Goal: Task Accomplishment & Management: Complete application form

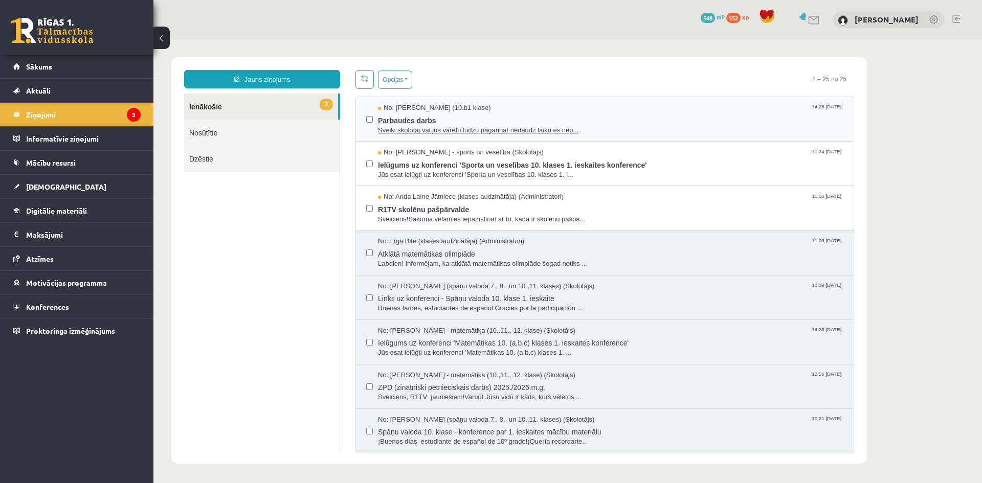
click at [423, 122] on span "Parbaudes darbs" at bounding box center [610, 119] width 465 height 13
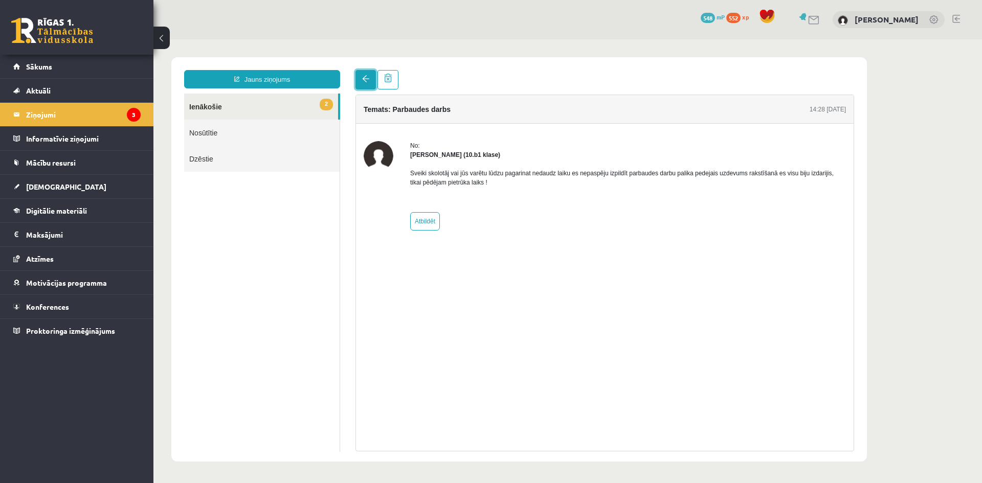
click at [365, 84] on link at bounding box center [365, 79] width 20 height 19
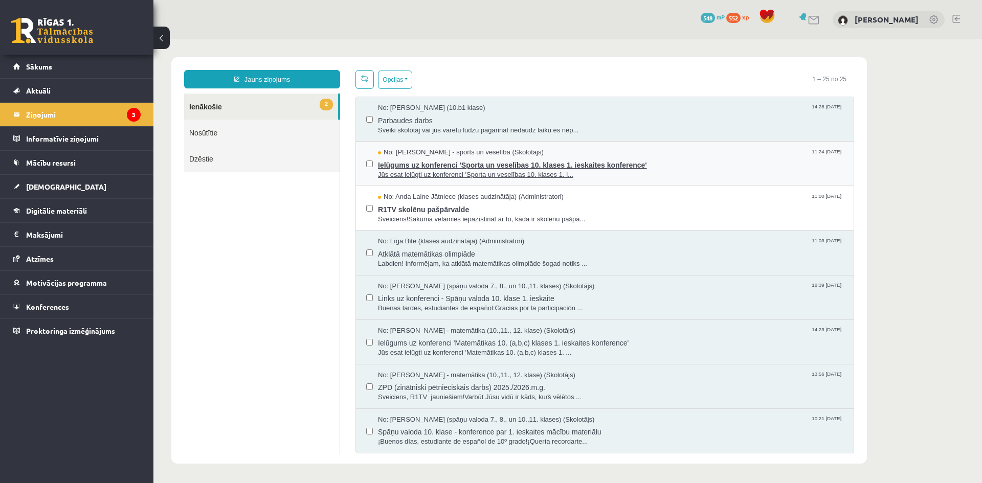
click at [412, 162] on span "Ielūgums uz konferenci 'Sporta un veselības 10. klases 1. ieskaites konference'" at bounding box center [610, 164] width 465 height 13
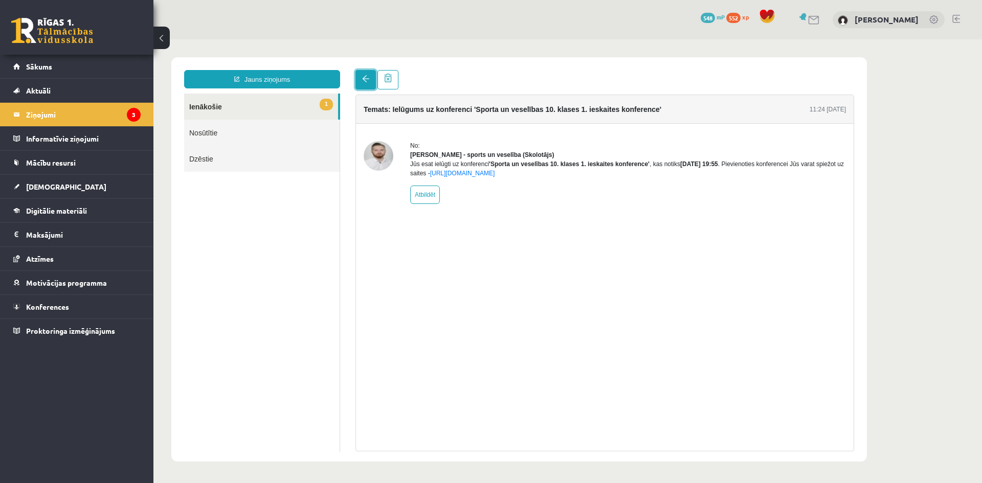
click at [368, 85] on link at bounding box center [365, 79] width 20 height 19
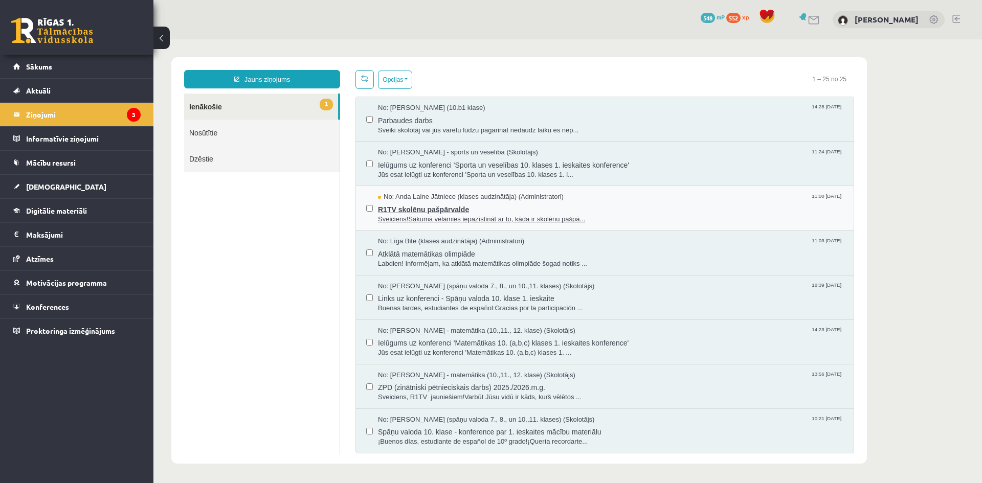
click at [447, 207] on span "R1TV skolēnu pašpārvalde" at bounding box center [610, 208] width 465 height 13
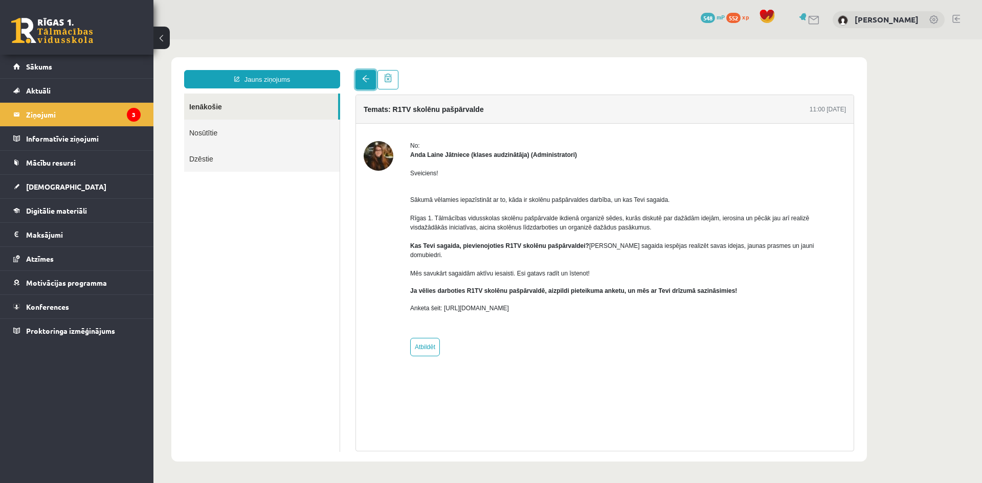
click at [366, 81] on span at bounding box center [365, 78] width 7 height 7
click at [366, 82] on span at bounding box center [365, 78] width 7 height 7
click at [356, 81] on link at bounding box center [365, 79] width 20 height 19
click at [364, 83] on link at bounding box center [365, 79] width 20 height 19
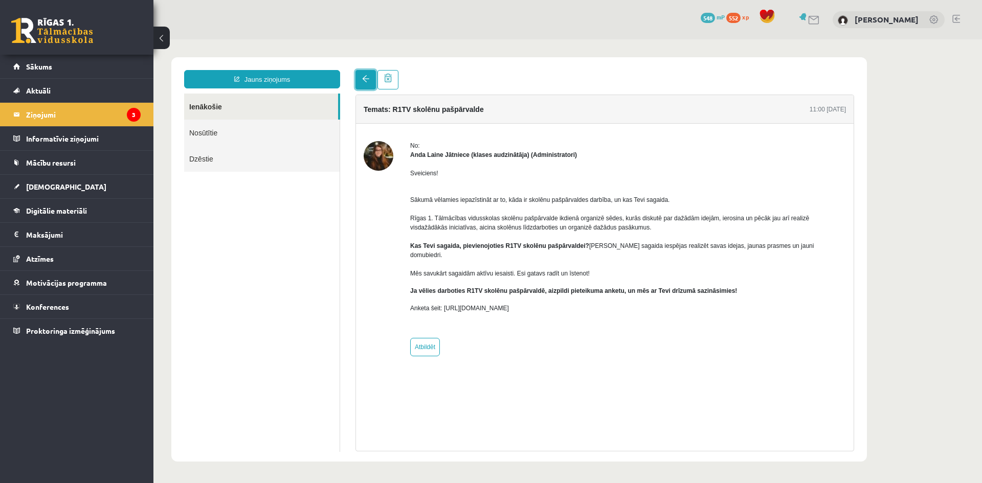
click at [364, 83] on link at bounding box center [365, 79] width 20 height 19
click at [362, 88] on link at bounding box center [365, 79] width 20 height 19
click at [364, 88] on link at bounding box center [365, 79] width 20 height 19
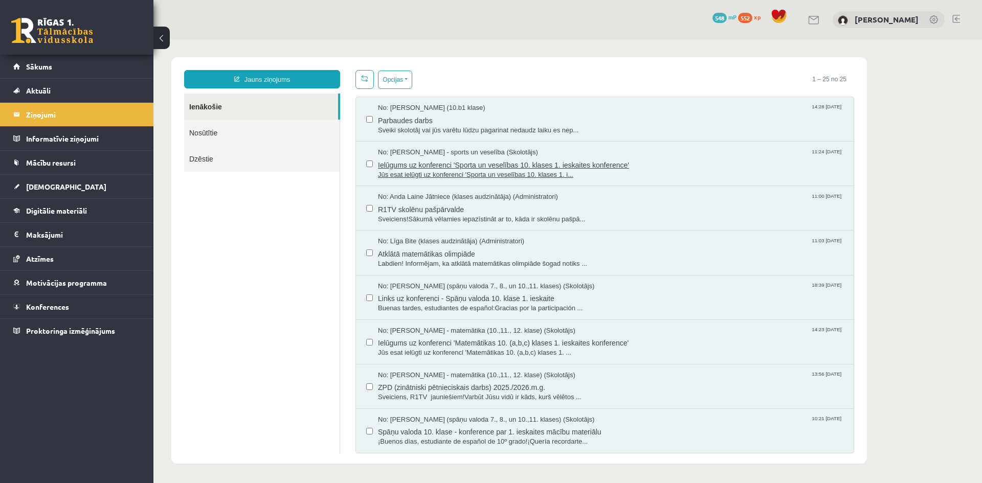
click at [425, 170] on span "Jūs esat ielūgti uz konferenci 'Sporta un veselības 10. klases 1. i..." at bounding box center [610, 175] width 465 height 10
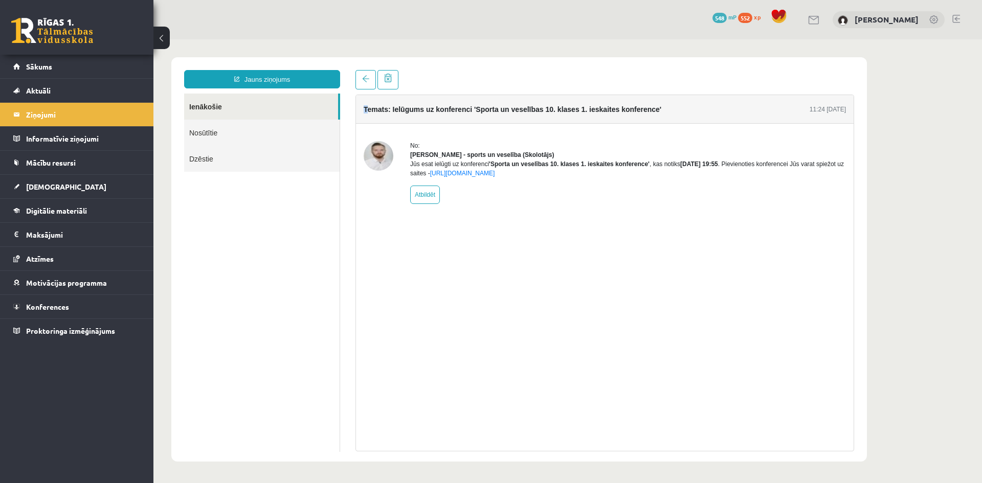
click at [366, 92] on div "Temats: Ielūgums uz konferenci 'Sporta un veselības 10. klases 1. ieskaites kon…" at bounding box center [605, 261] width 514 height 382
click at [362, 83] on link at bounding box center [365, 79] width 20 height 19
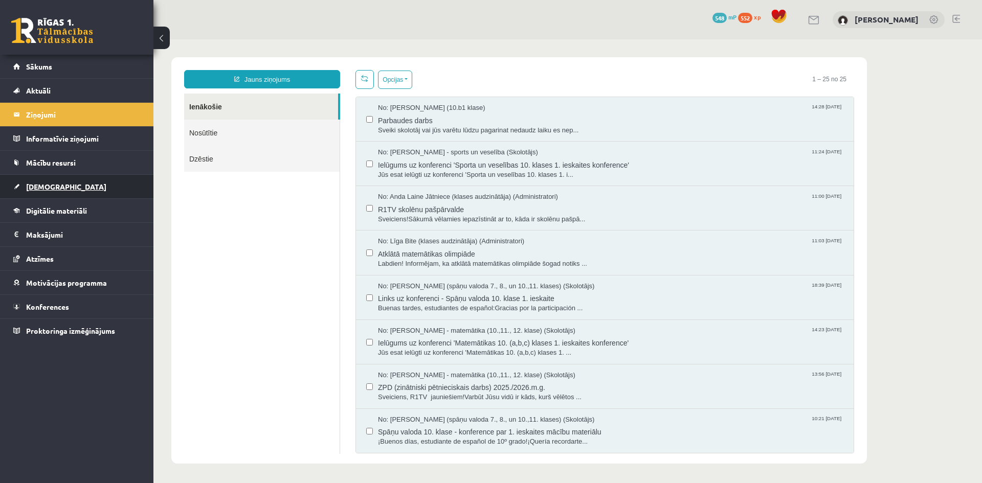
click at [39, 190] on span "[DEMOGRAPHIC_DATA]" at bounding box center [66, 186] width 80 height 9
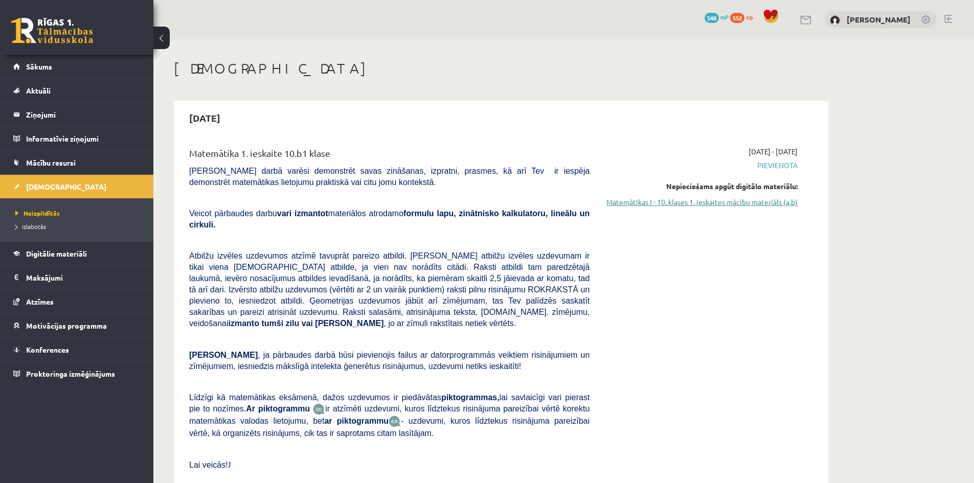
click at [751, 205] on link "Matemātikas I - 10. klases 1. ieskaites mācību materiāls (a,b)" at bounding box center [701, 202] width 193 height 11
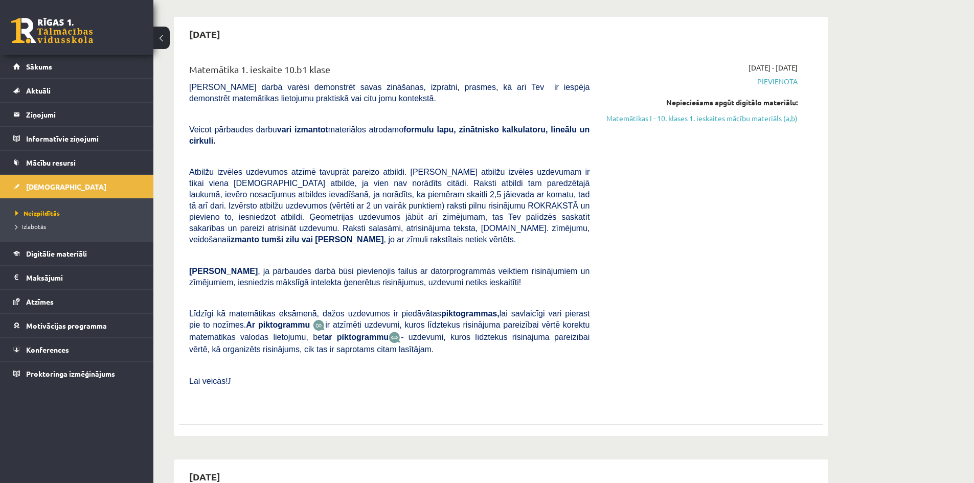
scroll to position [102, 0]
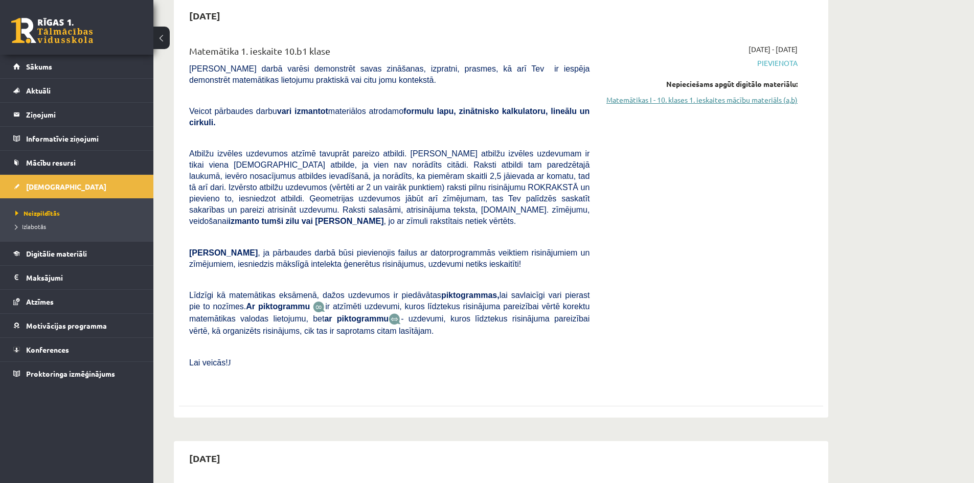
click at [666, 99] on link "Matemātikas I - 10. klases 1. ieskaites mācību materiāls (a,b)" at bounding box center [701, 100] width 193 height 11
click at [708, 100] on link "Matemātikas I - 10. klases 1. ieskaites mācību materiāls (a,b)" at bounding box center [701, 100] width 193 height 11
click at [689, 101] on link "Matemātikas I - 10. klases 1. ieskaites mācību materiāls (a,b)" at bounding box center [701, 100] width 193 height 11
click at [658, 102] on link "Matemātikas I - 10. klases 1. ieskaites mācību materiāls (a,b)" at bounding box center [701, 100] width 193 height 11
click at [684, 105] on div "2025-10-01 - 2025-10-15 Pievienota Nepieciešams apgūt digitālo materiālu: Matem…" at bounding box center [701, 217] width 208 height 346
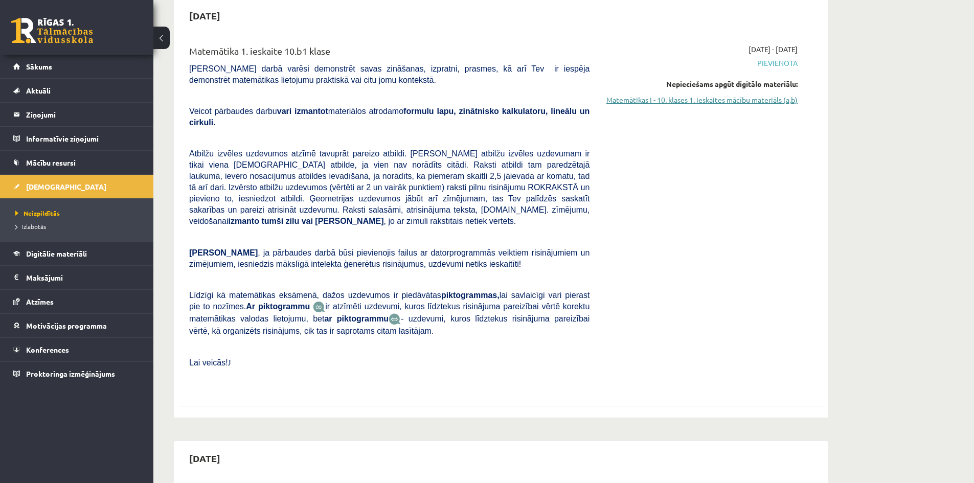
click at [683, 100] on link "Matemātikas I - 10. klases 1. ieskaites mācību materiāls (a,b)" at bounding box center [701, 100] width 193 height 11
click at [719, 101] on link "Matemātikas I - 10. klases 1. ieskaites mācību materiāls (a,b)" at bounding box center [701, 100] width 193 height 11
click at [671, 98] on link "Matemātikas I - 10. klases 1. ieskaites mācību materiāls (a,b)" at bounding box center [701, 100] width 193 height 11
click at [673, 102] on link "Matemātikas I - 10. klases 1. ieskaites mācību materiāls (a,b)" at bounding box center [701, 100] width 193 height 11
click at [648, 100] on link "Matemātikas I - 10. klases 1. ieskaites mācību materiāls (a,b)" at bounding box center [701, 100] width 193 height 11
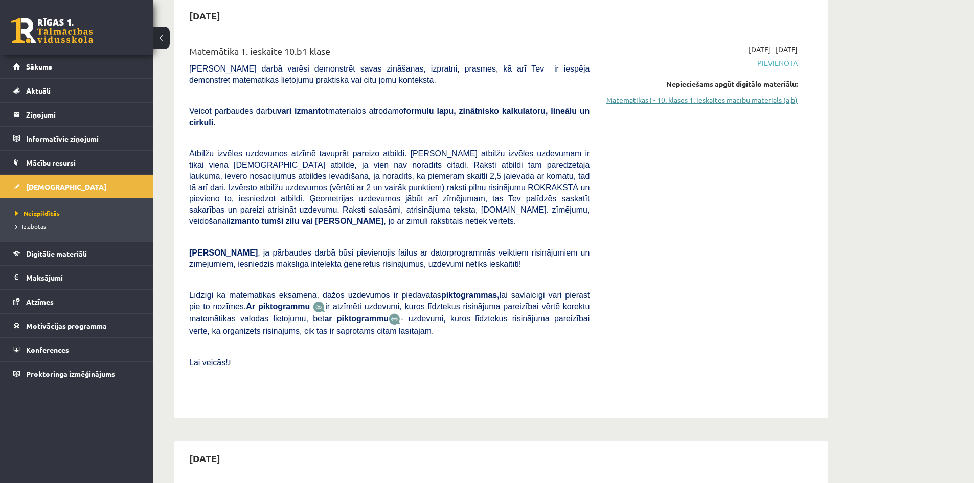
click at [712, 101] on link "Matemātikas I - 10. klases 1. ieskaites mācību materiāls (a,b)" at bounding box center [701, 100] width 193 height 11
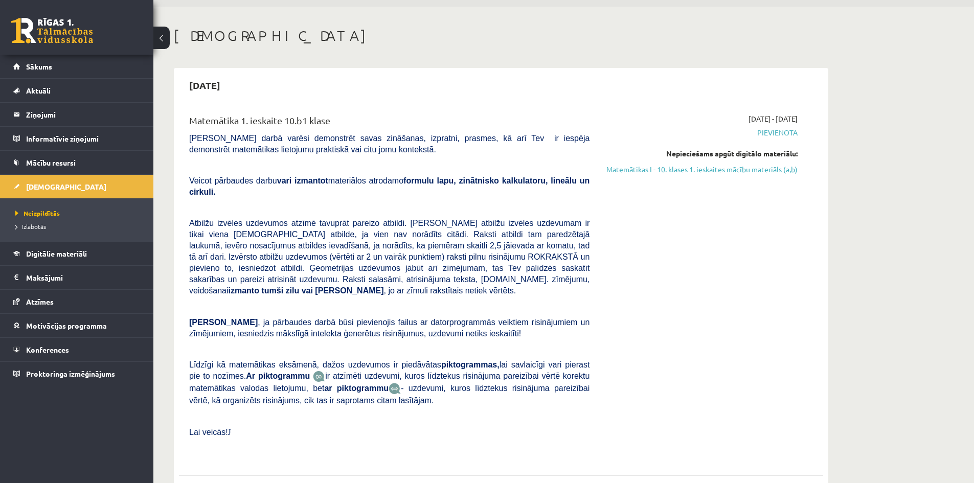
scroll to position [0, 0]
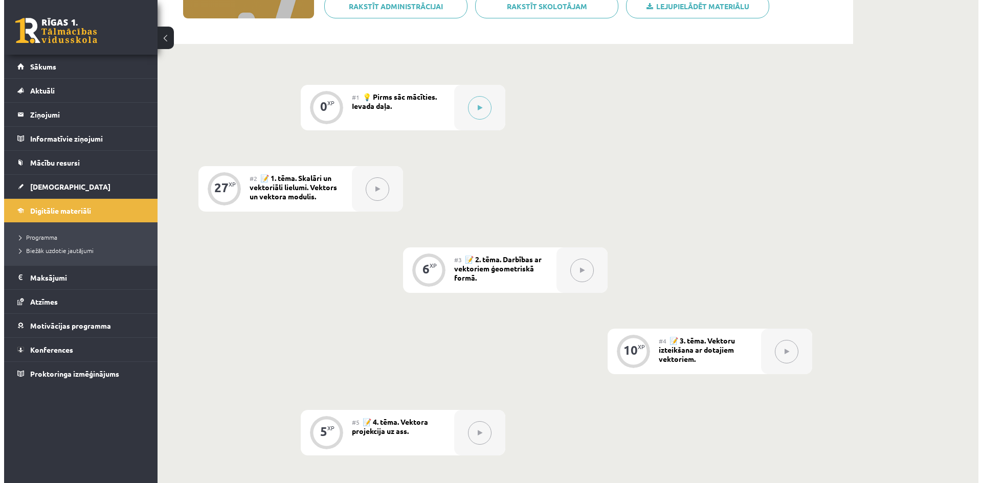
scroll to position [142, 0]
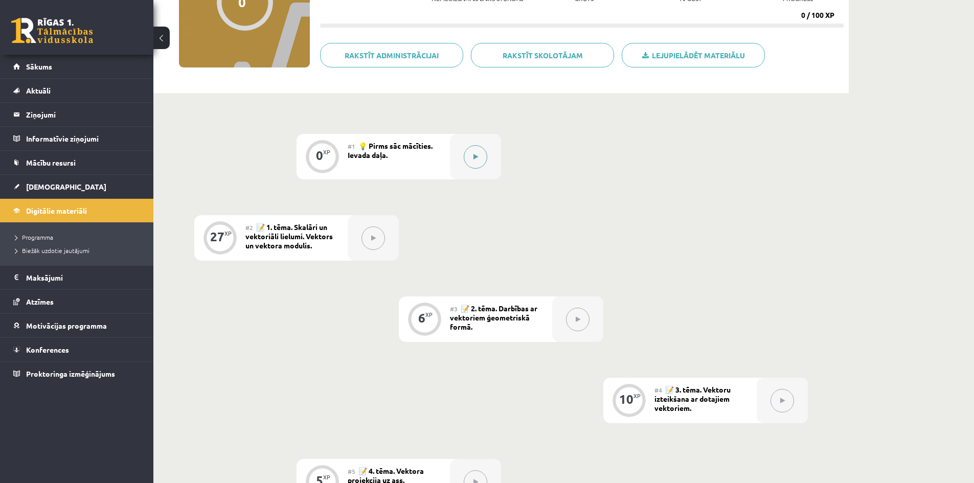
click at [477, 163] on button at bounding box center [476, 157] width 24 height 24
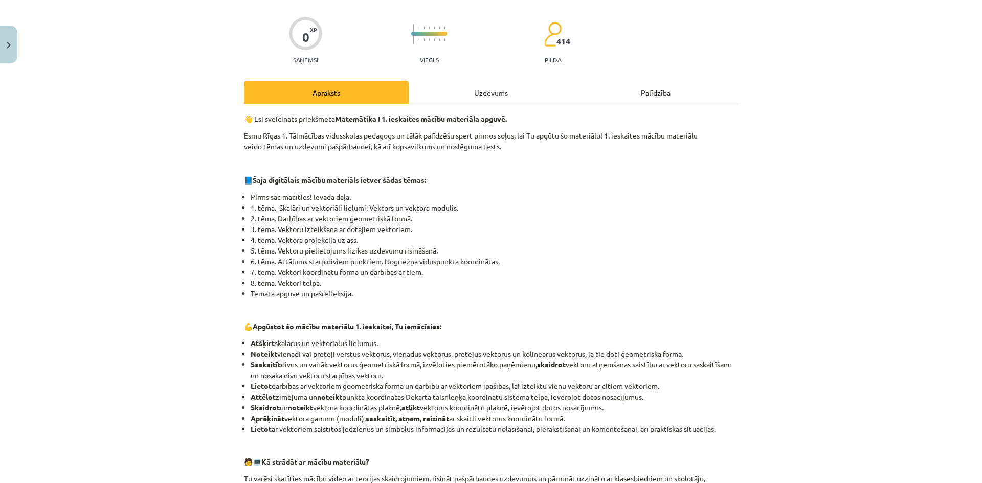
scroll to position [51, 0]
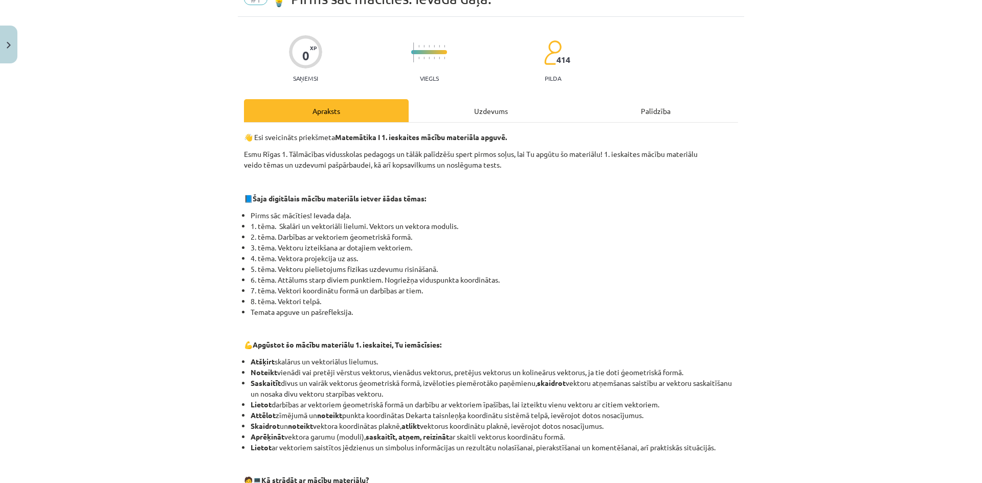
click at [499, 104] on div "Uzdevums" at bounding box center [491, 110] width 165 height 23
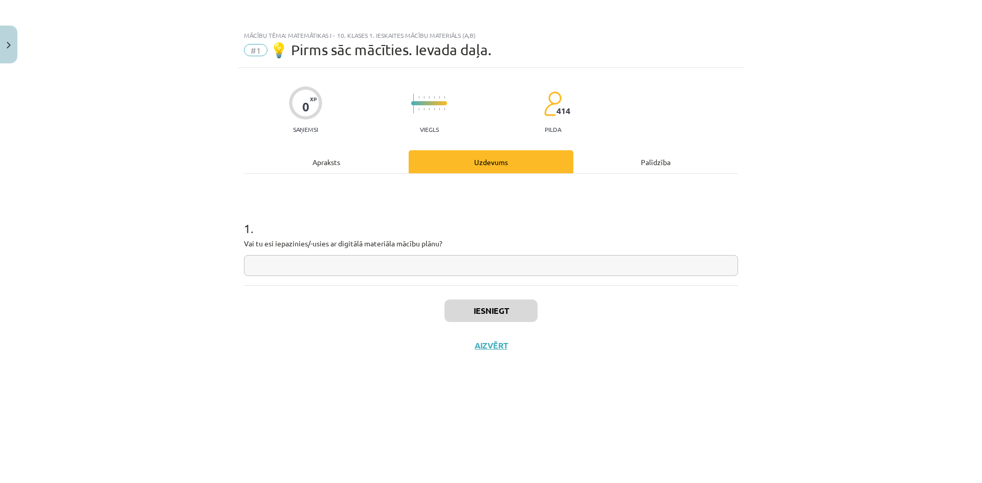
scroll to position [0, 0]
click at [332, 260] on input "text" at bounding box center [491, 265] width 494 height 21
click at [322, 270] on input "**********" at bounding box center [491, 265] width 494 height 21
click at [333, 270] on input "**********" at bounding box center [491, 265] width 494 height 21
type input "**********"
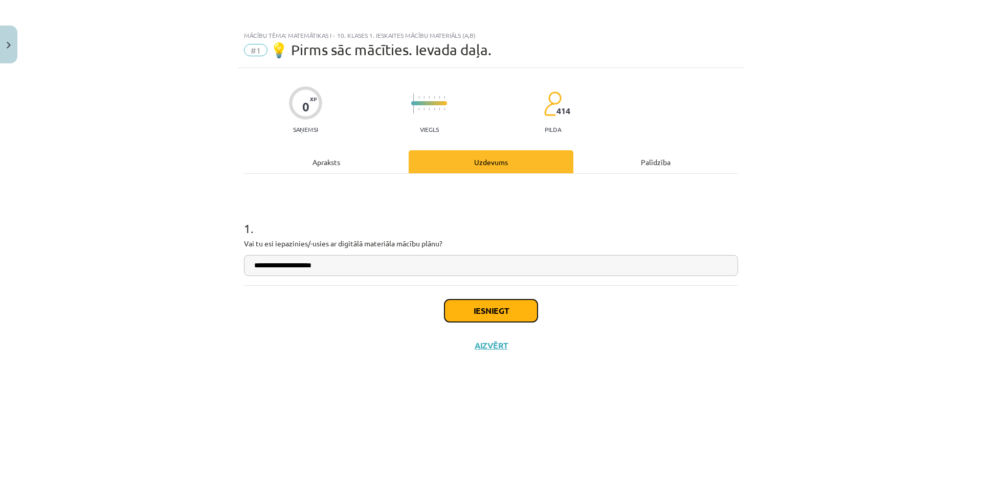
click at [495, 312] on button "Iesniegt" at bounding box center [490, 311] width 93 height 23
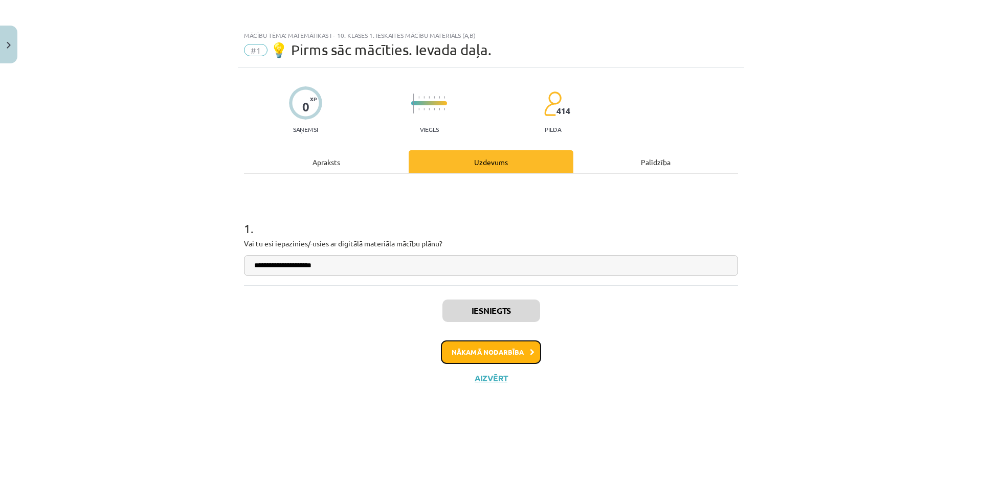
click at [512, 351] on button "Nākamā nodarbība" at bounding box center [491, 353] width 100 height 24
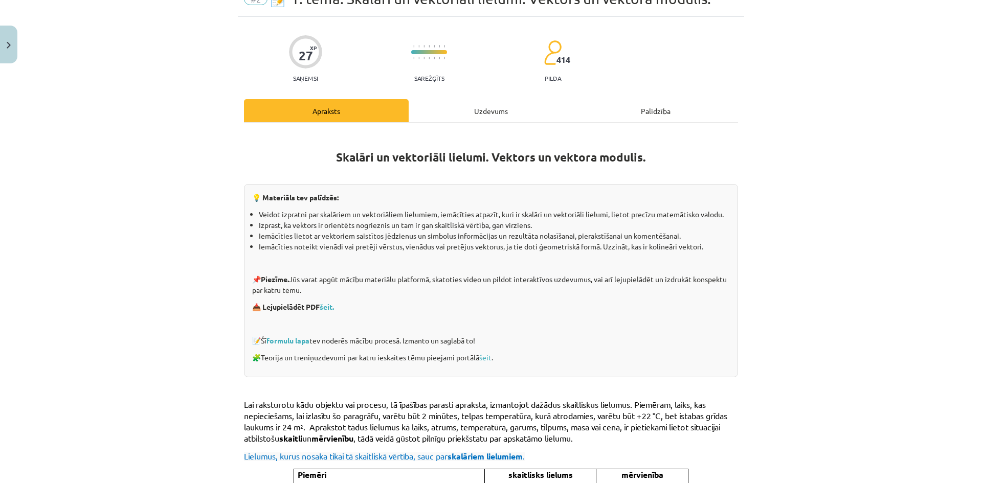
click at [487, 114] on div "Uzdevums" at bounding box center [491, 110] width 165 height 23
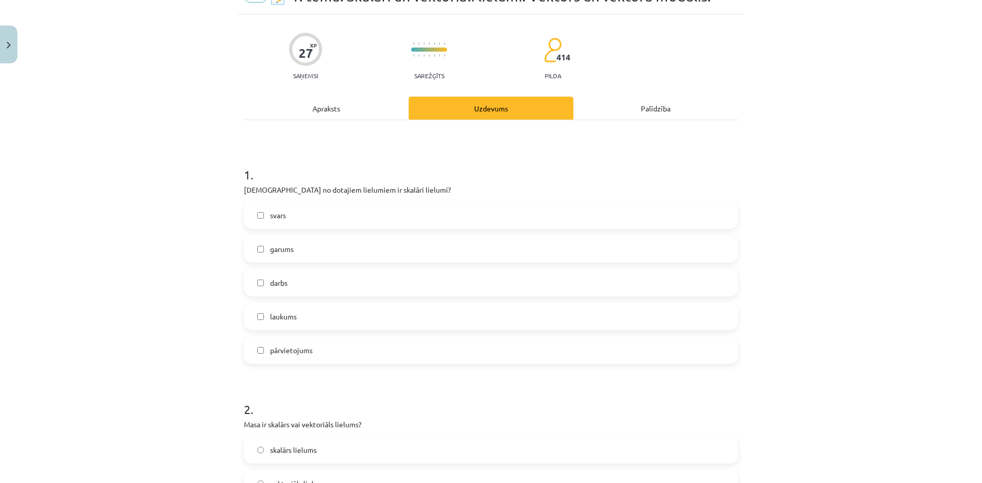
scroll to position [77, 0]
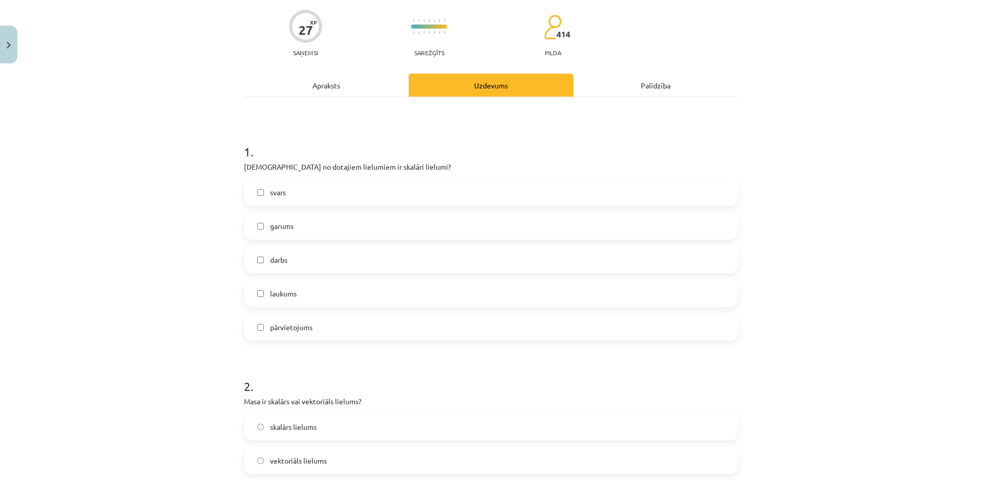
click at [322, 293] on label "laukums" at bounding box center [491, 294] width 492 height 26
click at [297, 229] on label "garums" at bounding box center [491, 226] width 492 height 26
click at [327, 261] on label "darbs" at bounding box center [491, 260] width 492 height 26
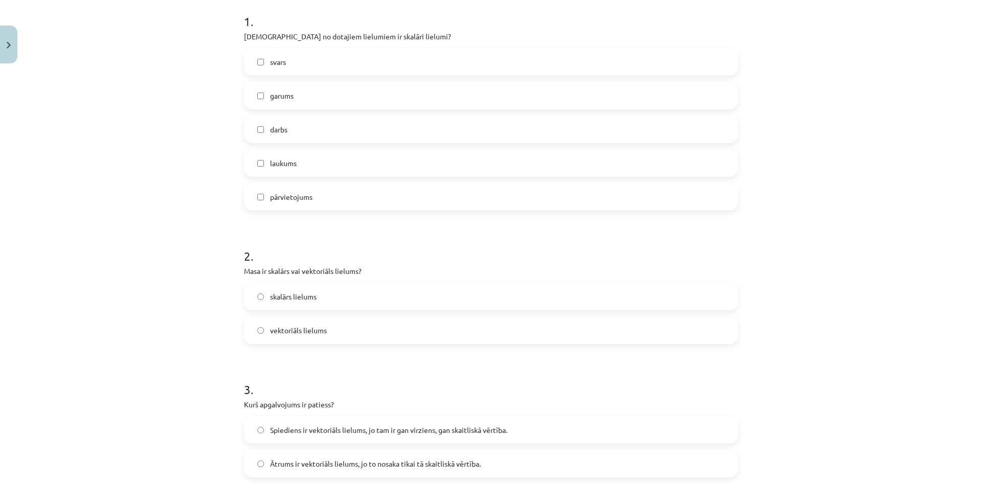
scroll to position [230, 0]
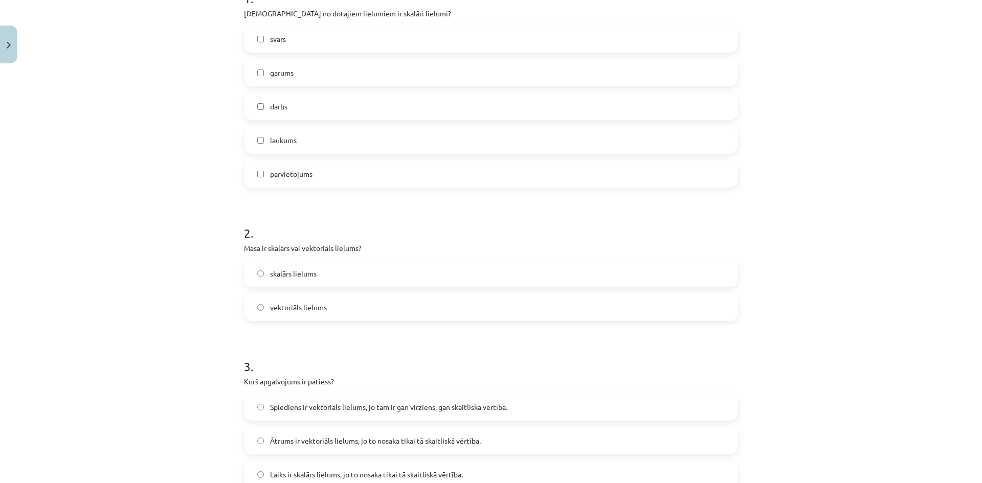
click at [332, 274] on label "skalārs lielums" at bounding box center [491, 274] width 492 height 26
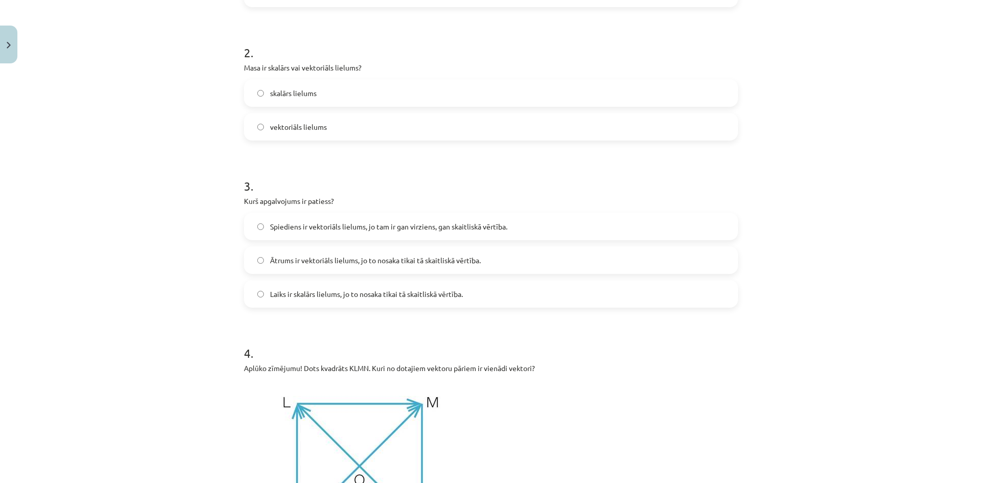
scroll to position [435, 0]
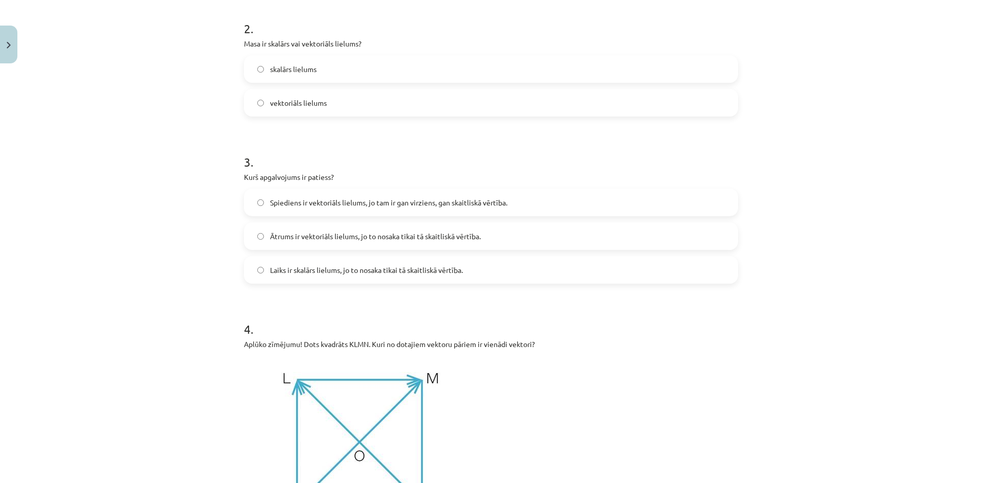
click at [518, 205] on label "Spiediens ir vektoriāls lielums, jo tam ir gan virziens, gan skaitliskā vērtība." at bounding box center [491, 203] width 492 height 26
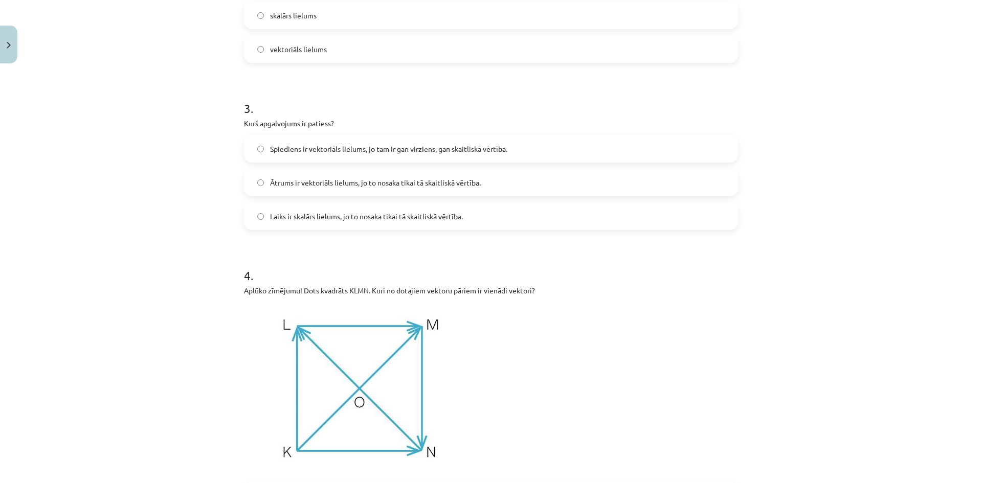
scroll to position [486, 0]
click at [487, 225] on label "Laiks ir skalārs lielums, jo to nosaka tikai tā skaitliskā vērtība." at bounding box center [491, 219] width 492 height 26
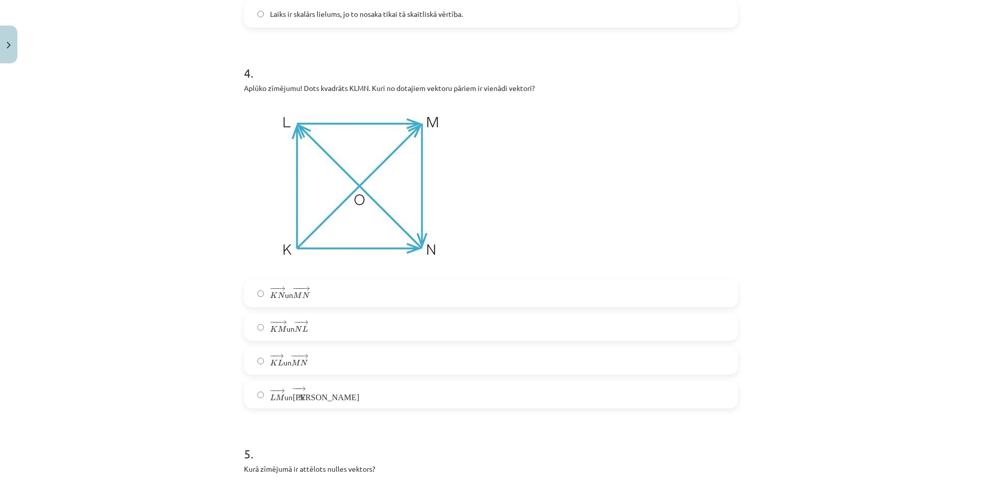
scroll to position [690, 0]
click at [315, 399] on label "− − → L M L M → un − − → К N К N →" at bounding box center [491, 396] width 492 height 26
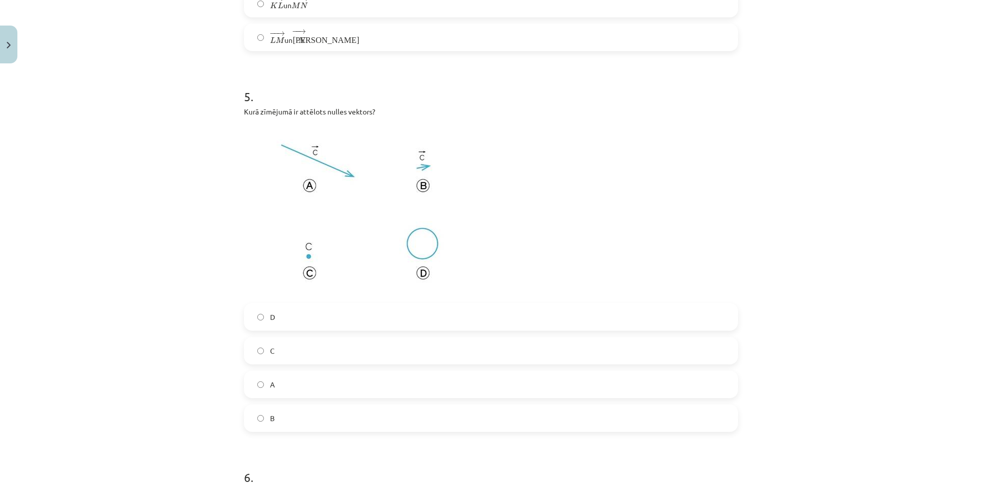
scroll to position [1100, 0]
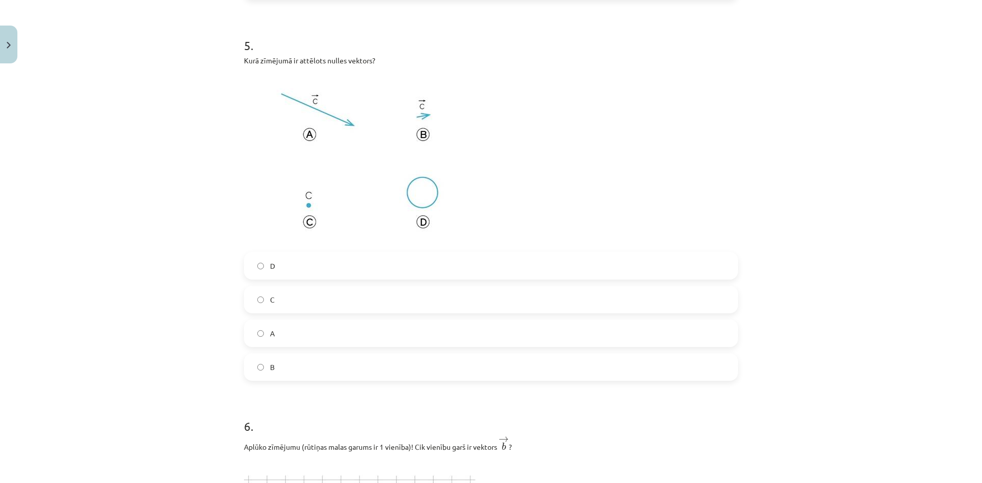
click at [289, 304] on label "C" at bounding box center [491, 300] width 492 height 26
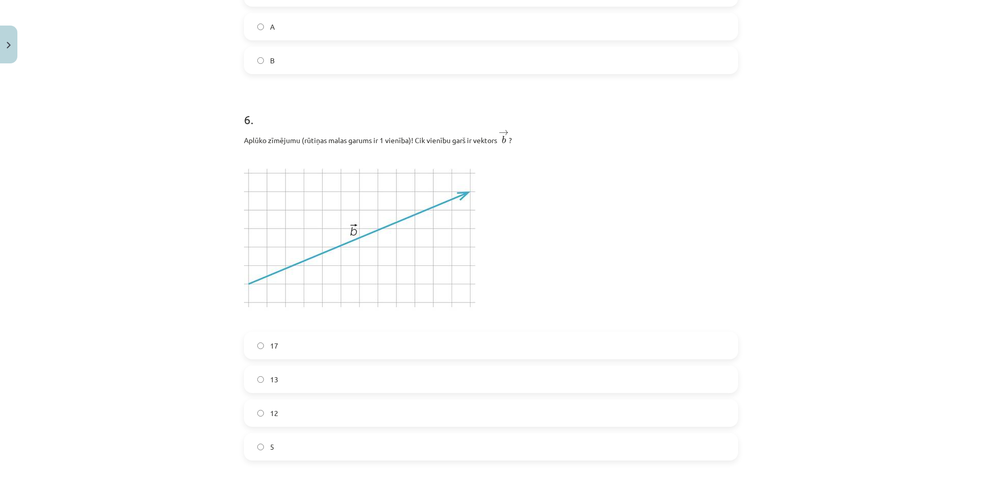
scroll to position [1458, 0]
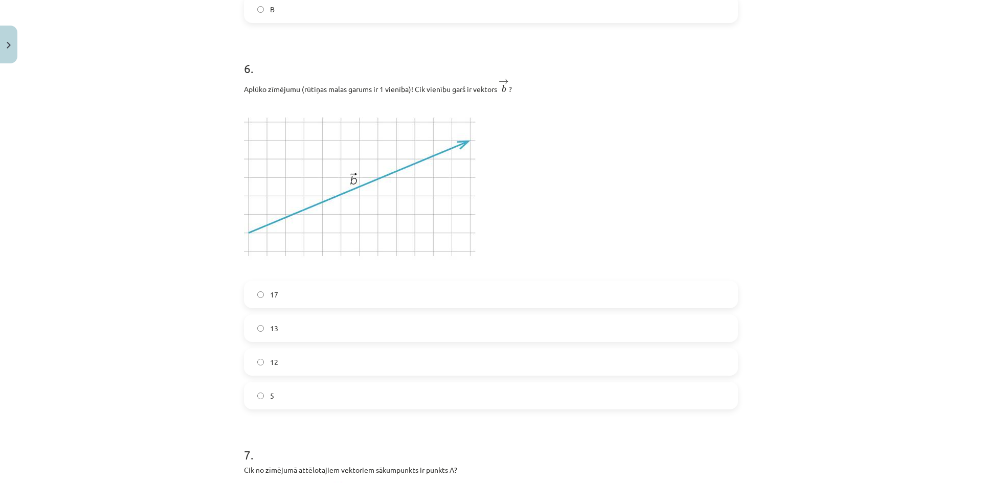
click at [281, 331] on label "13" at bounding box center [491, 329] width 492 height 26
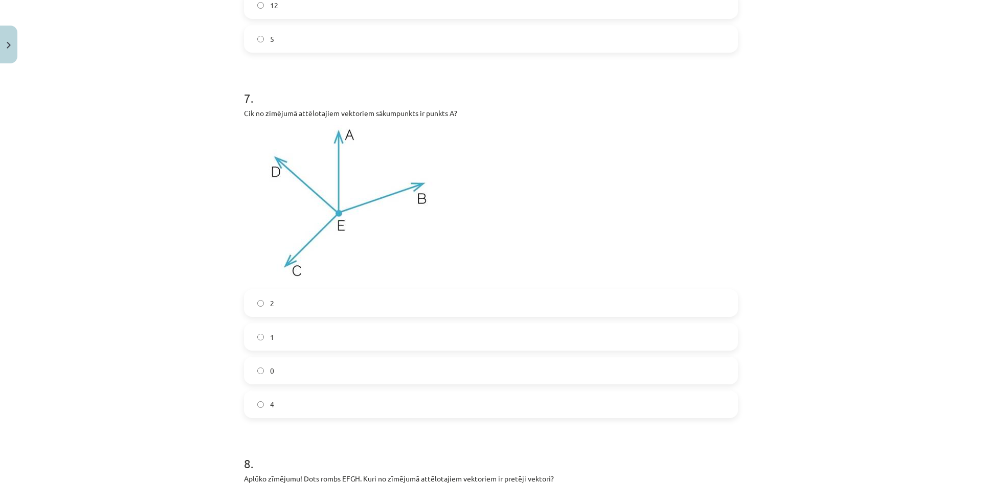
scroll to position [1816, 0]
click at [282, 363] on label "0" at bounding box center [491, 370] width 492 height 26
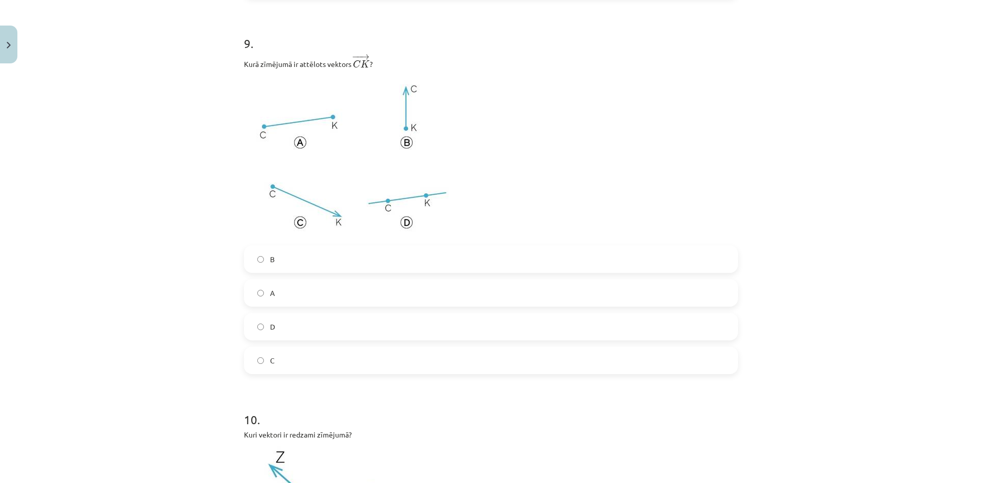
scroll to position [2634, 0]
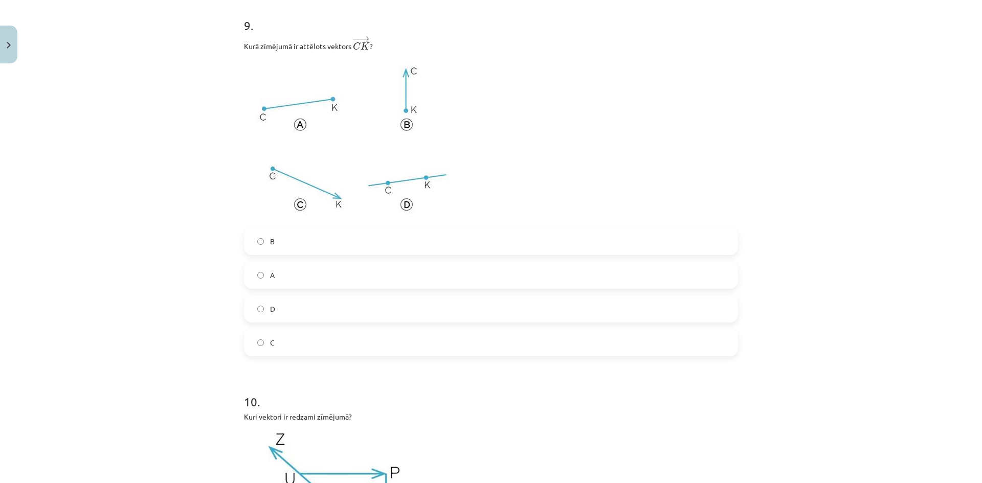
click at [285, 343] on label "C" at bounding box center [491, 343] width 492 height 26
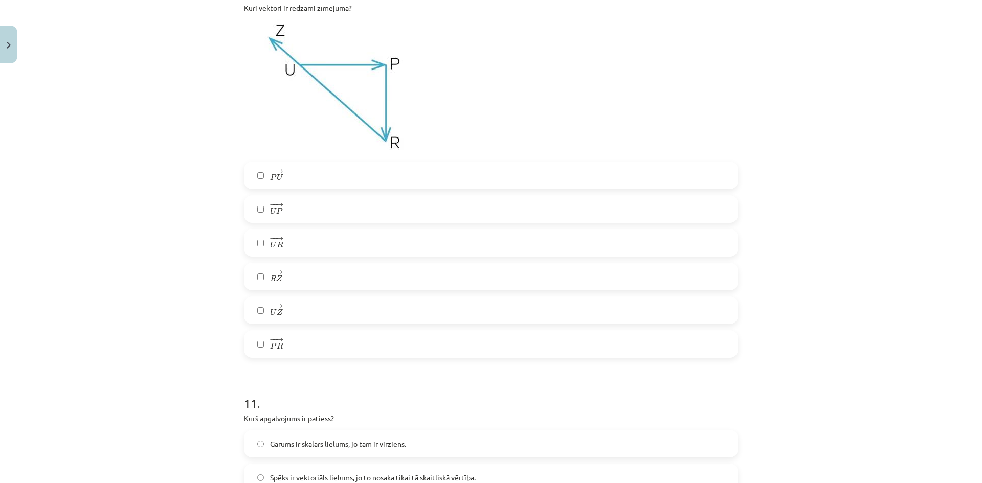
scroll to position [2992, 0]
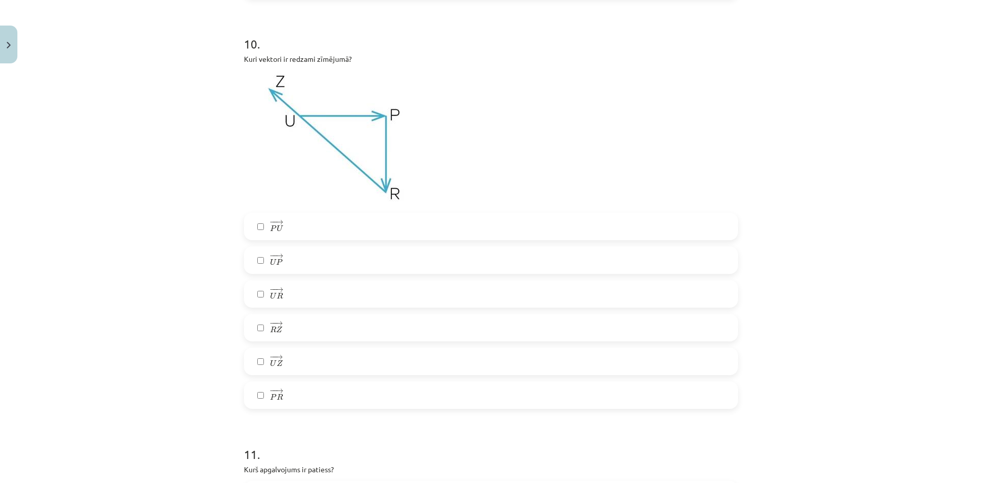
click at [289, 260] on label "− − → U P U P →" at bounding box center [491, 261] width 492 height 26
click at [286, 331] on label "− − → R Z R Z →" at bounding box center [491, 328] width 492 height 26
click at [289, 403] on label "− − → P R P R →" at bounding box center [491, 396] width 492 height 26
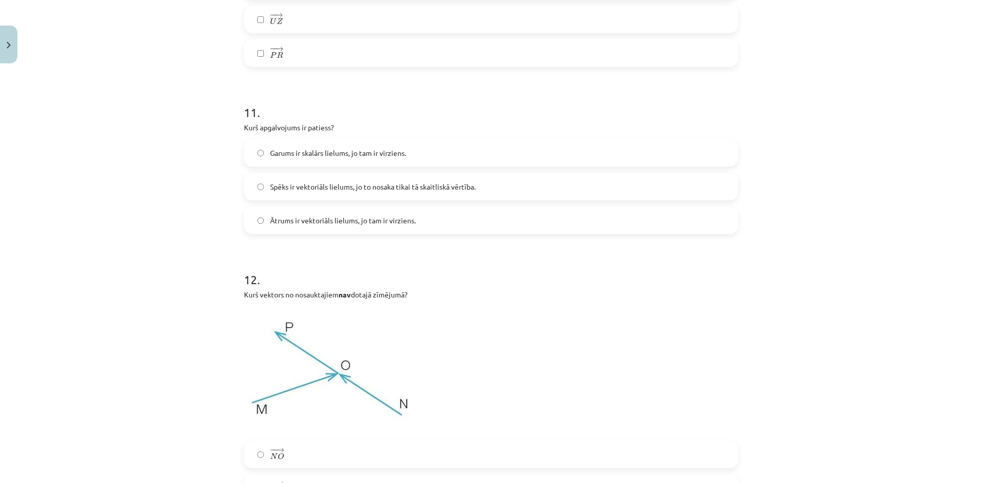
scroll to position [3350, 0]
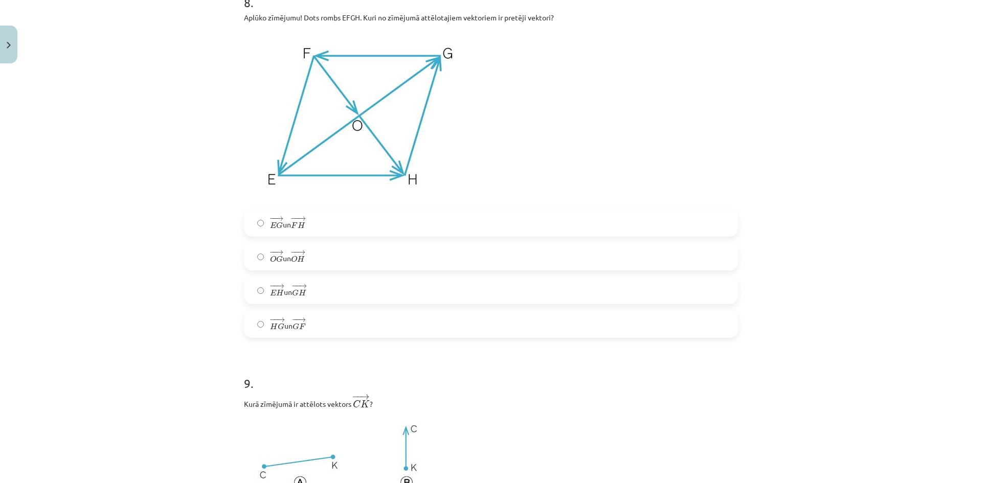
click at [323, 235] on label "− − → E G E G → un − − → F H F H →" at bounding box center [491, 223] width 492 height 26
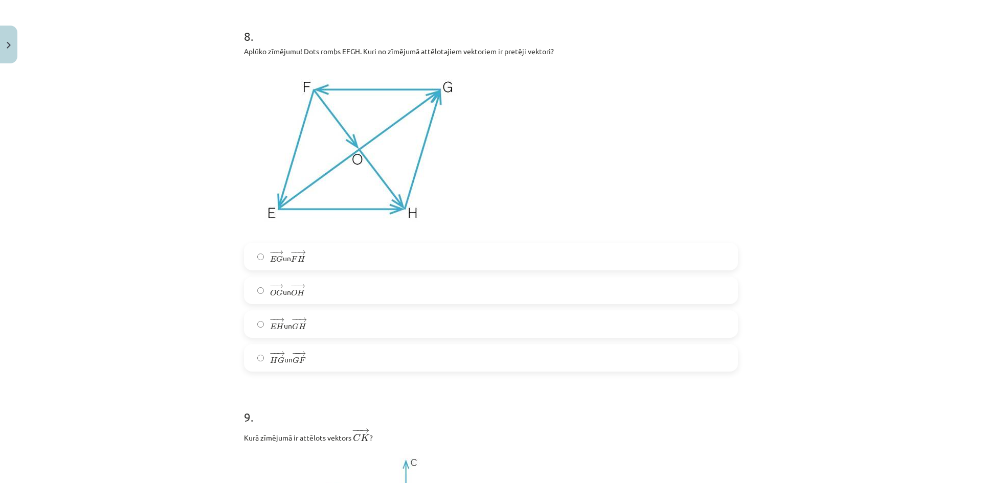
scroll to position [2225, 0]
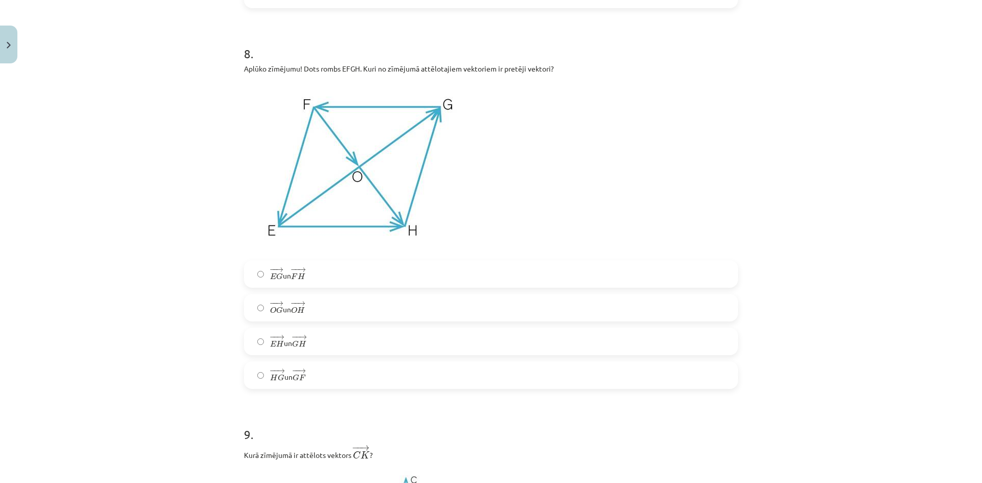
click at [328, 376] on label "− − → H G H G → un − − → G F G F →" at bounding box center [491, 376] width 492 height 26
click at [316, 345] on label "− − → E H E H → un − − → G H G H →" at bounding box center [491, 342] width 492 height 26
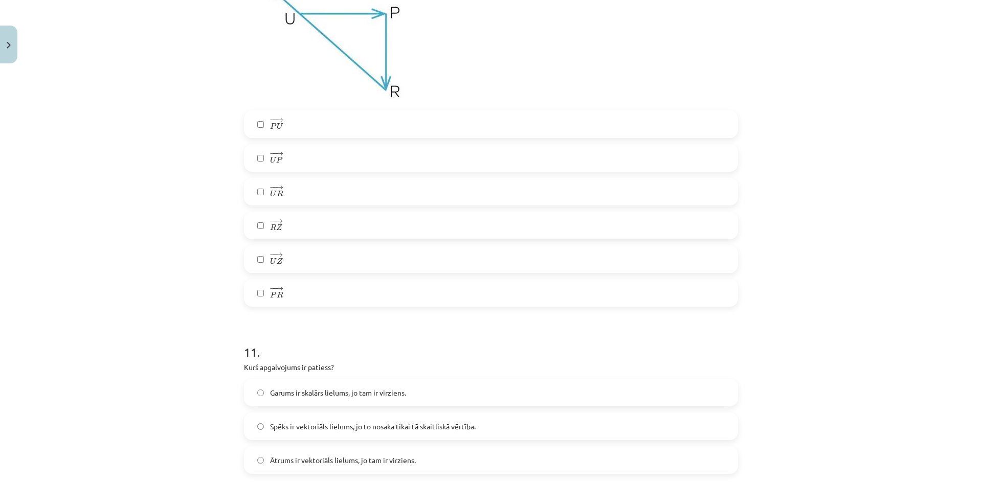
scroll to position [3299, 0]
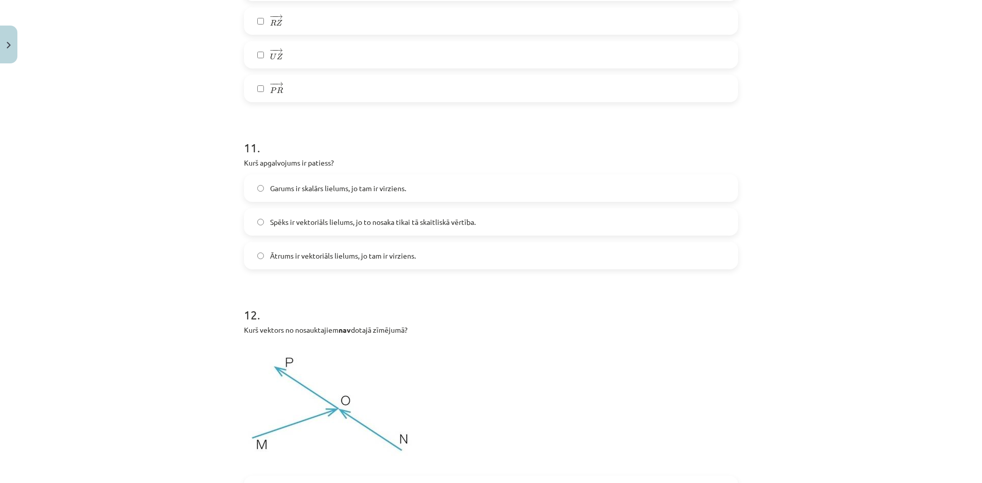
click at [431, 255] on label "Ātrums ir vektoriāls lielums, jo tam ir virziens." at bounding box center [491, 256] width 492 height 26
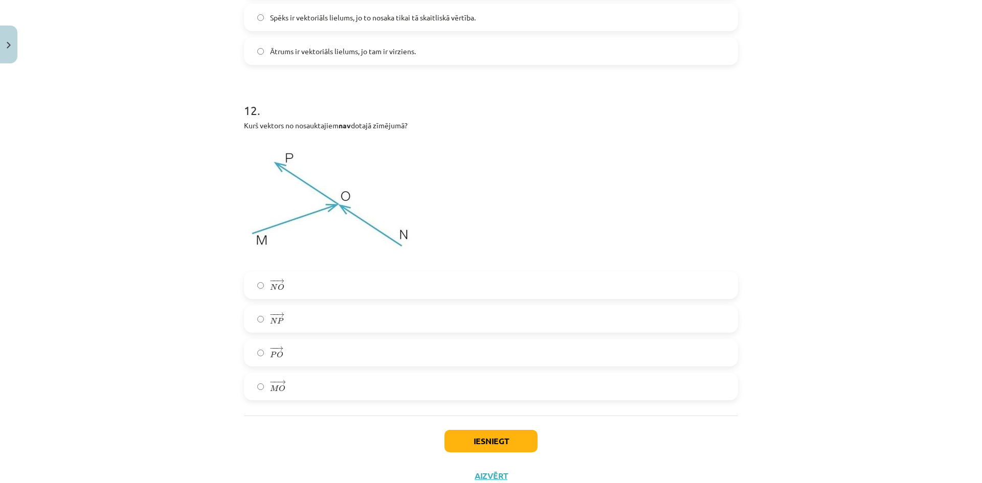
scroll to position [3540, 0]
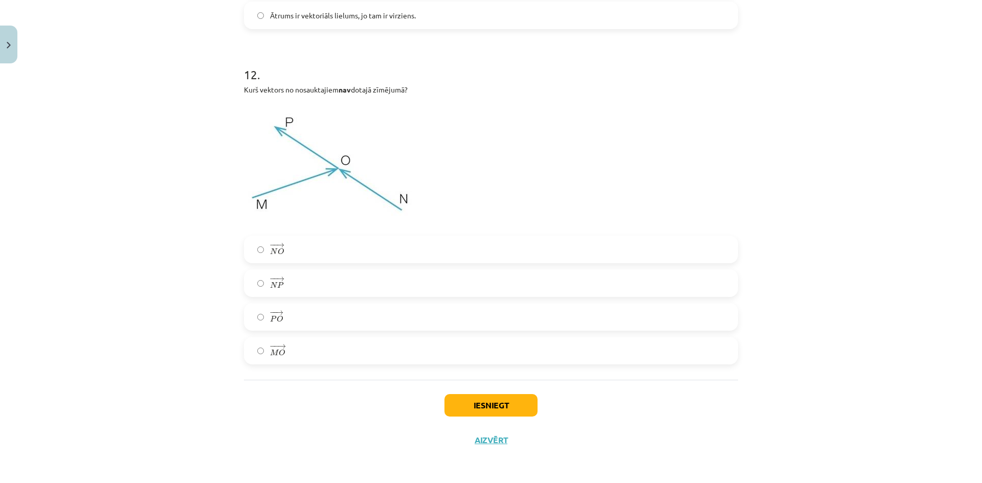
click at [290, 319] on label "− − → P O P O →" at bounding box center [491, 317] width 492 height 26
drag, startPoint x: 498, startPoint y: 410, endPoint x: 525, endPoint y: 383, distance: 38.0
click at [498, 410] on button "Iesniegt" at bounding box center [490, 405] width 93 height 23
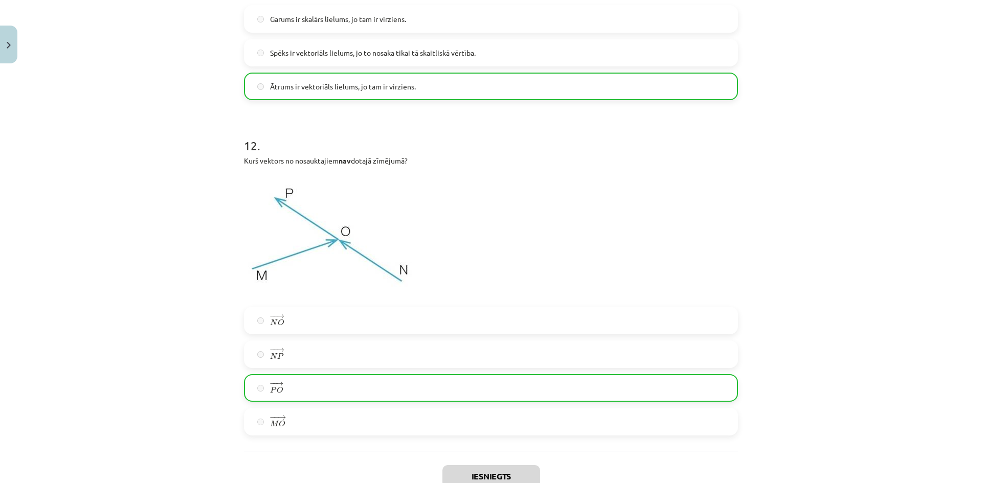
scroll to position [3573, 0]
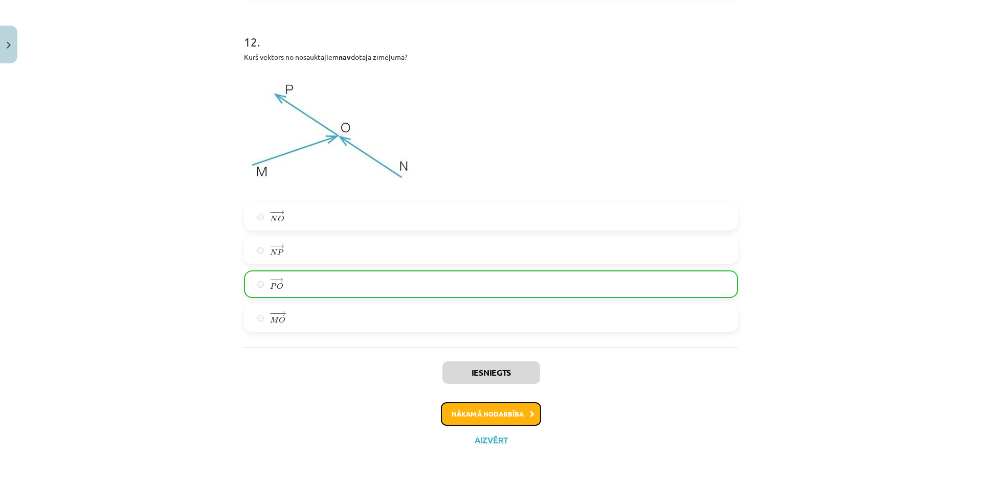
click at [490, 411] on button "Nākamā nodarbība" at bounding box center [491, 415] width 100 height 24
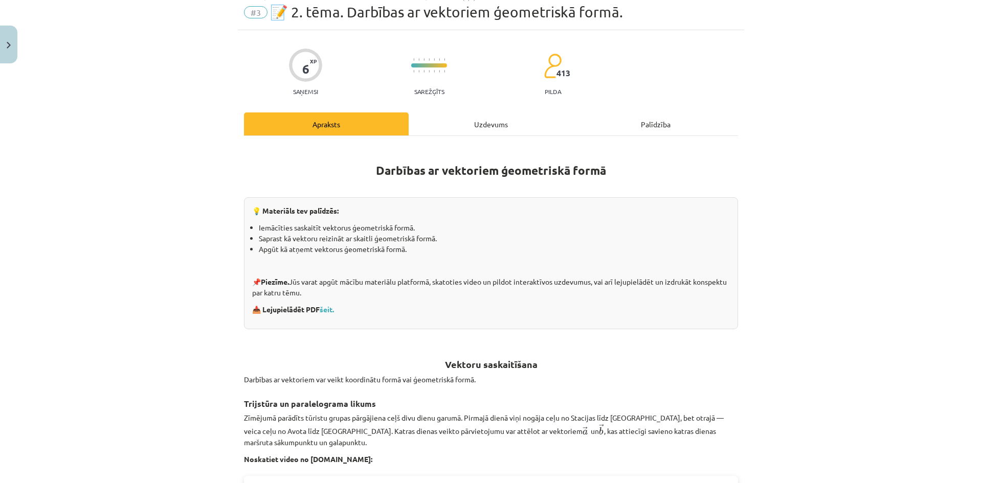
scroll to position [26, 0]
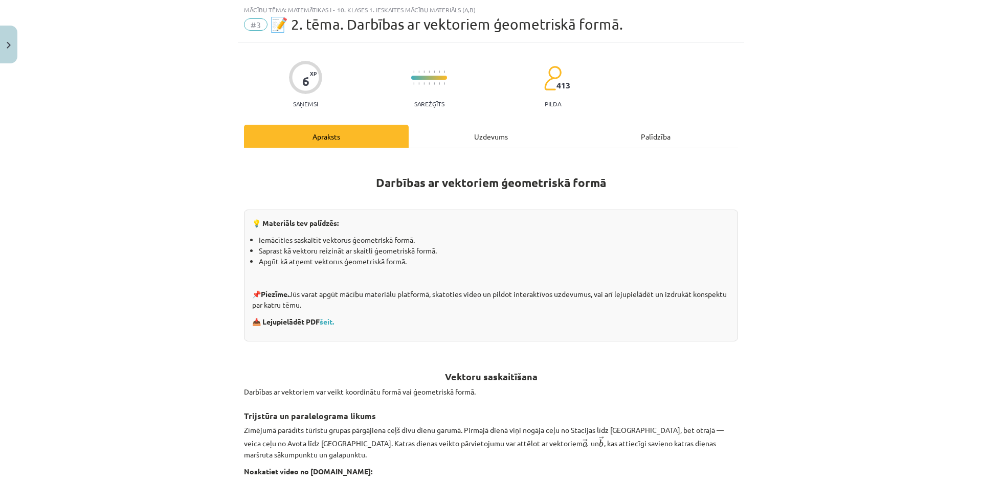
click at [481, 143] on div "Uzdevums" at bounding box center [491, 136] width 165 height 23
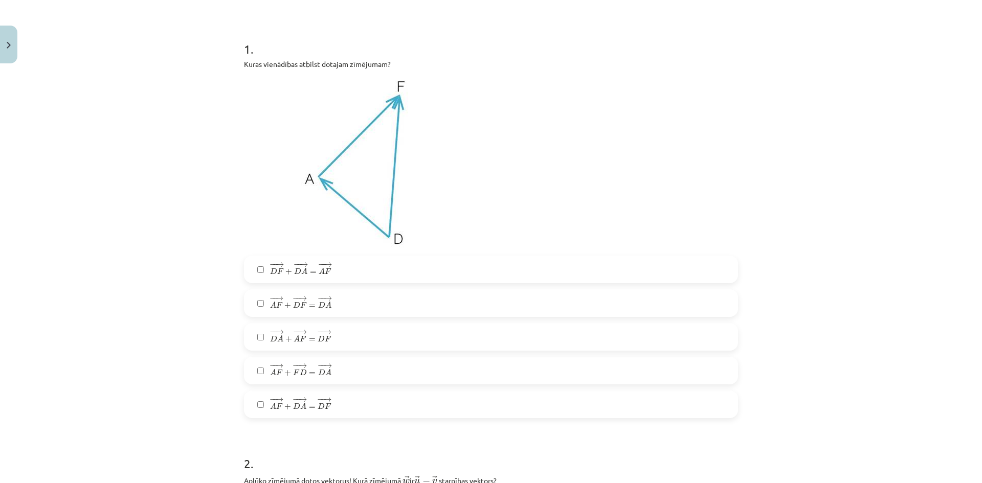
scroll to position [179, 0]
click at [348, 343] on label "− − → D A + − − → A F = − − → D F D A → + A F → = D F →" at bounding box center [491, 338] width 492 height 26
click at [345, 408] on label "− − → A F + − − → D A = − − → D F A F → + D A → = D F →" at bounding box center [491, 405] width 492 height 26
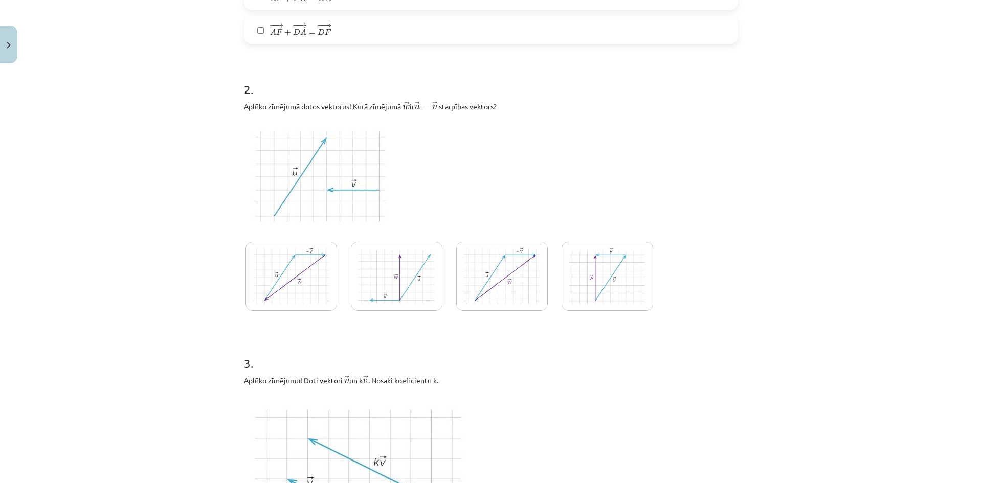
scroll to position [537, 0]
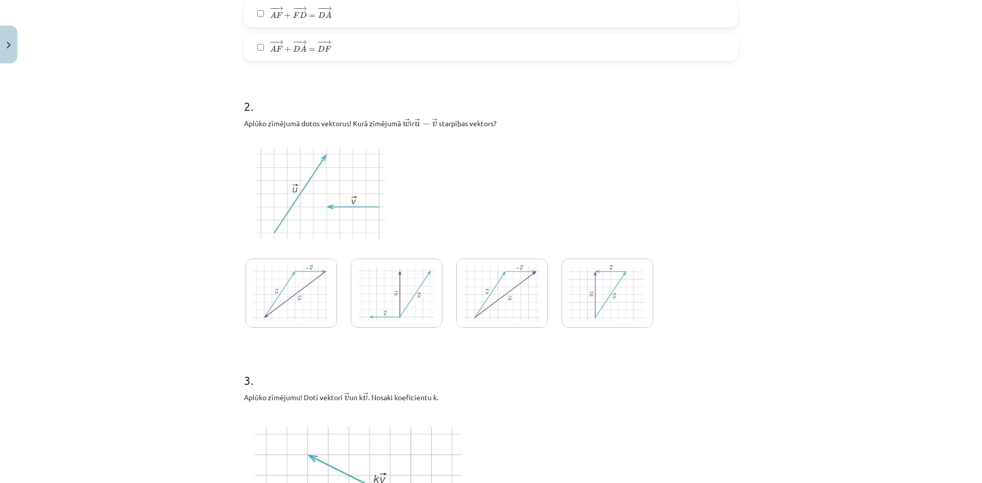
click at [283, 304] on img at bounding box center [292, 293] width 92 height 69
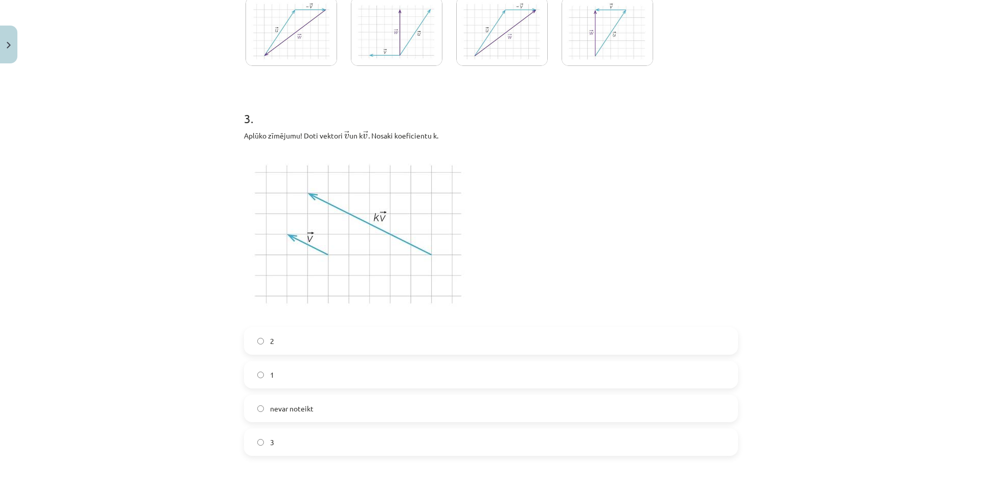
scroll to position [844, 0]
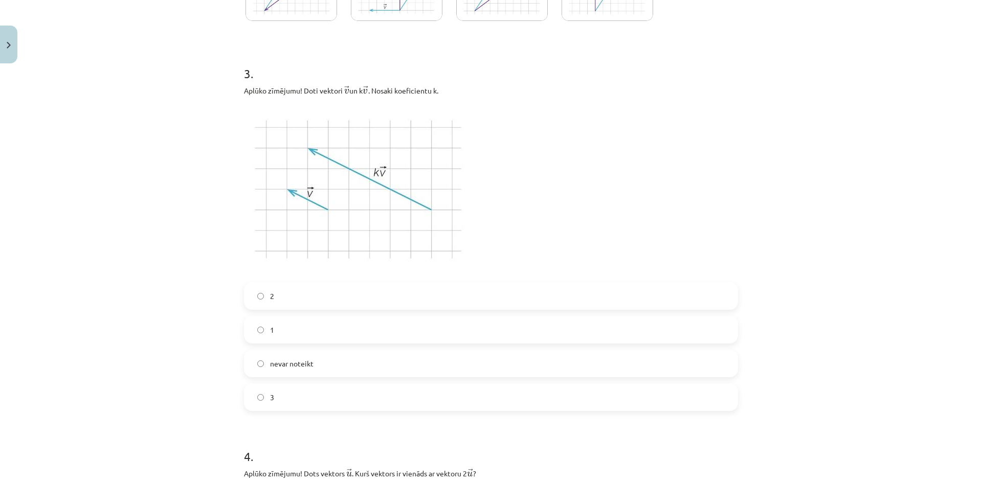
click at [287, 400] on label "3" at bounding box center [491, 398] width 492 height 26
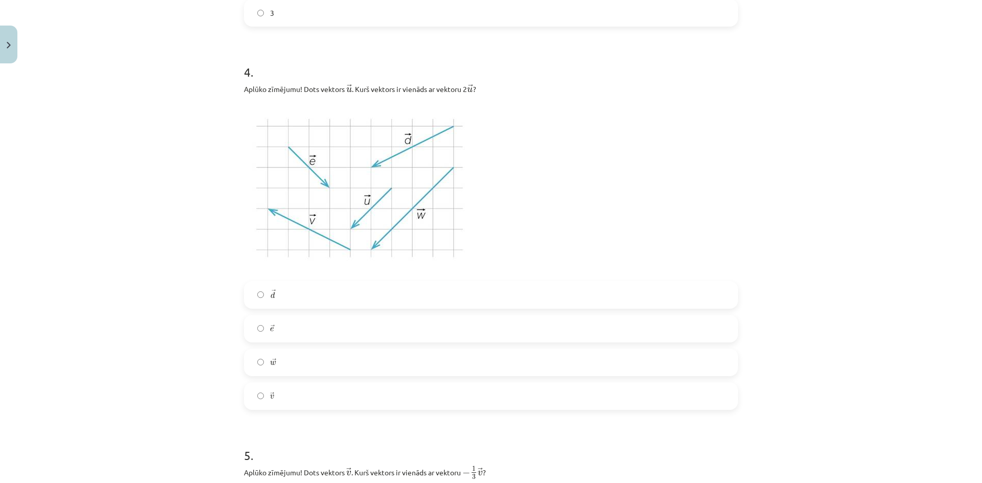
scroll to position [1253, 0]
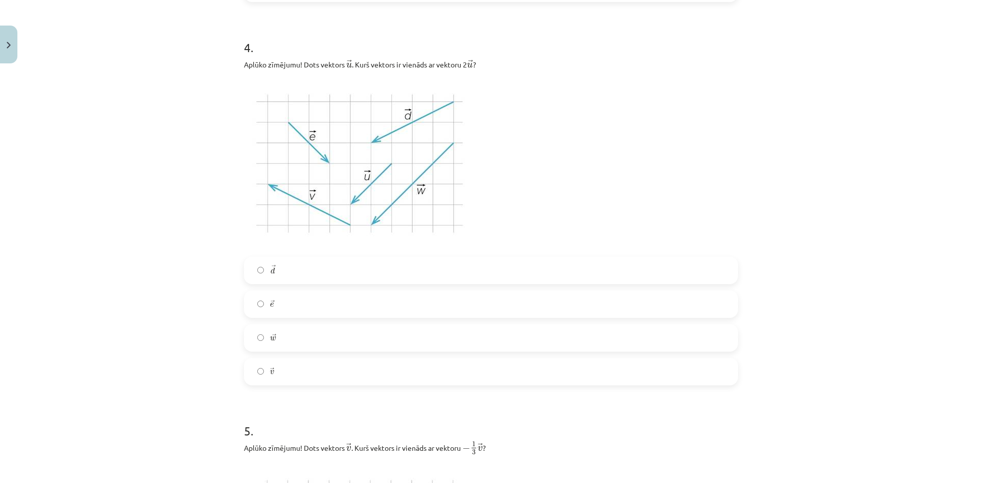
click at [286, 337] on label "→ w w →" at bounding box center [491, 338] width 492 height 26
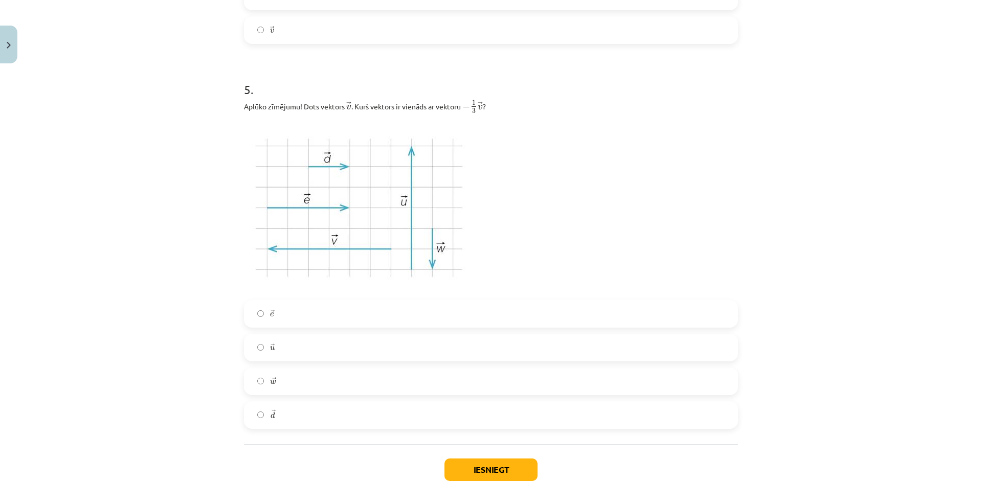
scroll to position [1611, 0]
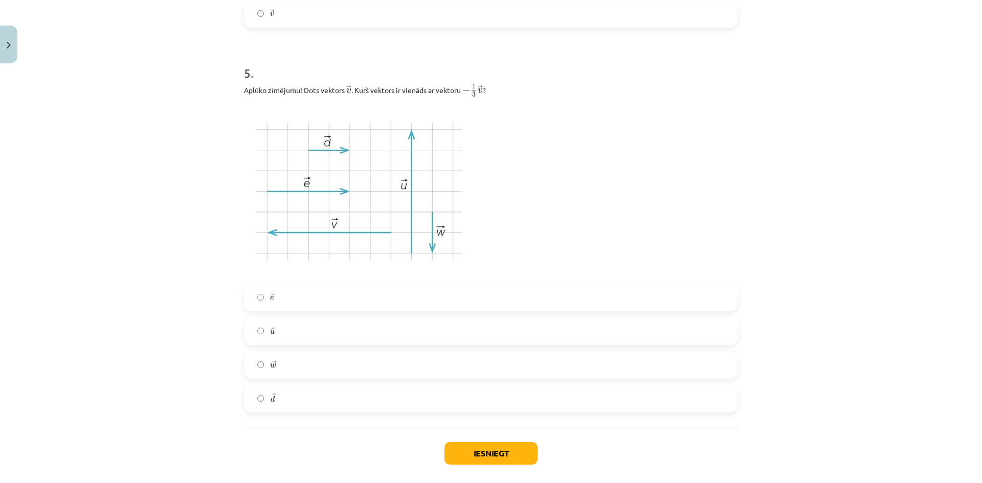
click at [286, 404] on label "→ d d →" at bounding box center [491, 399] width 492 height 26
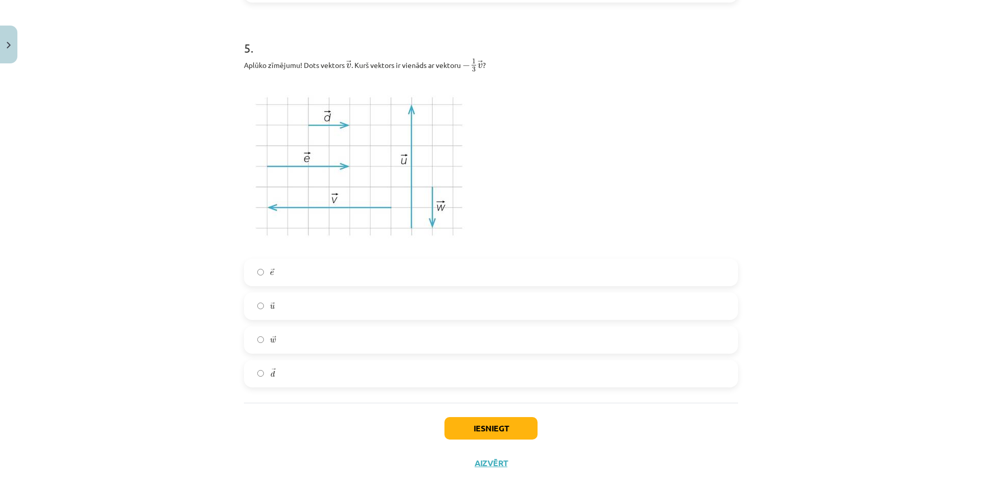
scroll to position [1659, 0]
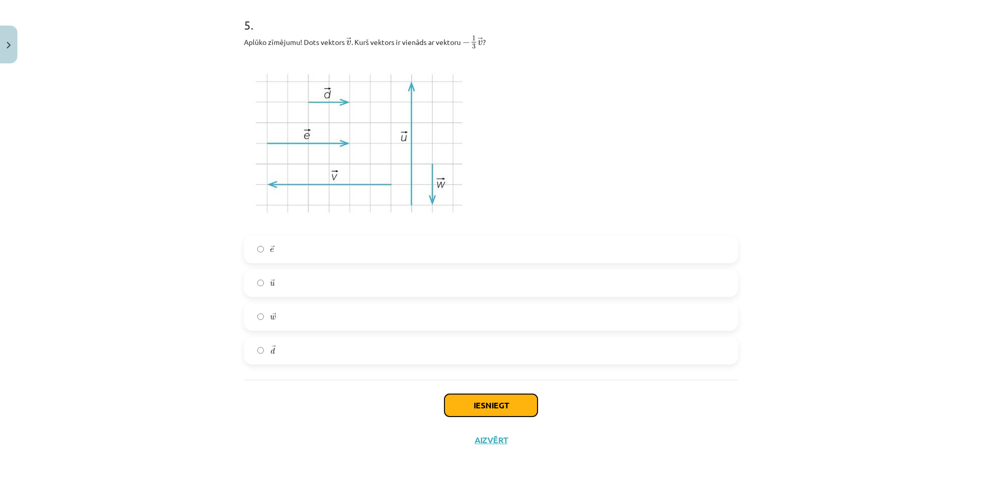
click at [501, 408] on button "Iesniegt" at bounding box center [490, 405] width 93 height 23
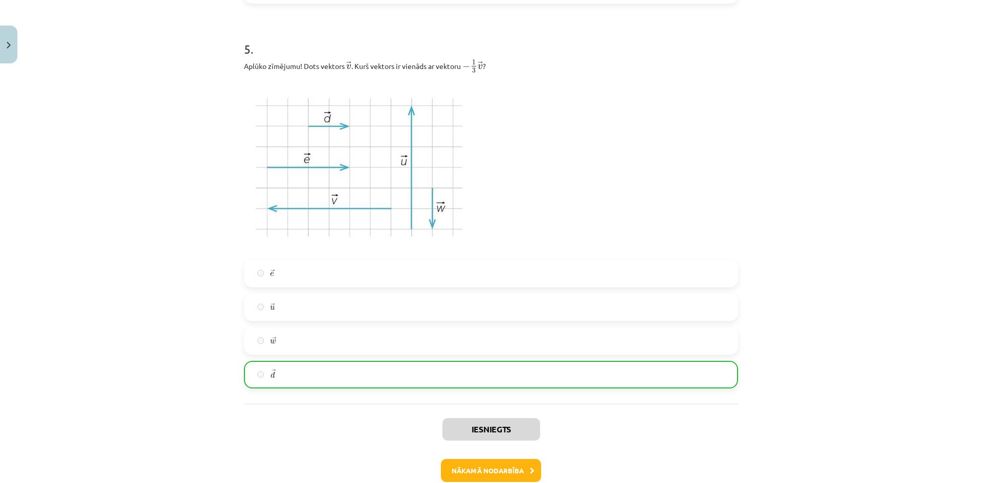
scroll to position [1691, 0]
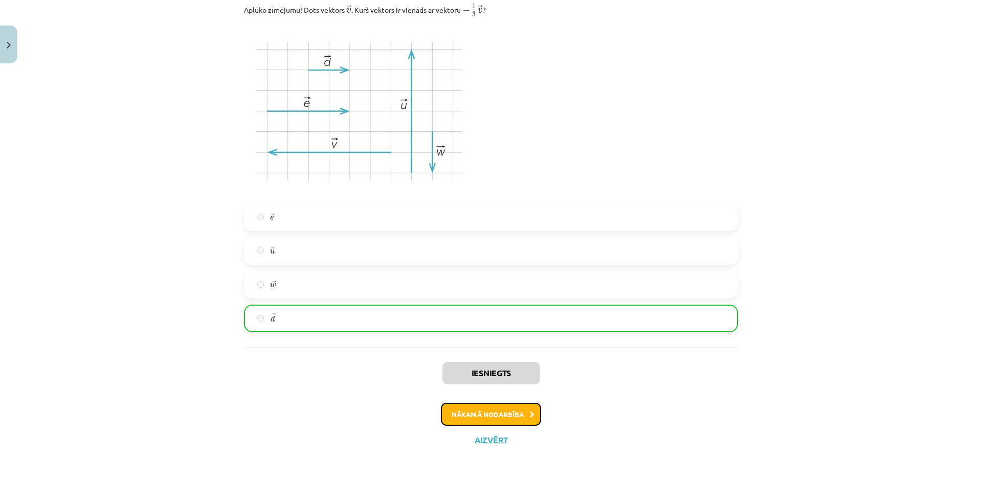
click at [507, 410] on button "Nākamā nodarbība" at bounding box center [491, 415] width 100 height 24
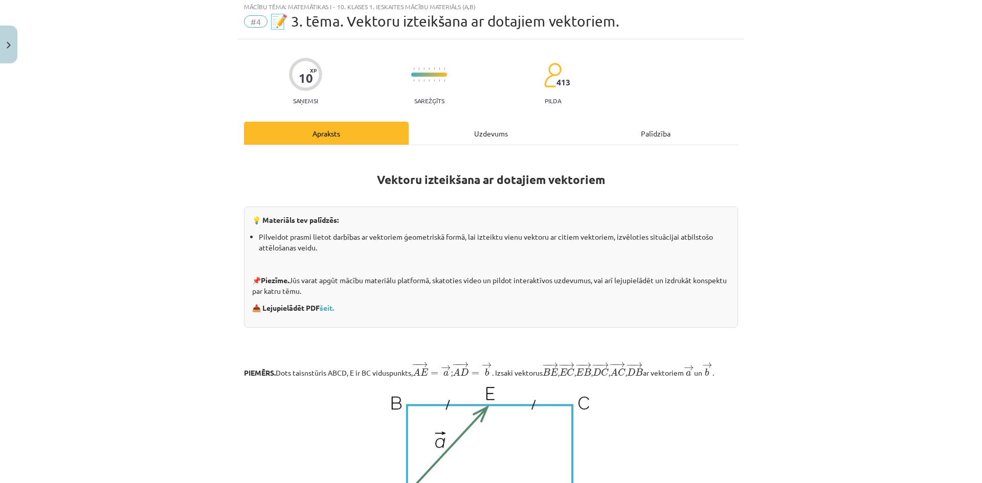
scroll to position [26, 0]
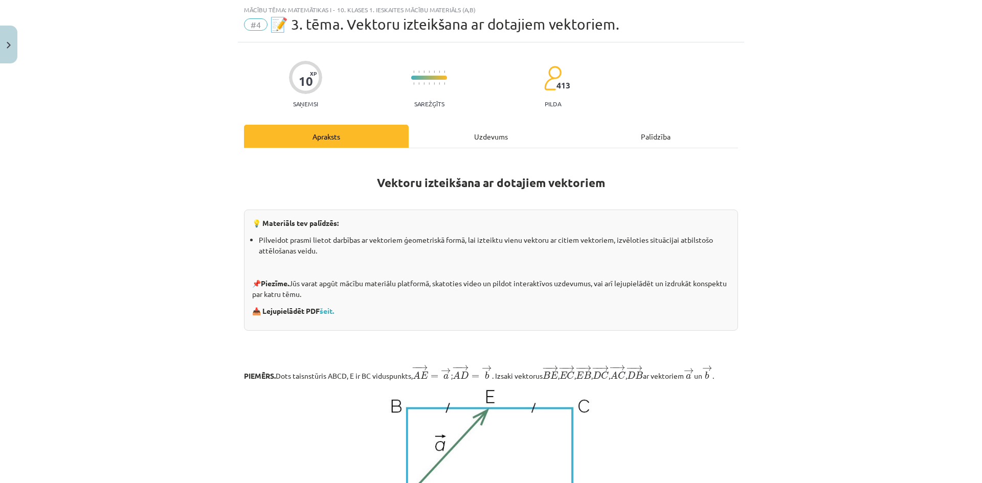
click at [498, 125] on div "Uzdevums" at bounding box center [491, 136] width 165 height 23
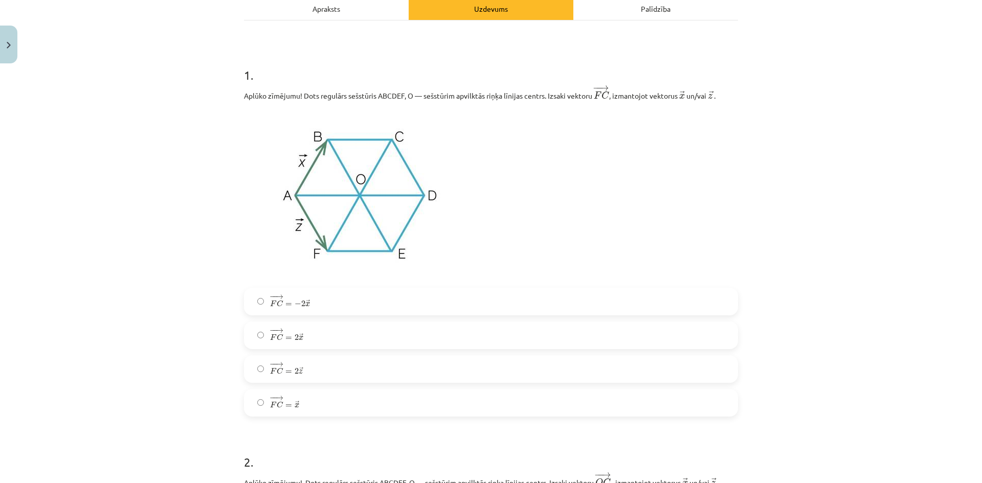
scroll to position [205, 0]
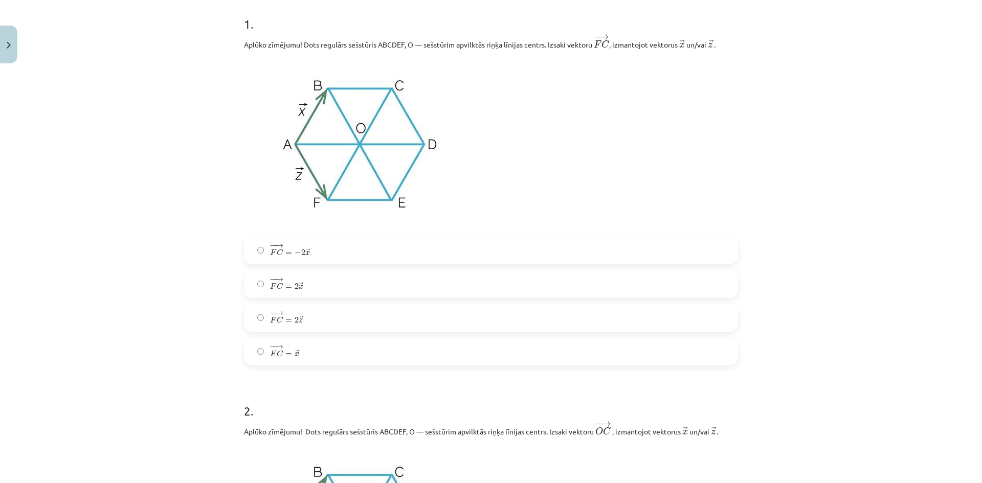
click at [325, 285] on label "− − → F C = 2 → x F C → = 2 x →" at bounding box center [491, 285] width 492 height 26
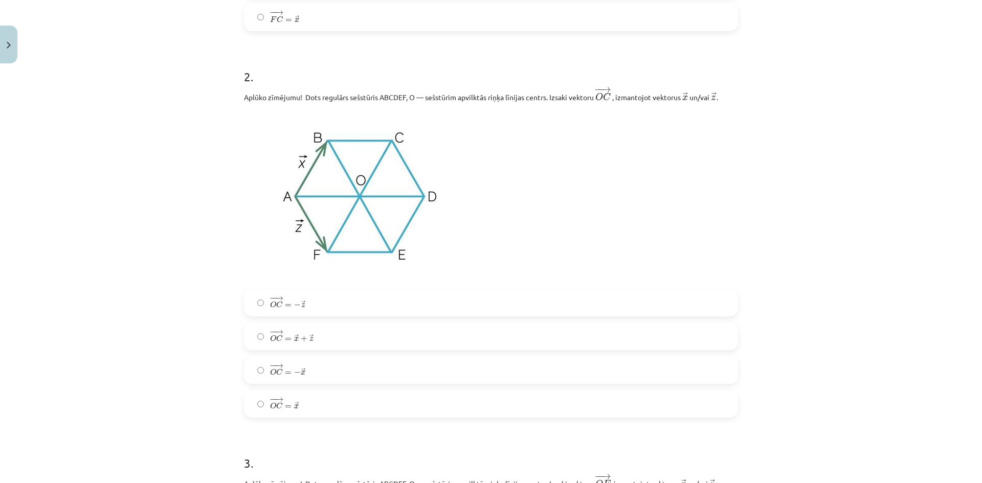
scroll to position [563, 0]
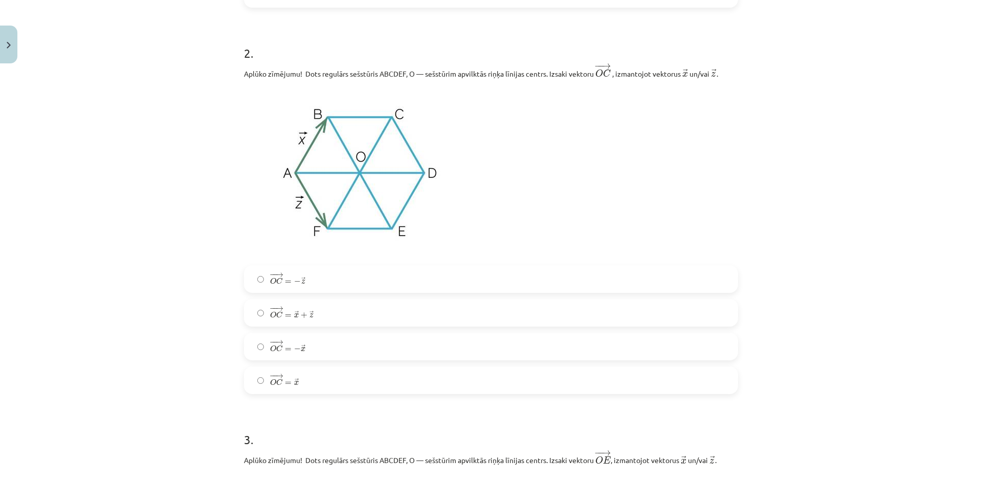
click at [320, 383] on label "− − → O C = → x O C → = x →" at bounding box center [491, 381] width 492 height 26
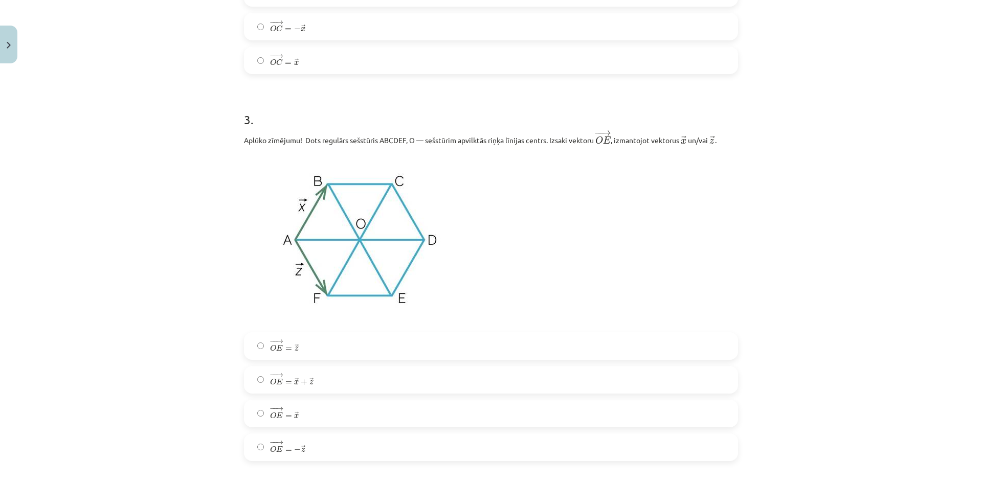
scroll to position [921, 0]
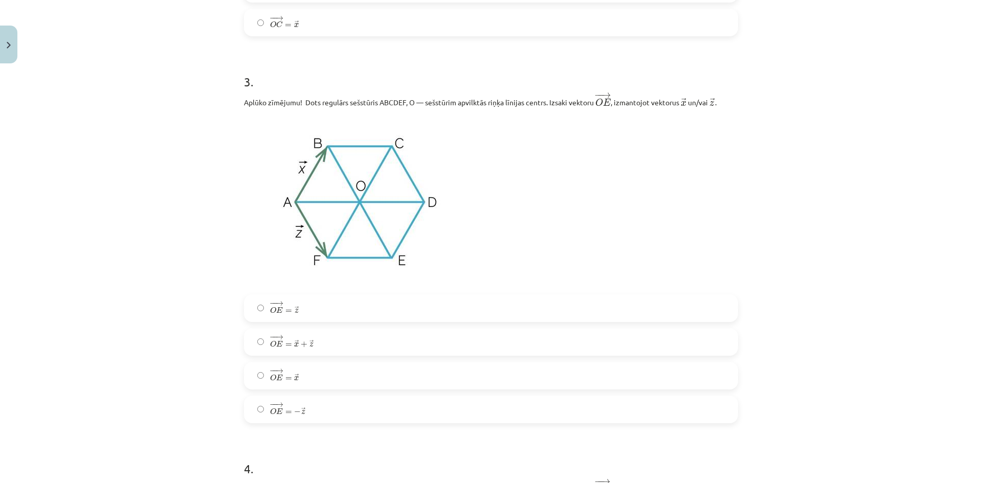
click at [295, 307] on span "→" at bounding box center [297, 309] width 4 height 6
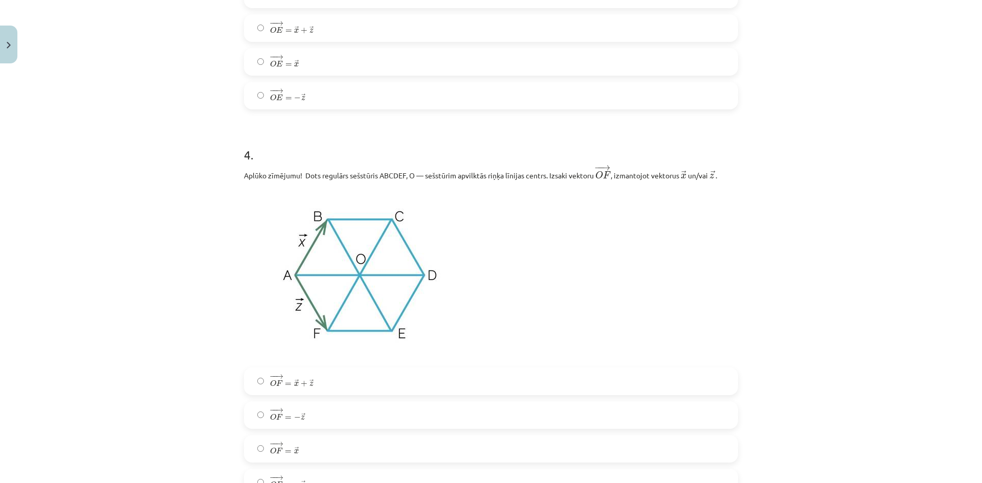
scroll to position [1279, 0]
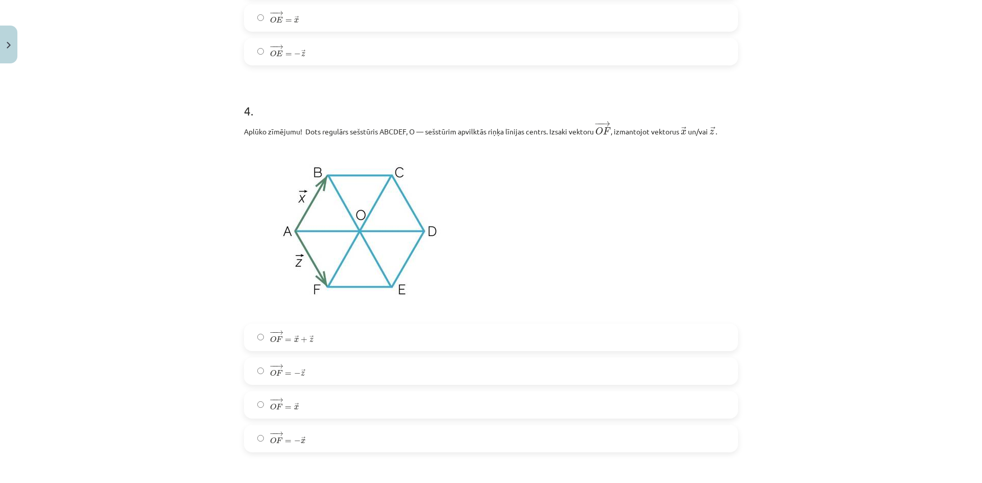
click at [314, 441] on label "− − → O F = − → x O F → = − x →" at bounding box center [491, 439] width 492 height 26
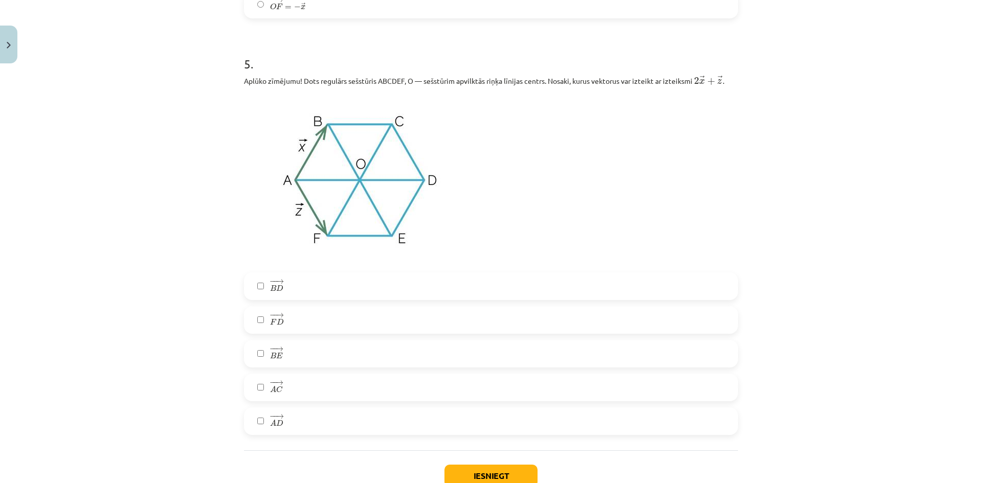
scroll to position [1739, 0]
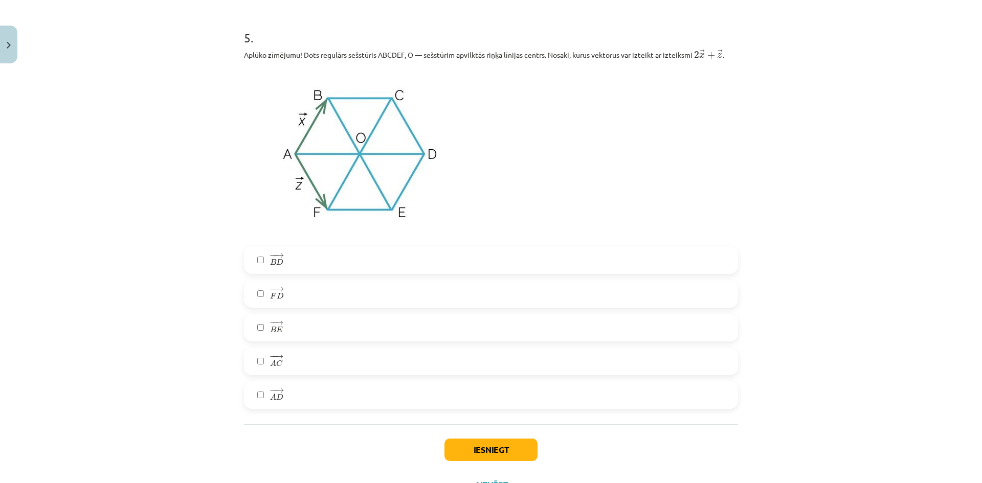
click at [288, 402] on label "− − → A D A D →" at bounding box center [491, 396] width 492 height 26
click at [245, 403] on label "− − → A D A D →" at bounding box center [491, 396] width 492 height 26
click at [302, 299] on label "− − → F D F D →" at bounding box center [491, 294] width 492 height 26
drag, startPoint x: 291, startPoint y: 369, endPoint x: 336, endPoint y: 284, distance: 95.4
click at [291, 369] on label "− − → A C A C →" at bounding box center [491, 362] width 492 height 26
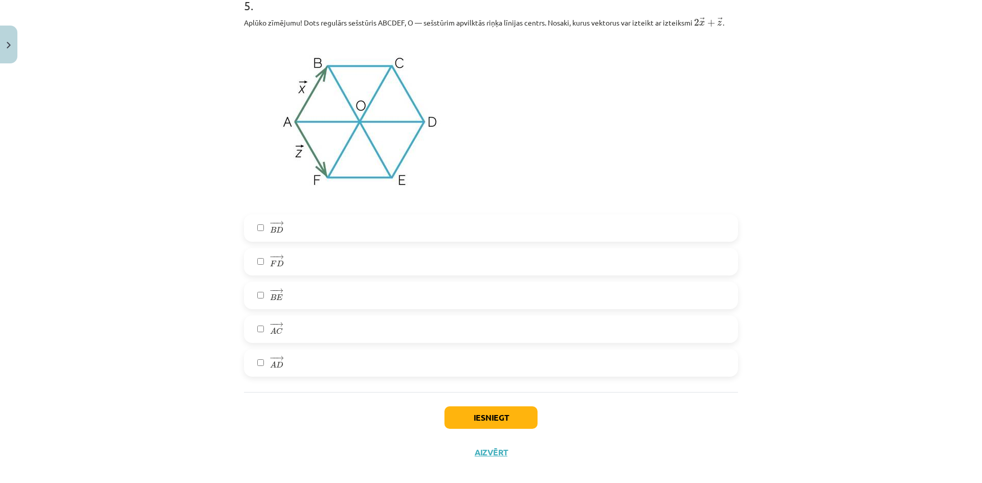
scroll to position [1786, 0]
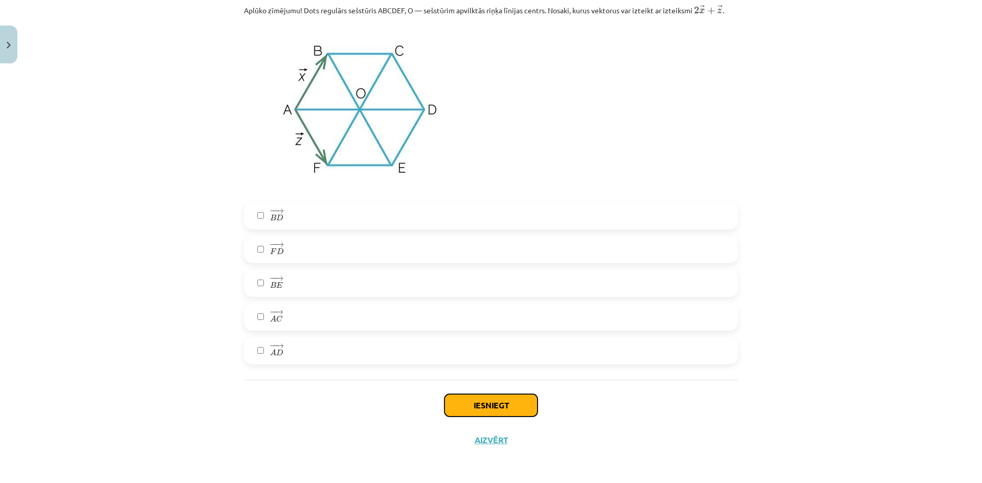
click at [488, 406] on button "Iesniegt" at bounding box center [490, 405] width 93 height 23
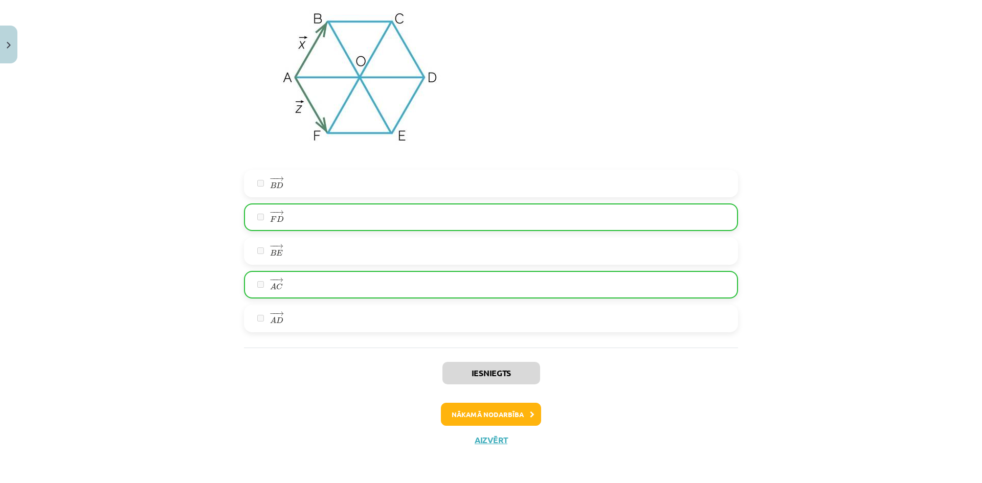
scroll to position [1818, 0]
click at [514, 416] on button "Nākamā nodarbība" at bounding box center [491, 415] width 100 height 24
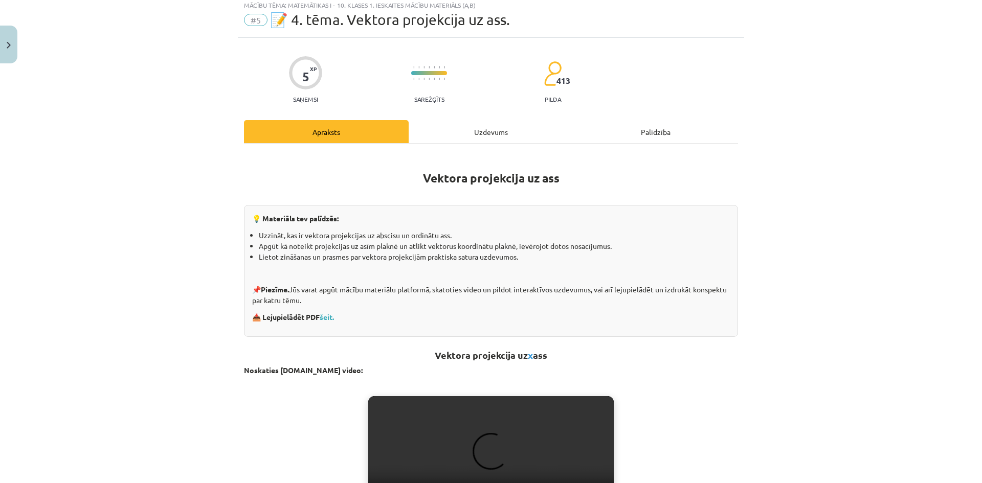
scroll to position [26, 0]
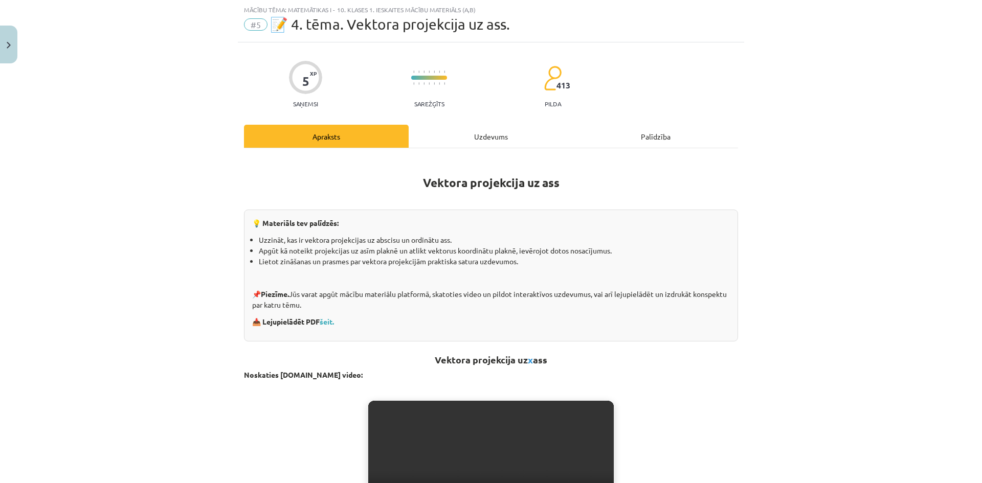
click at [485, 134] on div "Uzdevums" at bounding box center [491, 136] width 165 height 23
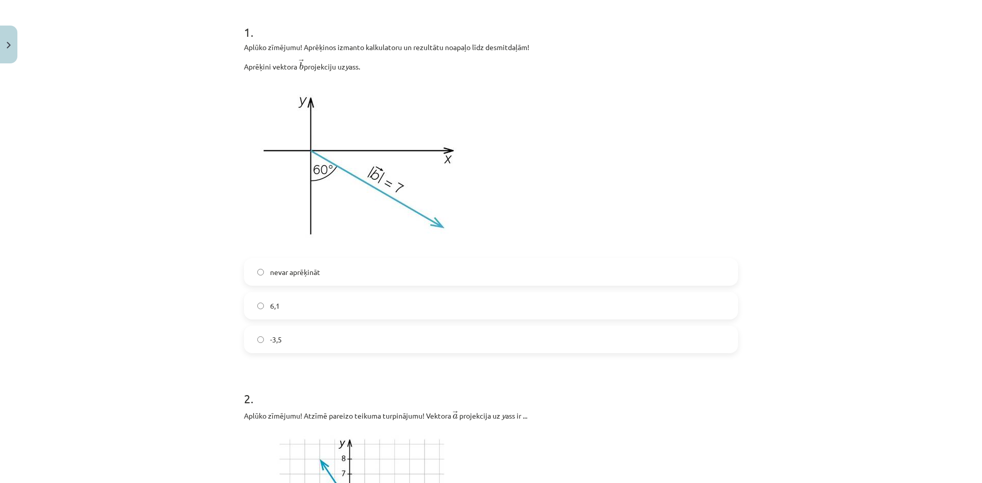
scroll to position [179, 0]
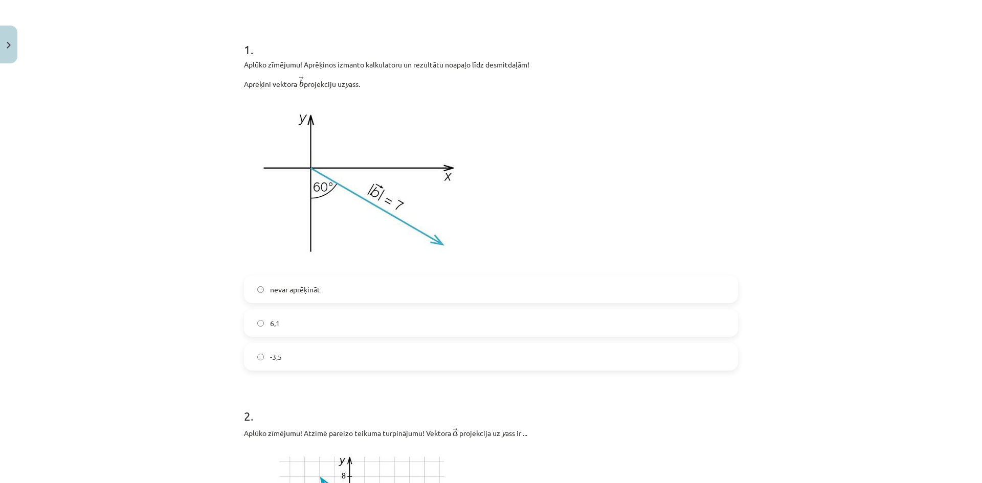
click at [310, 360] on label "-3,5" at bounding box center [491, 357] width 492 height 26
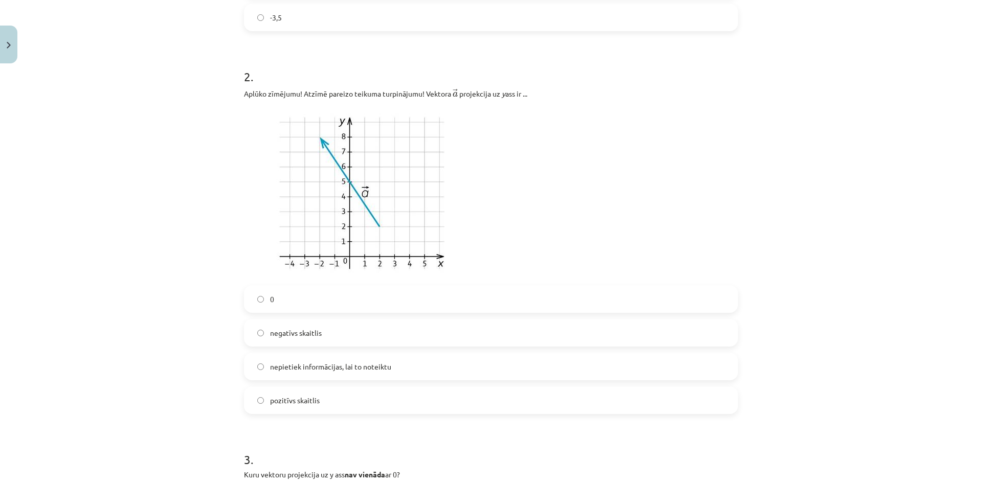
scroll to position [537, 0]
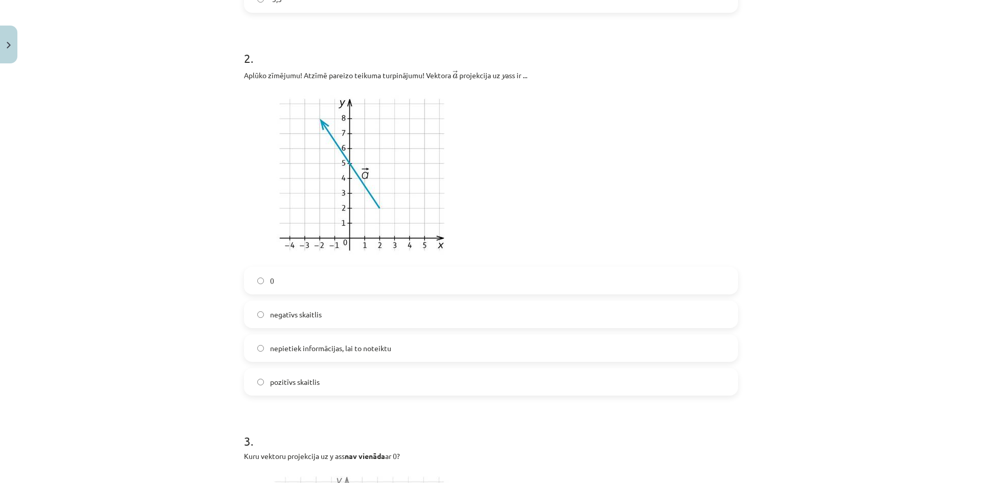
click at [331, 382] on label "pozitīvs skaitlis" at bounding box center [491, 382] width 492 height 26
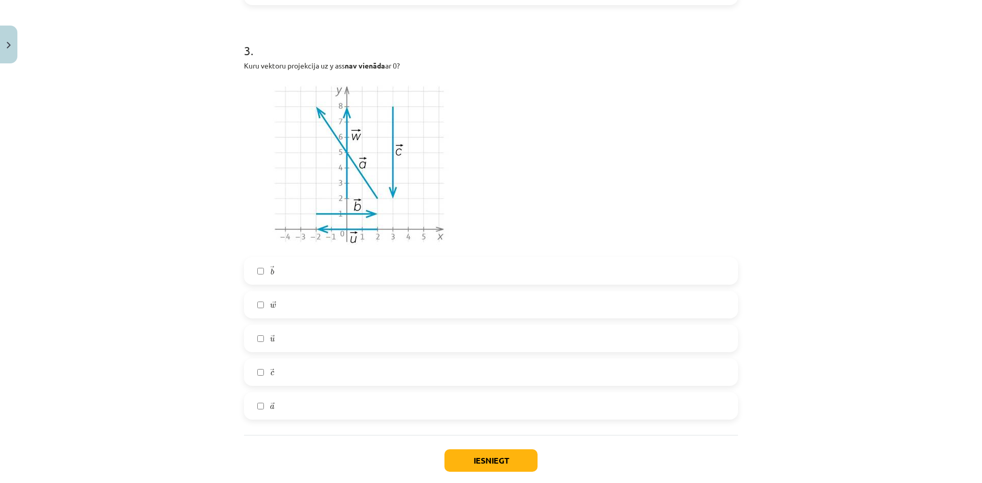
scroll to position [946, 0]
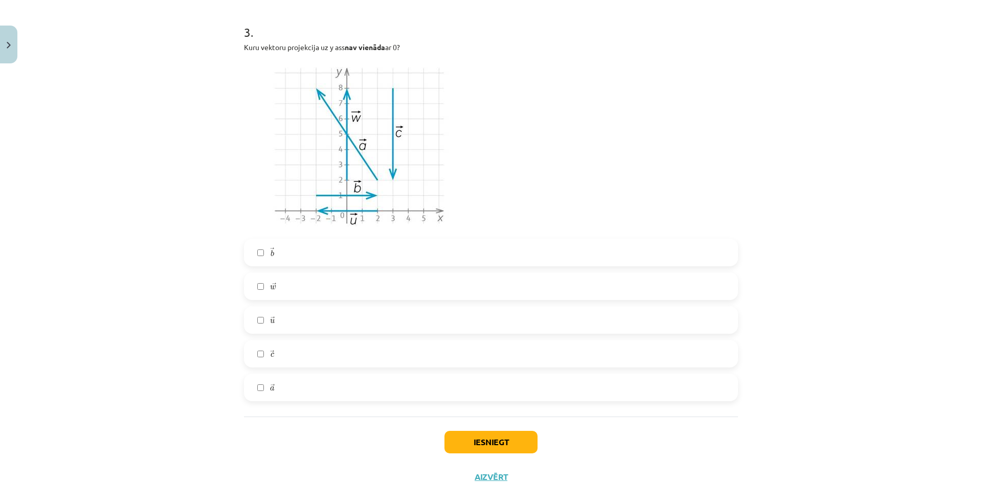
click at [285, 351] on label "→ c c →" at bounding box center [491, 354] width 492 height 26
click at [281, 288] on label "→ w w →" at bounding box center [491, 287] width 492 height 26
click at [287, 393] on label "→ a a →" at bounding box center [491, 388] width 492 height 26
click at [474, 443] on button "Iesniegt" at bounding box center [490, 442] width 93 height 23
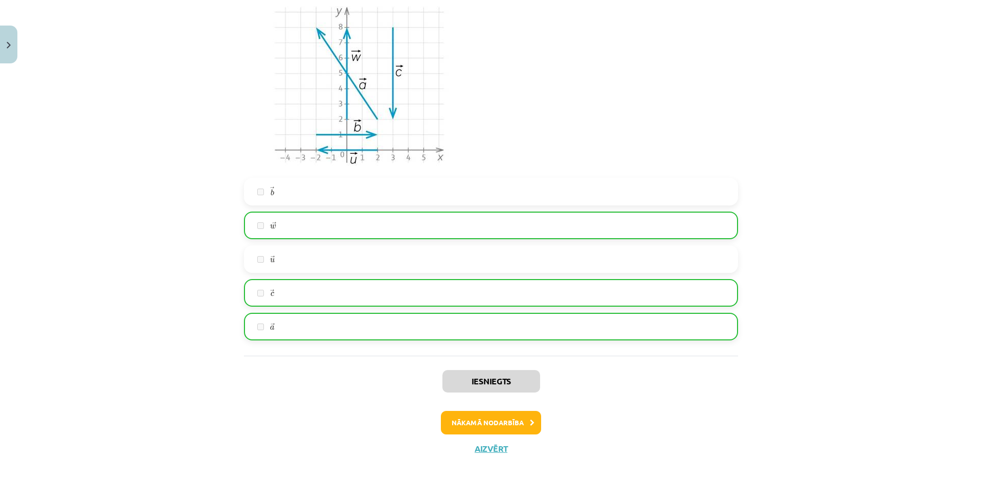
scroll to position [1016, 0]
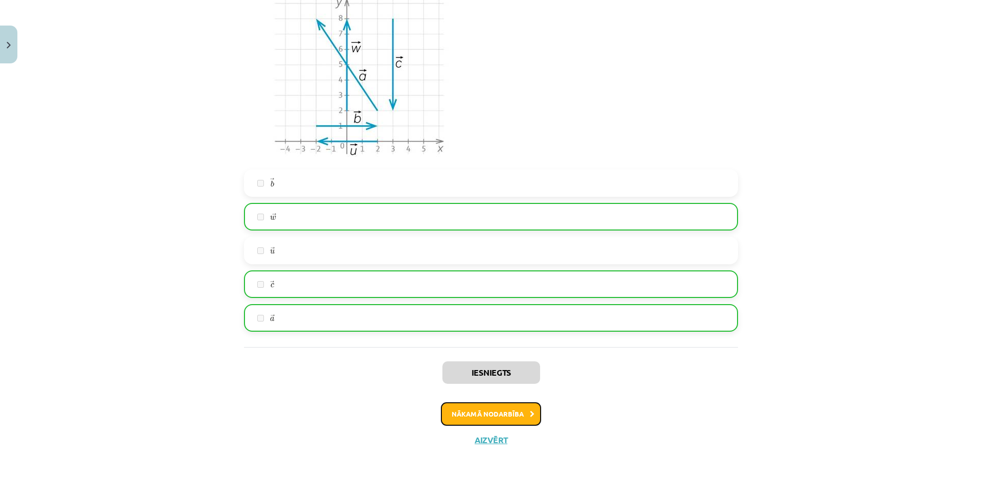
click at [520, 412] on button "Nākamā nodarbība" at bounding box center [491, 415] width 100 height 24
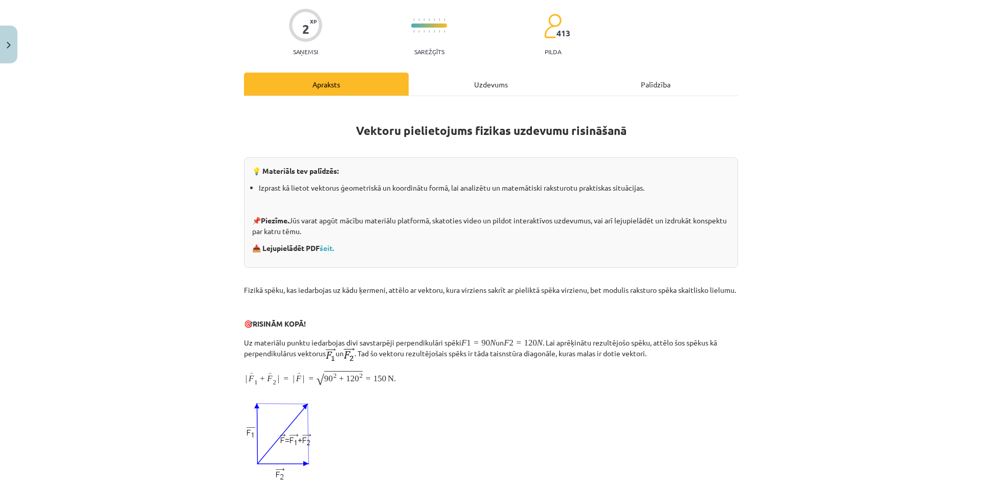
scroll to position [26, 0]
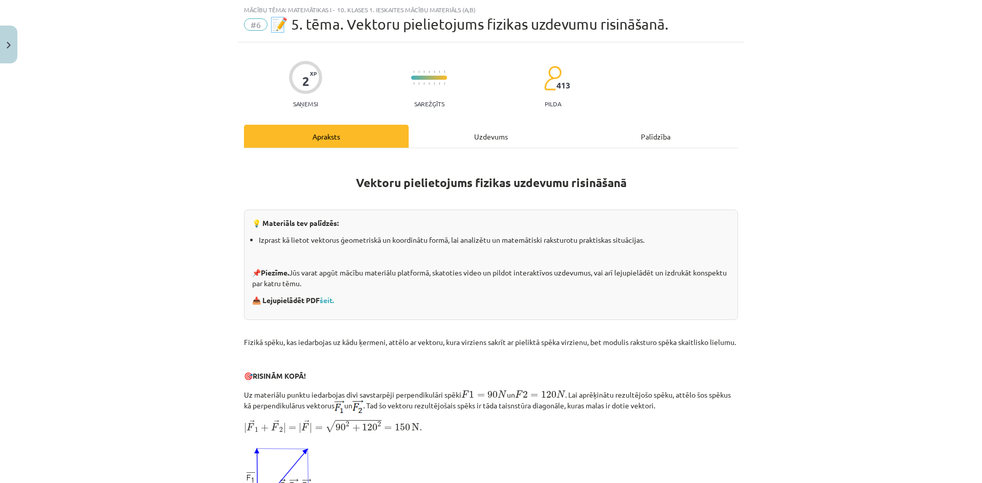
click at [467, 141] on div "Uzdevums" at bounding box center [491, 136] width 165 height 23
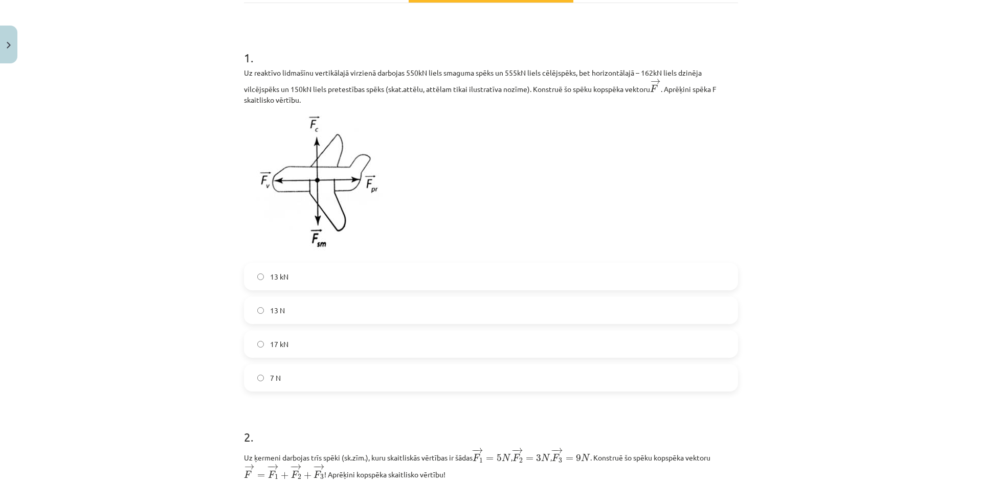
scroll to position [179, 0]
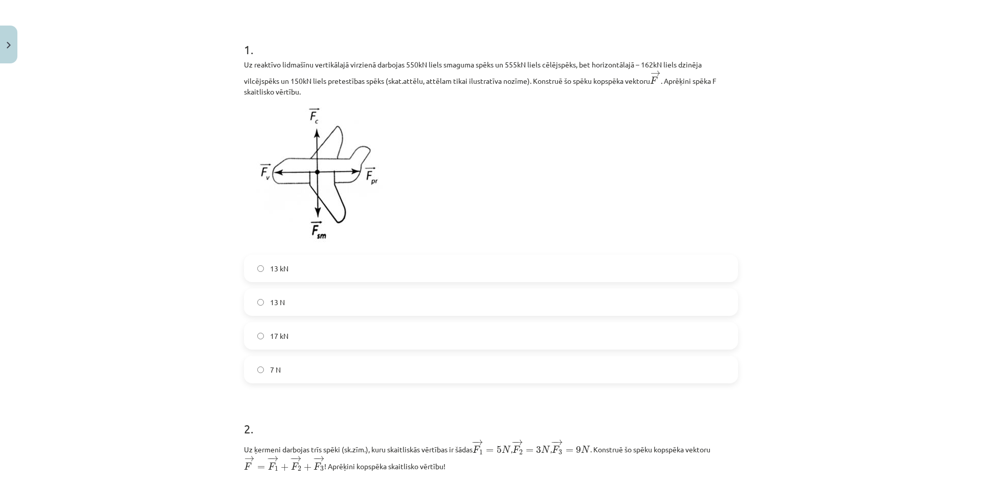
click at [298, 274] on label "13 kN" at bounding box center [491, 269] width 492 height 26
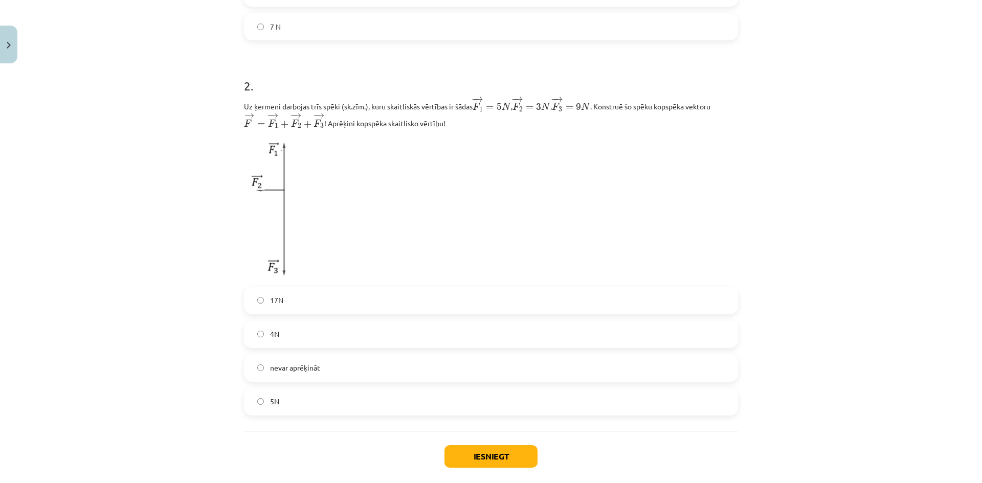
scroll to position [537, 0]
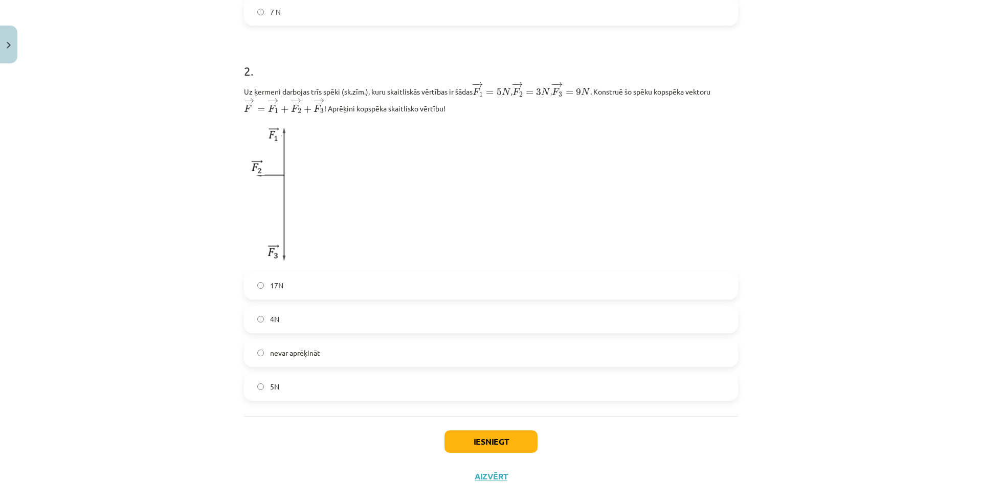
click at [294, 386] on label "5N" at bounding box center [491, 387] width 492 height 26
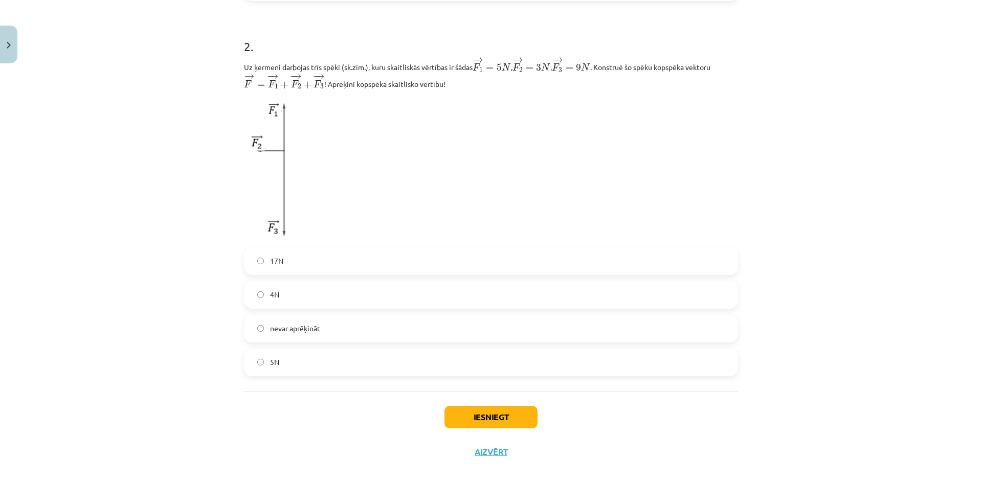
scroll to position [575, 0]
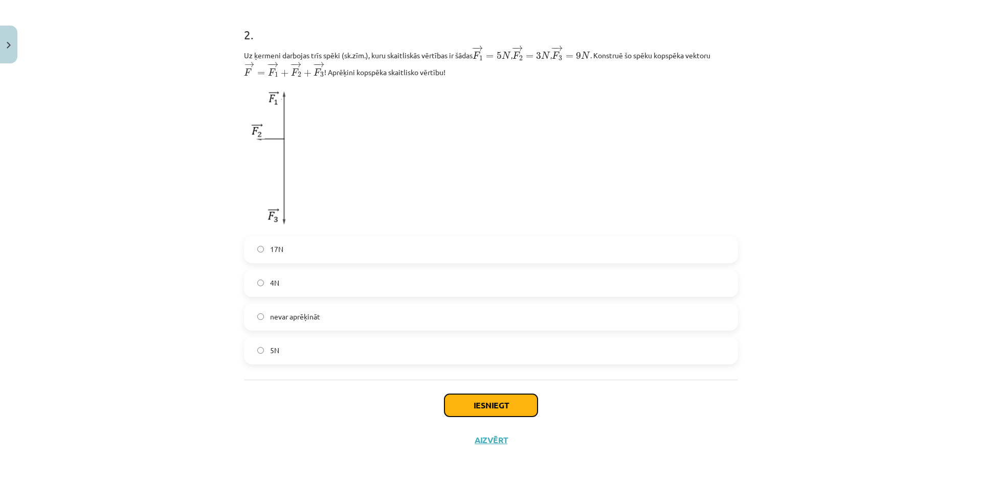
click at [514, 403] on button "Iesniegt" at bounding box center [490, 405] width 93 height 23
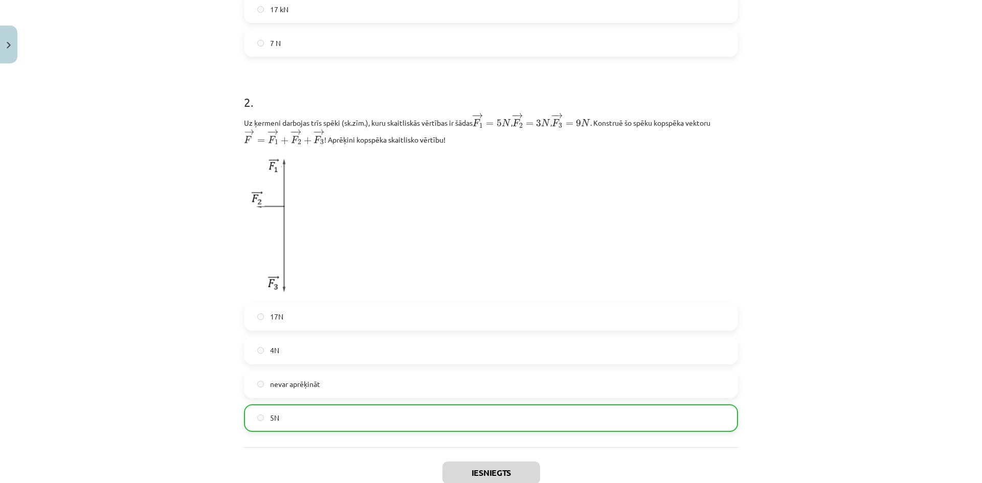
scroll to position [607, 0]
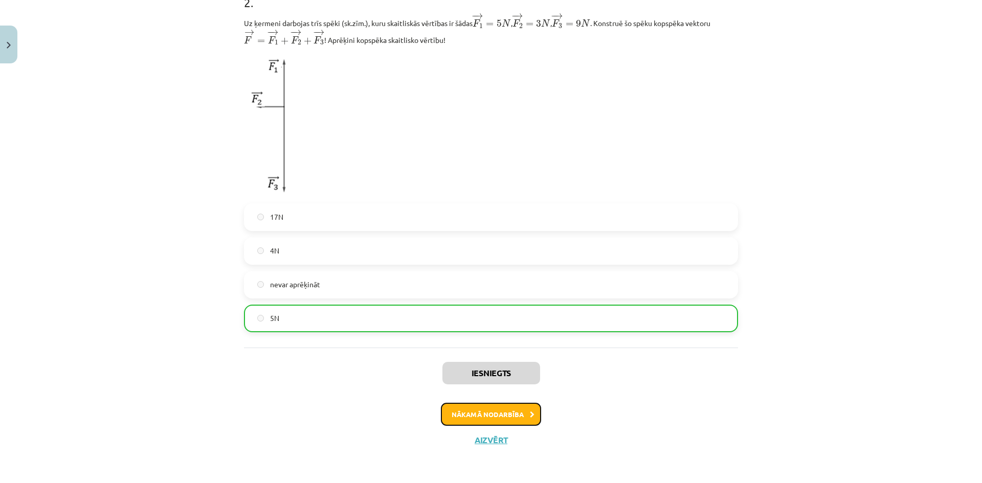
click at [514, 414] on button "Nākamā nodarbība" at bounding box center [491, 415] width 100 height 24
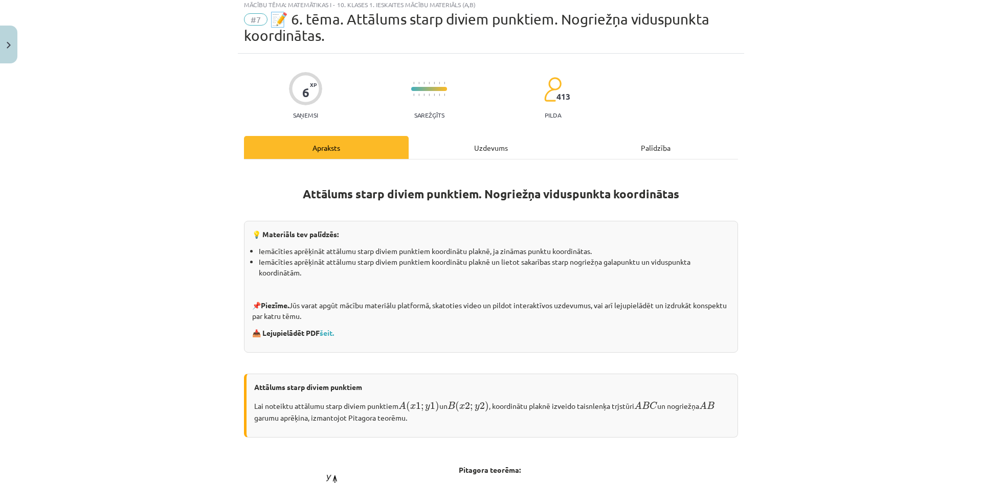
scroll to position [26, 0]
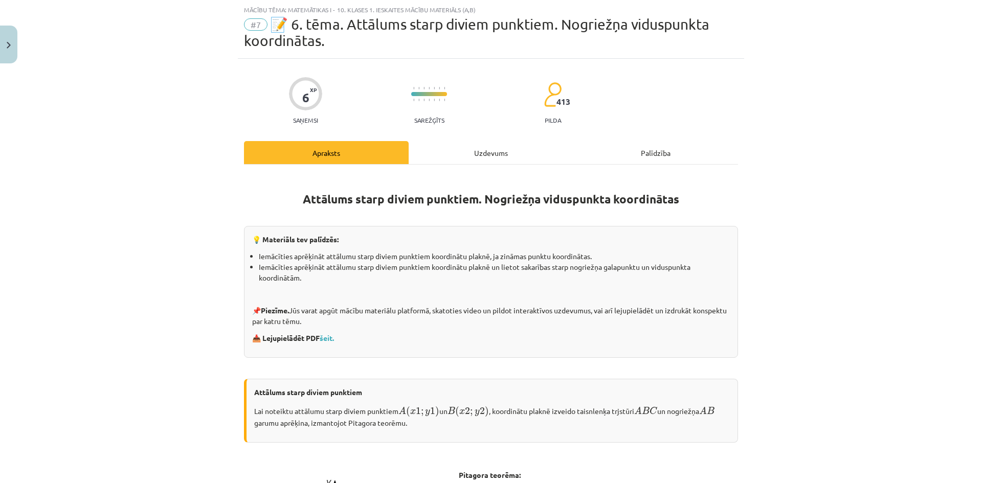
click at [471, 150] on div "Uzdevums" at bounding box center [491, 152] width 165 height 23
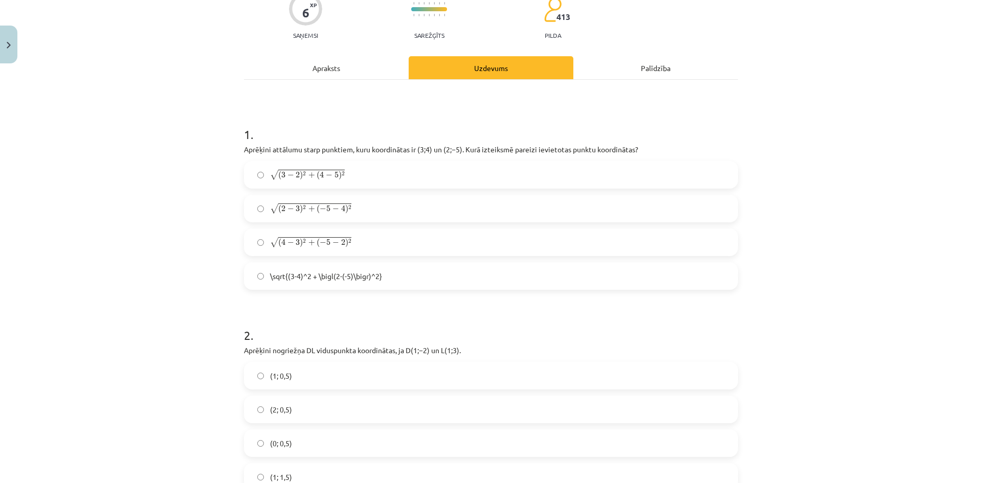
scroll to position [102, 0]
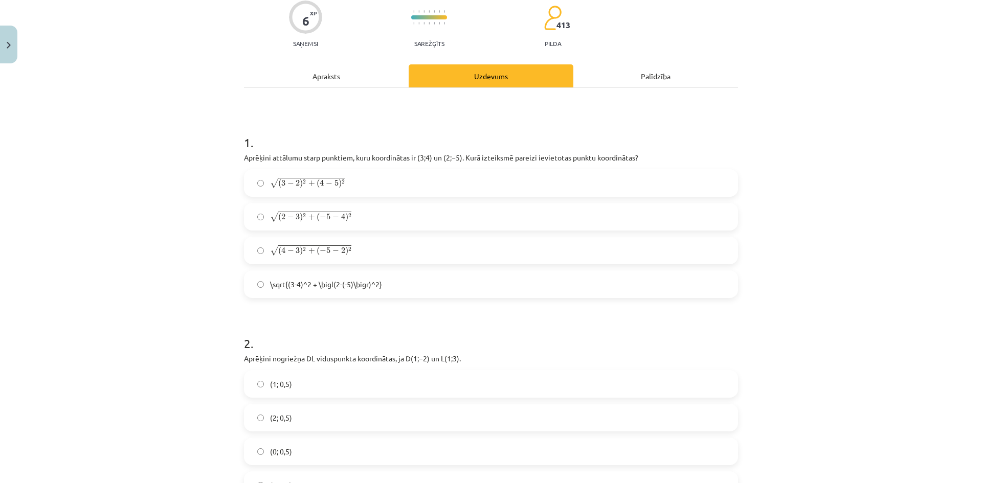
click at [370, 214] on label "√ ( 2 − 3 ) 2 + ( − 5 − 4 ) 2 ( 2 − 3 ) 2 + ( − 5 − 4 ) 2" at bounding box center [491, 217] width 492 height 26
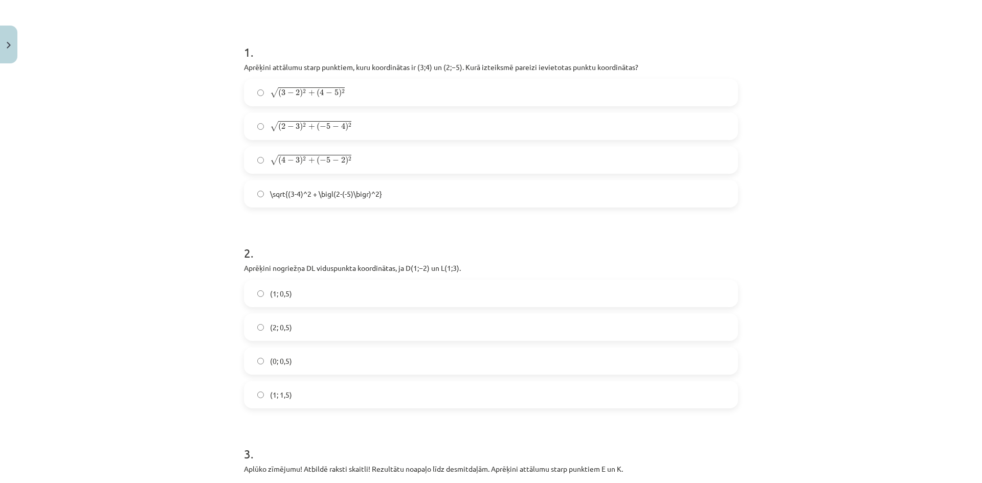
scroll to position [256, 0]
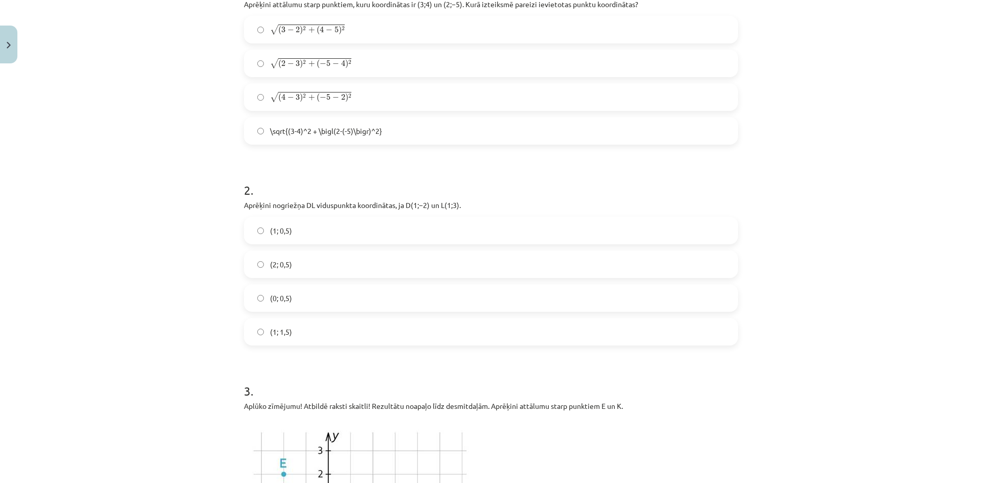
click at [326, 229] on label "(1; 0,5)" at bounding box center [491, 231] width 492 height 26
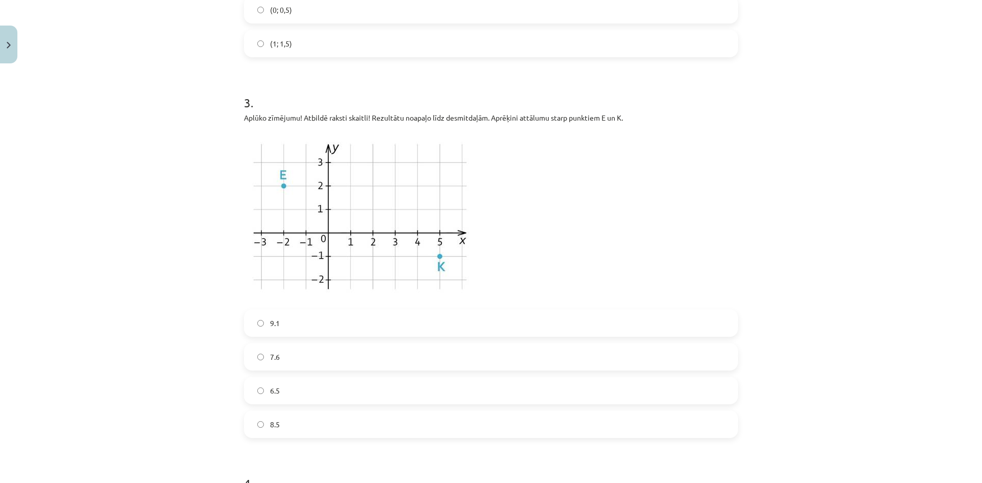
scroll to position [563, 0]
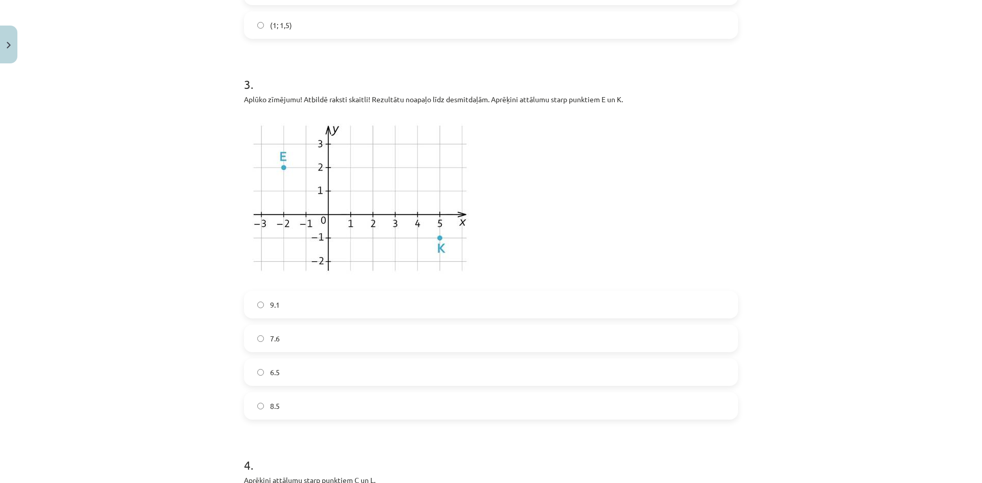
click at [308, 374] on label "6.5" at bounding box center [491, 373] width 492 height 26
click at [319, 338] on label "7.6" at bounding box center [491, 339] width 492 height 26
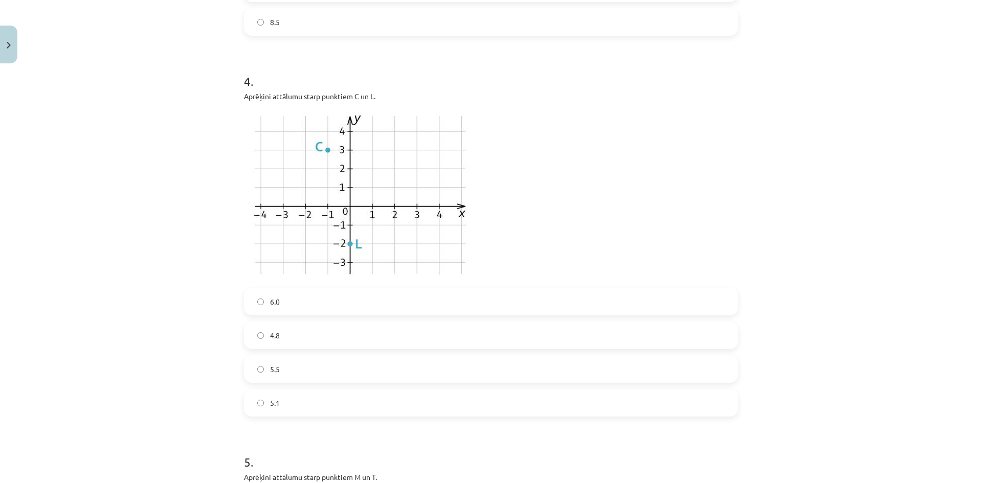
scroll to position [972, 0]
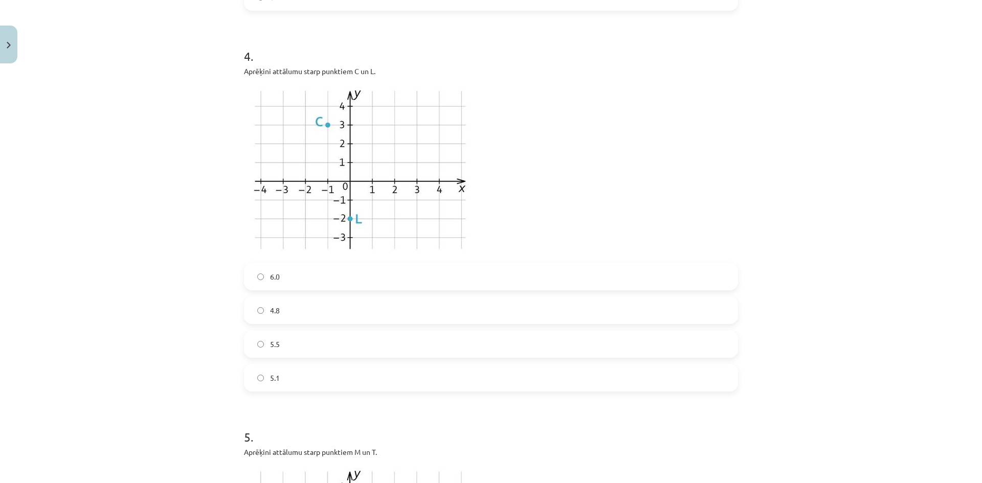
click at [299, 380] on label "5.1" at bounding box center [491, 378] width 492 height 26
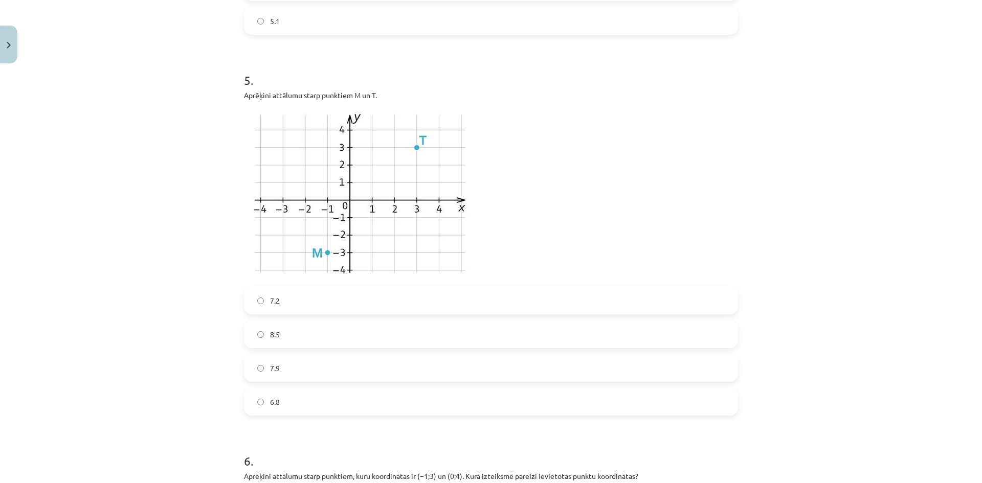
scroll to position [1330, 0]
click at [299, 371] on label "7.9" at bounding box center [491, 367] width 492 height 26
click at [289, 296] on label "7.2" at bounding box center [491, 300] width 492 height 26
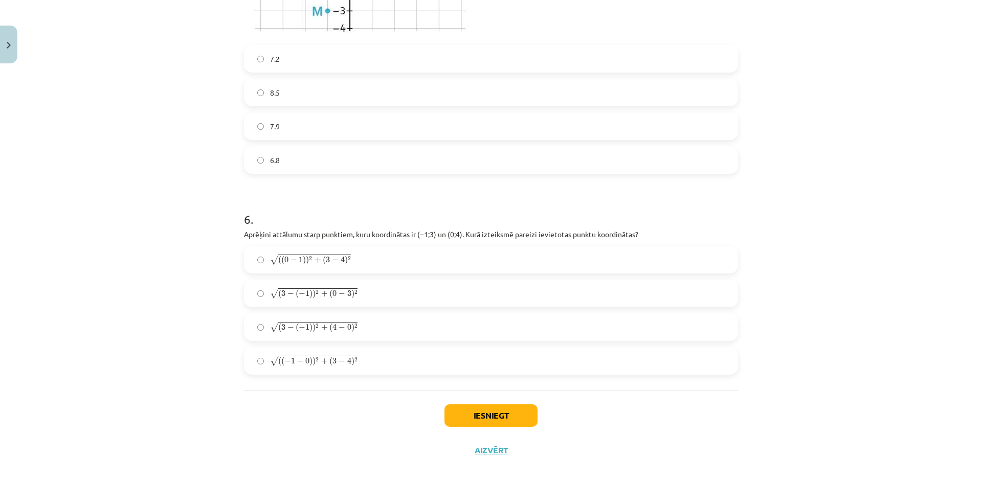
scroll to position [1581, 0]
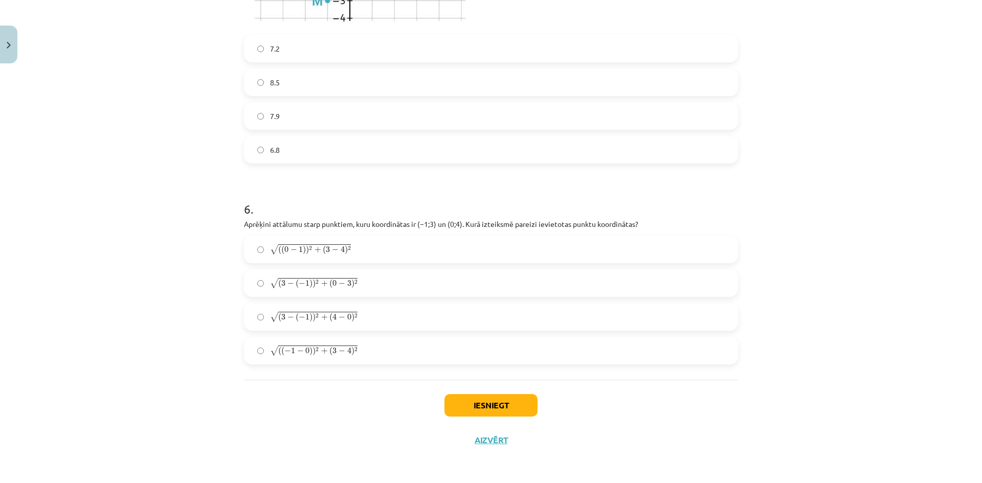
click at [381, 248] on label "√ ( ( 0 − 1 ) ) 2 + ( 3 − 4 ) 2 ( ( 0 − 1 ) ) 2 + ( 3 − 4 ) 2" at bounding box center [491, 250] width 492 height 26
click at [369, 322] on label "√ ( 3 − ( − 1 ) ) 2 + ( 4 − 0 ) 2 ( 3 − ( − 1 ) ) 2 + ( 4 − 0 ) 2" at bounding box center [491, 317] width 492 height 26
click at [466, 406] on button "Iesniegt" at bounding box center [490, 405] width 93 height 23
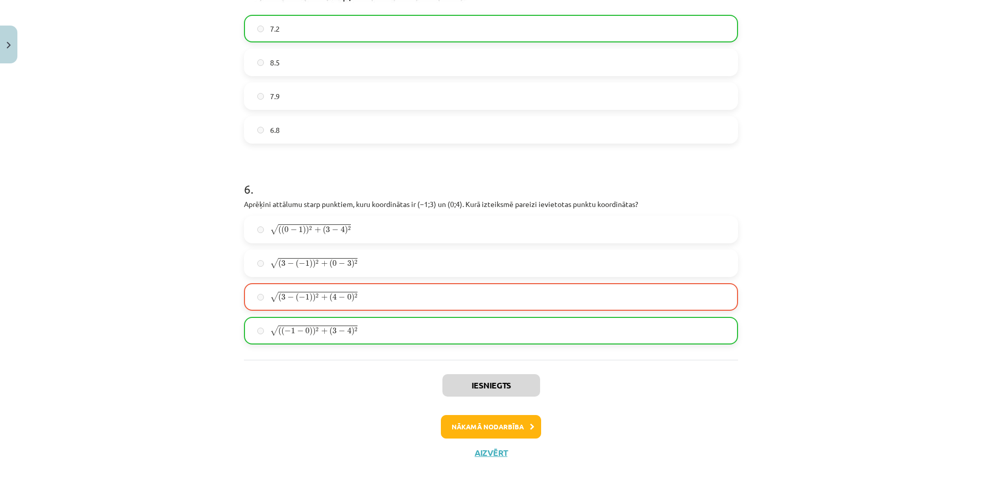
scroll to position [1614, 0]
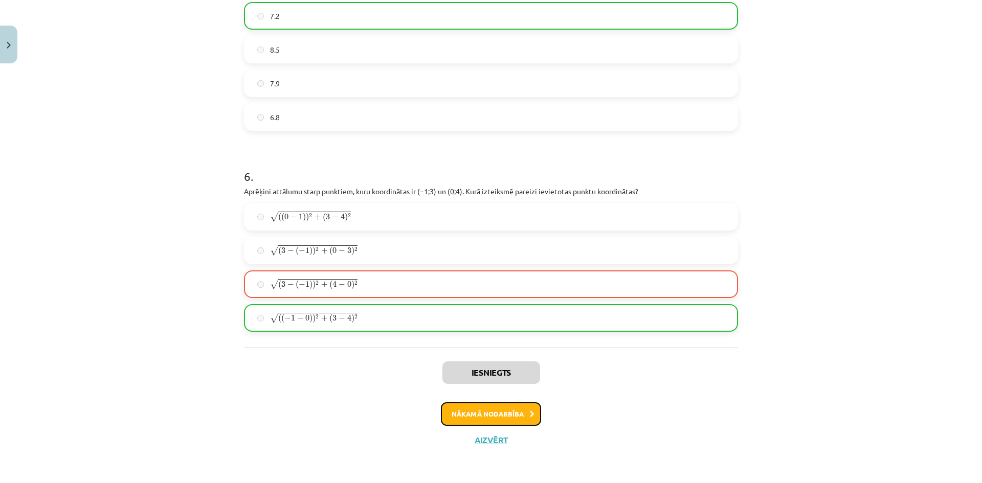
click at [510, 413] on button "Nākamā nodarbība" at bounding box center [491, 415] width 100 height 24
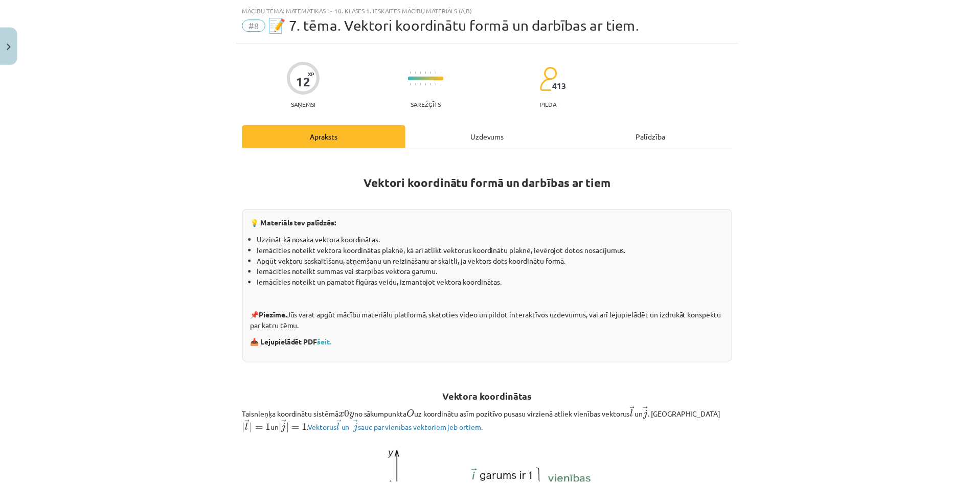
scroll to position [26, 0]
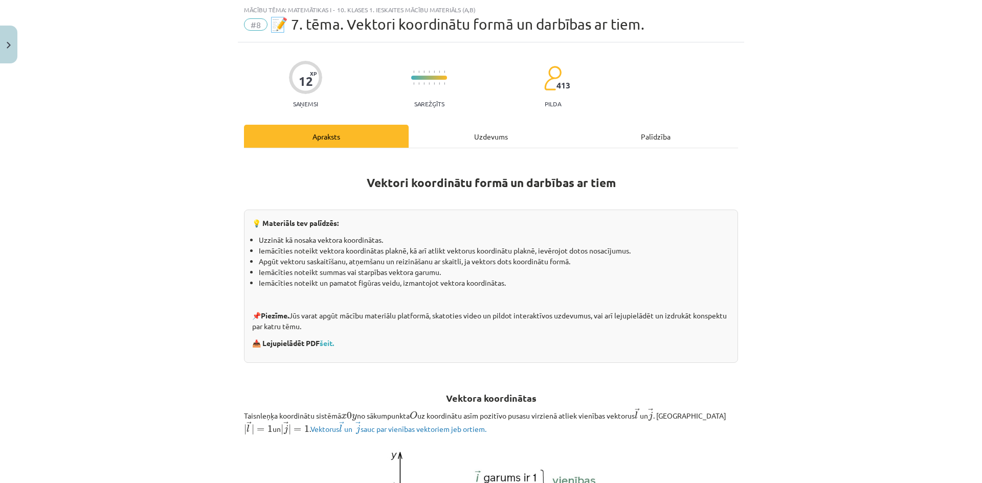
click at [468, 143] on div "Uzdevums" at bounding box center [491, 136] width 165 height 23
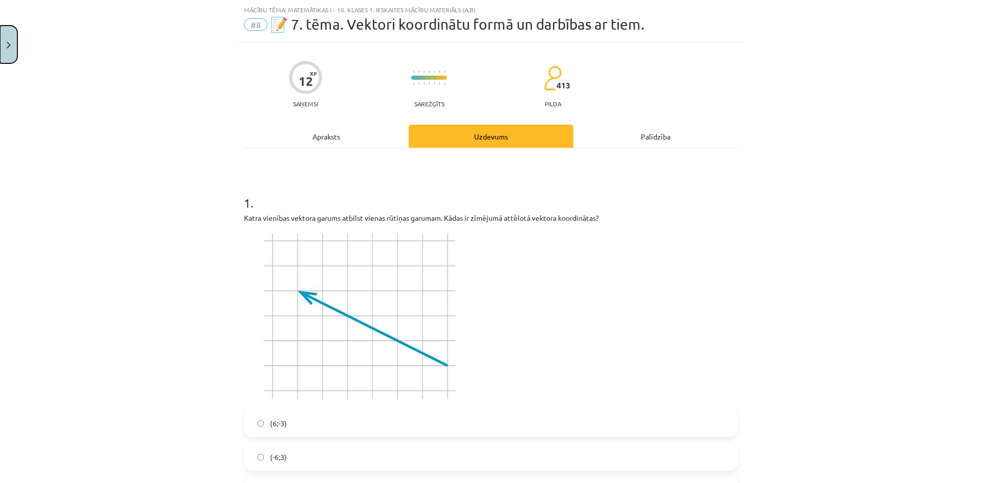
click at [0, 59] on button "Close" at bounding box center [8, 45] width 17 height 38
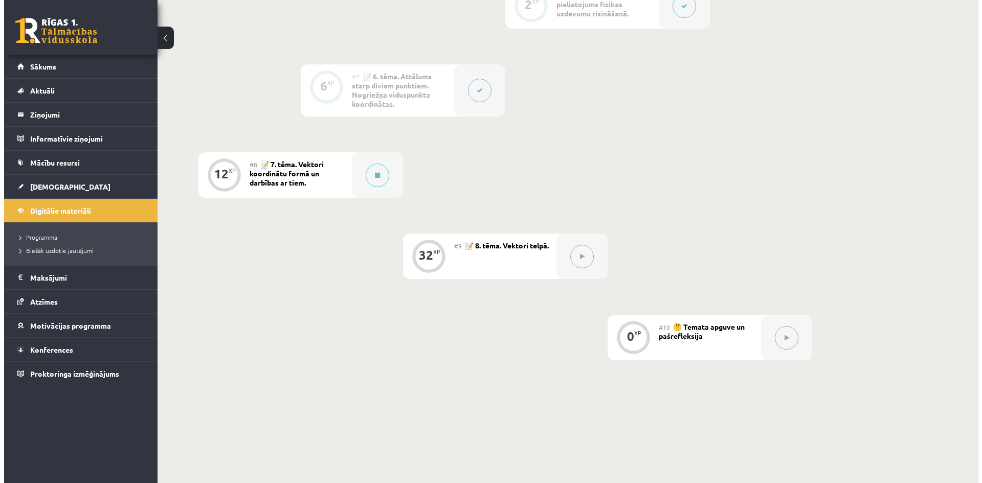
scroll to position [755, 0]
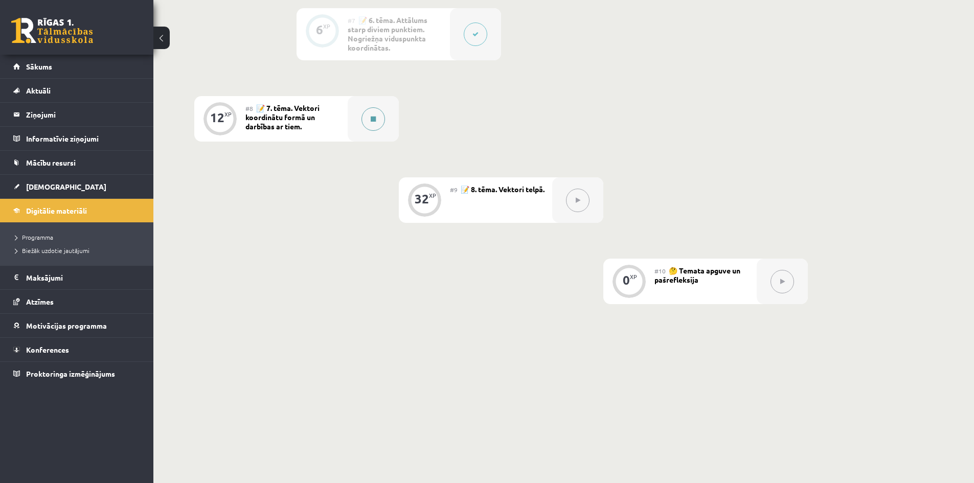
click at [372, 124] on button at bounding box center [374, 119] width 24 height 24
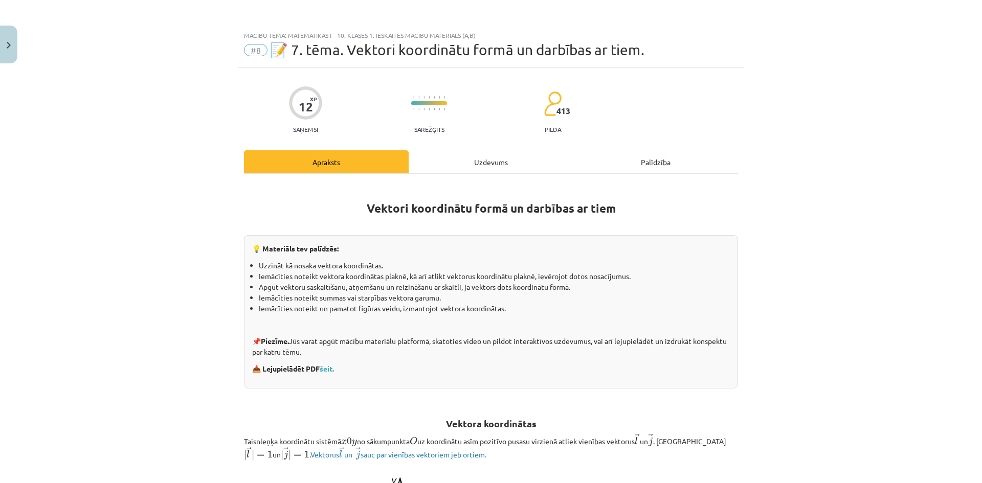
click at [506, 165] on div "Uzdevums" at bounding box center [491, 161] width 165 height 23
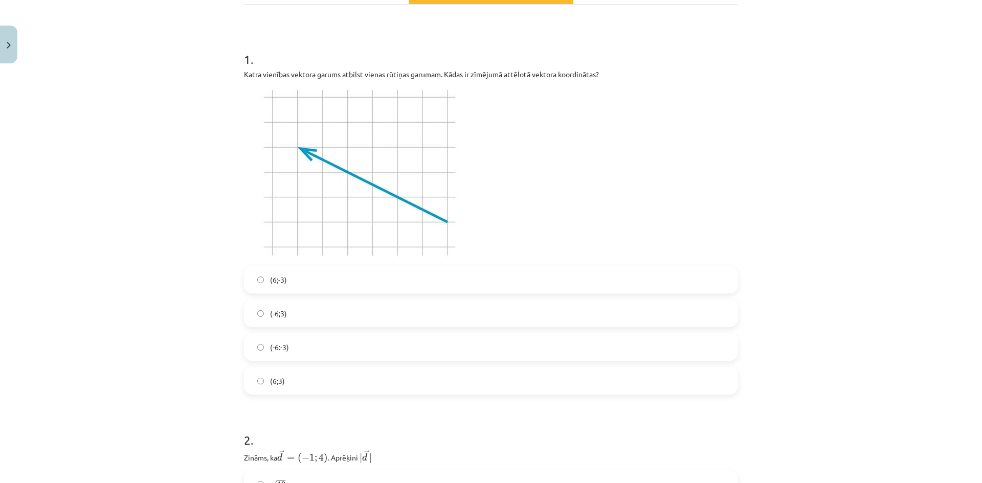
scroll to position [179, 0]
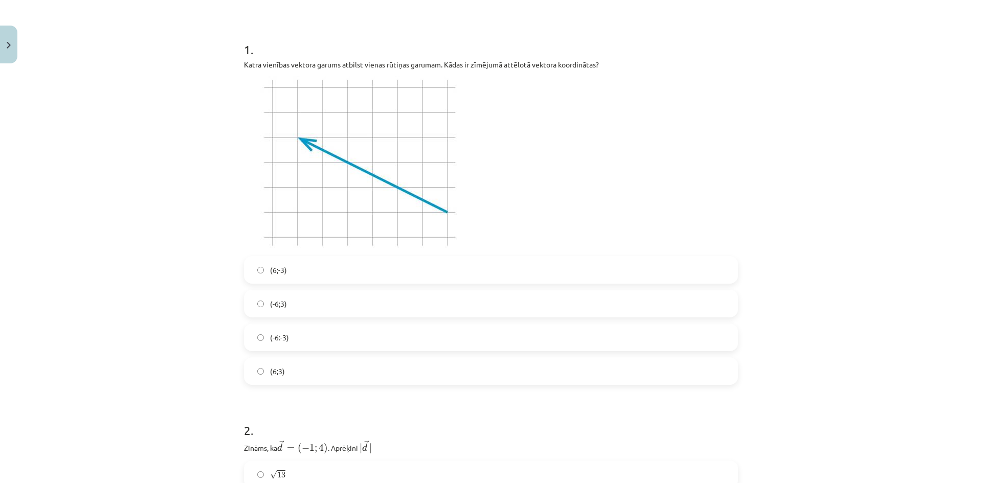
click at [308, 304] on label "(-6;3)" at bounding box center [491, 304] width 492 height 26
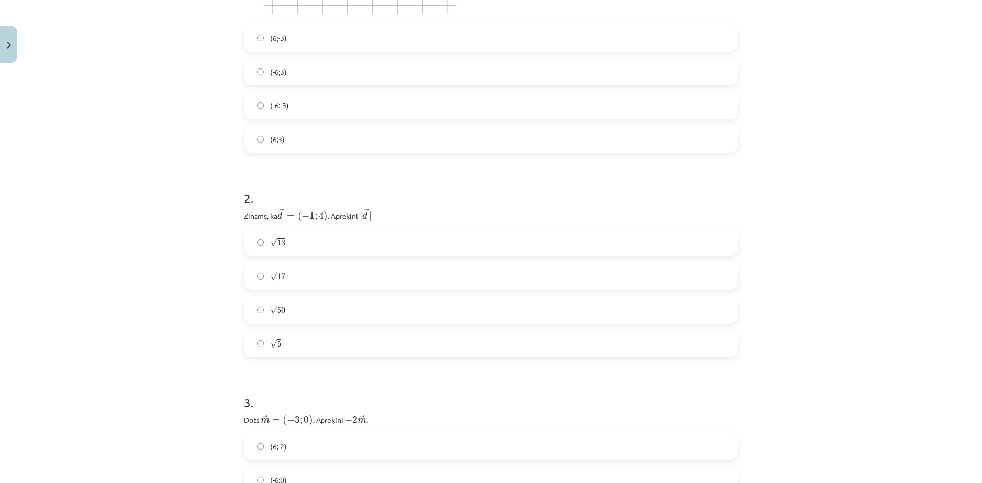
scroll to position [435, 0]
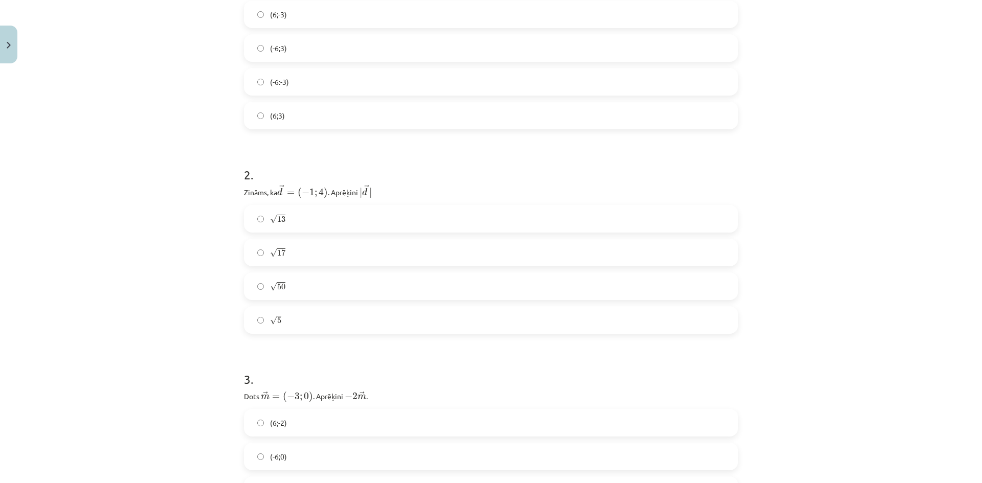
click at [348, 259] on label "√ 17 17" at bounding box center [491, 253] width 492 height 26
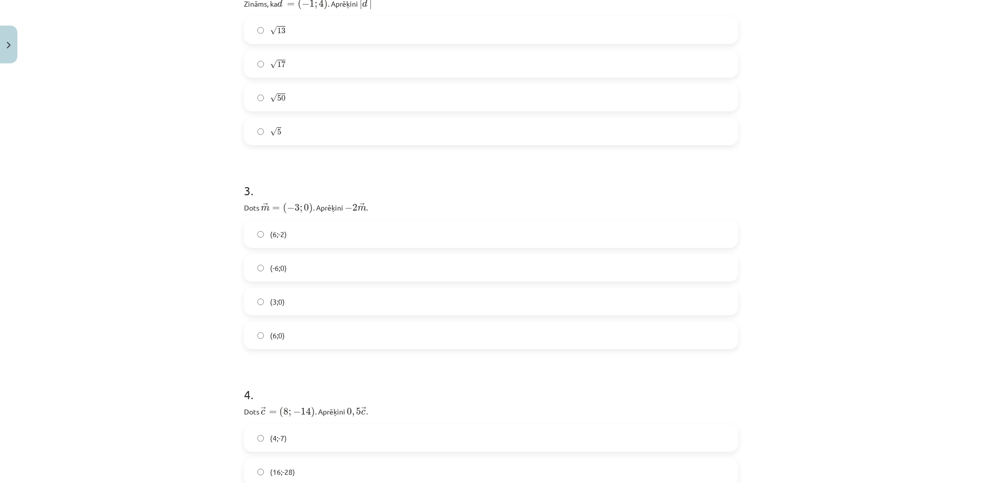
scroll to position [690, 0]
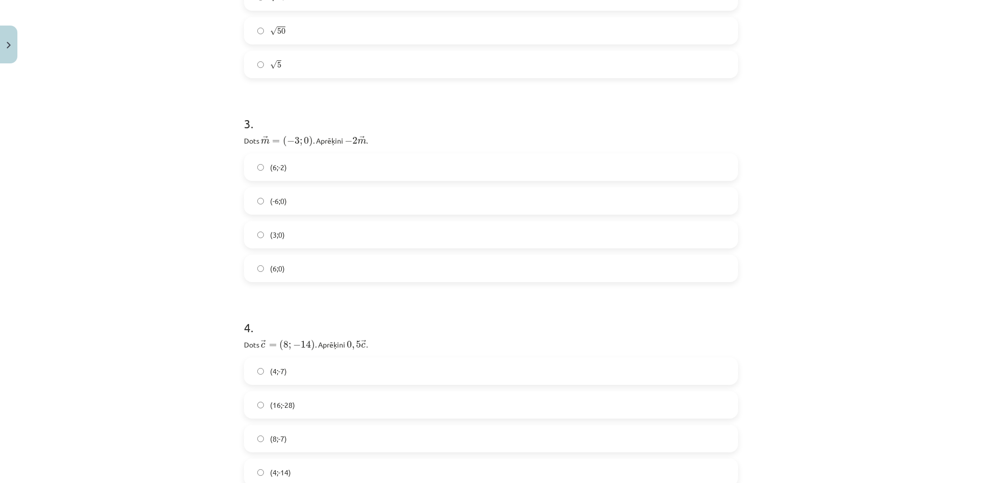
click at [304, 267] on label "(6;0)" at bounding box center [491, 269] width 492 height 26
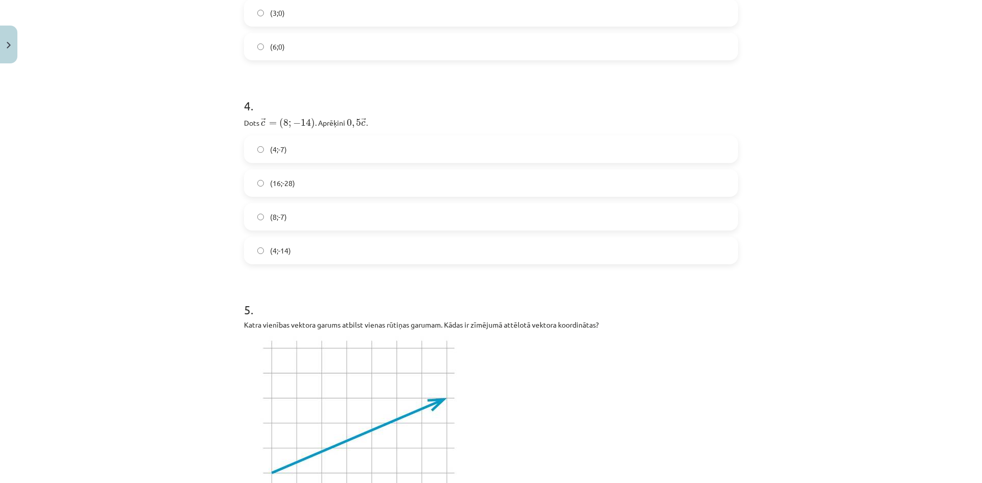
scroll to position [946, 0]
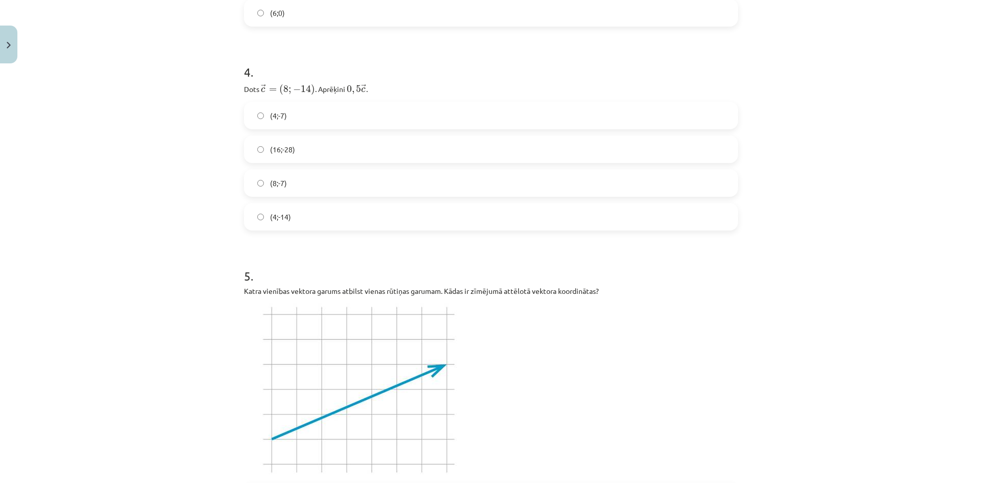
click at [292, 117] on label "(4;-7)" at bounding box center [491, 116] width 492 height 26
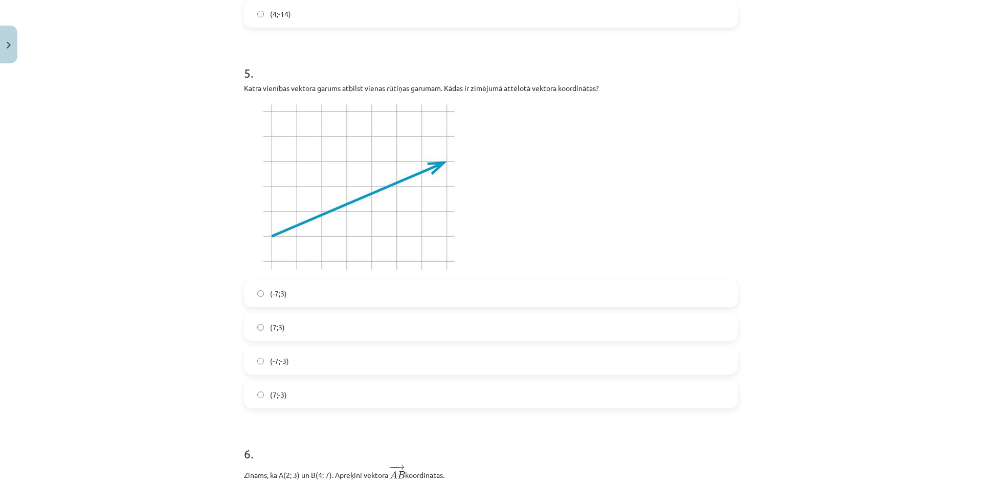
scroll to position [1151, 0]
click at [293, 322] on label "(7;3)" at bounding box center [491, 326] width 492 height 26
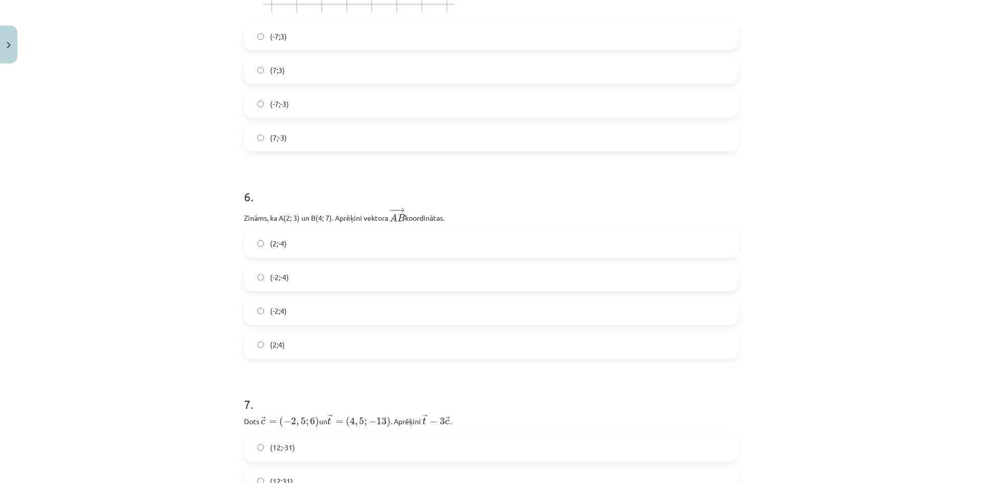
scroll to position [1458, 0]
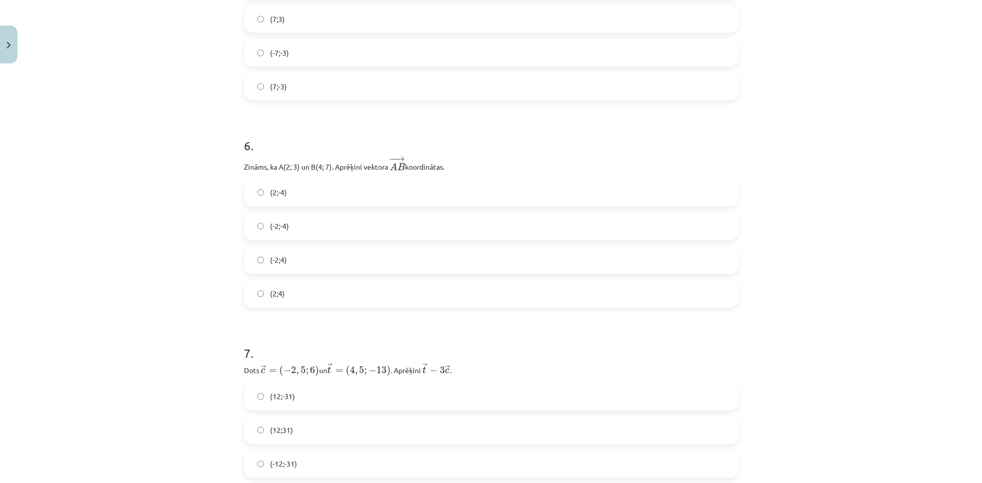
click at [298, 292] on label "(2;4)" at bounding box center [491, 294] width 492 height 26
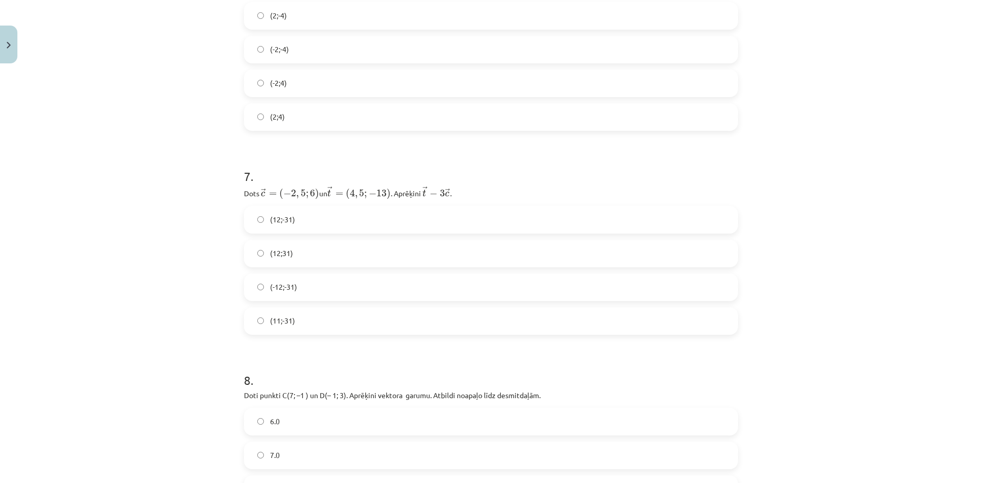
scroll to position [1662, 0]
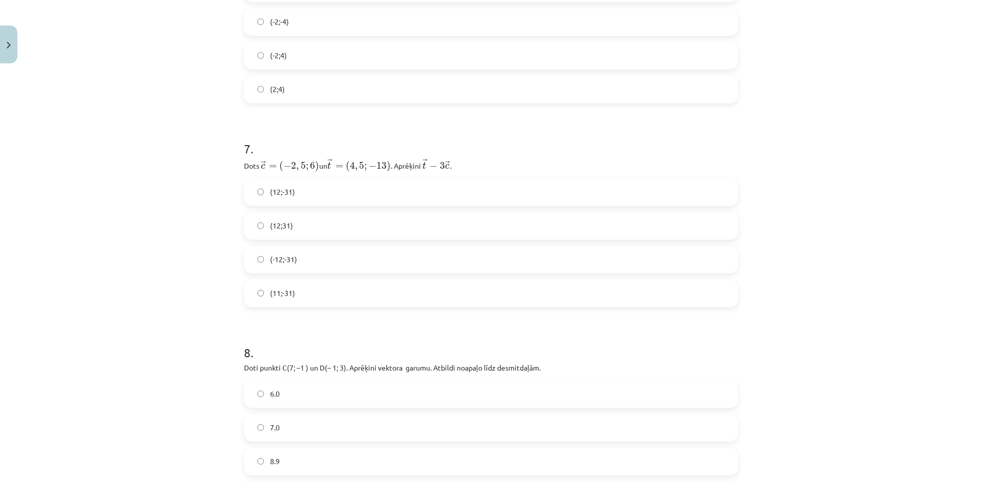
click at [320, 191] on label "(12;-31)" at bounding box center [491, 193] width 492 height 26
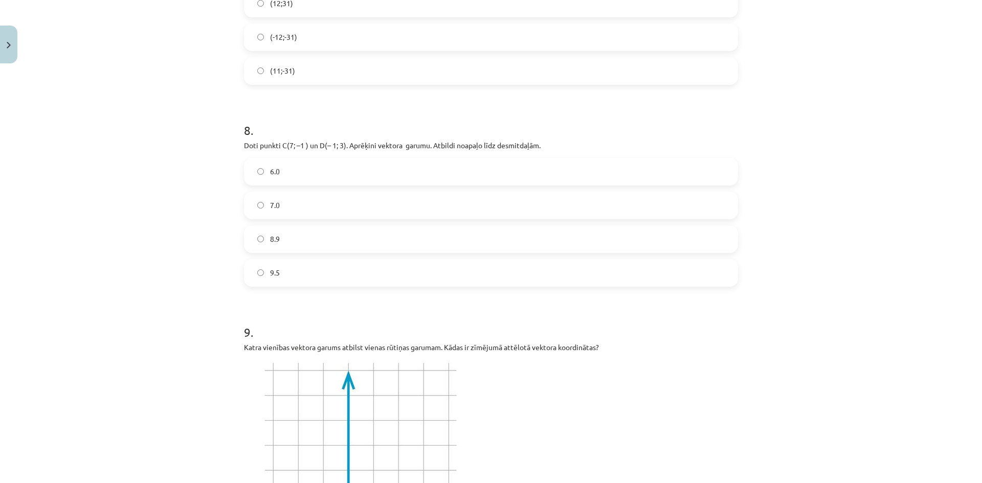
scroll to position [1867, 0]
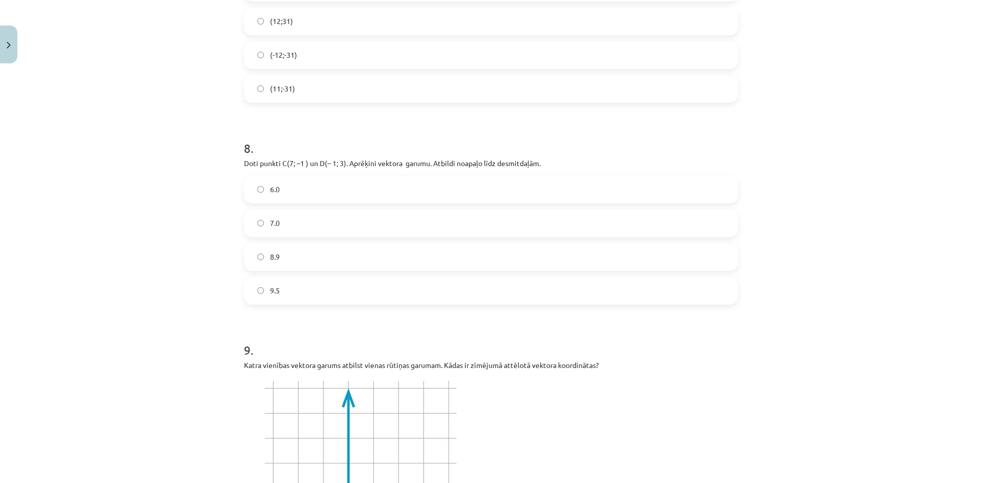
click at [311, 252] on label "8.9" at bounding box center [491, 257] width 492 height 26
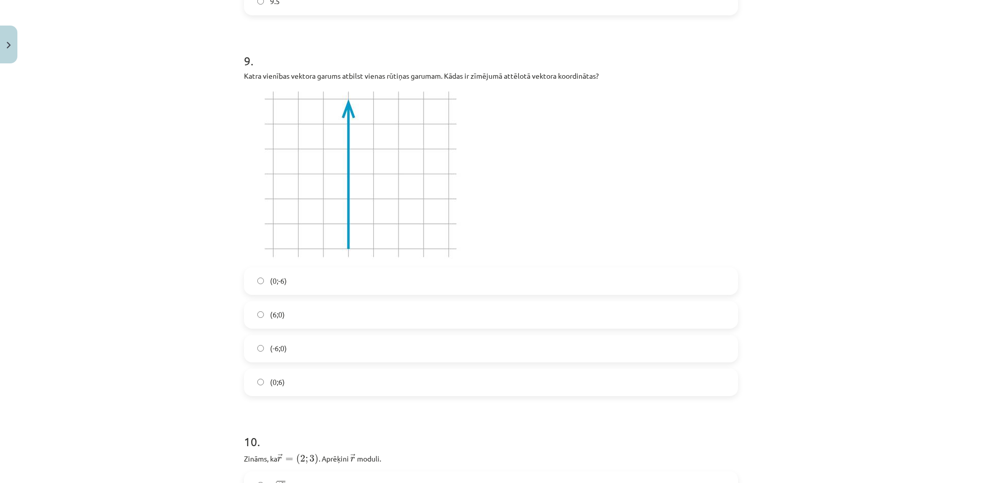
scroll to position [2174, 0]
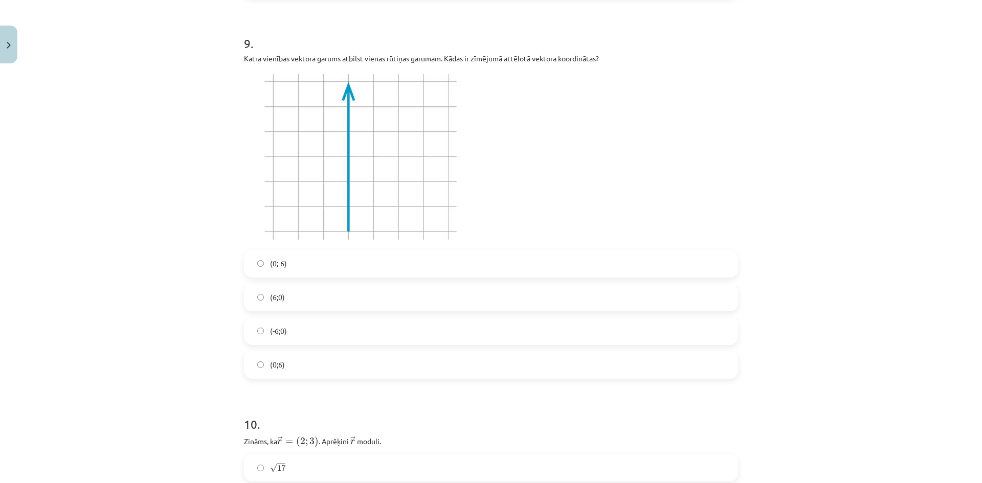
click at [295, 369] on label "(0;6)" at bounding box center [491, 365] width 492 height 26
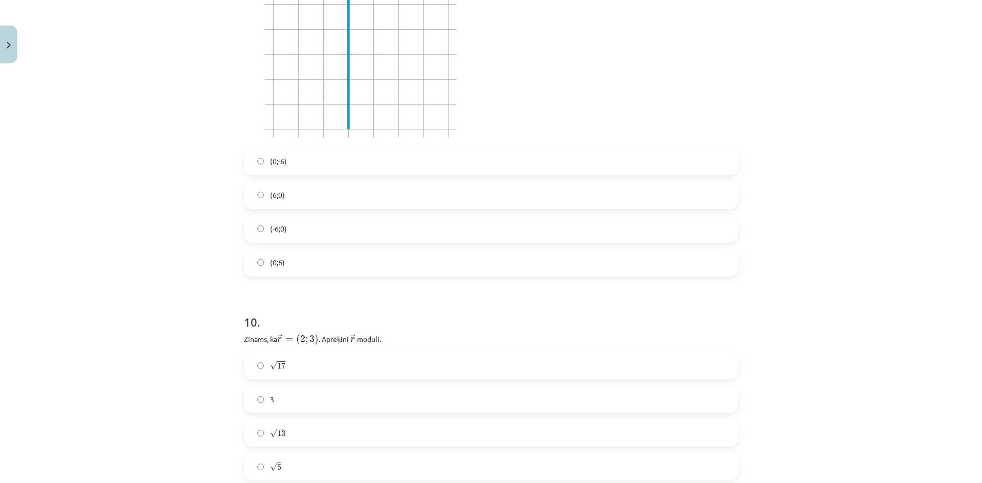
scroll to position [2429, 0]
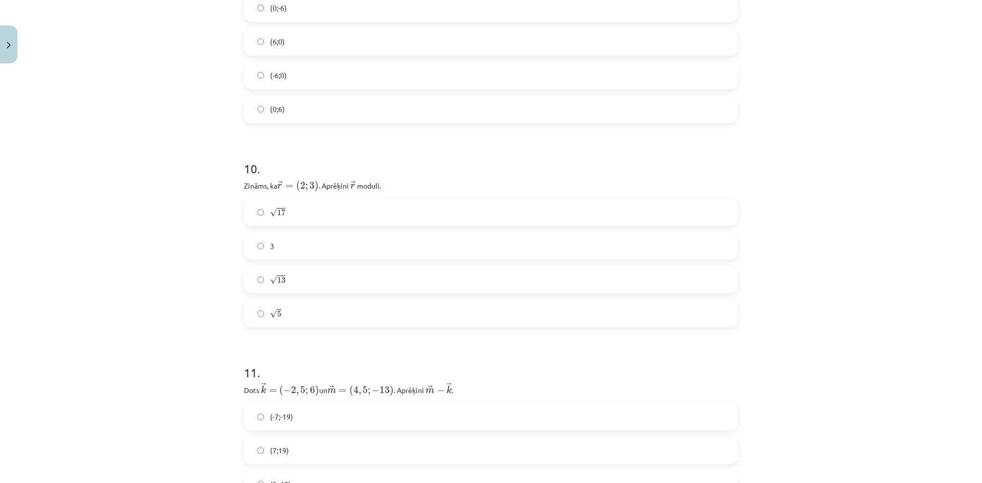
click at [316, 276] on label "√ 13 13" at bounding box center [491, 280] width 492 height 26
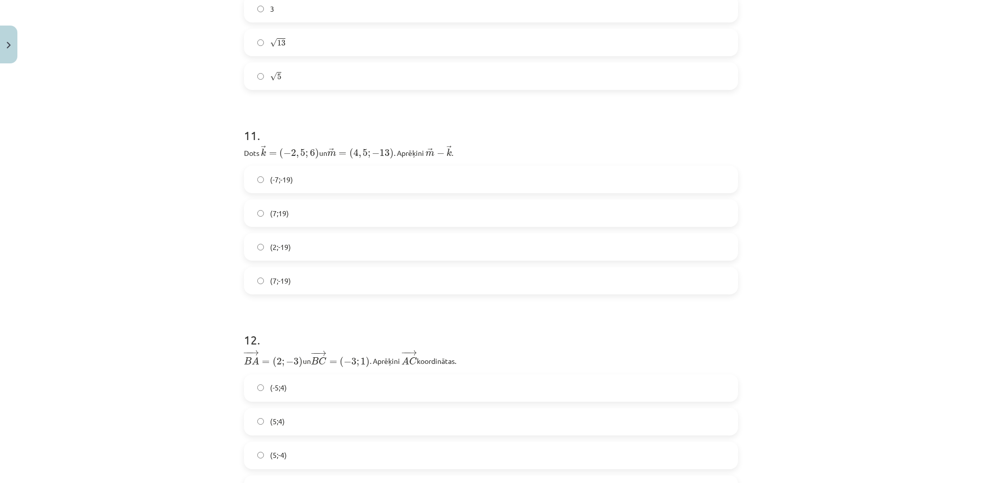
scroll to position [2685, 0]
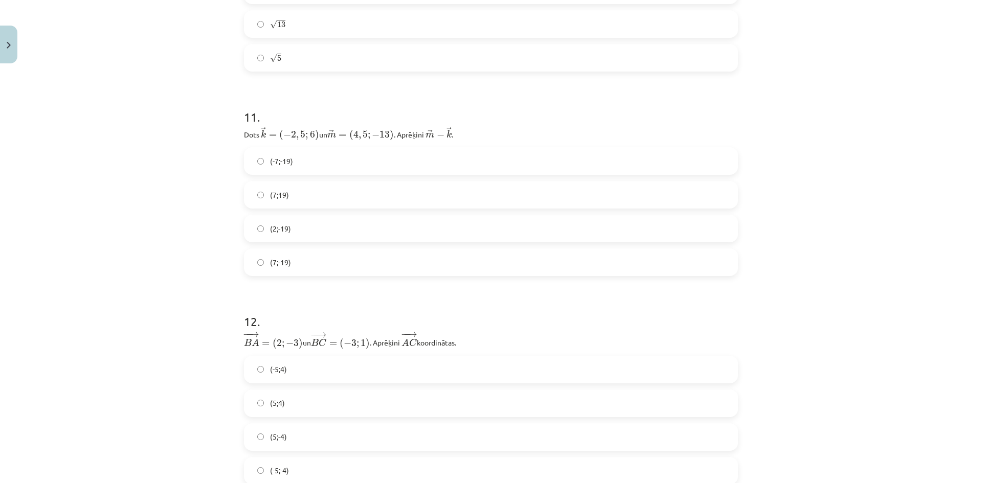
click at [302, 263] on label "(7;-19)" at bounding box center [491, 263] width 492 height 26
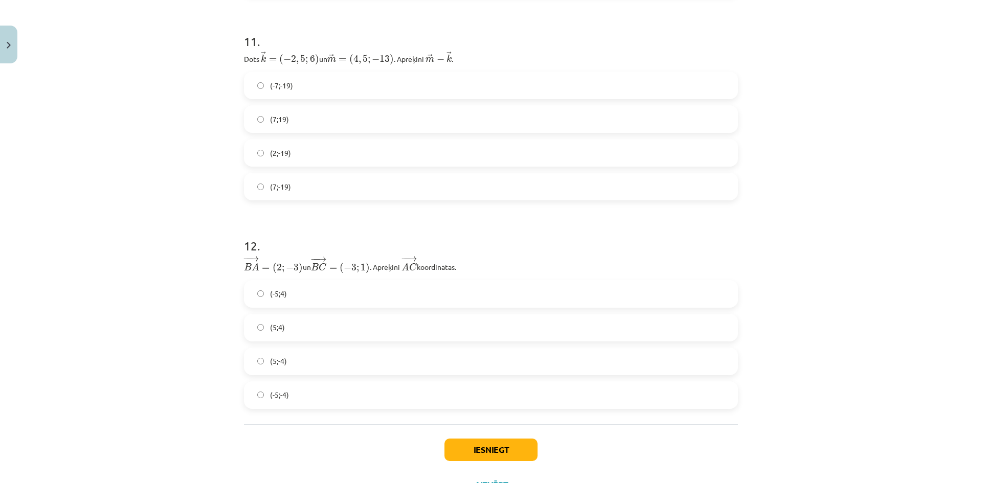
scroll to position [2788, 0]
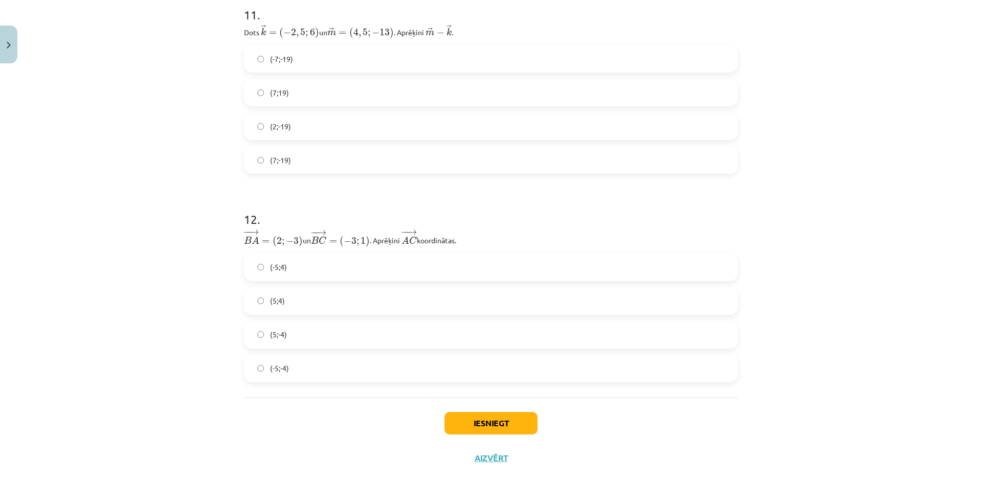
click at [301, 271] on label "(-5;4)" at bounding box center [491, 268] width 492 height 26
click at [493, 423] on button "Iesniegt" at bounding box center [490, 423] width 93 height 23
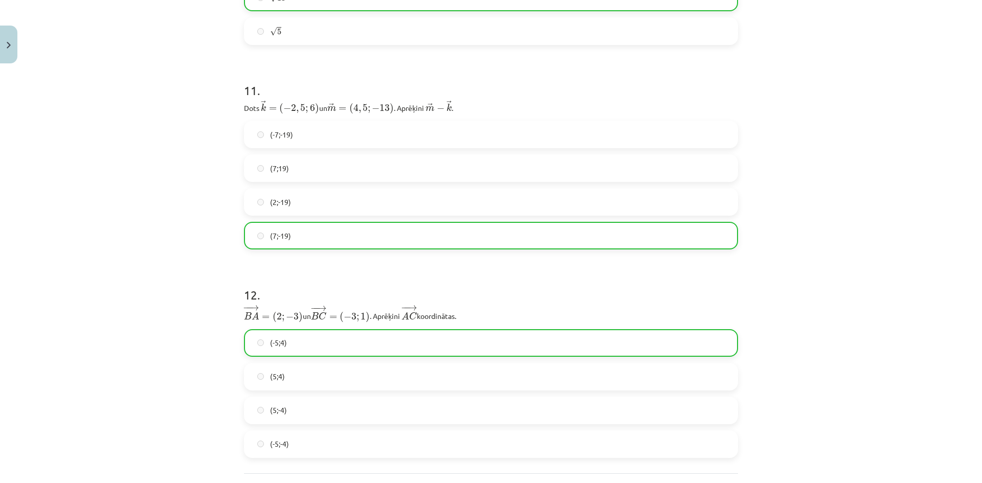
scroll to position [2836, 0]
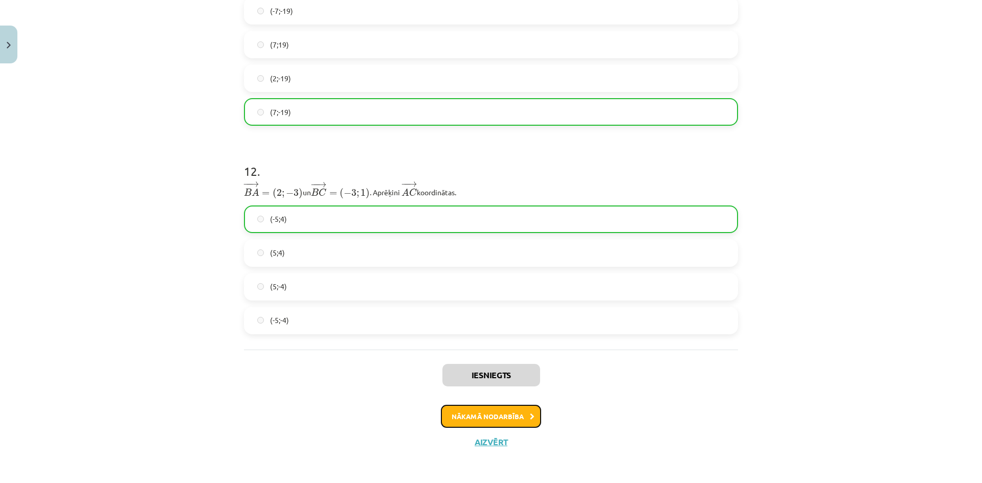
click at [517, 420] on button "Nākamā nodarbība" at bounding box center [491, 417] width 100 height 24
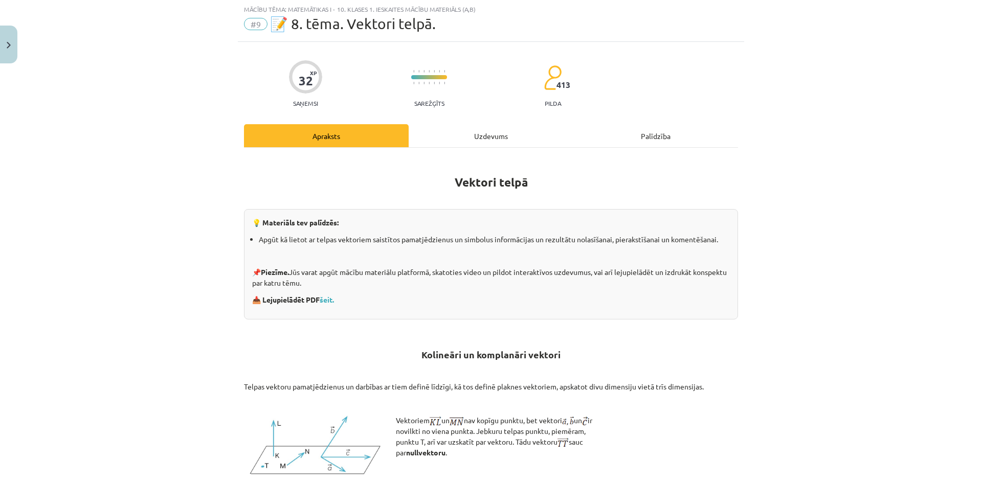
scroll to position [26, 0]
click at [480, 139] on div "Uzdevums" at bounding box center [491, 136] width 165 height 23
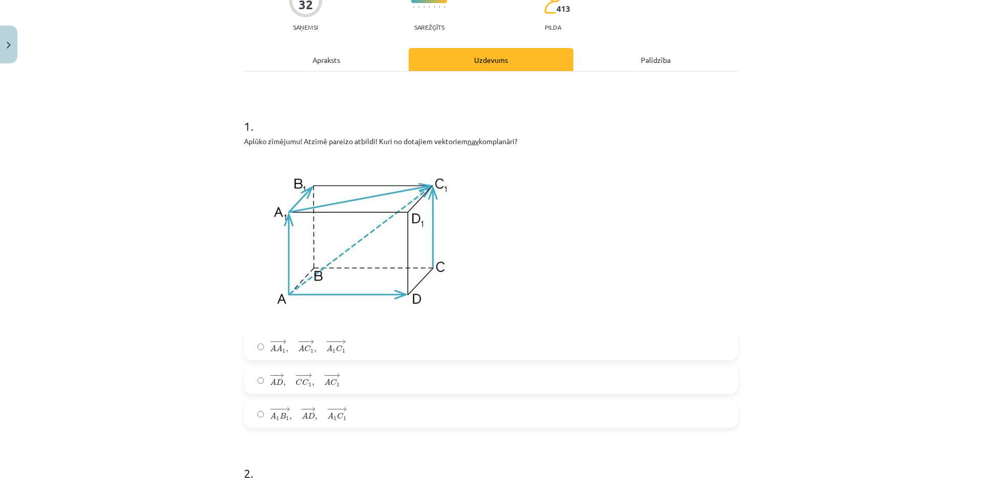
scroll to position [153, 0]
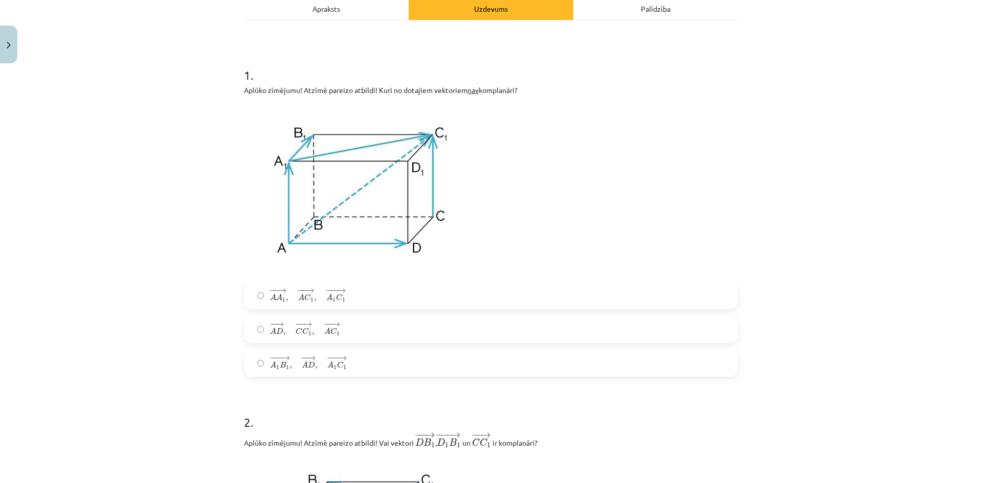
click at [376, 294] on label "− − → A A 1 , − − → A C 1 , − −− → A 1 C 1 A A 1 → , A C 1 → , A 1 C 1 →" at bounding box center [491, 296] width 492 height 26
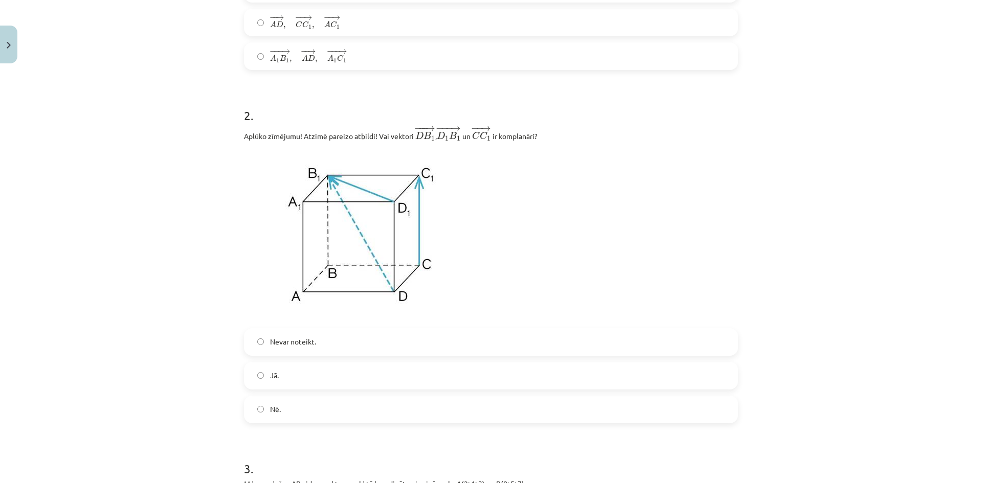
scroll to position [511, 0]
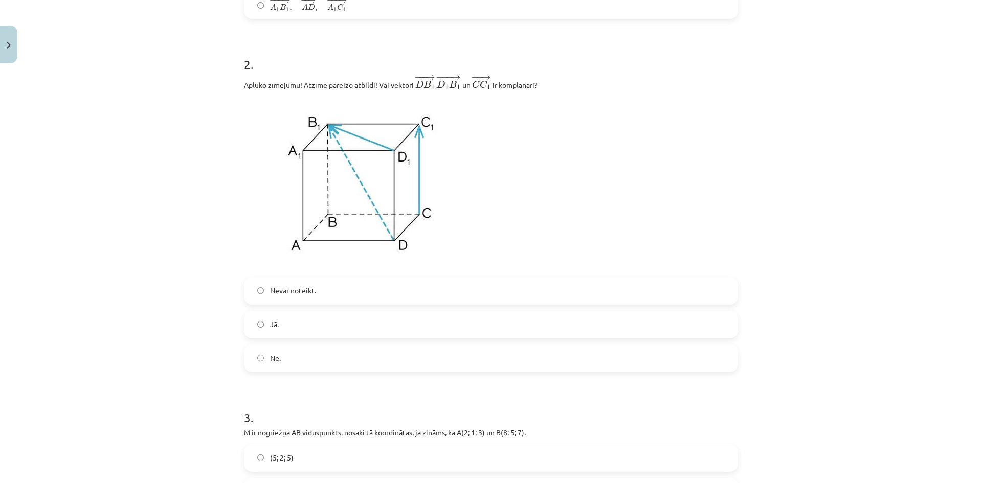
click at [284, 358] on label "Nē." at bounding box center [491, 359] width 492 height 26
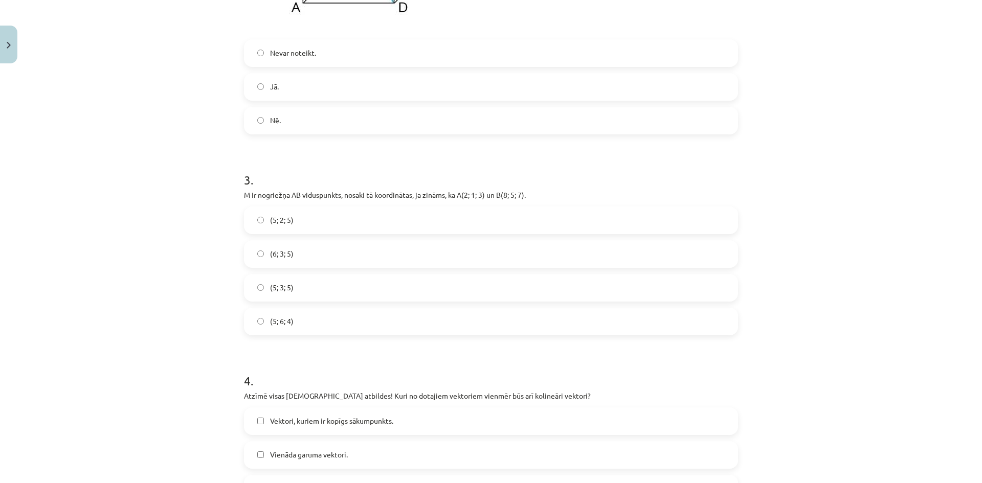
scroll to position [767, 0]
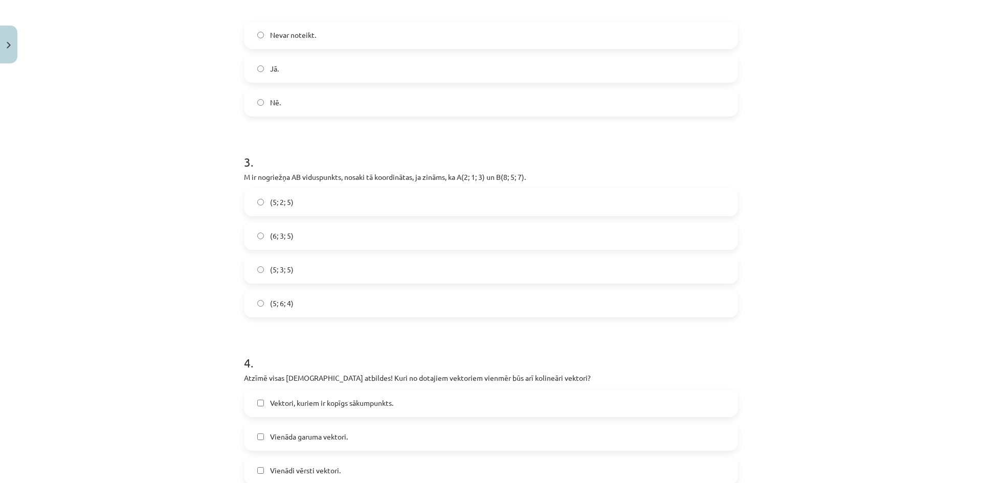
click at [263, 261] on label "(5; 3; 5)" at bounding box center [491, 270] width 492 height 26
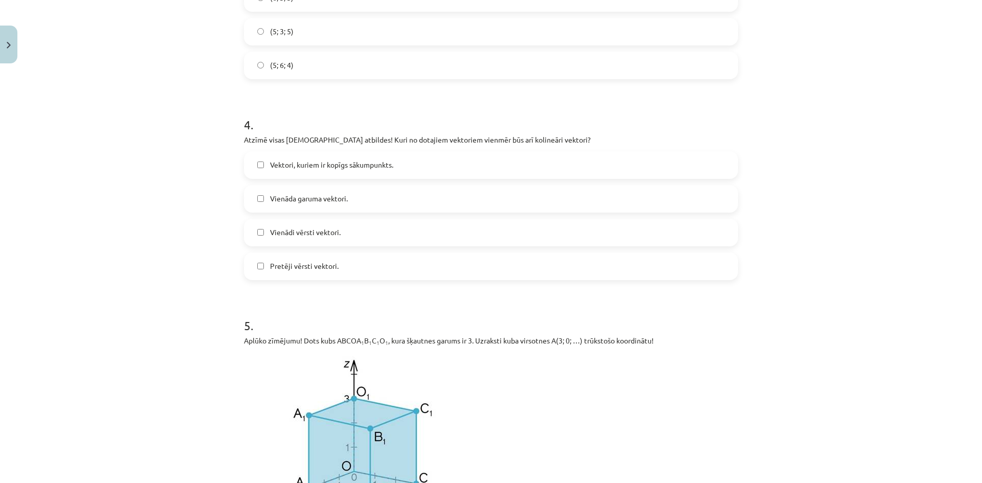
scroll to position [1023, 0]
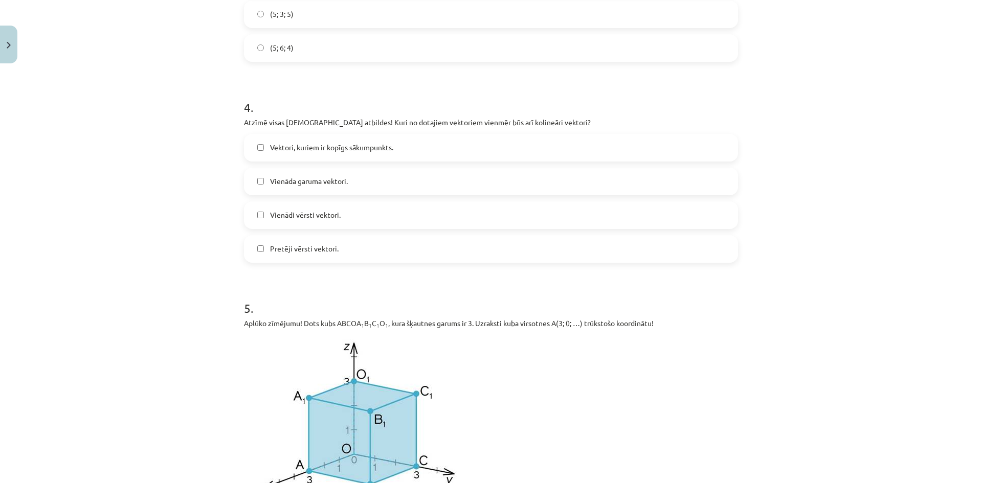
click at [361, 216] on label "Vienādi vērsti vektori." at bounding box center [491, 216] width 492 height 26
click at [344, 251] on label "Pretēji vērsti vektori." at bounding box center [491, 249] width 492 height 26
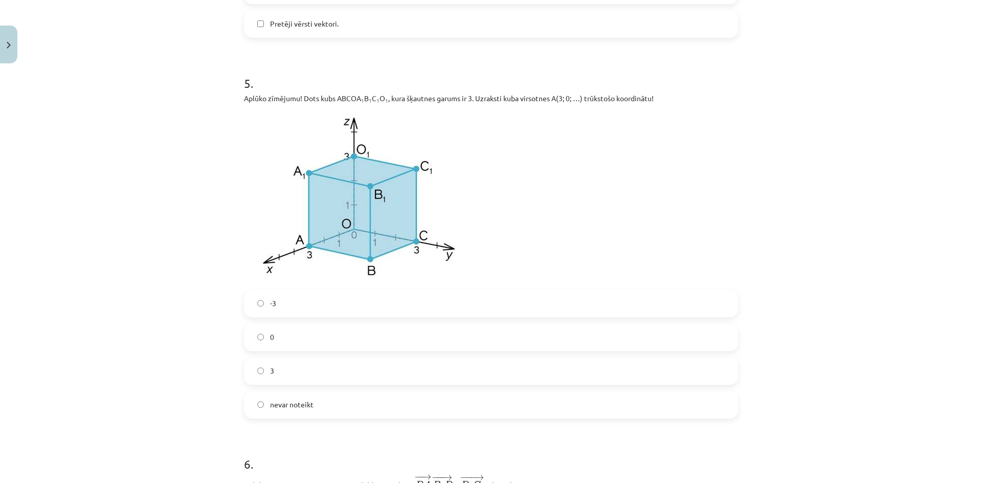
scroll to position [1279, 0]
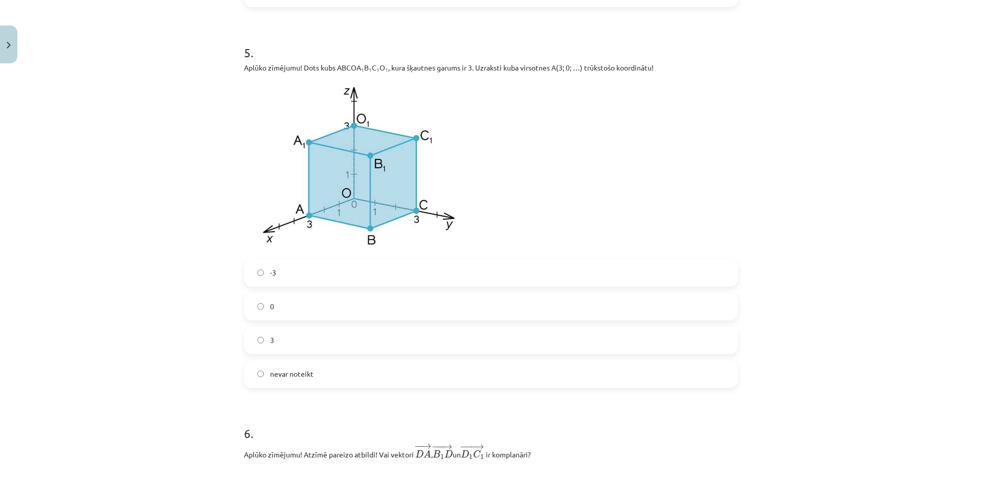
click at [311, 306] on label "0" at bounding box center [491, 307] width 492 height 26
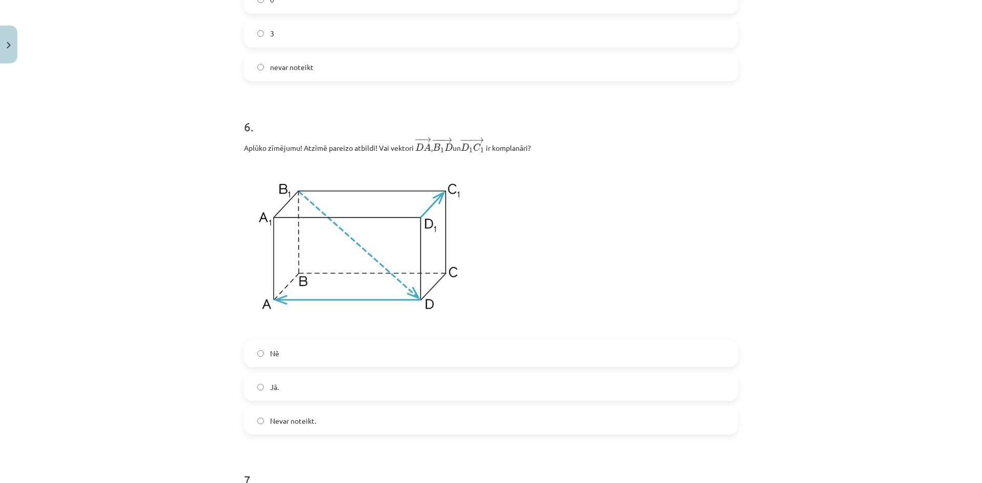
scroll to position [1637, 0]
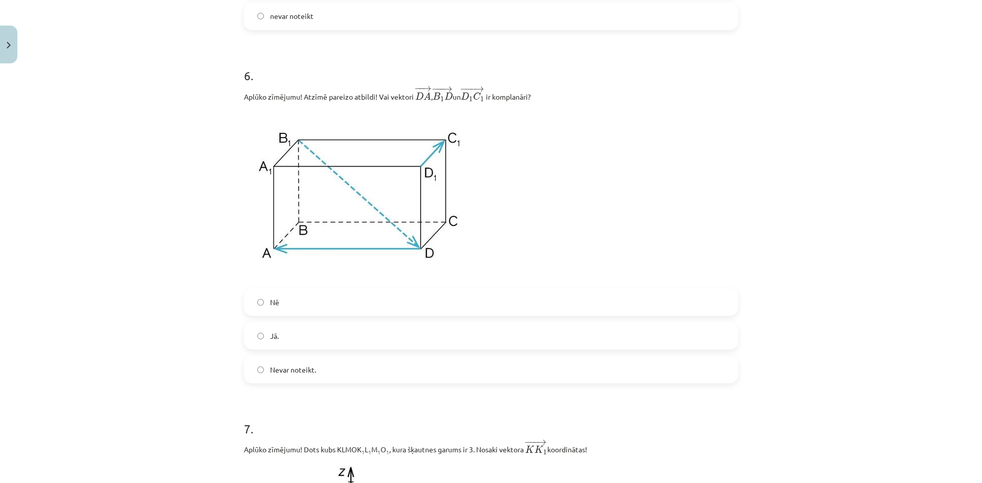
drag, startPoint x: 310, startPoint y: 294, endPoint x: 316, endPoint y: 297, distance: 6.2
click at [313, 295] on label "Nē" at bounding box center [491, 302] width 492 height 26
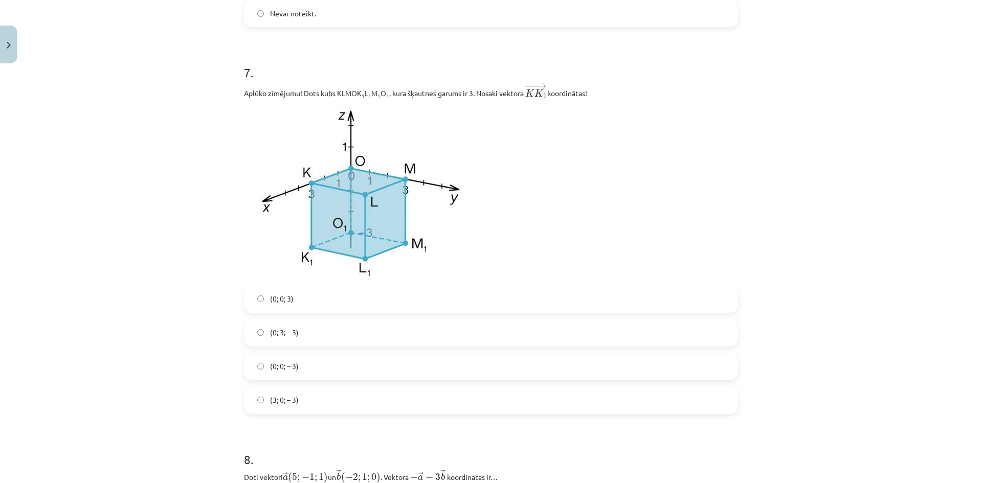
scroll to position [1995, 0]
click at [327, 368] on label "(0; 0; – 3)" at bounding box center [491, 365] width 492 height 26
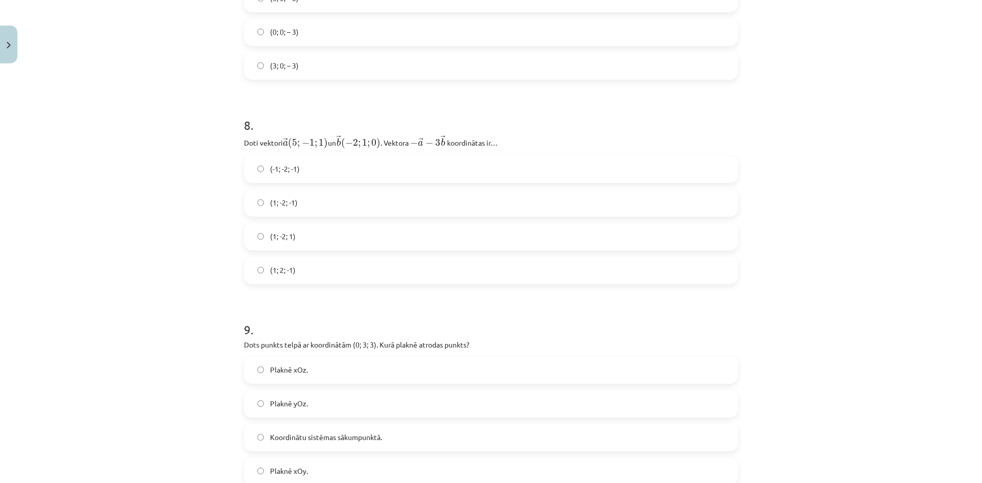
scroll to position [2353, 0]
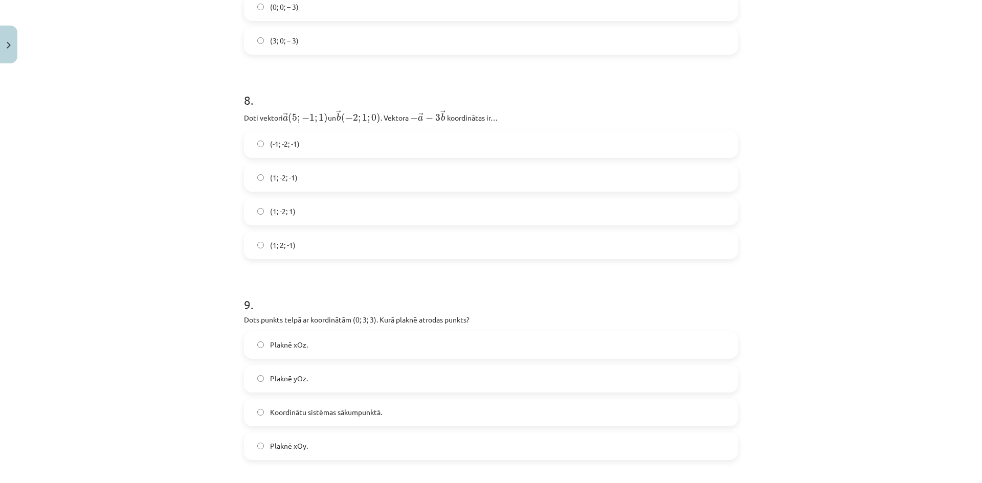
click at [337, 179] on label "(1; -2; -1)" at bounding box center [491, 178] width 492 height 26
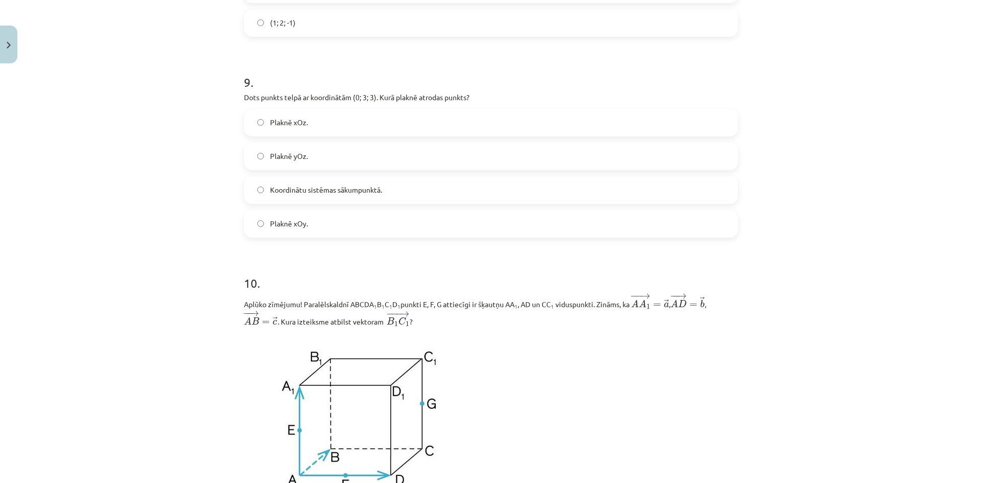
scroll to position [2608, 0]
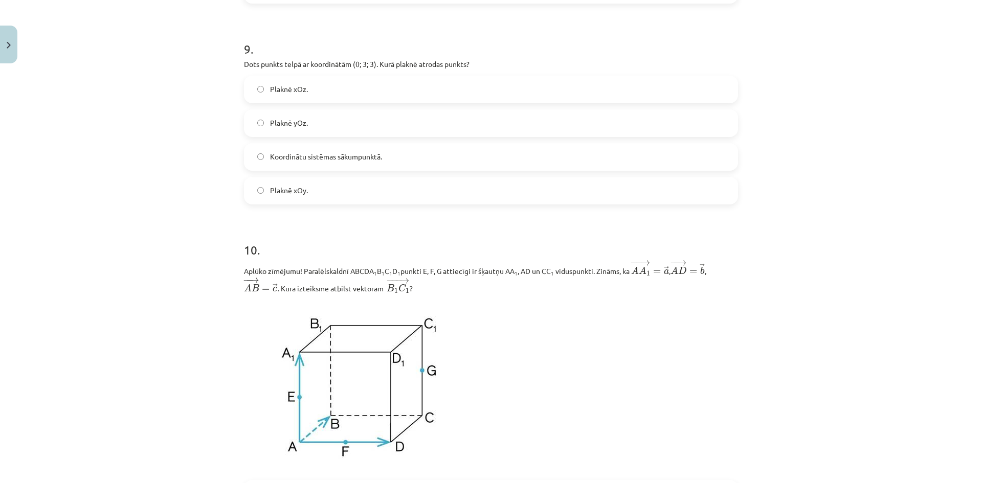
click at [296, 128] on span "Plaknē yOz." at bounding box center [289, 123] width 38 height 11
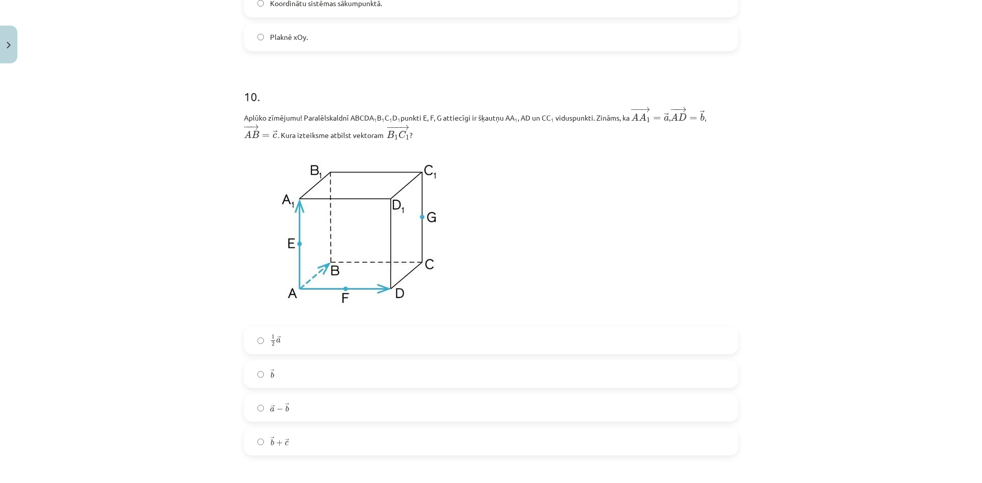
scroll to position [2813, 0]
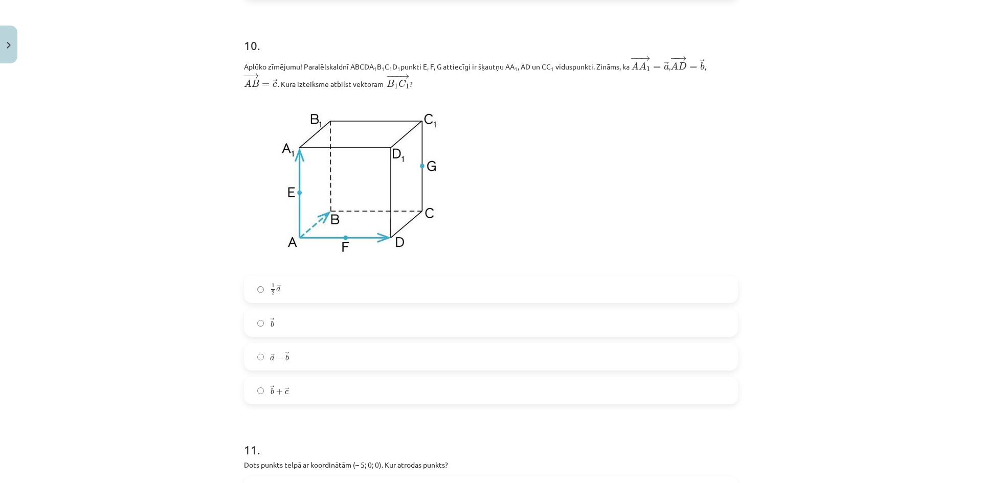
click at [289, 332] on label "→ b b →" at bounding box center [491, 323] width 492 height 26
drag, startPoint x: 646, startPoint y: 66, endPoint x: 652, endPoint y: 74, distance: 9.1
click at [652, 72] on span "− − → A A 1 = → a A A 1 → = a →" at bounding box center [650, 63] width 38 height 17
drag, startPoint x: 631, startPoint y: 68, endPoint x: 717, endPoint y: 70, distance: 86.0
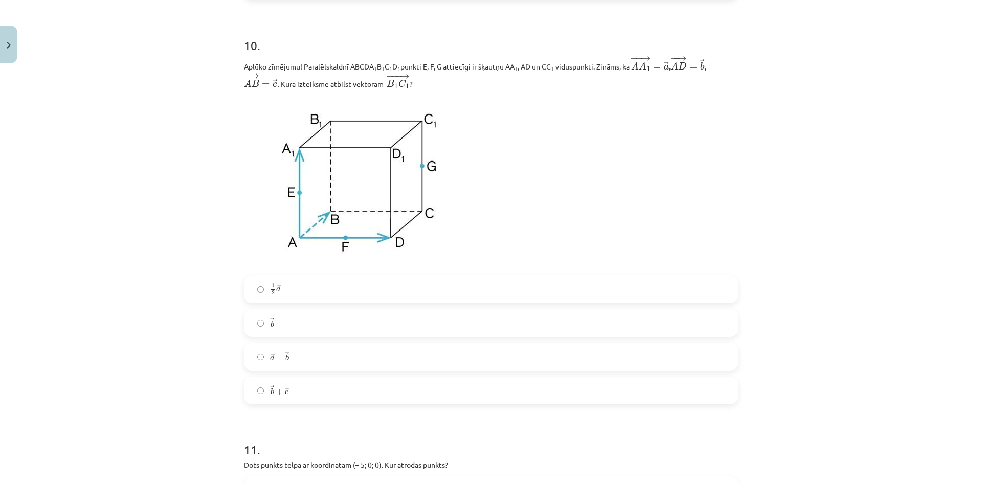
click at [717, 70] on p "Aplūko zīmējumu! Paralēlskaldnī ABCDA 1 B 1 C 1 D 1 punkti E, F, G attiecīgi ir…" at bounding box center [491, 72] width 494 height 34
click at [717, 97] on div "Aplūko zīmējumu! Paralēlskaldnī ABCDA 1 B 1 C 1 D 1 punkti E, F, G attiecīgi ir…" at bounding box center [491, 162] width 494 height 214
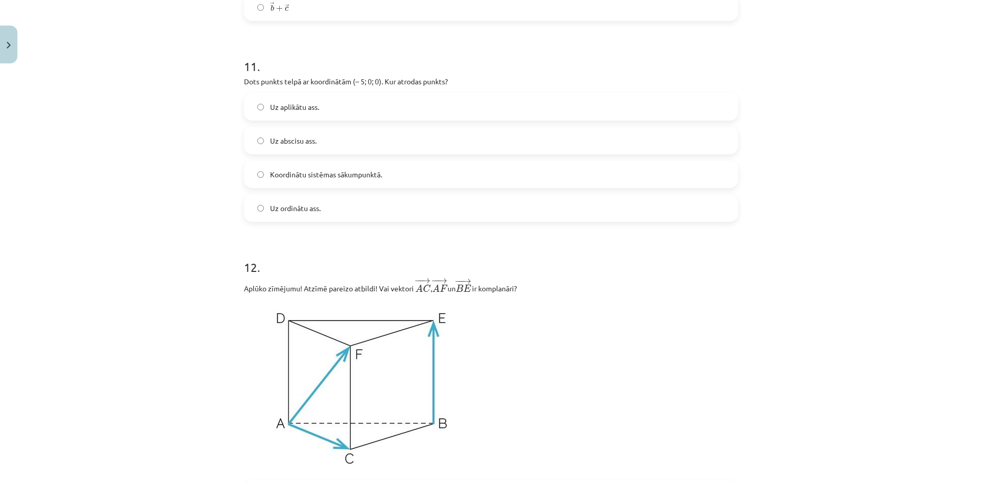
scroll to position [3171, 0]
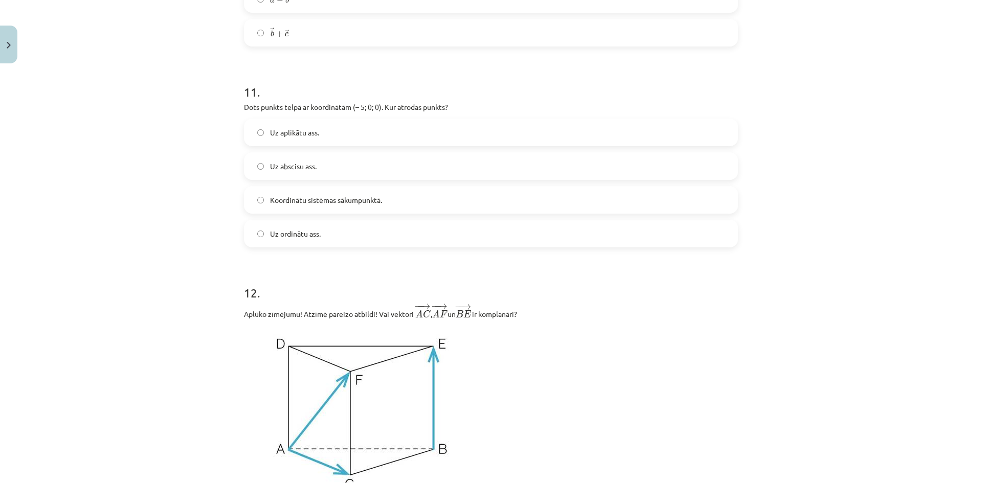
click at [362, 169] on label "Uz abscisu ass." at bounding box center [491, 166] width 492 height 26
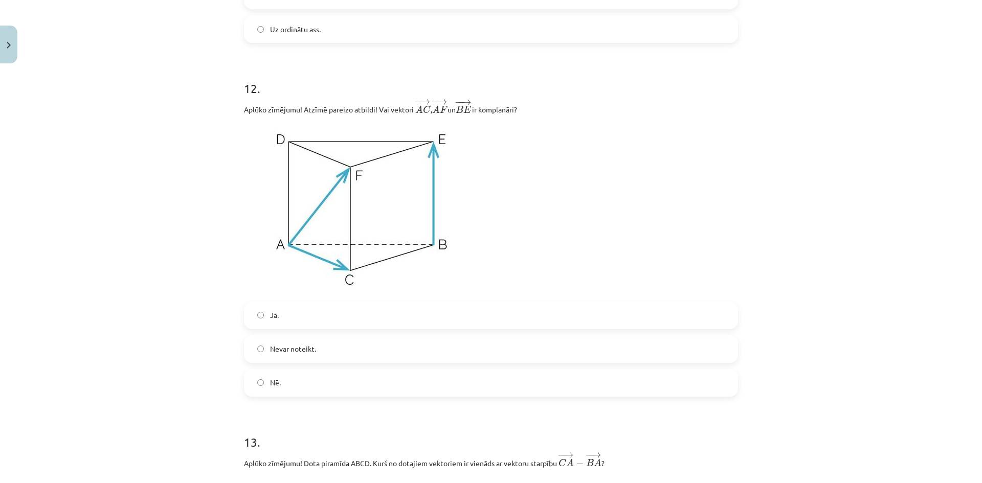
scroll to position [3427, 0]
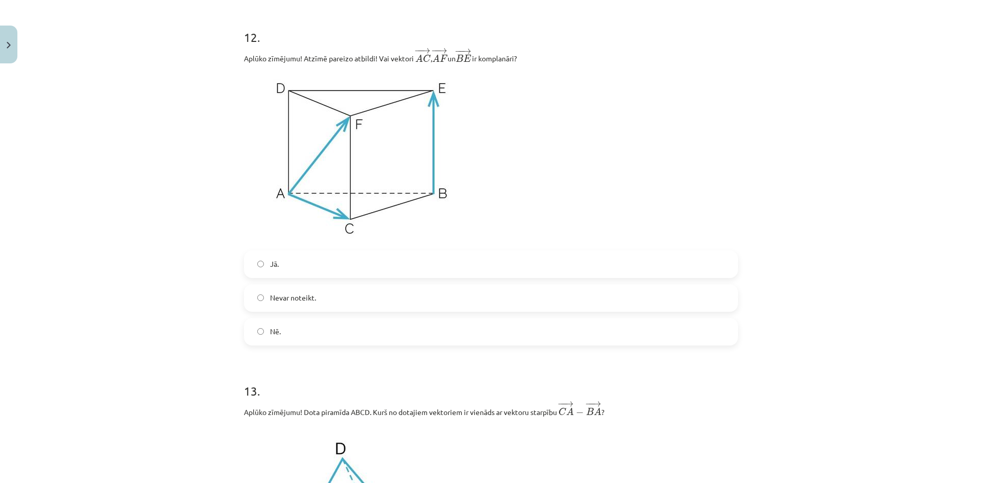
click at [320, 274] on label "Jā." at bounding box center [491, 265] width 492 height 26
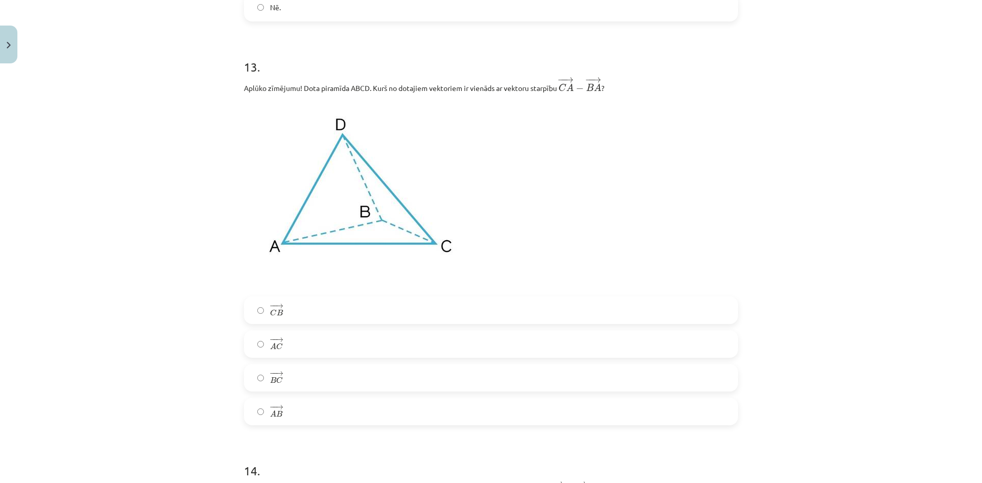
scroll to position [3770, 0]
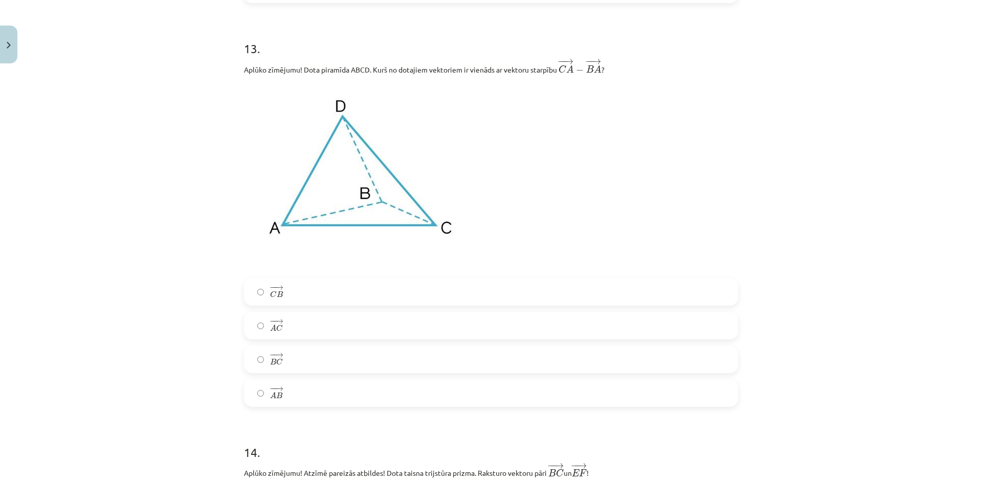
click at [389, 286] on label "− − → C B C B →" at bounding box center [491, 292] width 492 height 26
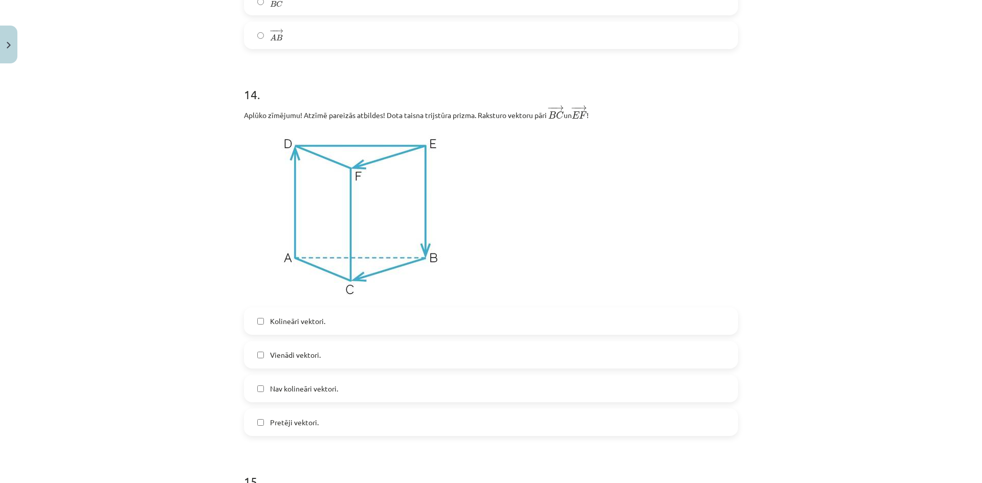
scroll to position [4179, 0]
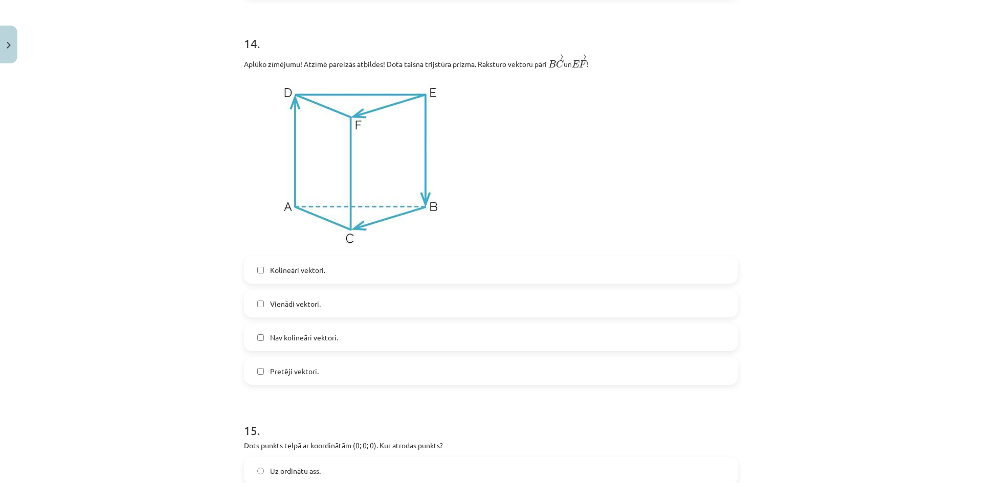
click at [345, 275] on label "Kolineāri vektori." at bounding box center [491, 270] width 492 height 26
click at [339, 307] on label "Vienādi vektori." at bounding box center [491, 304] width 492 height 26
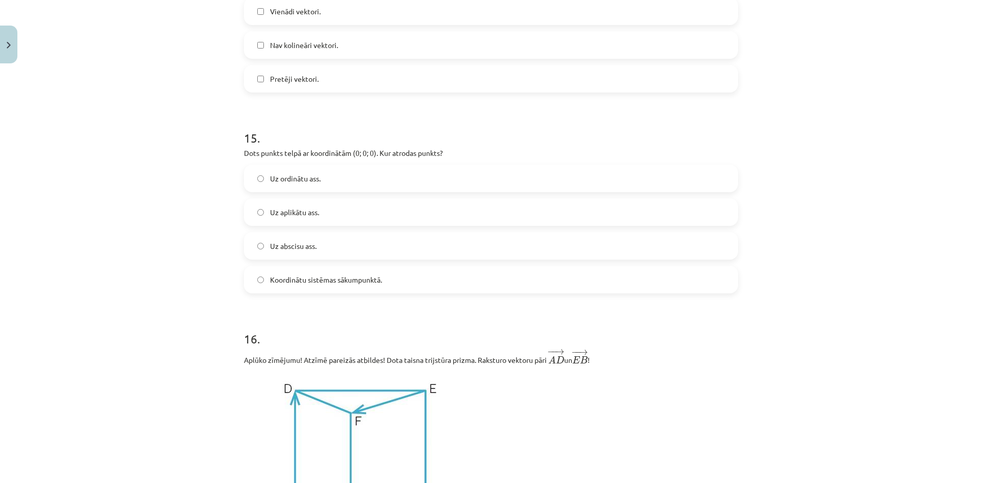
scroll to position [4486, 0]
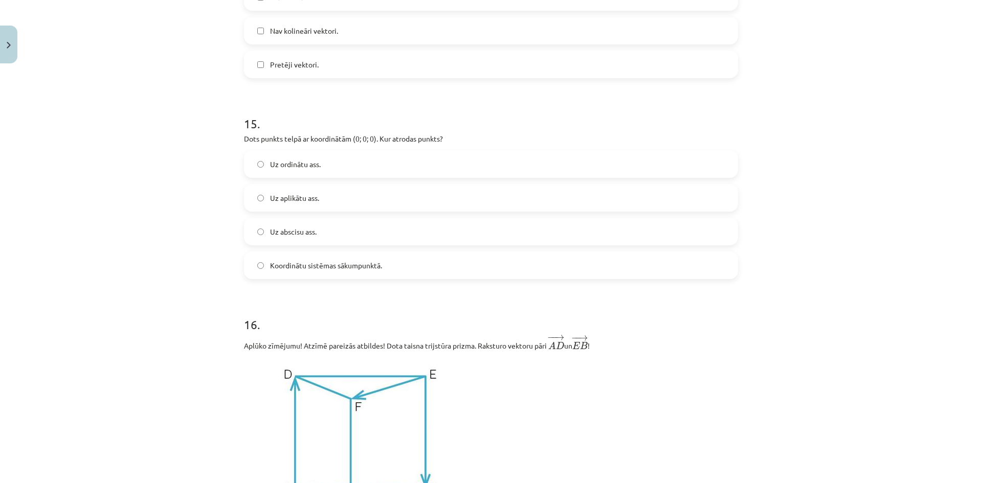
click at [383, 269] on label "Koordinātu sistēmas sākumpunktā." at bounding box center [491, 266] width 492 height 26
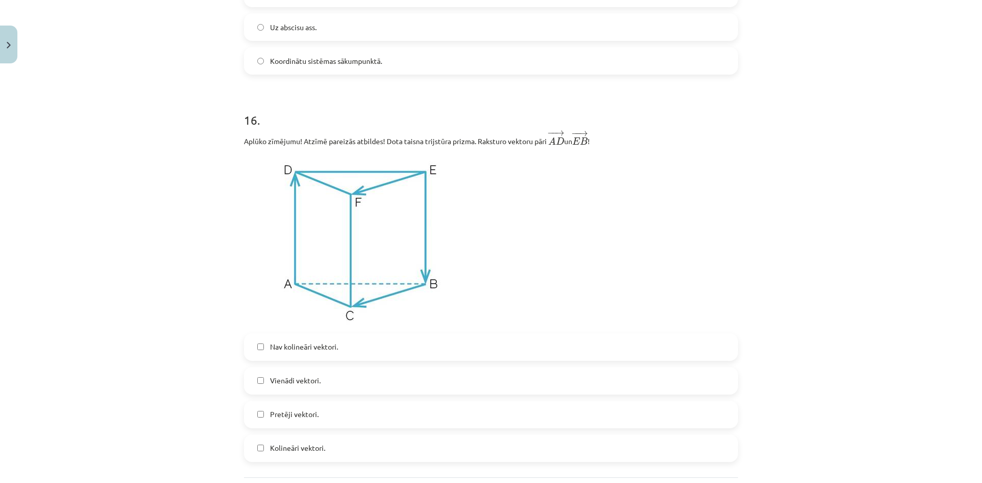
scroll to position [4741, 0]
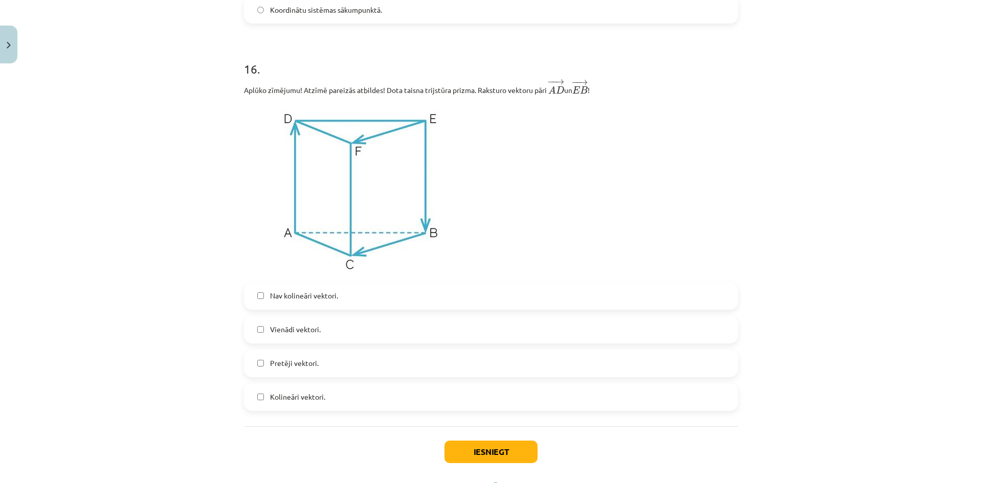
click at [331, 370] on label "Pretēji vektori." at bounding box center [491, 364] width 492 height 26
click at [328, 396] on label "Kolineāri vektori." at bounding box center [491, 398] width 492 height 26
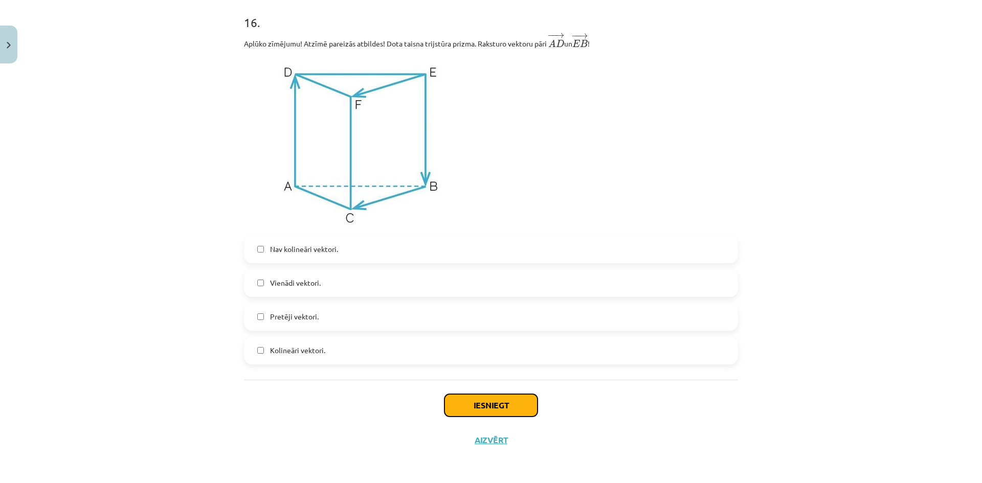
click at [514, 410] on button "Iesniegt" at bounding box center [490, 405] width 93 height 23
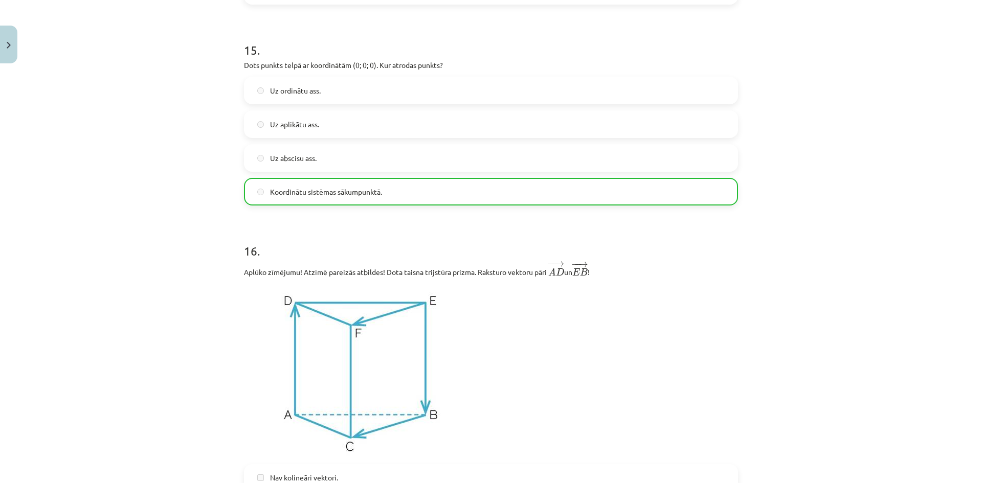
scroll to position [4825, 0]
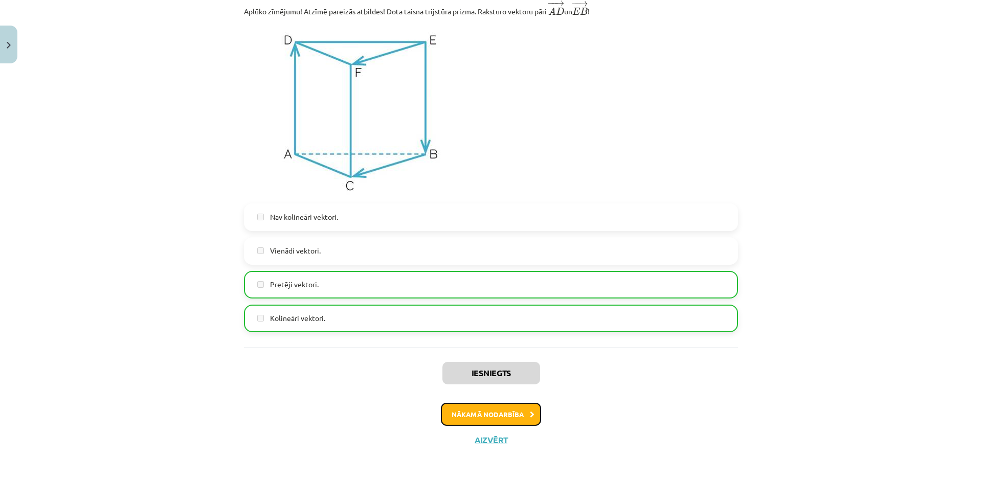
click at [510, 415] on button "Nākamā nodarbība" at bounding box center [491, 415] width 100 height 24
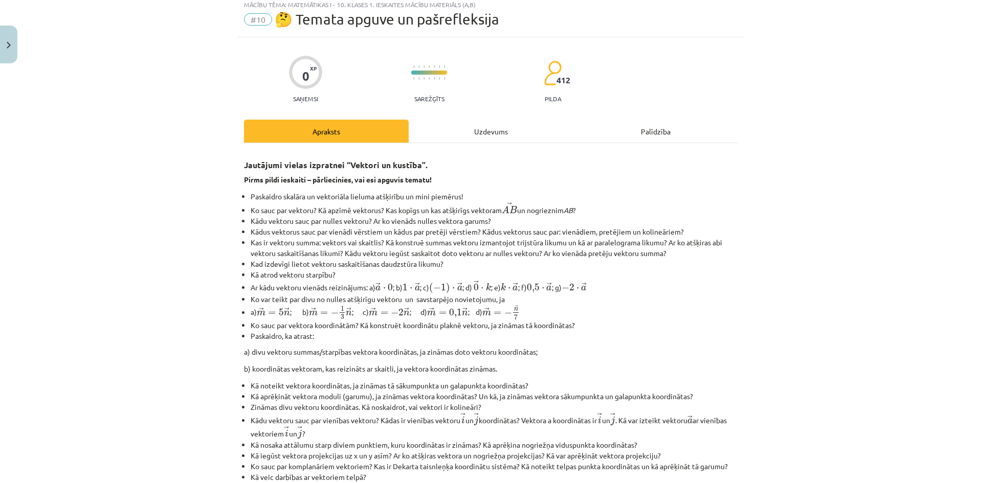
scroll to position [26, 0]
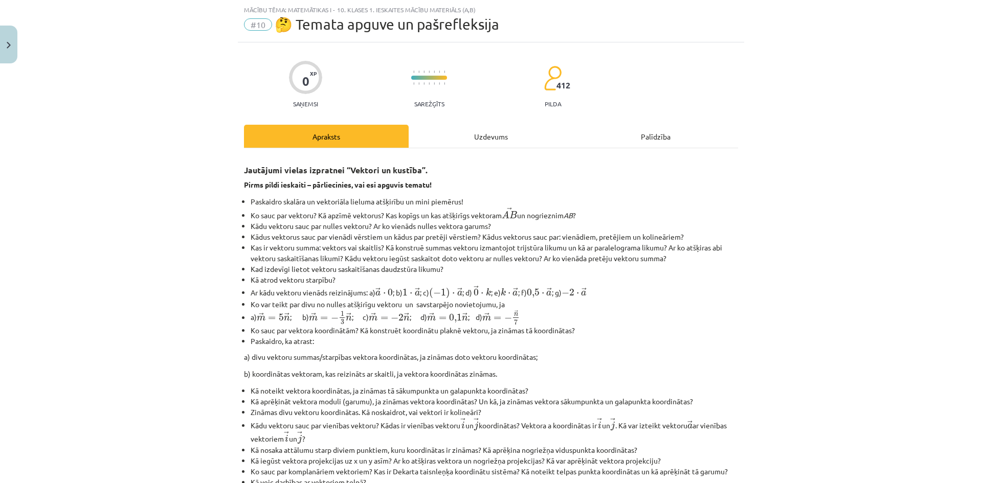
click at [491, 132] on div "Uzdevums" at bounding box center [491, 136] width 165 height 23
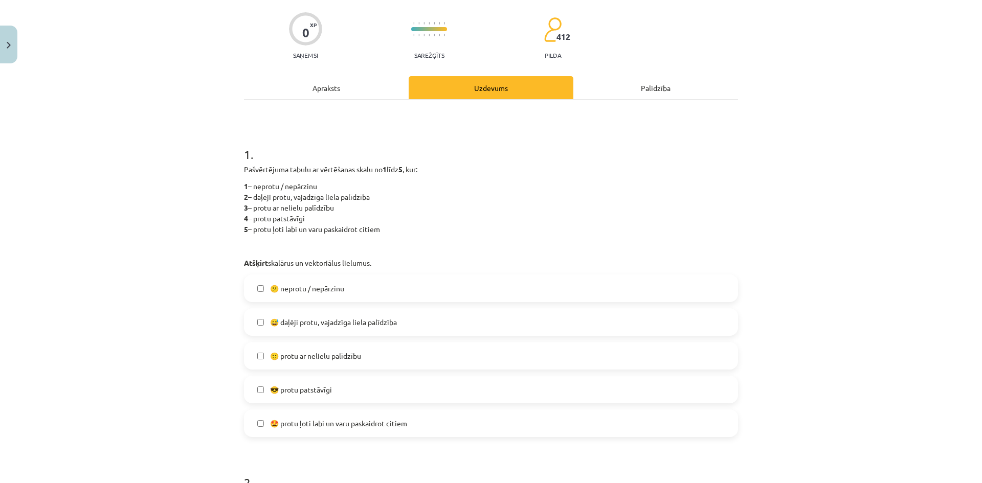
scroll to position [128, 0]
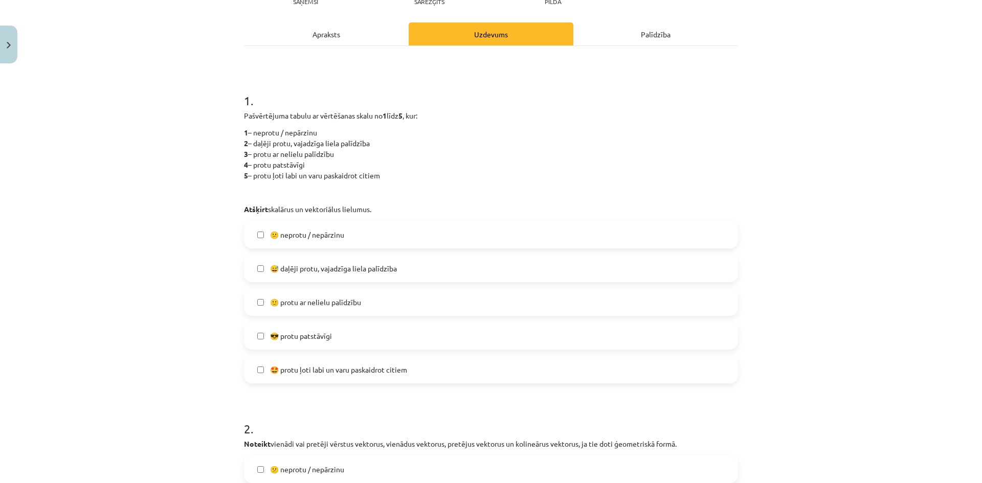
click at [370, 304] on label "🙂 protu ar nelielu palīdzību" at bounding box center [491, 302] width 492 height 26
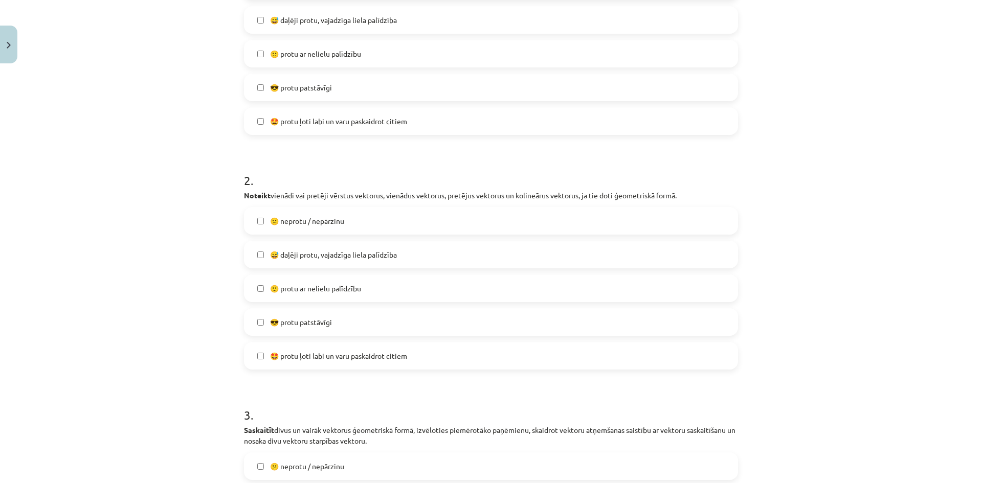
scroll to position [435, 0]
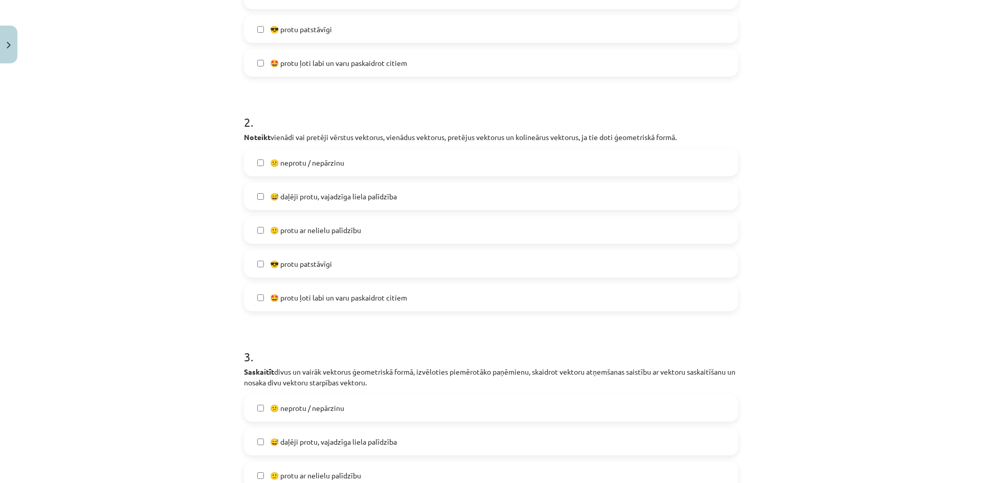
click at [342, 263] on label "😎 protu patstāvīgi" at bounding box center [491, 264] width 492 height 26
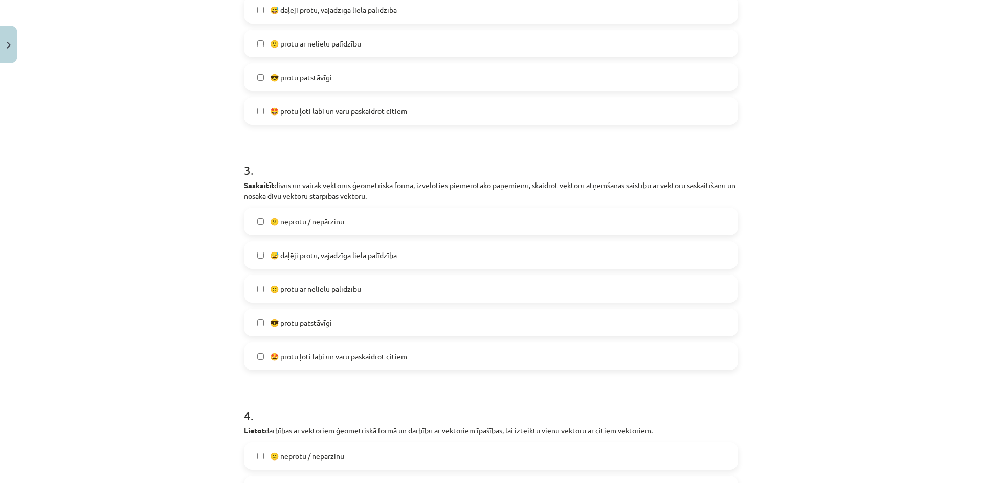
scroll to position [639, 0]
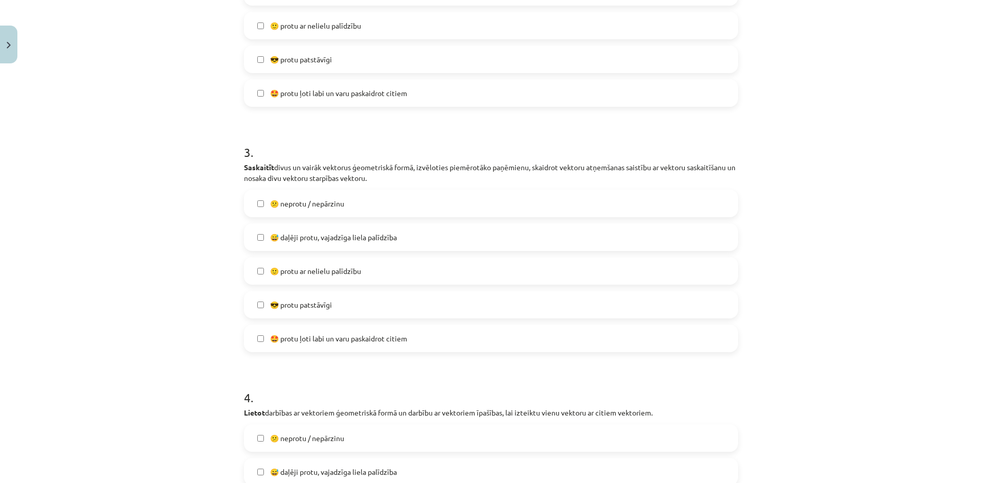
click at [369, 274] on label "🙂 protu ar nelielu palīdzību" at bounding box center [491, 271] width 492 height 26
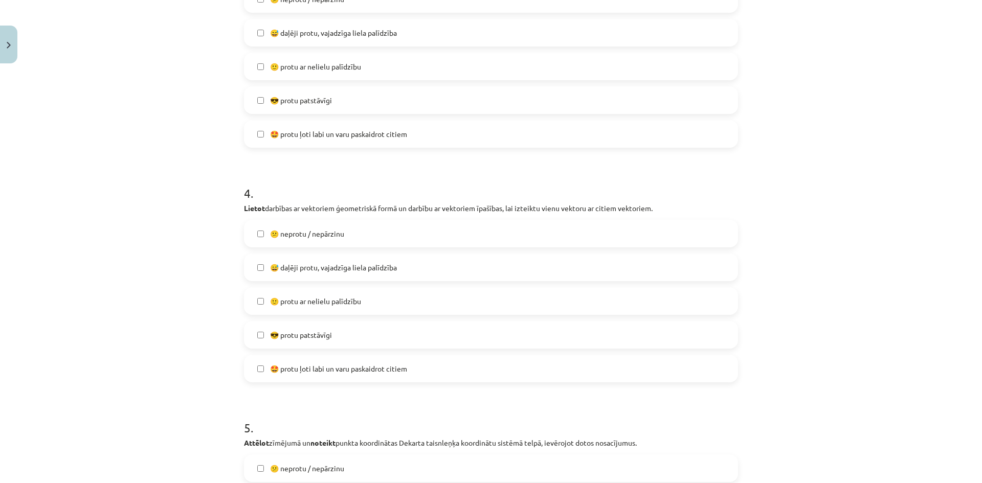
scroll to position [895, 0]
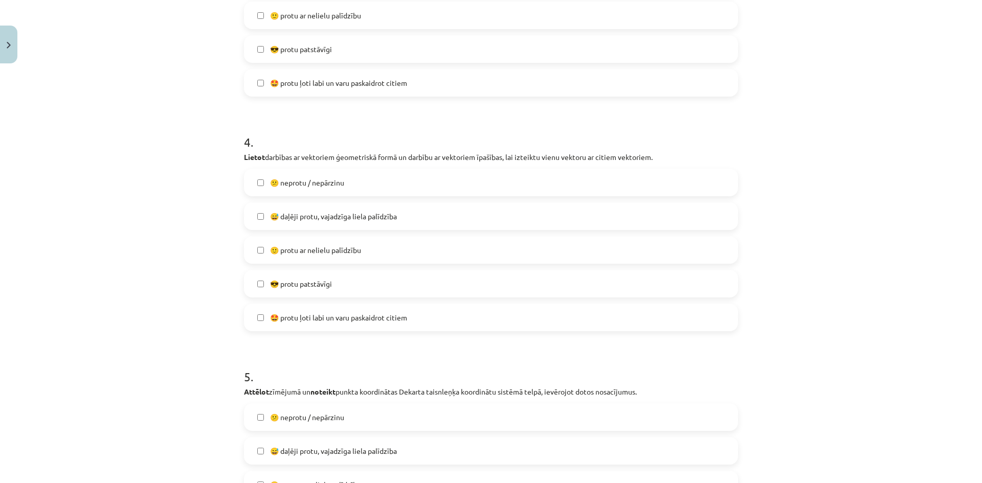
click at [349, 282] on label "😎 protu patstāvīgi" at bounding box center [491, 284] width 492 height 26
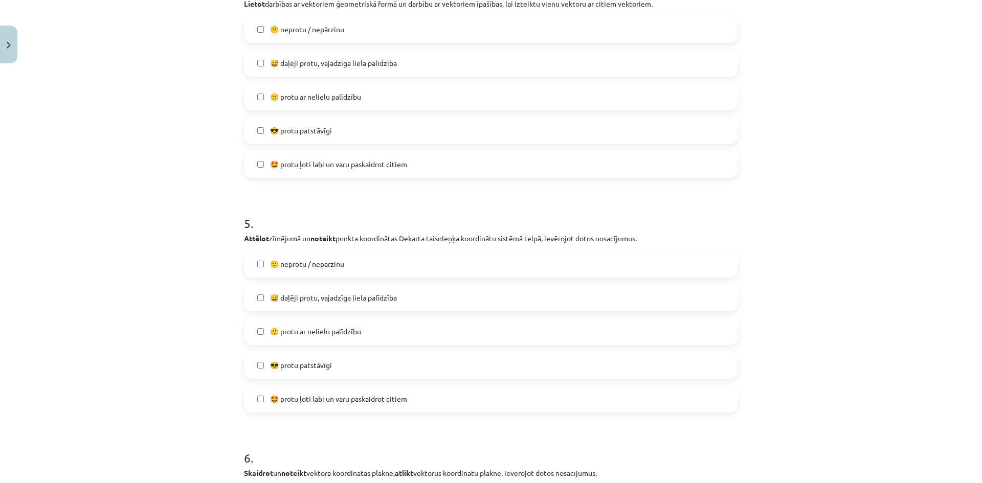
scroll to position [1100, 0]
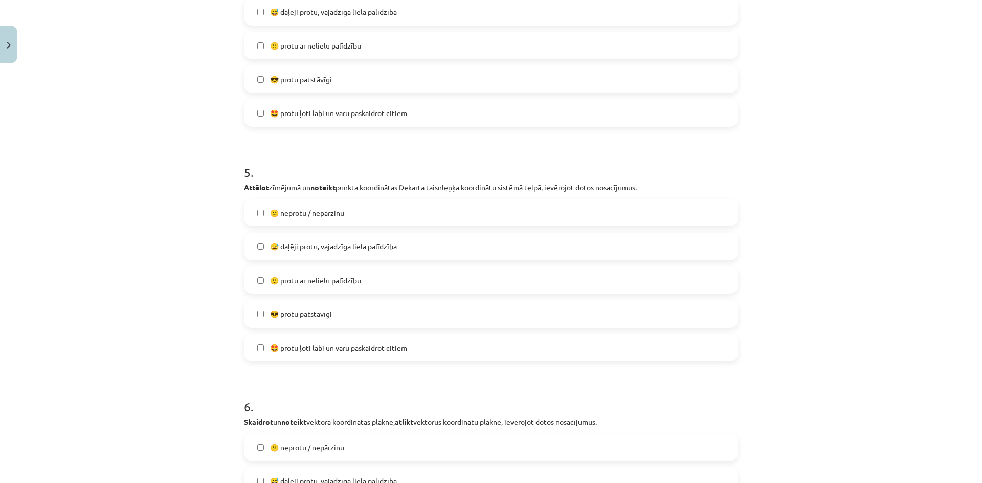
click at [282, 208] on span "😕 neprotu / nepārzinu" at bounding box center [307, 213] width 74 height 11
click at [409, 245] on label "😅 daļēji protu, vajadzīga liela palīdzība" at bounding box center [491, 247] width 492 height 26
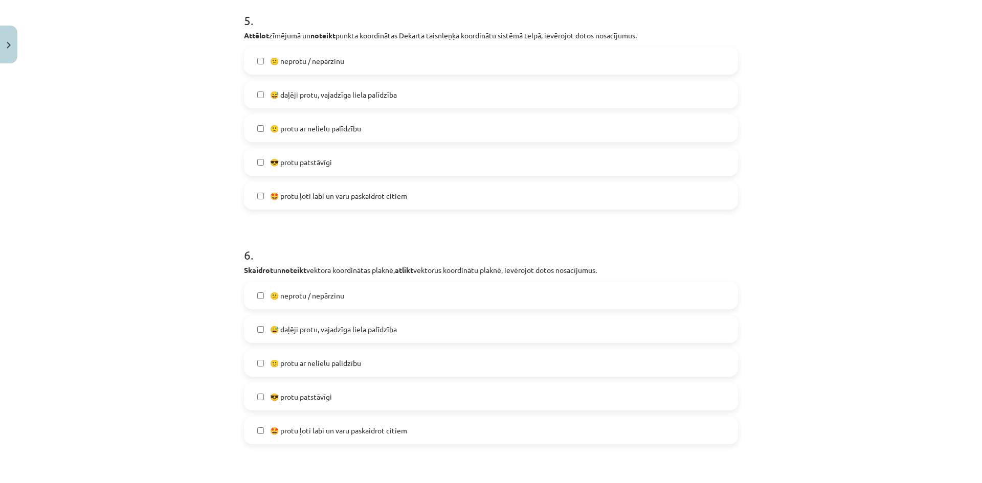
scroll to position [1253, 0]
click at [418, 93] on label "😅 daļēji protu, vajadzīga liela palīdzība" at bounding box center [491, 93] width 492 height 26
click at [380, 129] on label "🙂 protu ar nelielu palīdzību" at bounding box center [491, 127] width 492 height 26
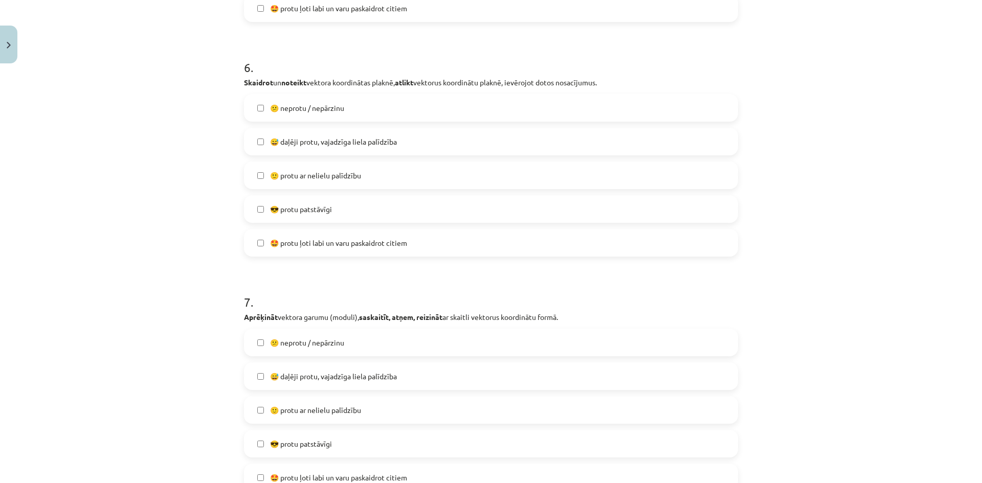
scroll to position [1458, 0]
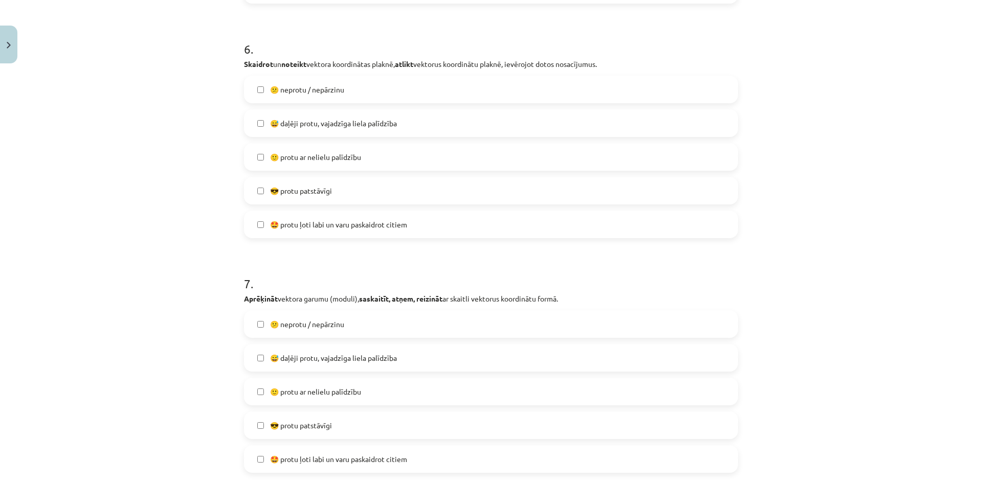
drag, startPoint x: 386, startPoint y: 159, endPoint x: 379, endPoint y: 162, distance: 7.6
click at [380, 162] on label "🙂 protu ar nelielu palīdzību" at bounding box center [491, 157] width 492 height 26
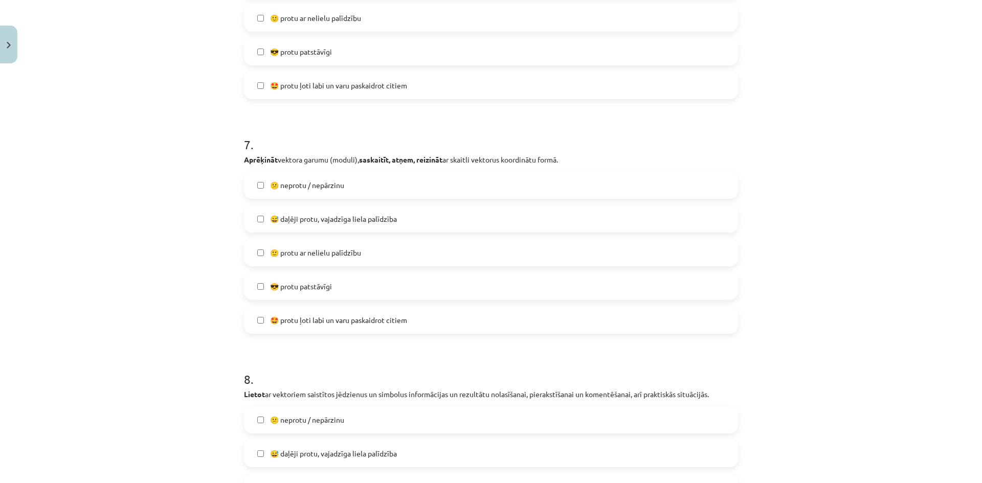
scroll to position [1596, 0]
click at [374, 254] on label "🙂 protu ar nelielu palīdzību" at bounding box center [491, 253] width 492 height 26
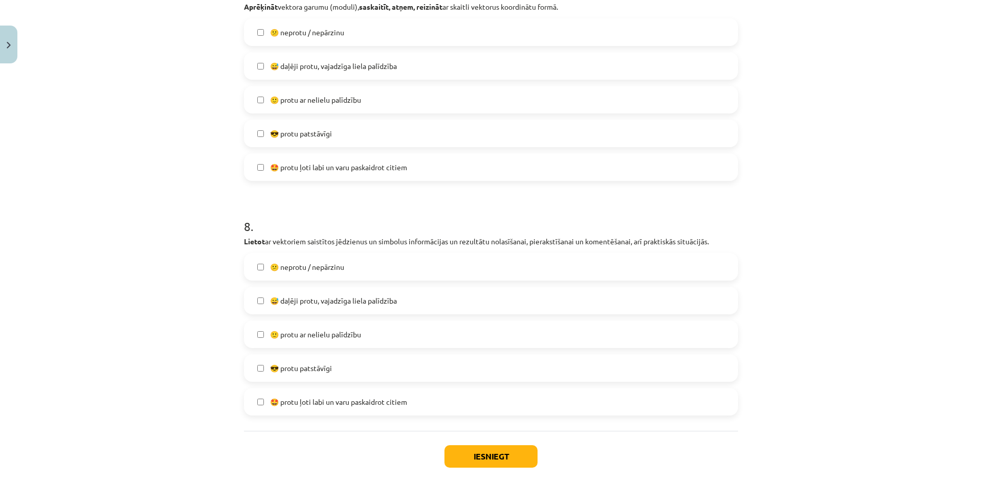
scroll to position [1801, 0]
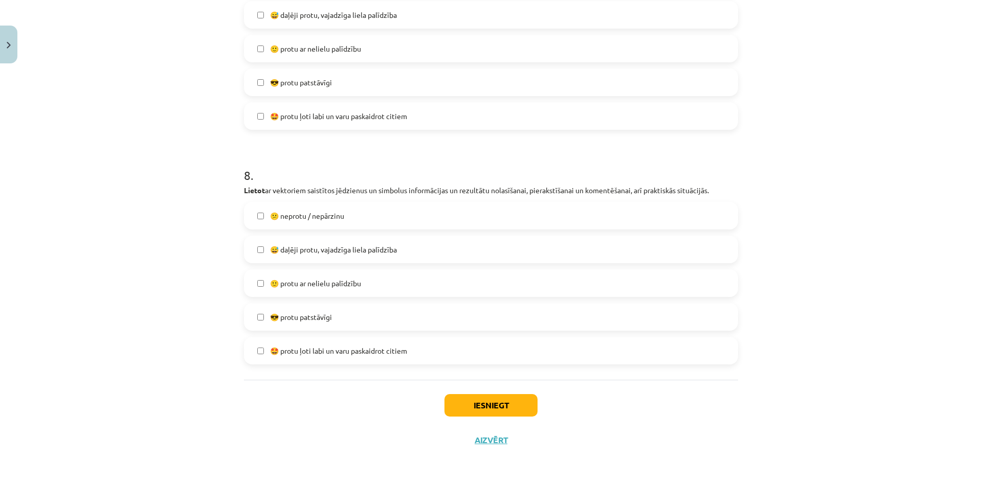
click at [397, 283] on label "🙂 protu ar nelielu palīdzību" at bounding box center [491, 284] width 492 height 26
click at [486, 410] on button "Iesniegt" at bounding box center [490, 405] width 93 height 23
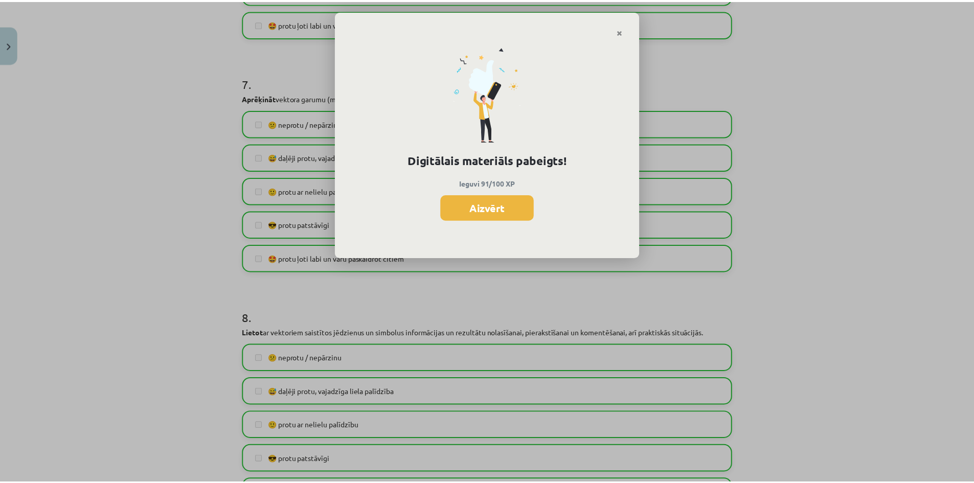
scroll to position [1647, 0]
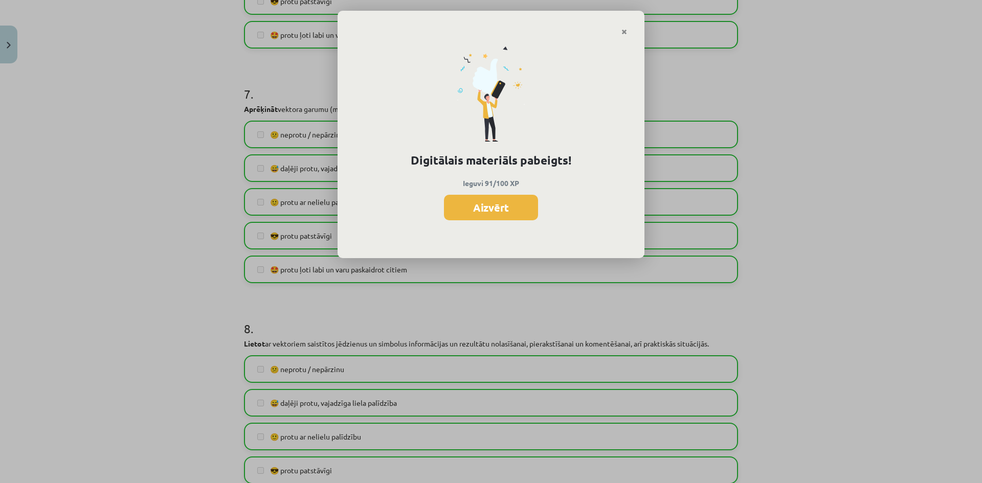
click at [504, 210] on button "Aizvērt" at bounding box center [491, 208] width 94 height 26
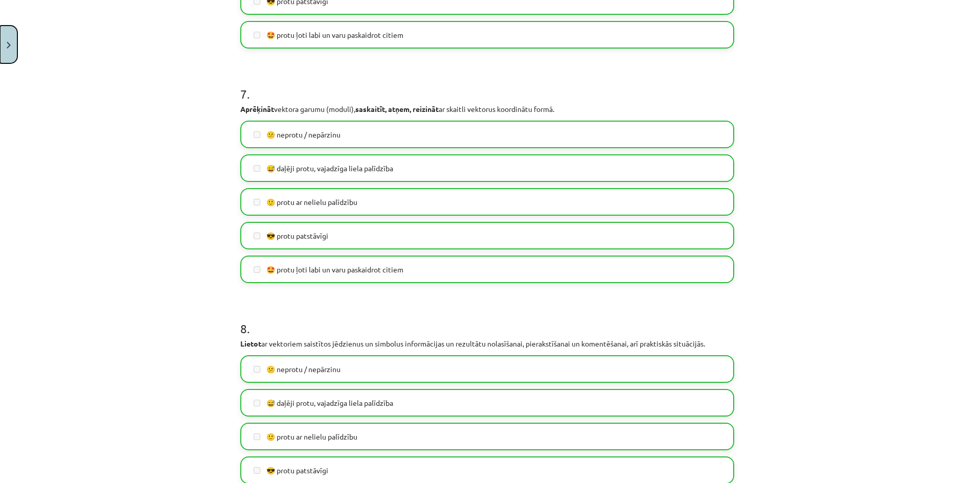
click at [7, 49] on button "Close" at bounding box center [8, 45] width 17 height 38
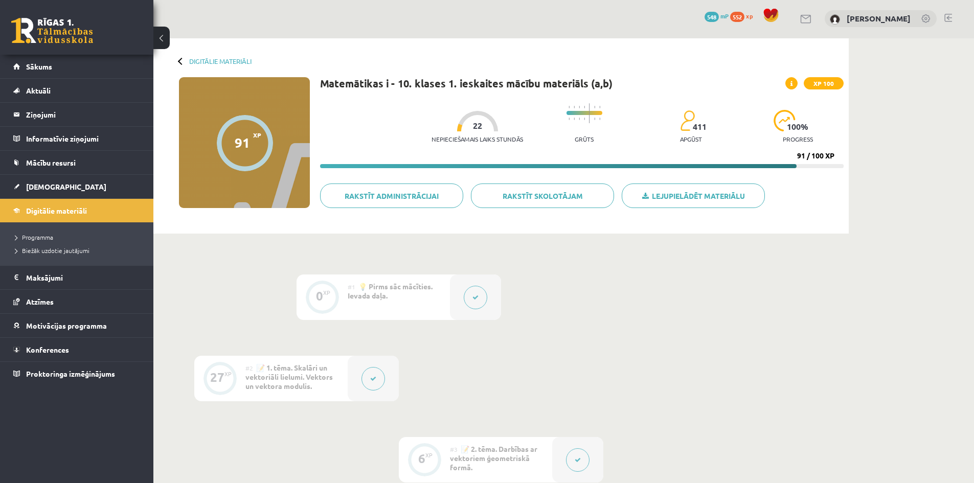
scroll to position [0, 0]
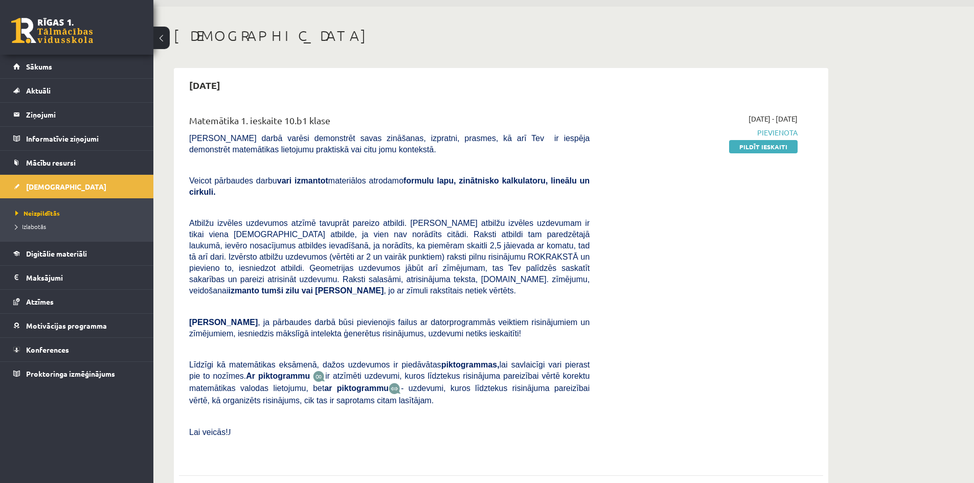
scroll to position [51, 0]
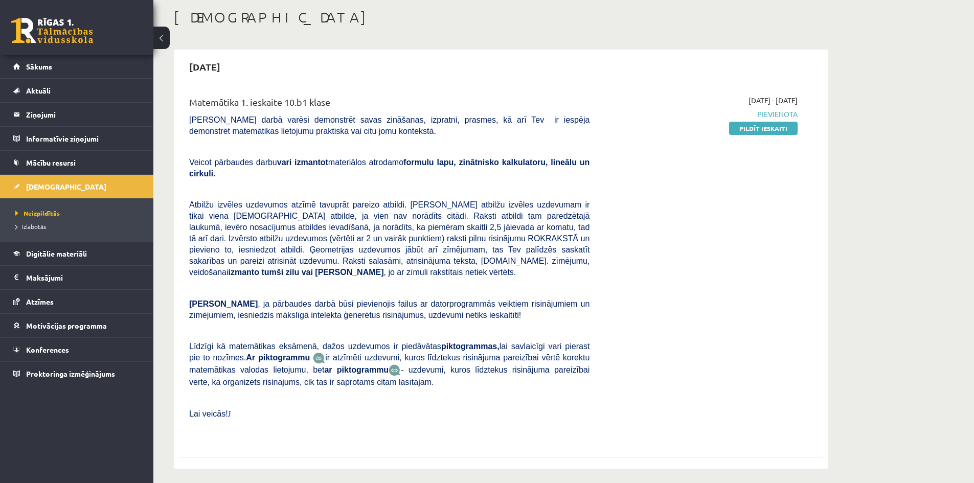
click at [231, 408] on p "Lai veicās! J" at bounding box center [389, 413] width 400 height 11
click at [766, 127] on link "Pildīt ieskaiti" at bounding box center [763, 128] width 69 height 13
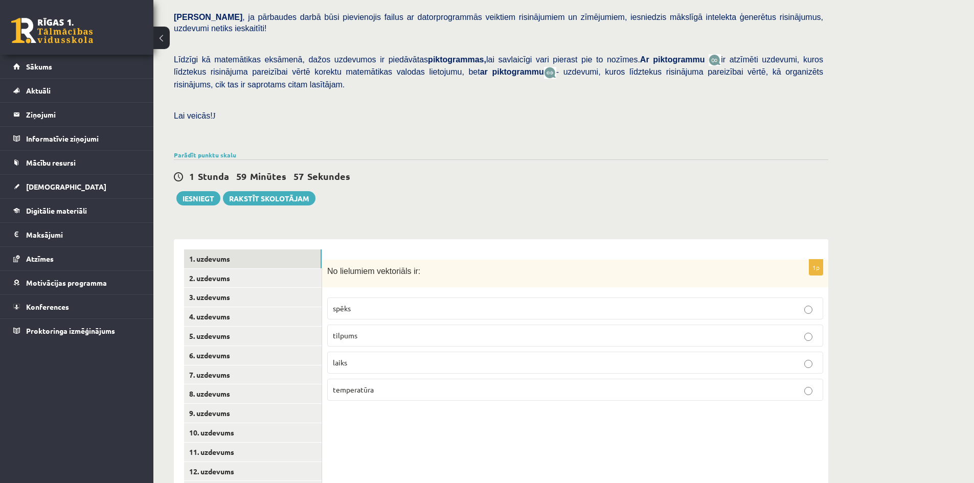
scroll to position [230, 0]
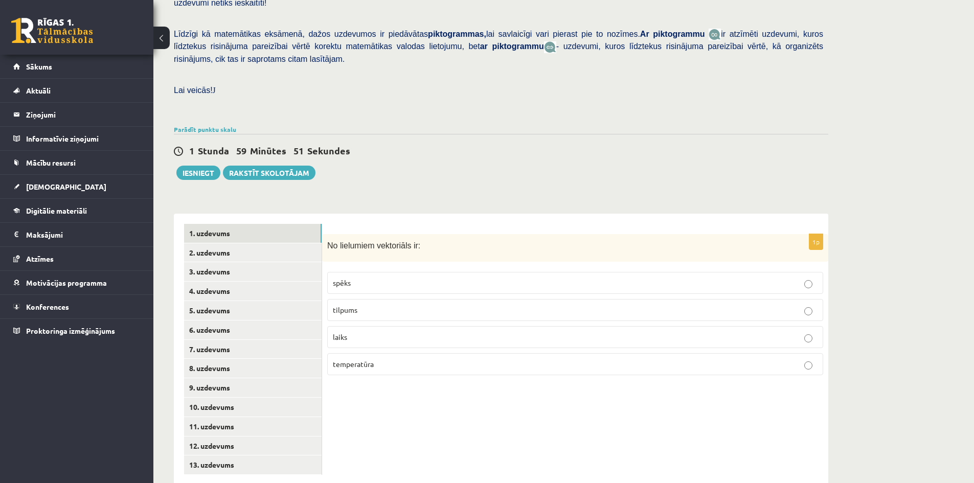
click at [410, 278] on p "spēks" at bounding box center [575, 283] width 485 height 11
click at [220, 243] on link "2. uzdevums" at bounding box center [253, 252] width 138 height 19
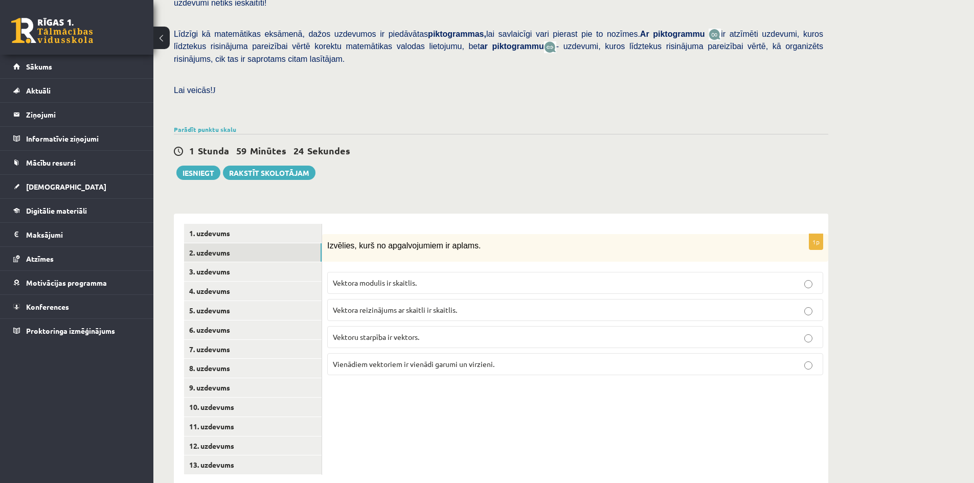
click at [444, 332] on p "Vektoru starpība ir vektors." at bounding box center [575, 337] width 485 height 11
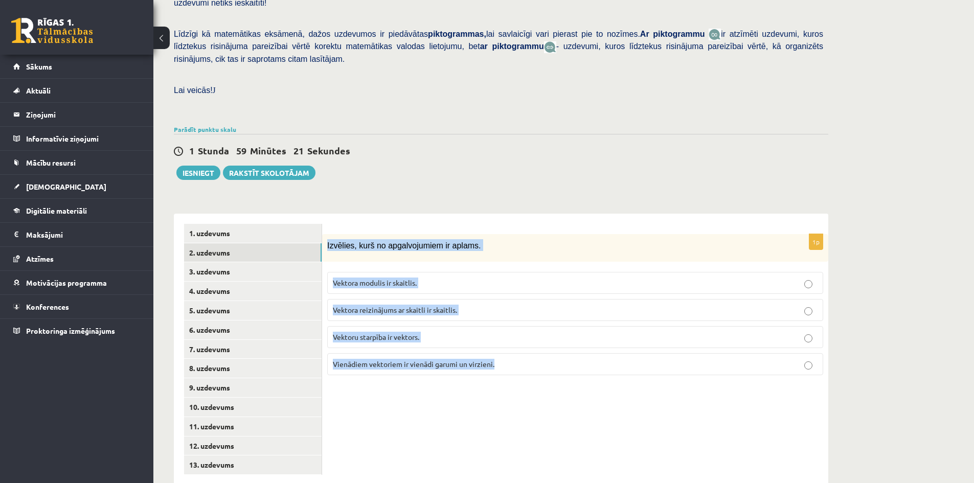
drag, startPoint x: 509, startPoint y: 342, endPoint x: 324, endPoint y: 227, distance: 218.3
click at [324, 234] on div "1p Izvēlies, kurš no apgalvojumiem ir aplams. Vektora modulis ir skaitlis. Vekt…" at bounding box center [575, 309] width 506 height 150
copy div "Izvēlies, kurš no apgalvojumiem ir aplams. Vektora modulis ir skaitlis. Vektora…"
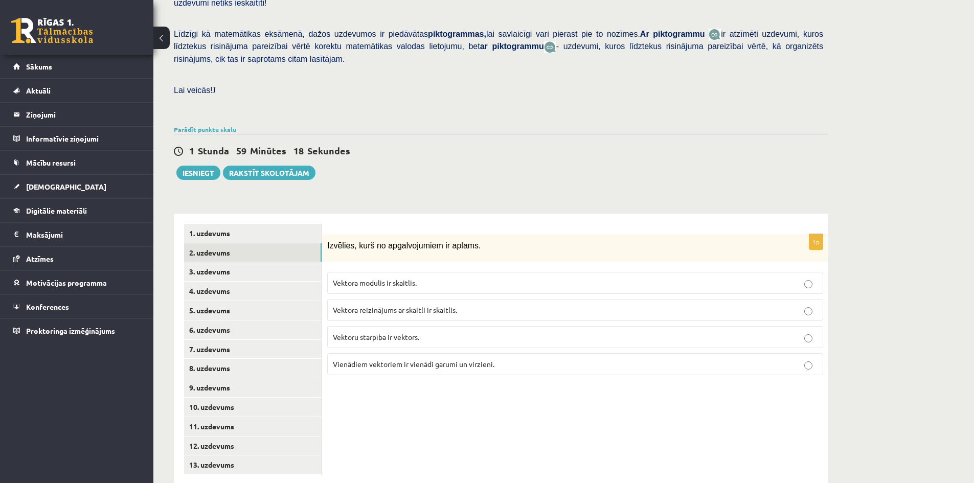
click at [388, 142] on div "1 Stunda 59 Minūtes 18 Sekundes Ieskaite saglabāta! Iesniegt Rakstīt skolotājam" at bounding box center [501, 157] width 655 height 46
click at [221, 262] on link "3. uzdevums" at bounding box center [253, 271] width 138 height 19
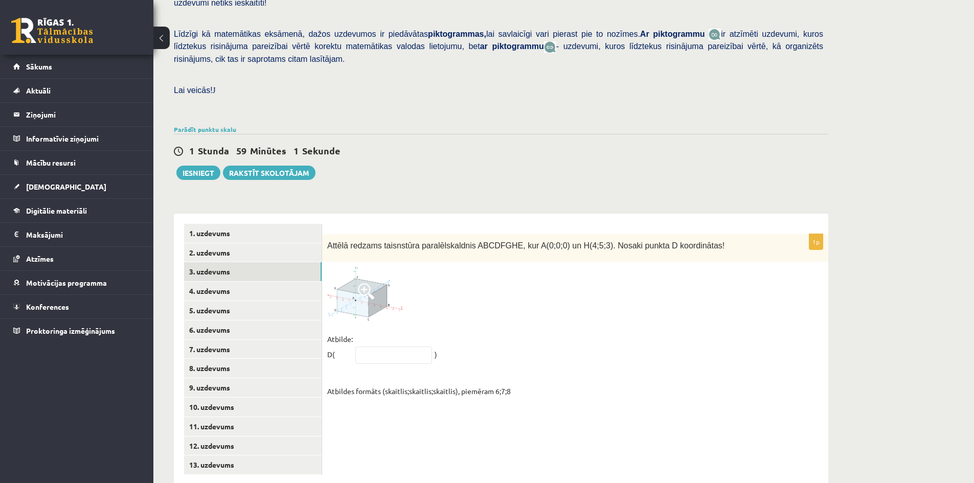
click at [387, 286] on img at bounding box center [365, 294] width 77 height 54
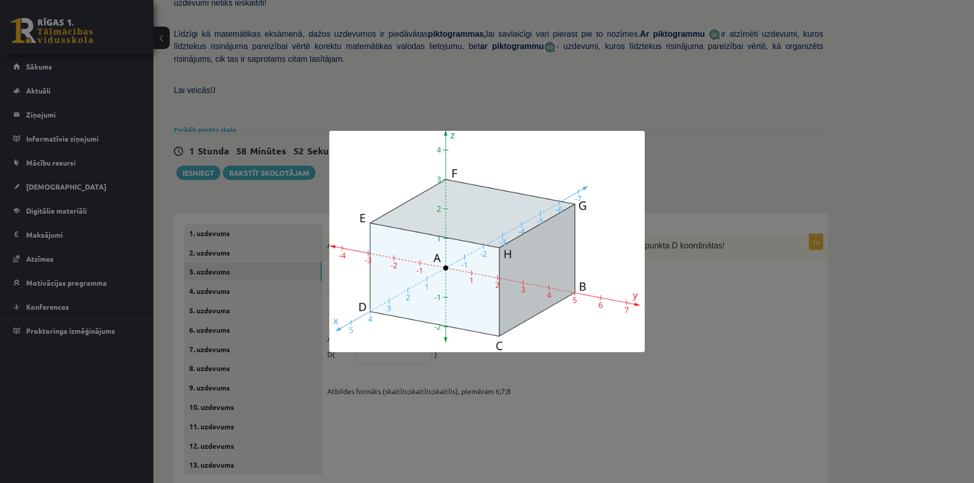
click at [700, 281] on div at bounding box center [487, 241] width 974 height 483
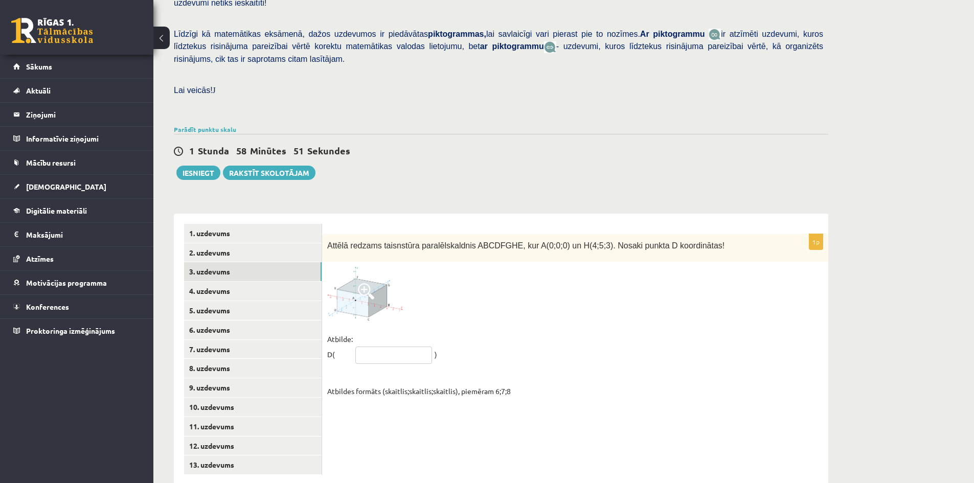
click at [400, 347] on input "text" at bounding box center [393, 355] width 77 height 17
type input "*****"
click at [221, 282] on link "4. uzdevums" at bounding box center [253, 291] width 138 height 19
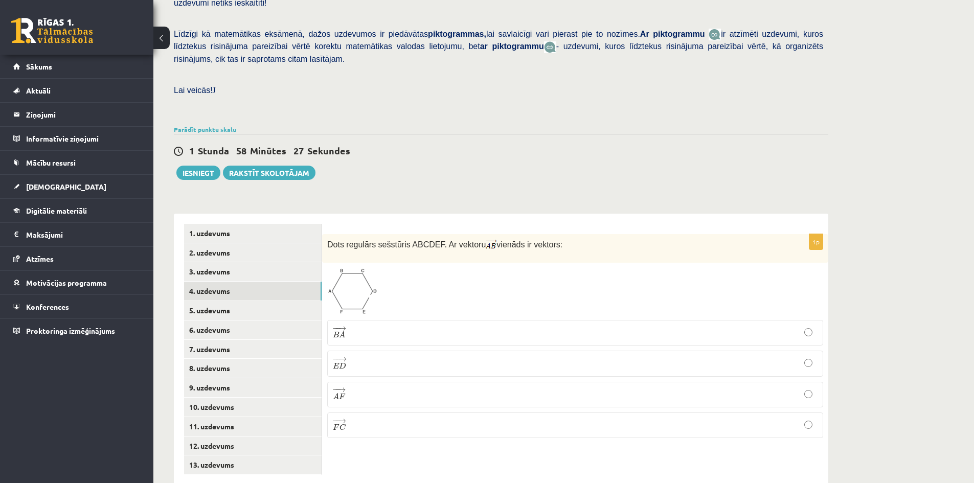
click at [369, 356] on p "− − → E D E D →" at bounding box center [575, 363] width 485 height 14
click at [216, 301] on link "5. uzdevums" at bounding box center [253, 310] width 138 height 19
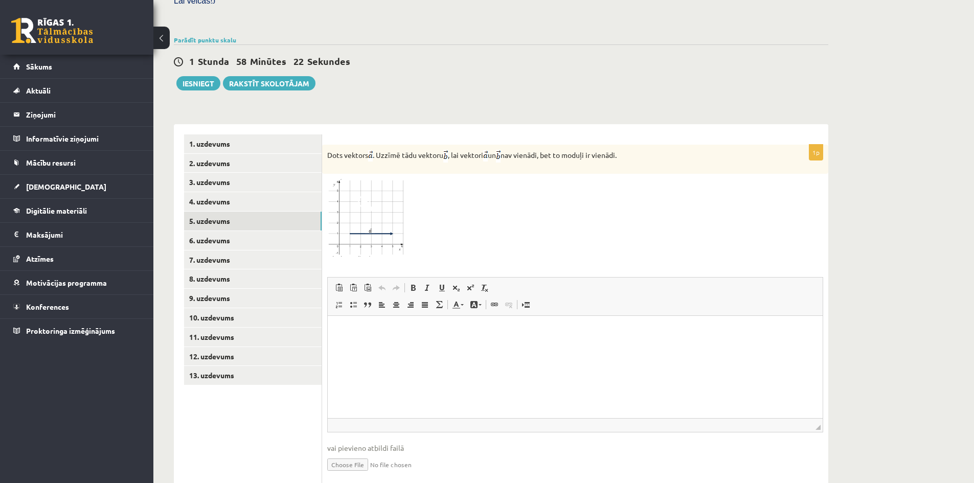
scroll to position [335, 0]
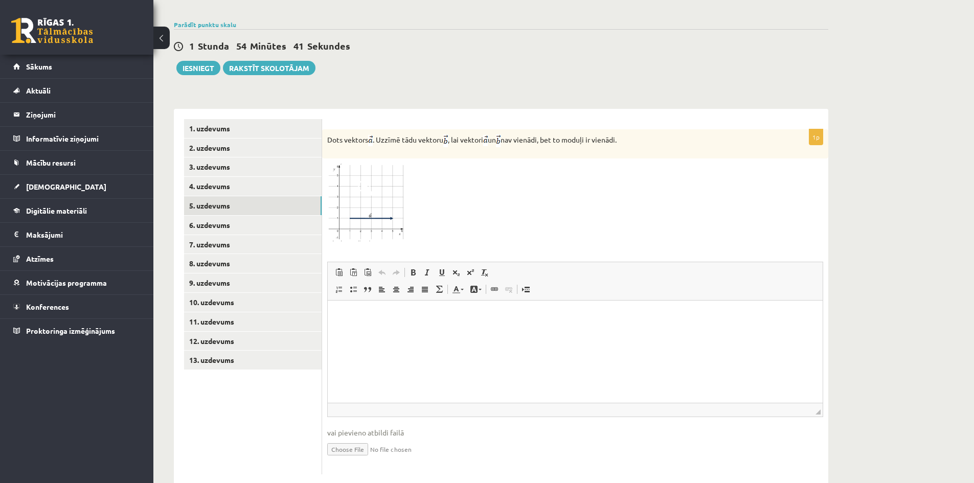
click at [357, 438] on input "file" at bounding box center [575, 448] width 496 height 21
click at [356, 438] on input "file" at bounding box center [575, 448] width 496 height 21
type input "**********"
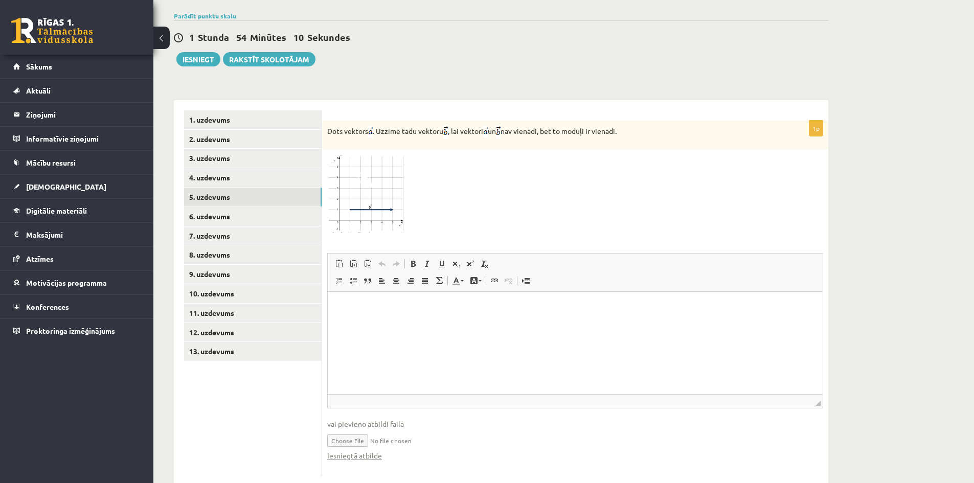
scroll to position [346, 0]
click at [354, 449] on link "Iesniegtā atbilde" at bounding box center [354, 454] width 55 height 11
click at [223, 205] on link "6. uzdevums" at bounding box center [253, 214] width 138 height 19
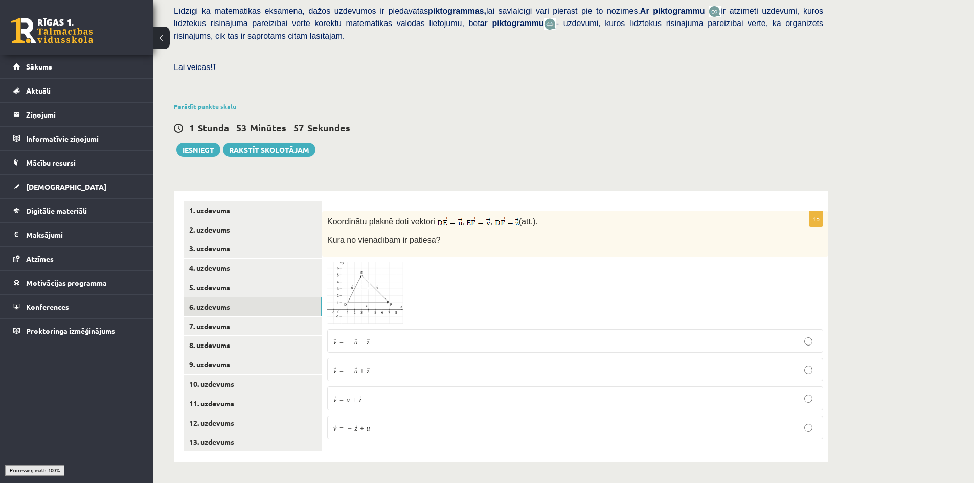
scroll to position [231, 0]
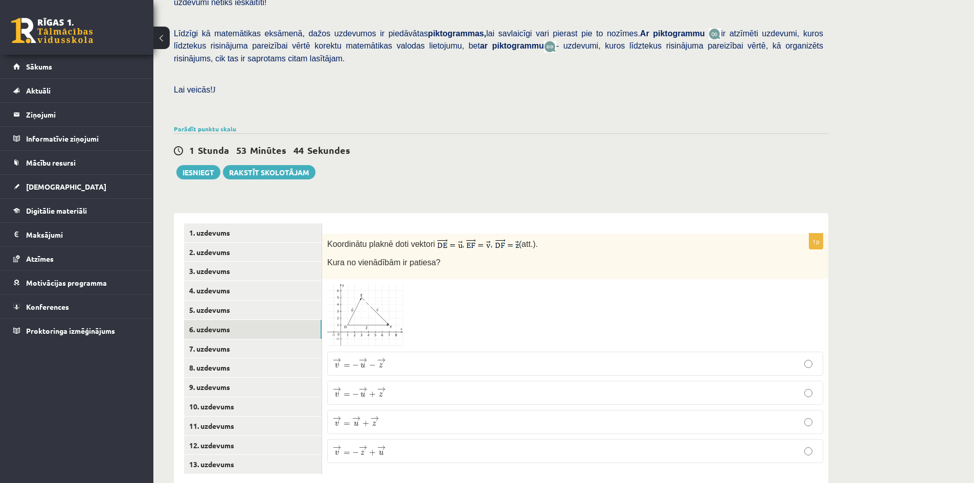
click at [369, 301] on span at bounding box center [366, 309] width 16 height 16
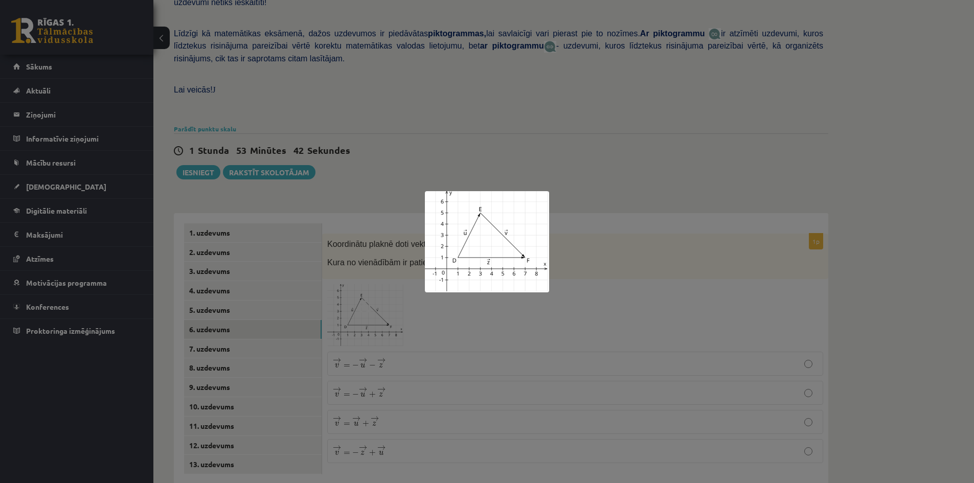
click at [576, 285] on div at bounding box center [487, 241] width 974 height 483
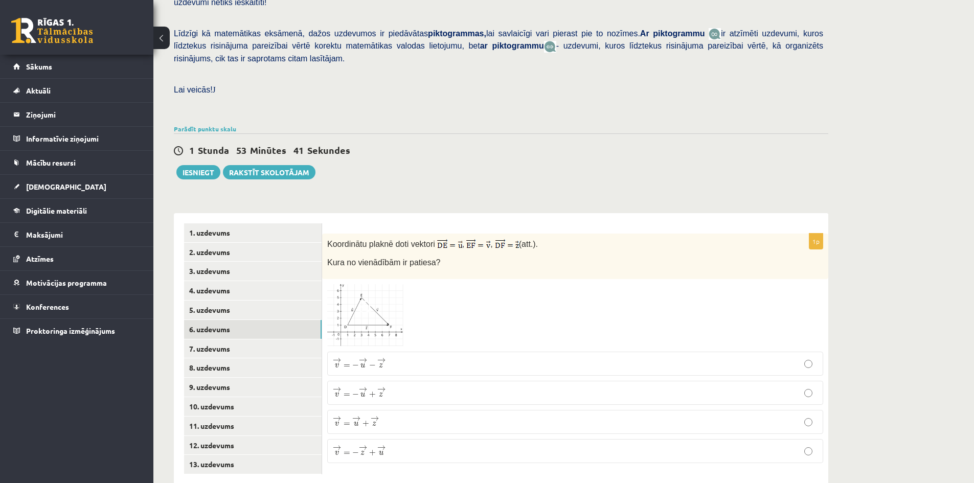
click at [378, 291] on img at bounding box center [365, 315] width 77 height 62
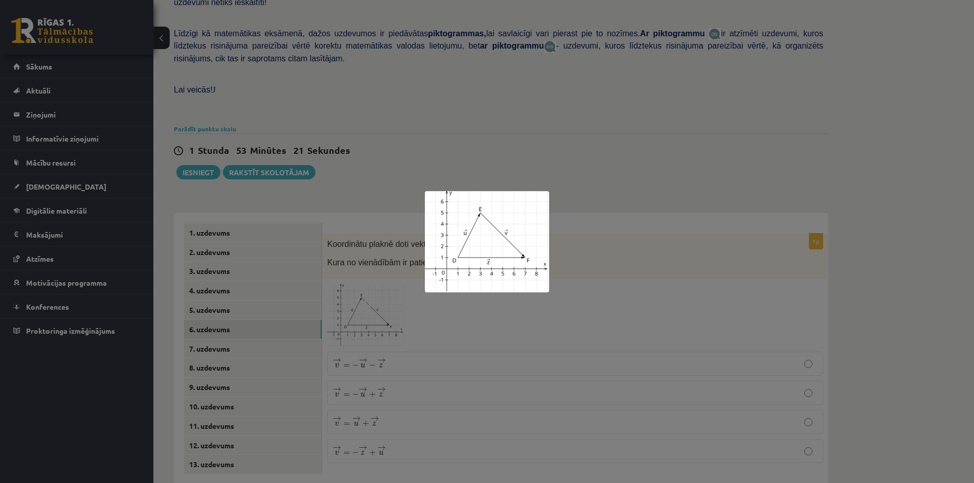
click at [580, 279] on div at bounding box center [487, 241] width 974 height 483
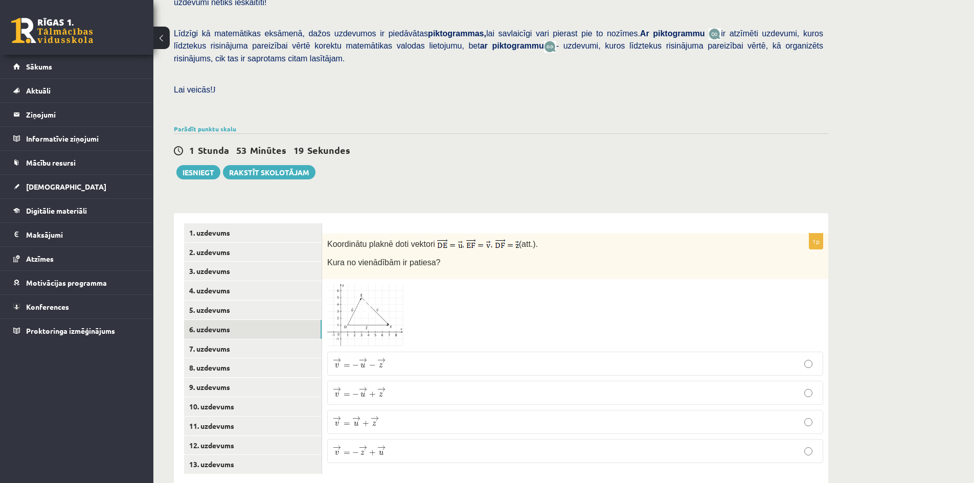
click at [394, 387] on p "→ v = − → u + → z v → = − u → + z →" at bounding box center [575, 393] width 485 height 13
click at [213, 340] on link "7. uzdevums" at bounding box center [253, 349] width 138 height 19
click at [389, 285] on img at bounding box center [365, 316] width 77 height 63
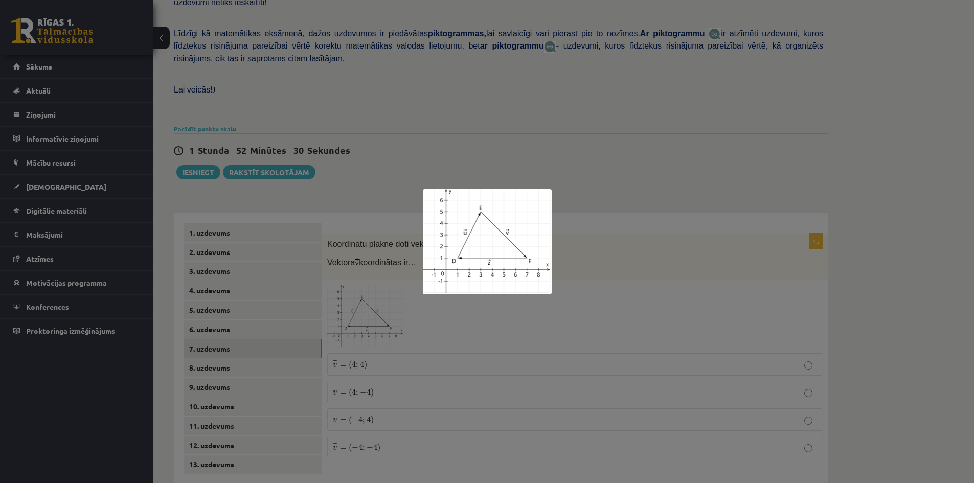
click at [604, 239] on div at bounding box center [487, 241] width 974 height 483
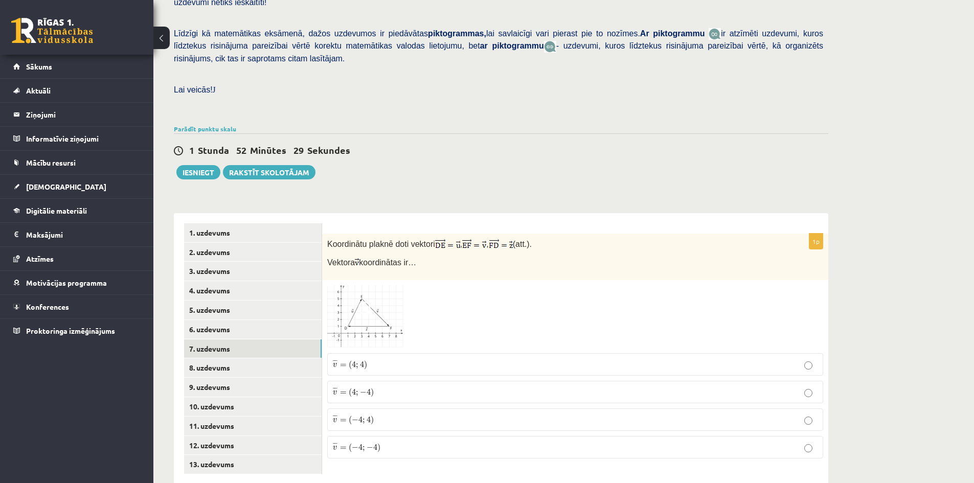
click at [396, 359] on p "¯ ¯ ¯ v = ( 4 ; 4 ) v ¯ = ( 4 ; 4 )" at bounding box center [575, 364] width 485 height 11
click at [372, 301] on img at bounding box center [365, 316] width 77 height 63
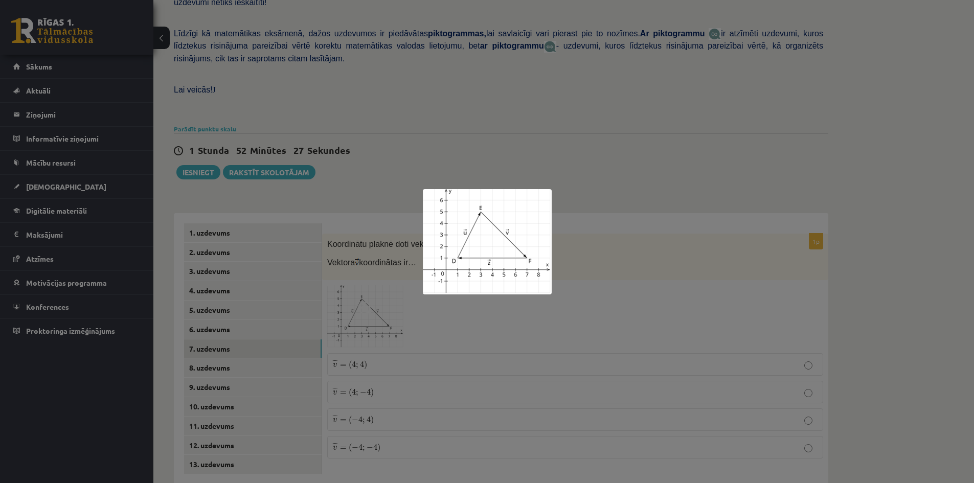
click at [573, 274] on div at bounding box center [487, 241] width 974 height 483
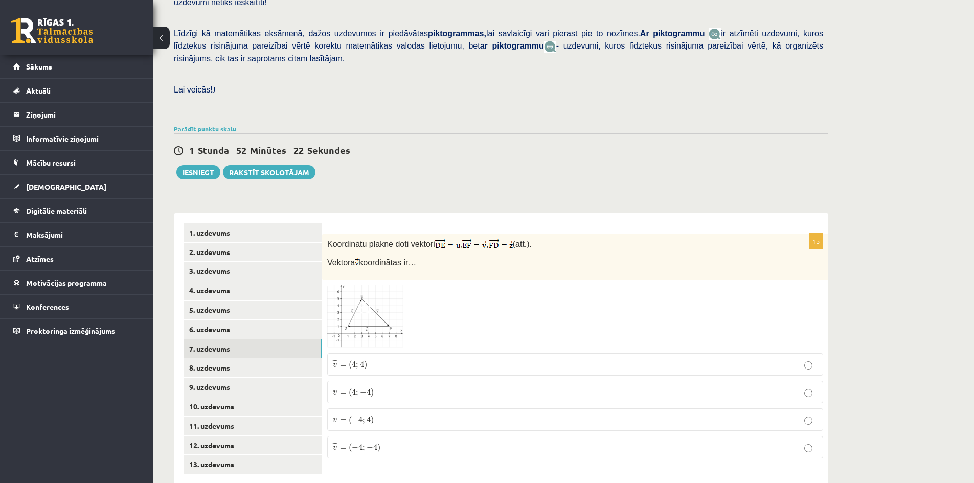
click at [399, 387] on p "¯ ¯ ¯ v = ( 4 ; − 4 ) v ¯ = ( 4 ; − 4 )" at bounding box center [575, 392] width 485 height 11
click at [396, 310] on img at bounding box center [365, 316] width 77 height 63
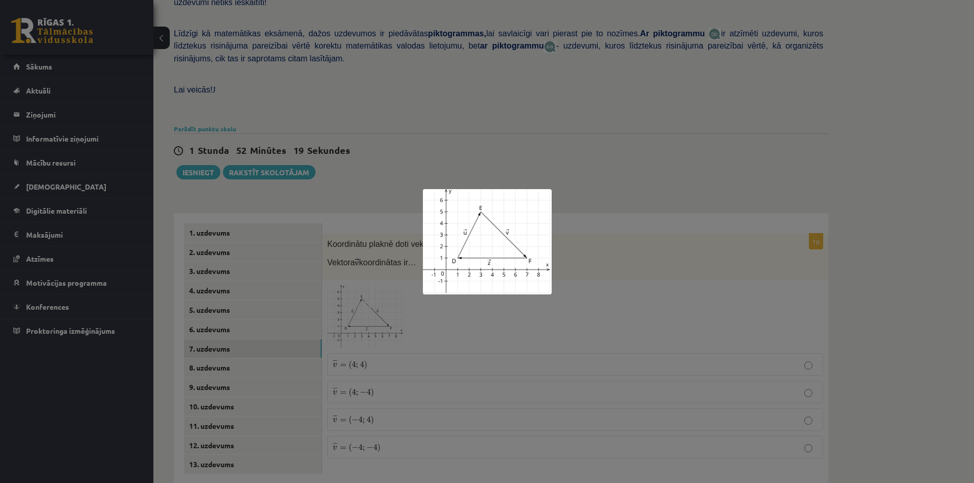
click at [581, 295] on div at bounding box center [487, 241] width 974 height 483
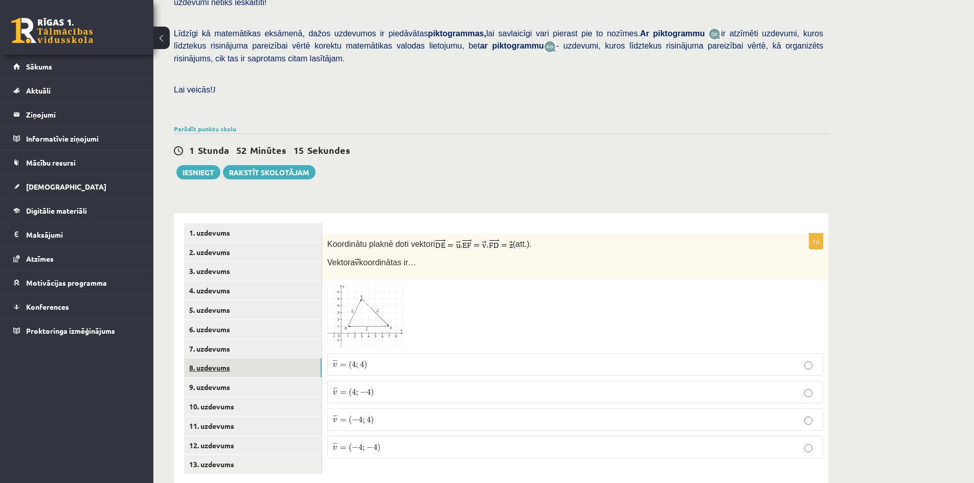
click at [229, 359] on link "8. uzdevums" at bounding box center [253, 368] width 138 height 19
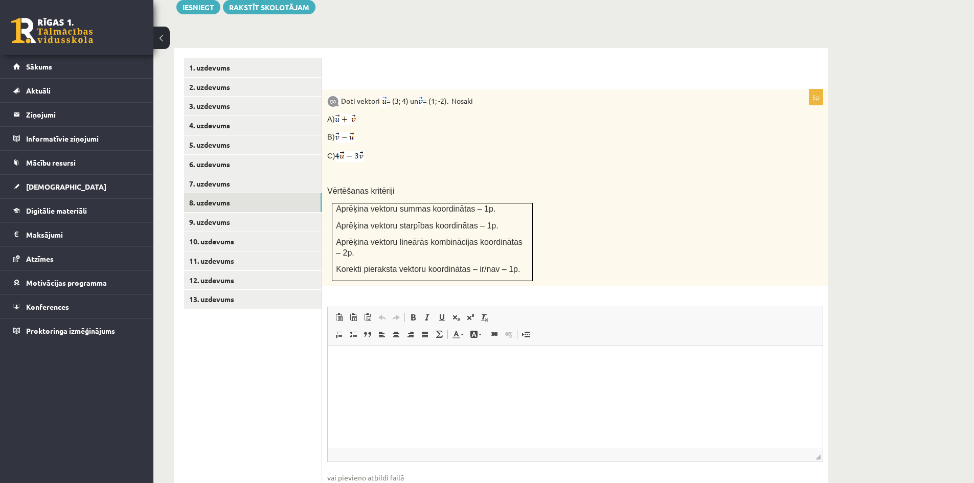
scroll to position [378, 0]
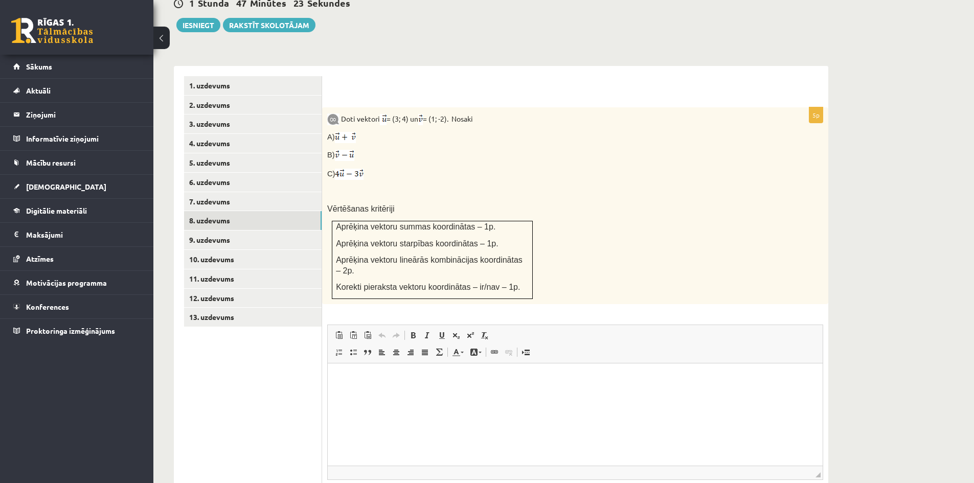
click at [789, 395] on html at bounding box center [575, 379] width 495 height 31
click at [905, 304] on div "Matemātika 1. ieskaite 10.b1 klase , Līva Krauze (10.b1 klase) Pārbaudes darbā …" at bounding box center [563, 114] width 821 height 907
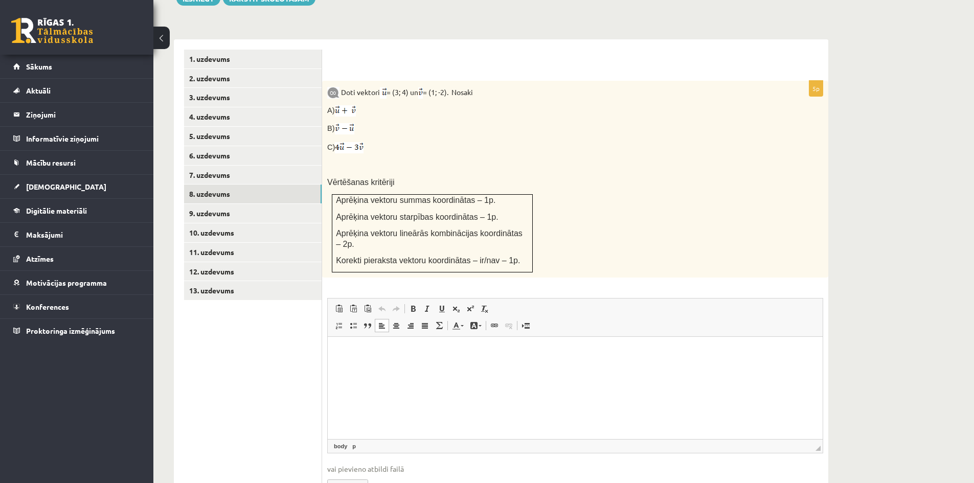
scroll to position [429, 0]
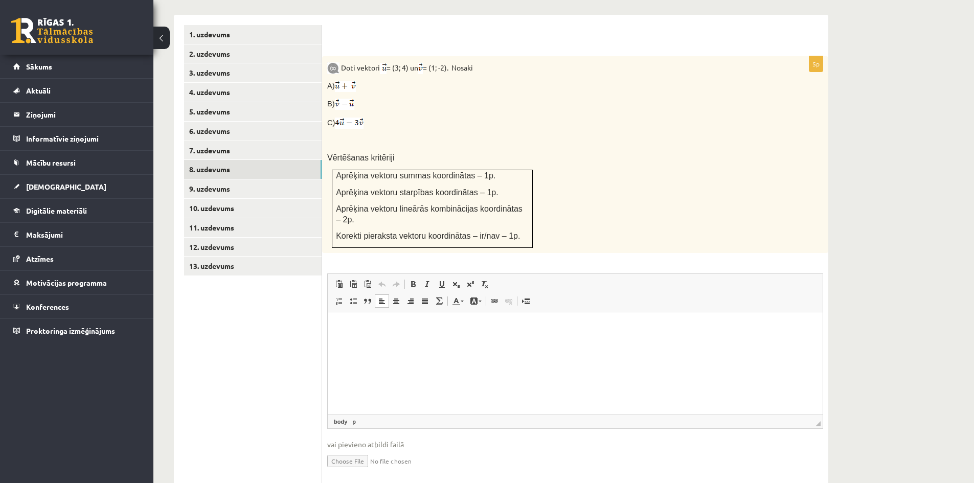
click at [351, 450] on input "file" at bounding box center [575, 460] width 496 height 21
type input "**********"
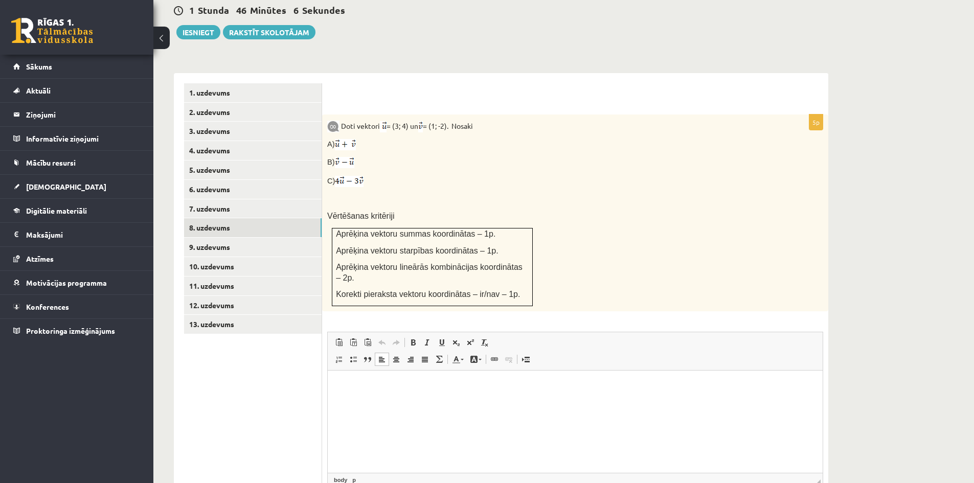
scroll to position [389, 0]
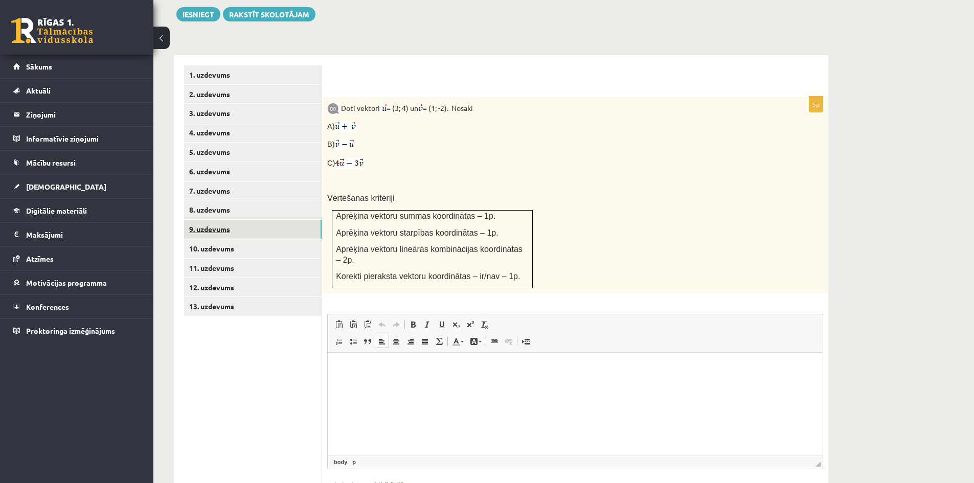
click at [210, 220] on link "9. uzdevums" at bounding box center [253, 229] width 138 height 19
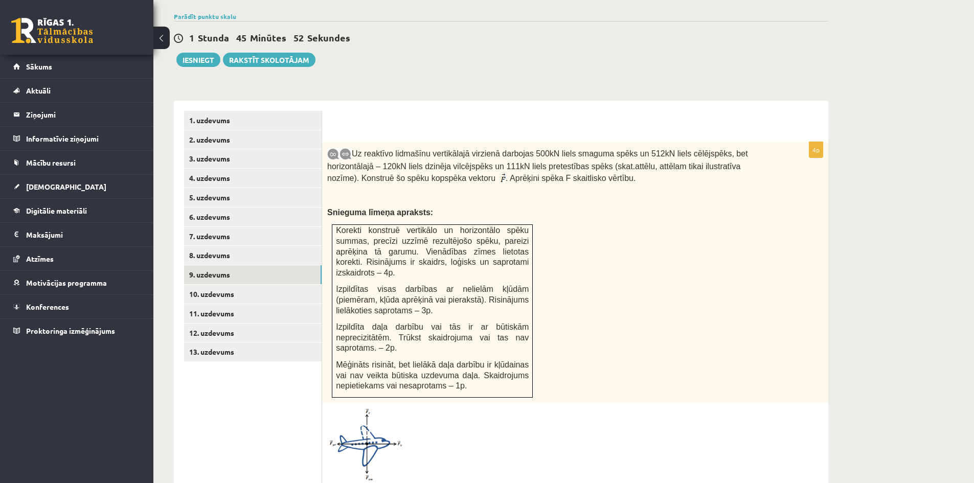
scroll to position [338, 0]
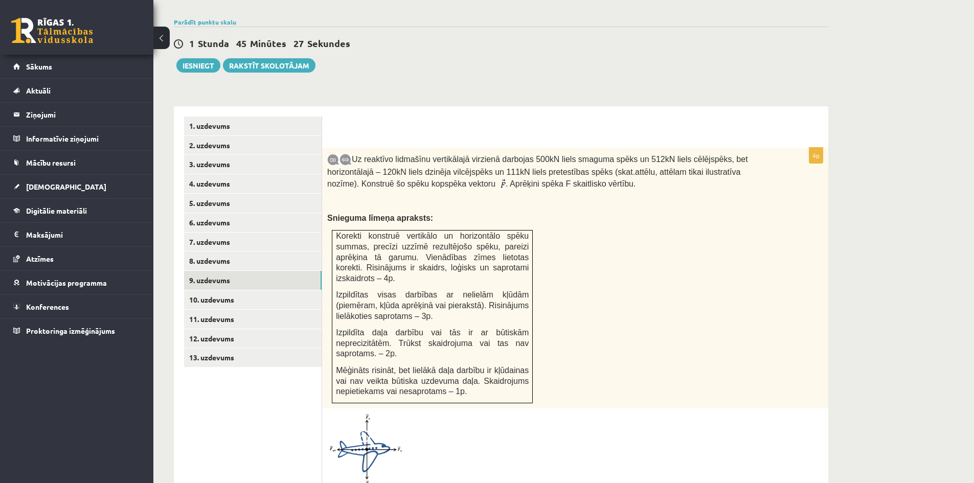
drag, startPoint x: 379, startPoint y: 426, endPoint x: 397, endPoint y: 426, distance: 17.9
click at [379, 426] on img at bounding box center [365, 451] width 77 height 74
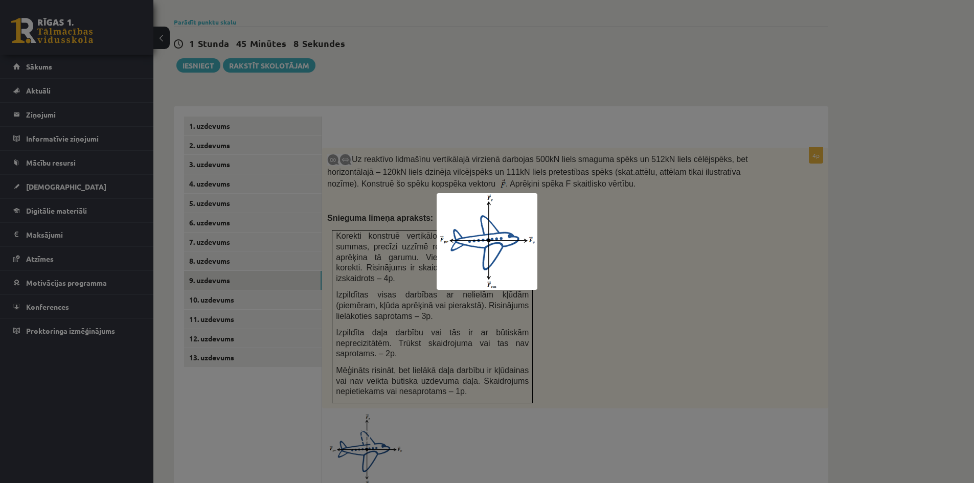
click at [545, 316] on div at bounding box center [487, 241] width 974 height 483
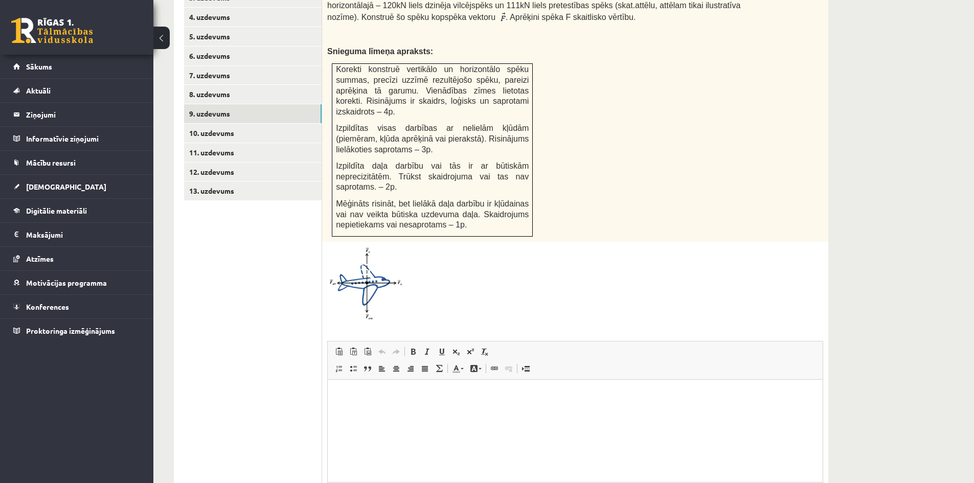
scroll to position [572, 0]
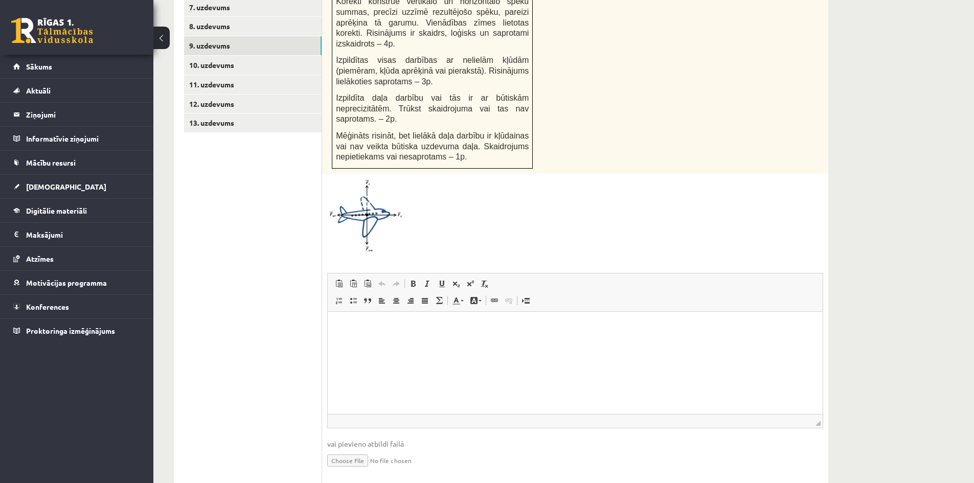
click at [351, 450] on input "file" at bounding box center [575, 460] width 496 height 21
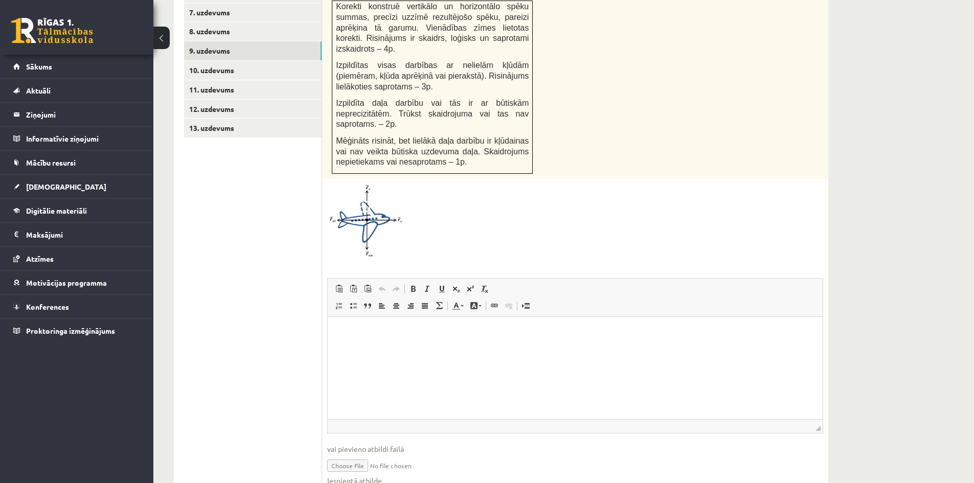
scroll to position [583, 0]
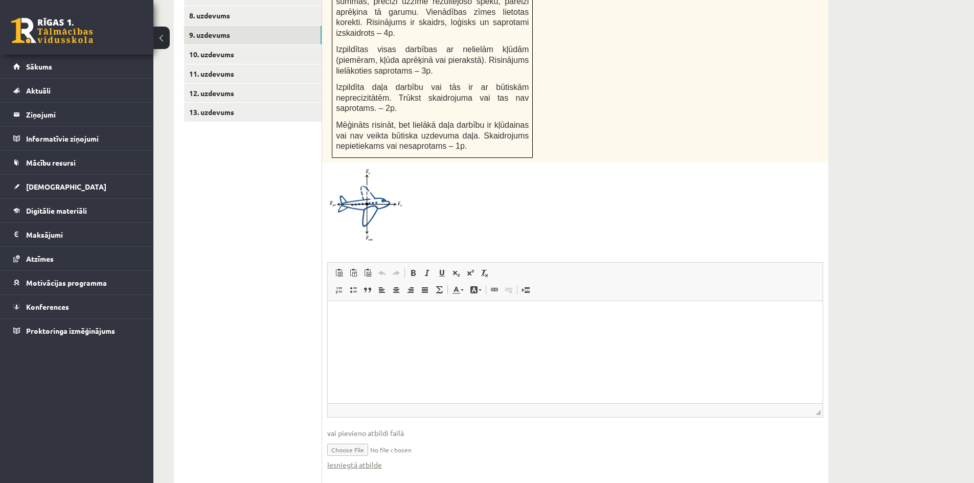
click at [355, 439] on input "file" at bounding box center [575, 449] width 496 height 21
click at [367, 460] on link "Iesniegtā atbilde" at bounding box center [354, 465] width 55 height 11
click at [356, 439] on input "file" at bounding box center [575, 449] width 496 height 21
type input "**********"
click at [370, 460] on link "Iesniegtā atbilde" at bounding box center [354, 465] width 55 height 11
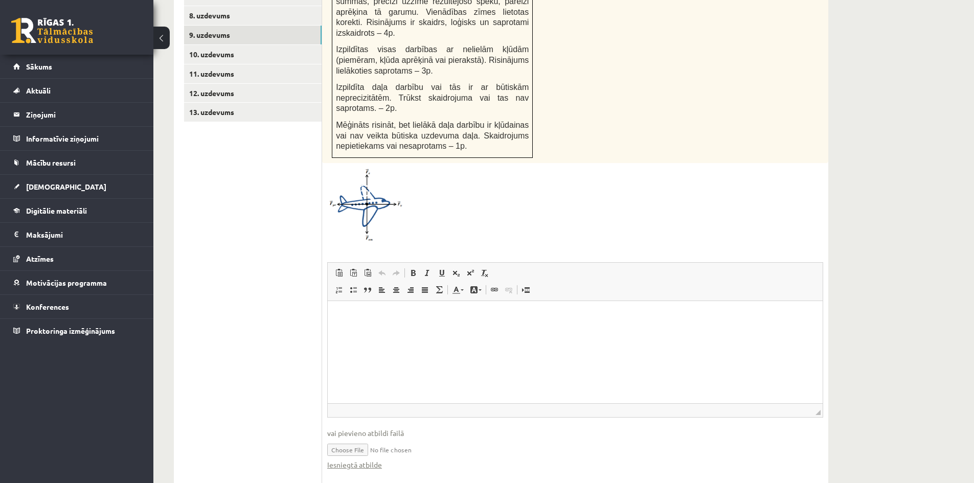
click at [351, 439] on input "file" at bounding box center [575, 449] width 496 height 21
click at [360, 460] on link "Iesniegtā atbilde" at bounding box center [354, 465] width 55 height 11
click at [351, 439] on input "file" at bounding box center [575, 449] width 496 height 21
click at [354, 439] on input "file" at bounding box center [575, 449] width 496 height 21
type input "**********"
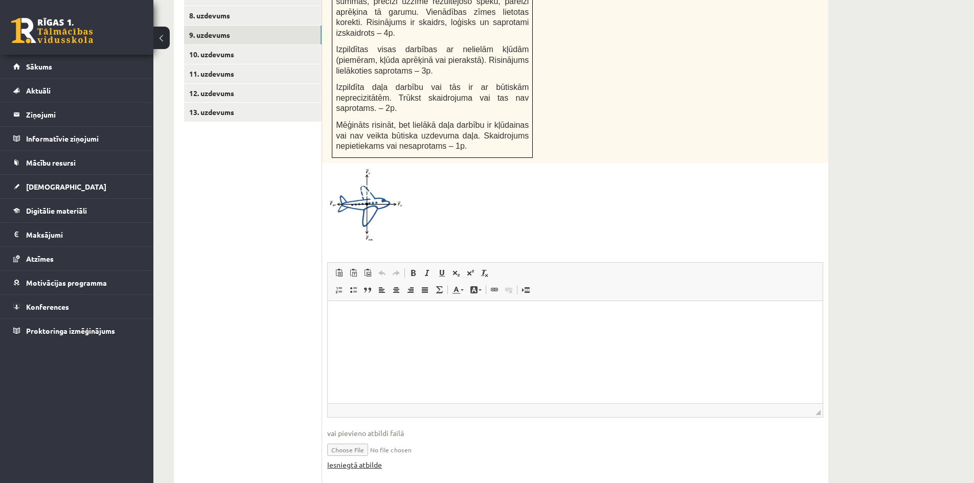
click at [363, 460] on link "Iesniegtā atbilde" at bounding box center [354, 465] width 55 height 11
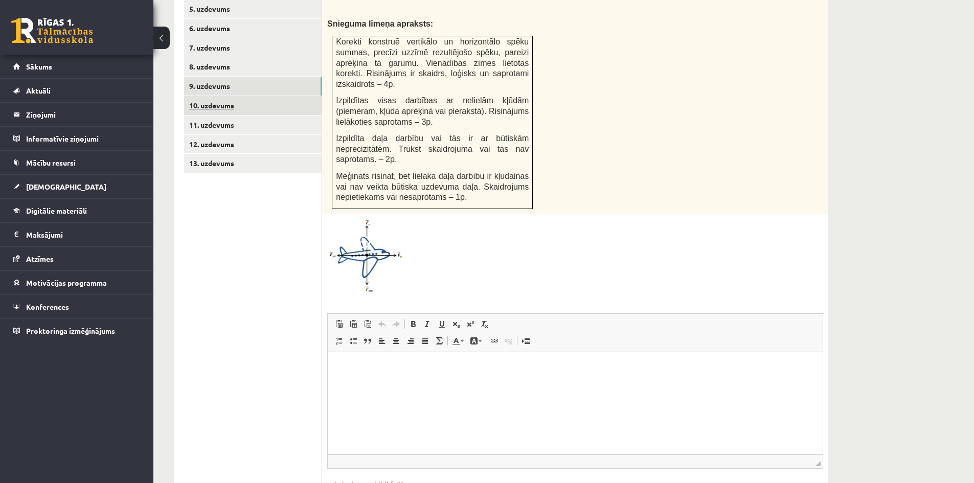
click at [211, 96] on link "10. uzdevums" at bounding box center [253, 105] width 138 height 19
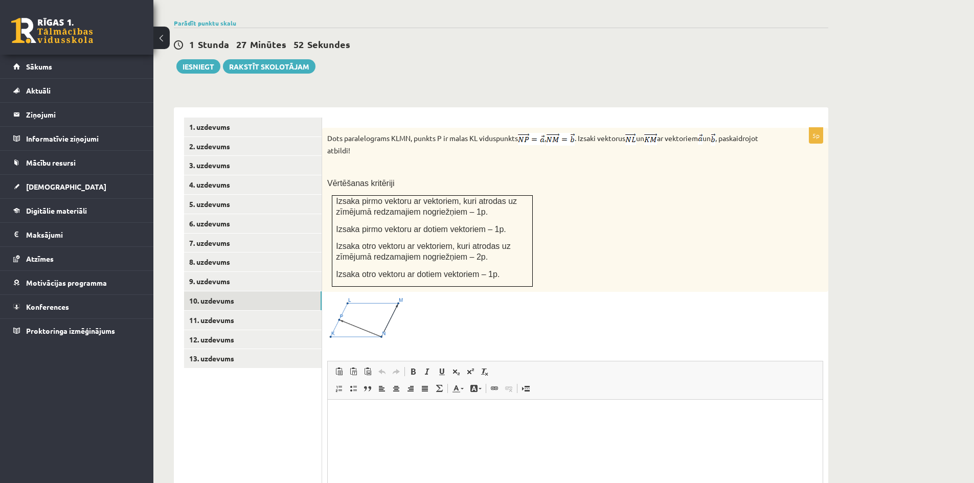
scroll to position [333, 0]
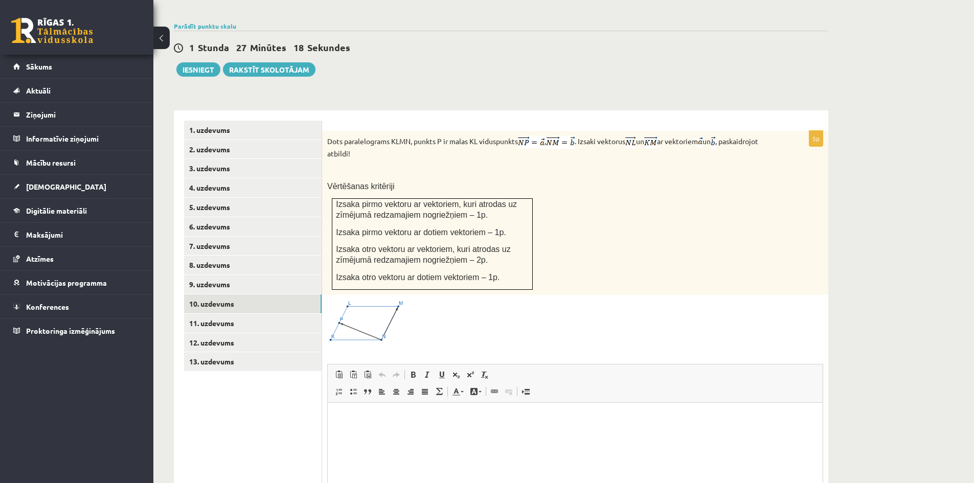
click at [377, 300] on img at bounding box center [365, 321] width 77 height 43
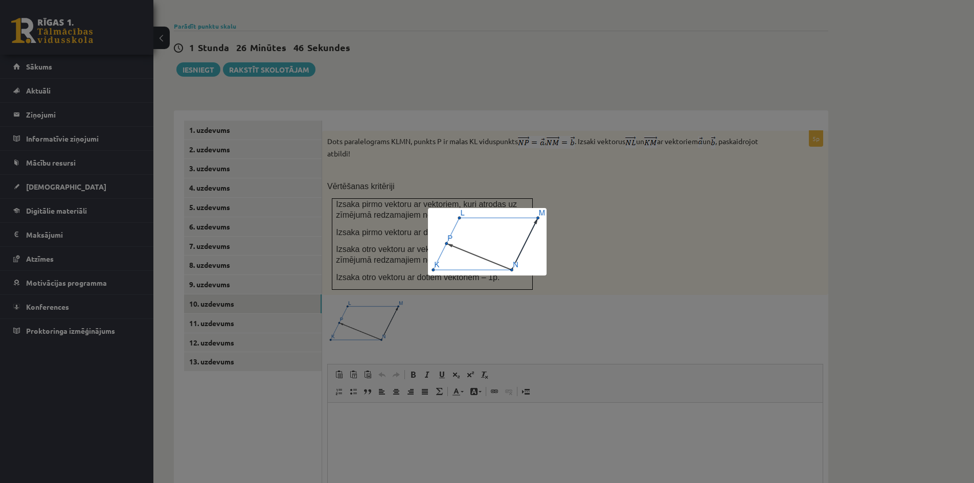
click at [649, 287] on div at bounding box center [487, 241] width 974 height 483
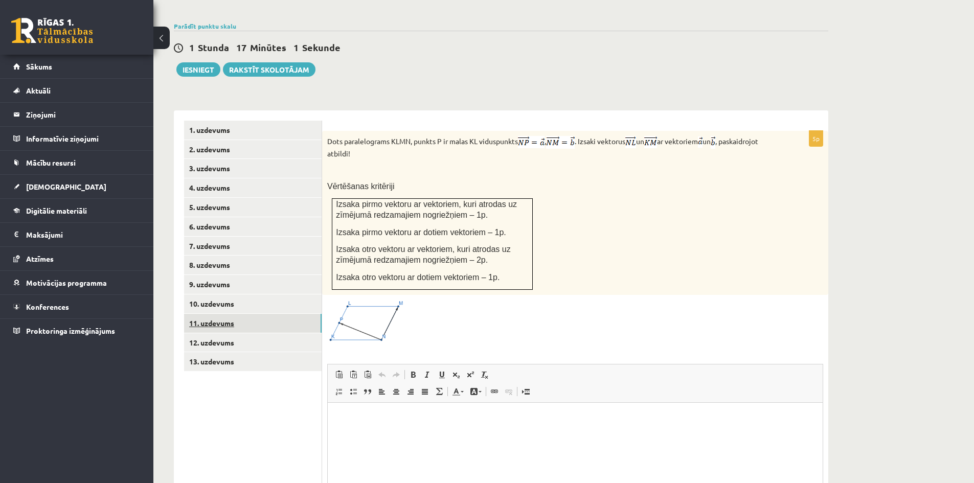
click at [202, 314] on link "11. uzdevums" at bounding box center [253, 323] width 138 height 19
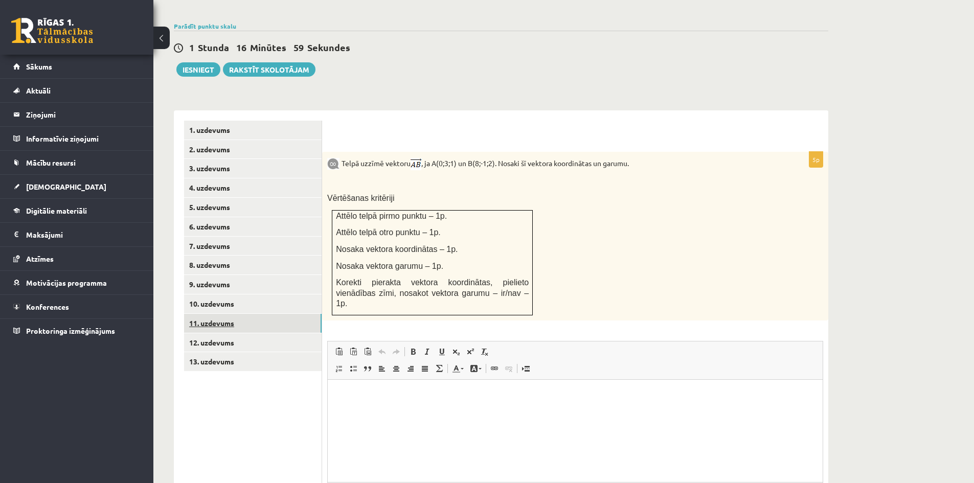
scroll to position [0, 0]
click at [224, 333] on link "12. uzdevums" at bounding box center [253, 342] width 138 height 19
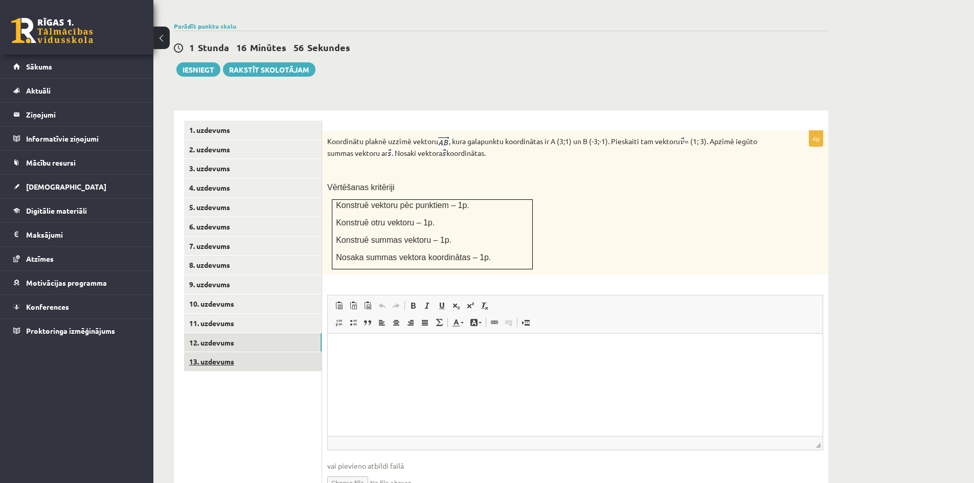
click at [203, 352] on link "13. uzdevums" at bounding box center [253, 361] width 138 height 19
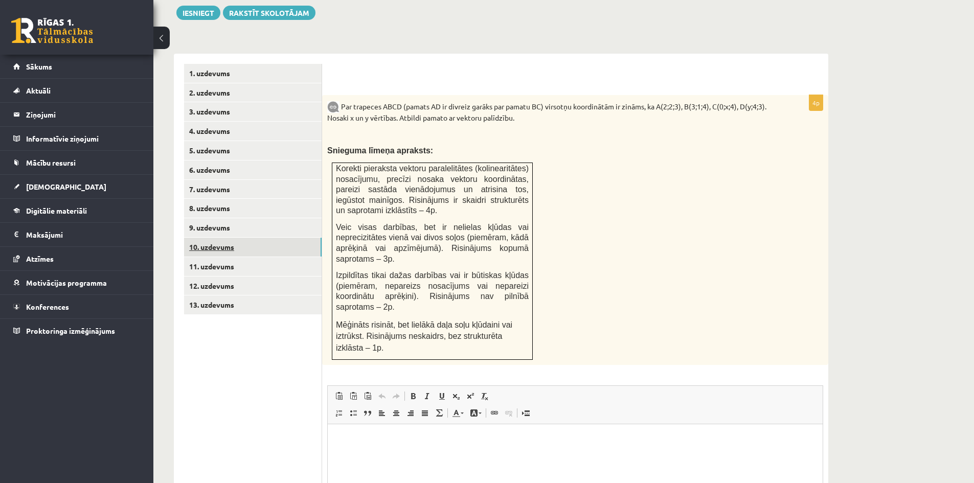
click at [220, 238] on link "10. uzdevums" at bounding box center [253, 247] width 138 height 19
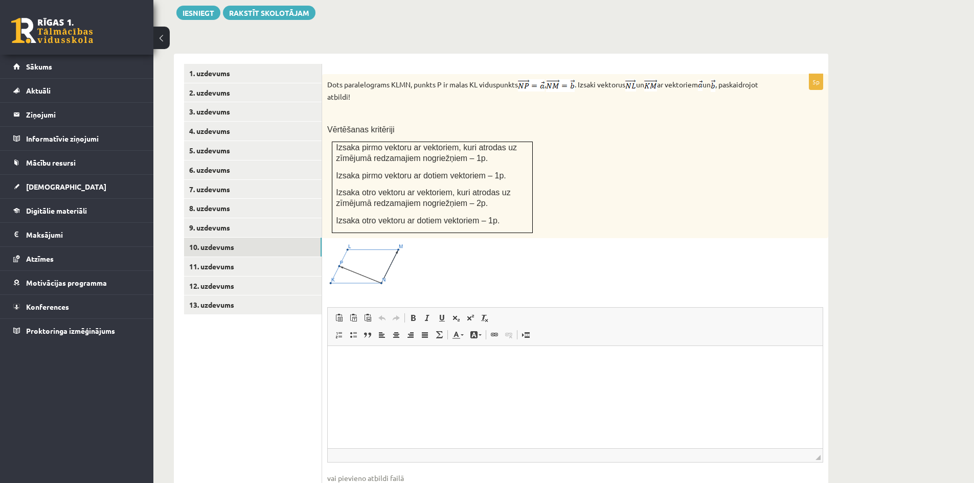
scroll to position [436, 0]
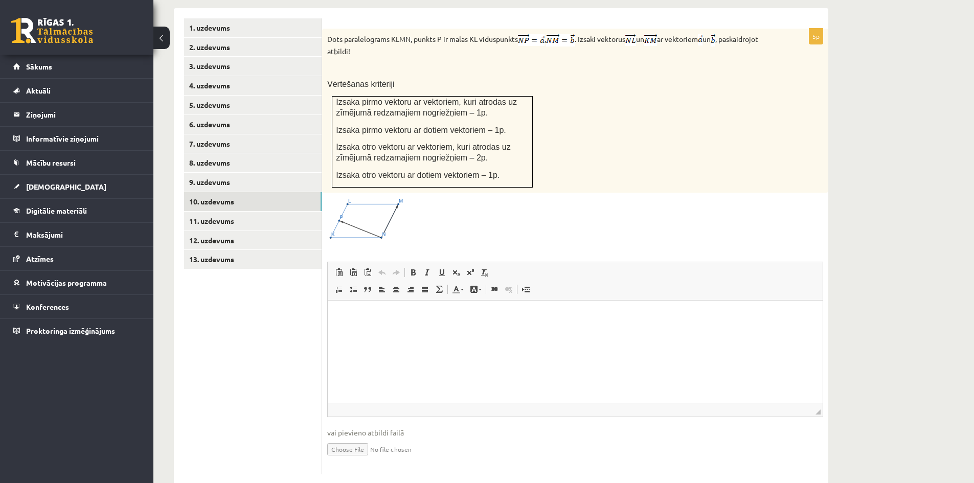
click at [355, 438] on input "file" at bounding box center [575, 448] width 496 height 21
type input "**********"
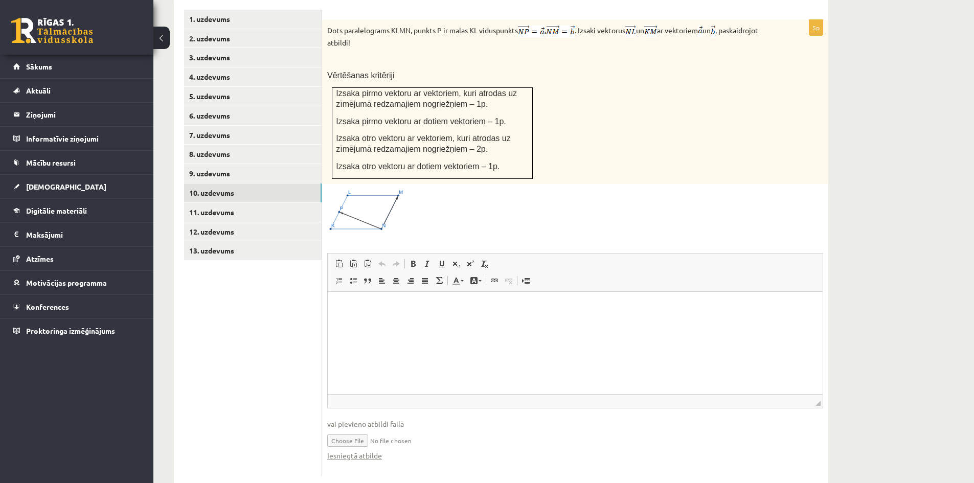
scroll to position [447, 0]
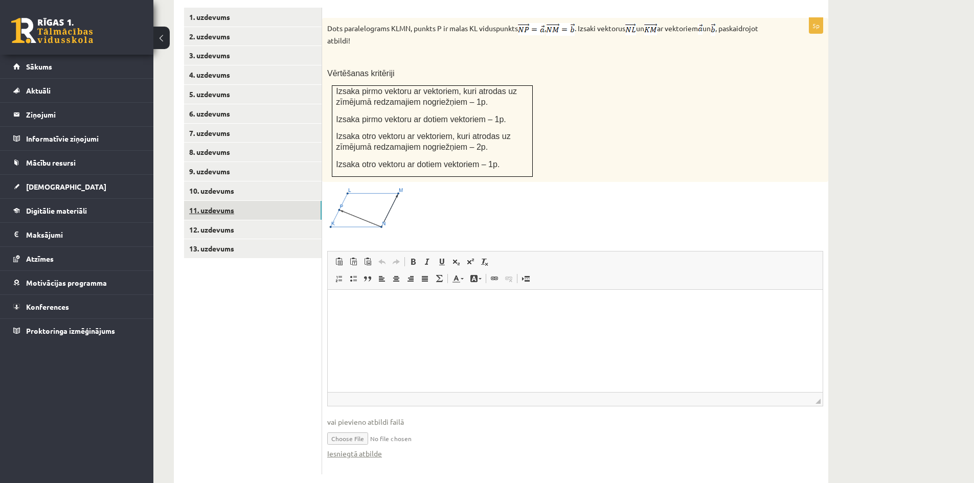
click at [215, 201] on link "11. uzdevums" at bounding box center [253, 210] width 138 height 19
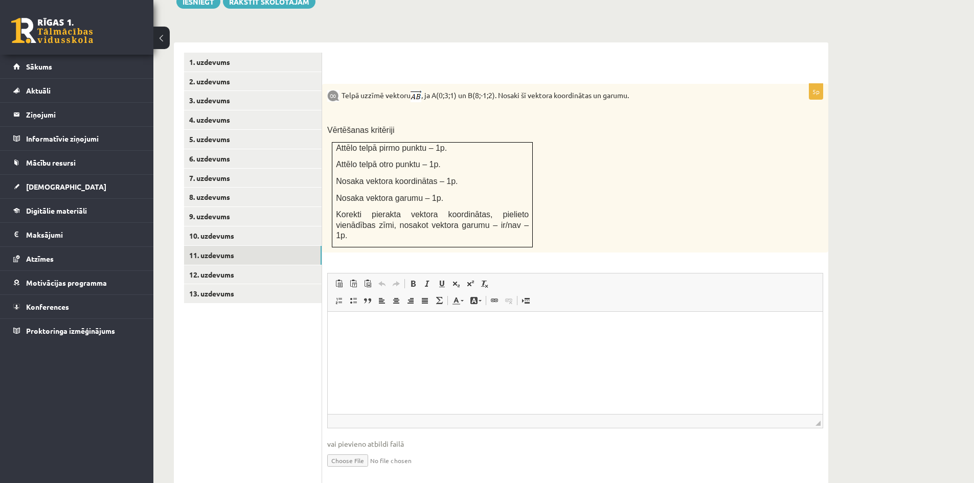
scroll to position [0, 0]
click at [353, 450] on input "file" at bounding box center [575, 460] width 496 height 21
type input "**********"
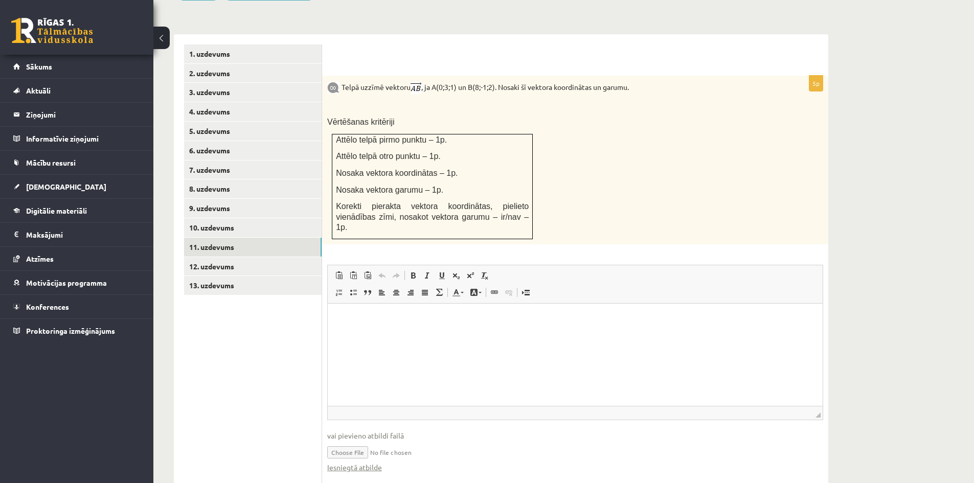
scroll to position [412, 0]
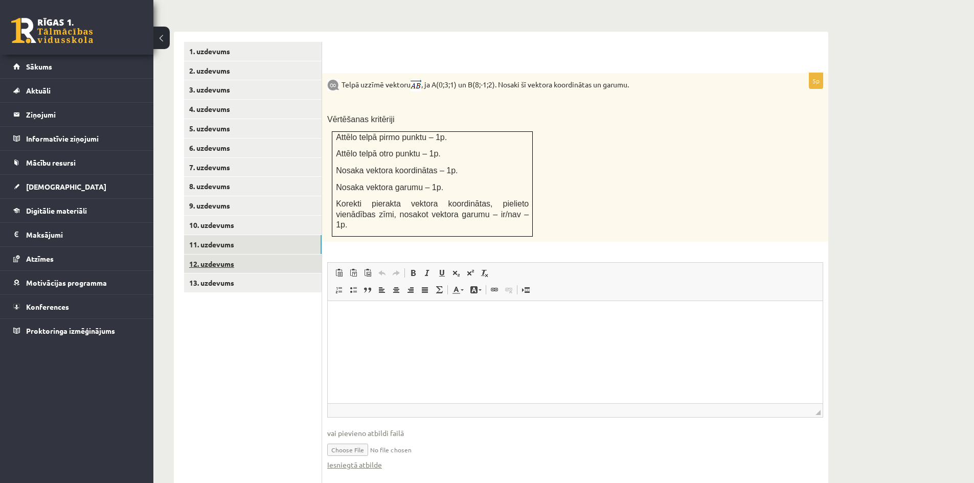
click at [217, 255] on link "12. uzdevums" at bounding box center [253, 264] width 138 height 19
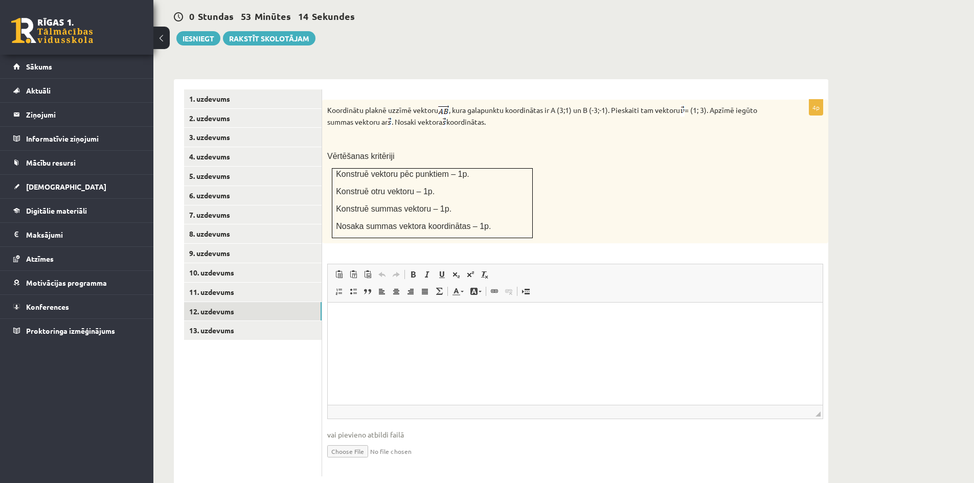
scroll to position [367, 0]
click at [353, 438] on input "file" at bounding box center [575, 448] width 496 height 21
type input "**********"
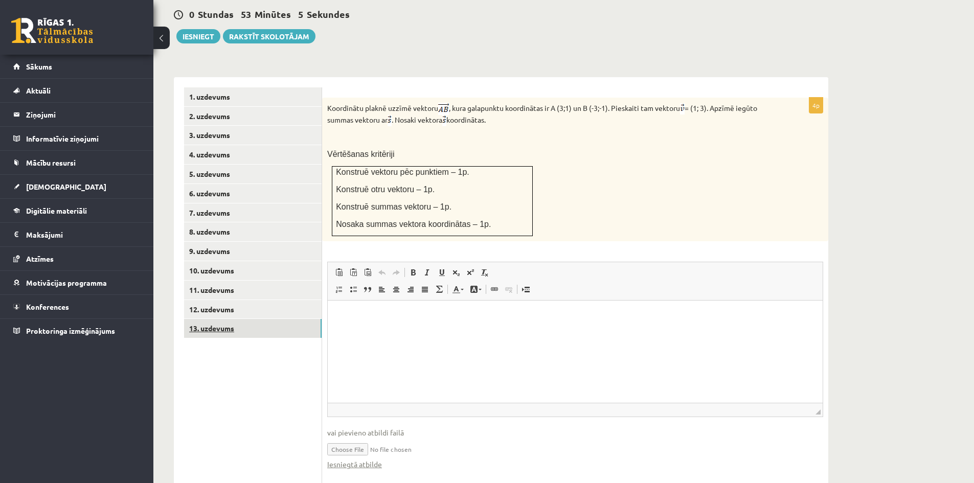
click at [222, 319] on link "13. uzdevums" at bounding box center [253, 328] width 138 height 19
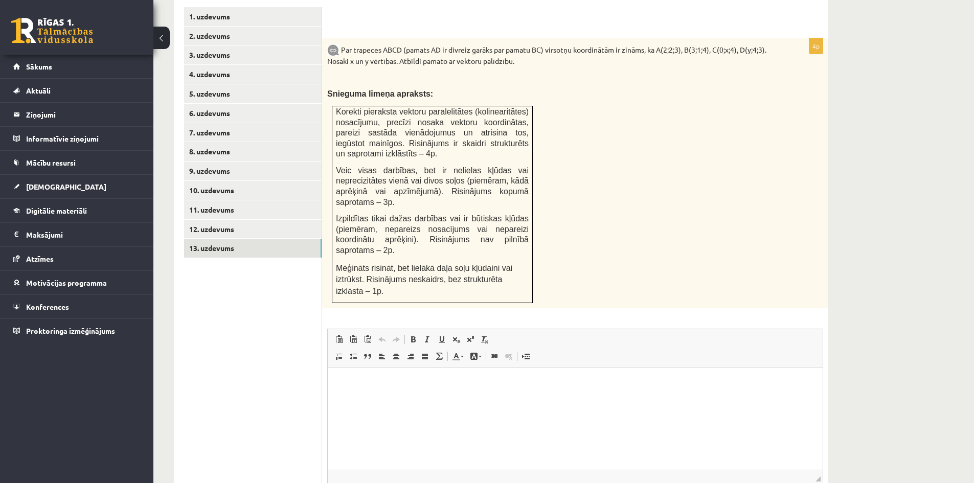
scroll to position [492, 0]
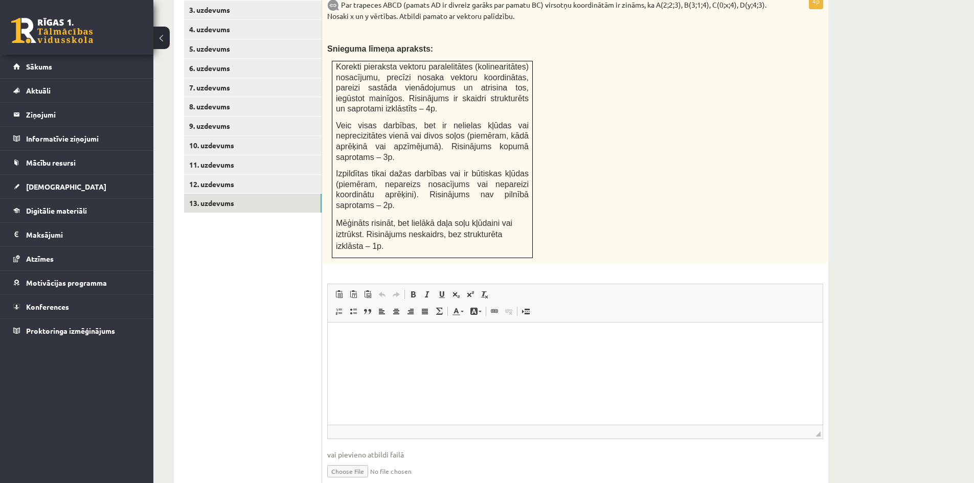
click at [352, 460] on input "file" at bounding box center [575, 470] width 496 height 21
type input "**********"
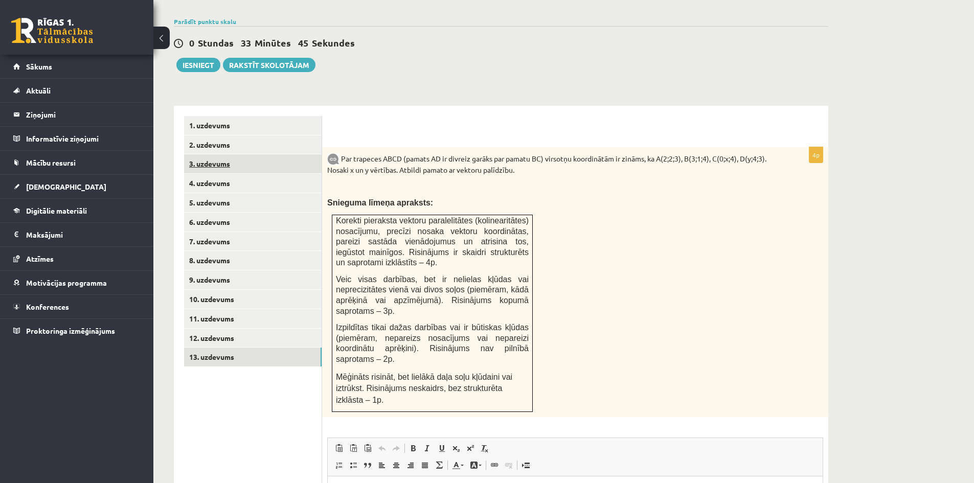
scroll to position [298, 0]
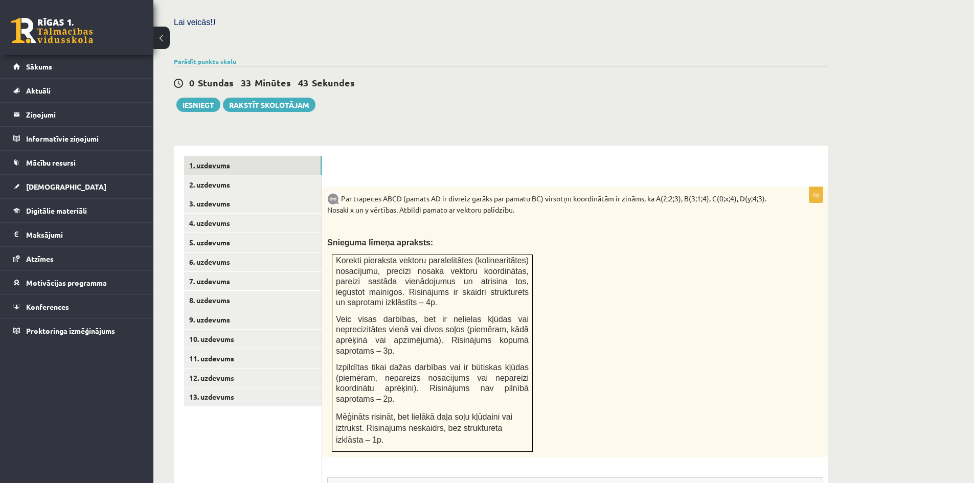
click at [206, 156] on link "1. uzdevums" at bounding box center [253, 165] width 138 height 19
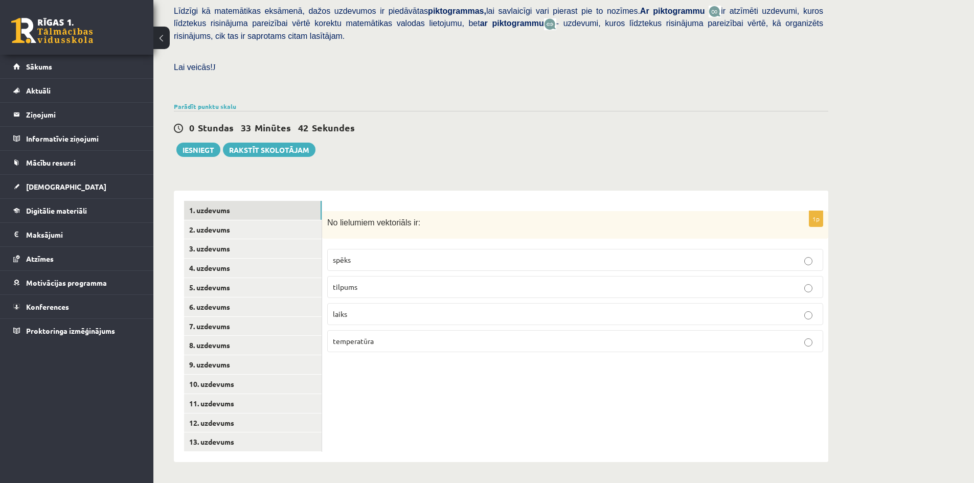
scroll to position [231, 0]
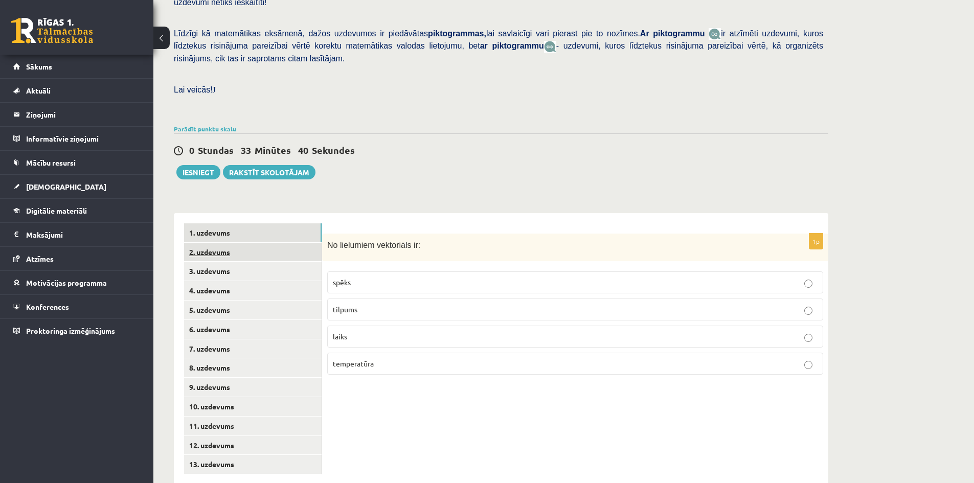
click at [217, 243] on link "2. uzdevums" at bounding box center [253, 252] width 138 height 19
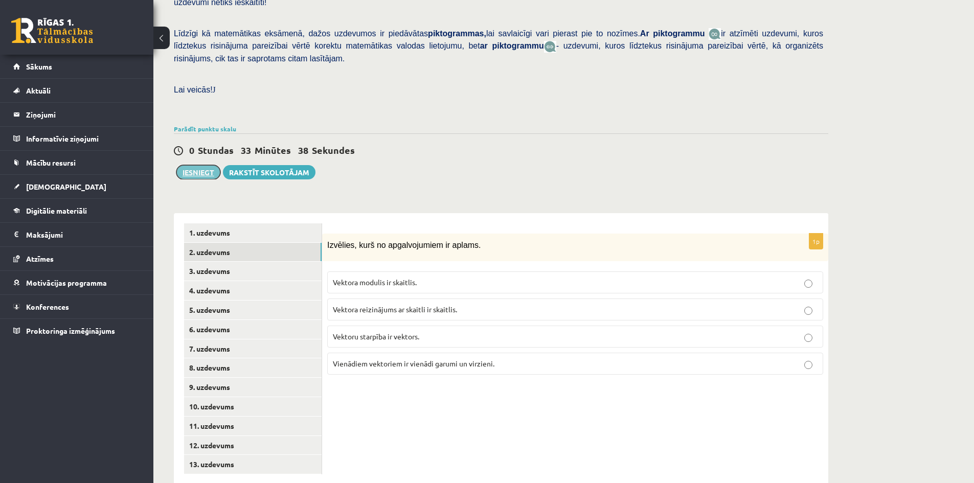
click at [190, 165] on button "Iesniegt" at bounding box center [198, 172] width 44 height 14
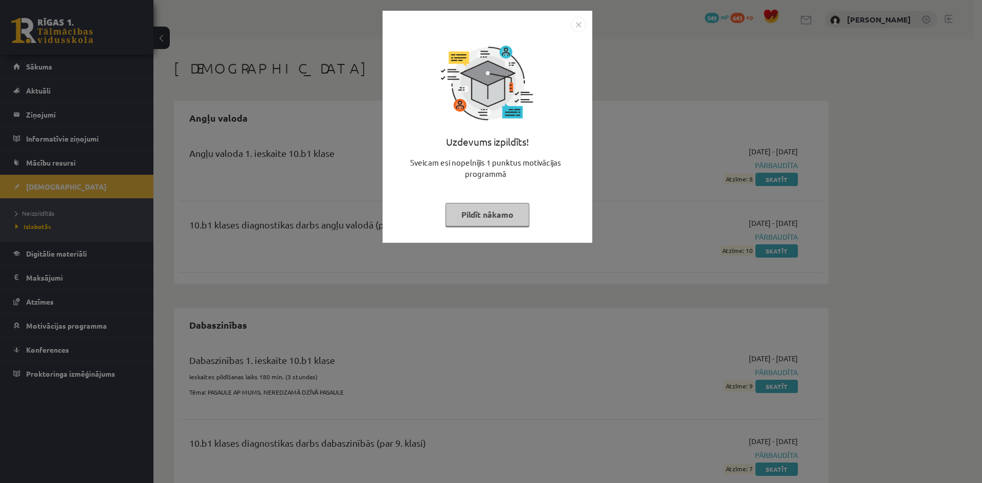
click at [502, 207] on button "Pildīt nākamo" at bounding box center [487, 215] width 84 height 24
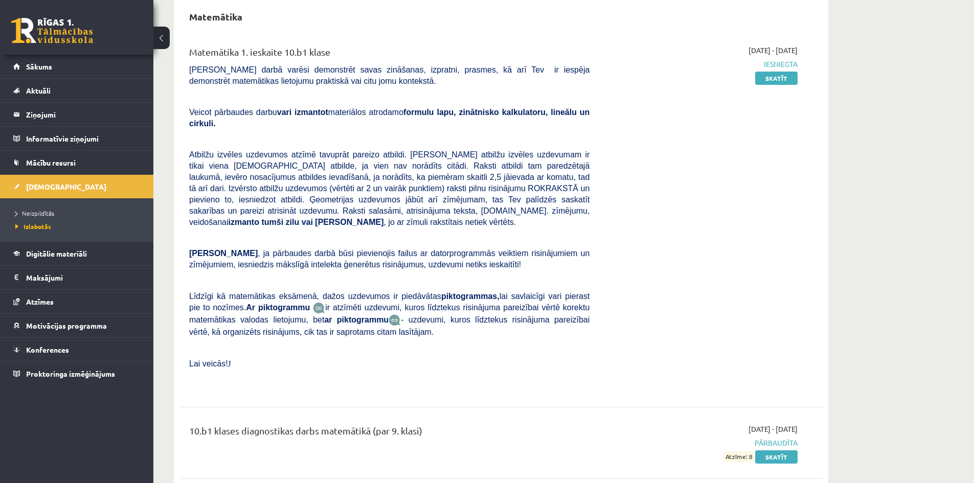
scroll to position [1534, 0]
